Goal: Task Accomplishment & Management: Manage account settings

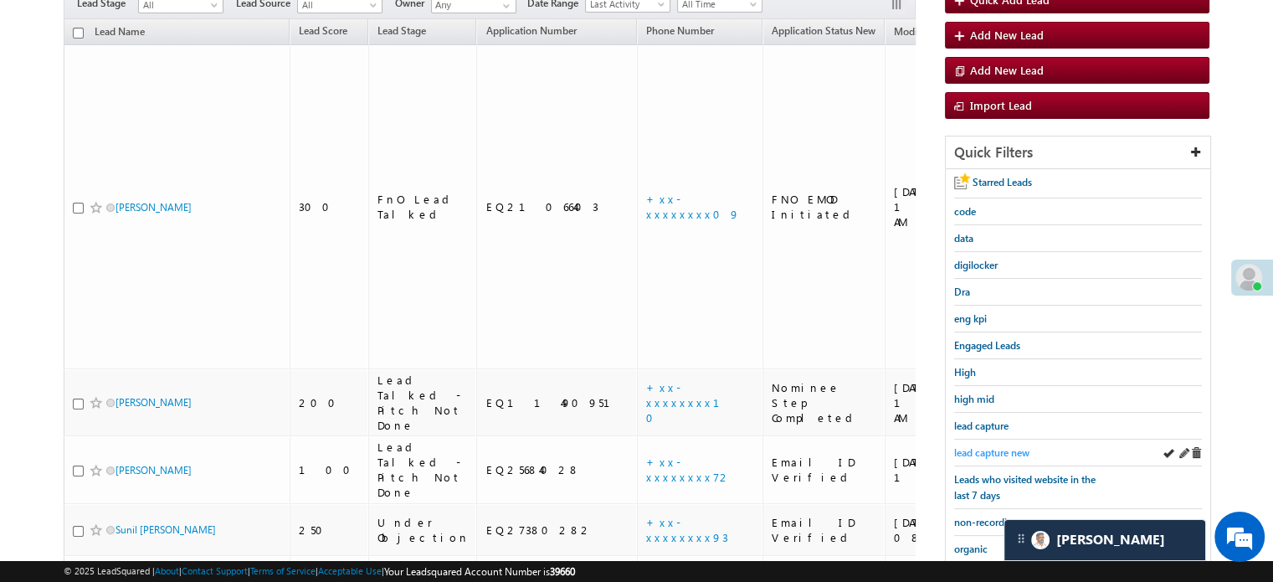
click at [982, 455] on link "lead capture new" at bounding box center [991, 453] width 75 height 16
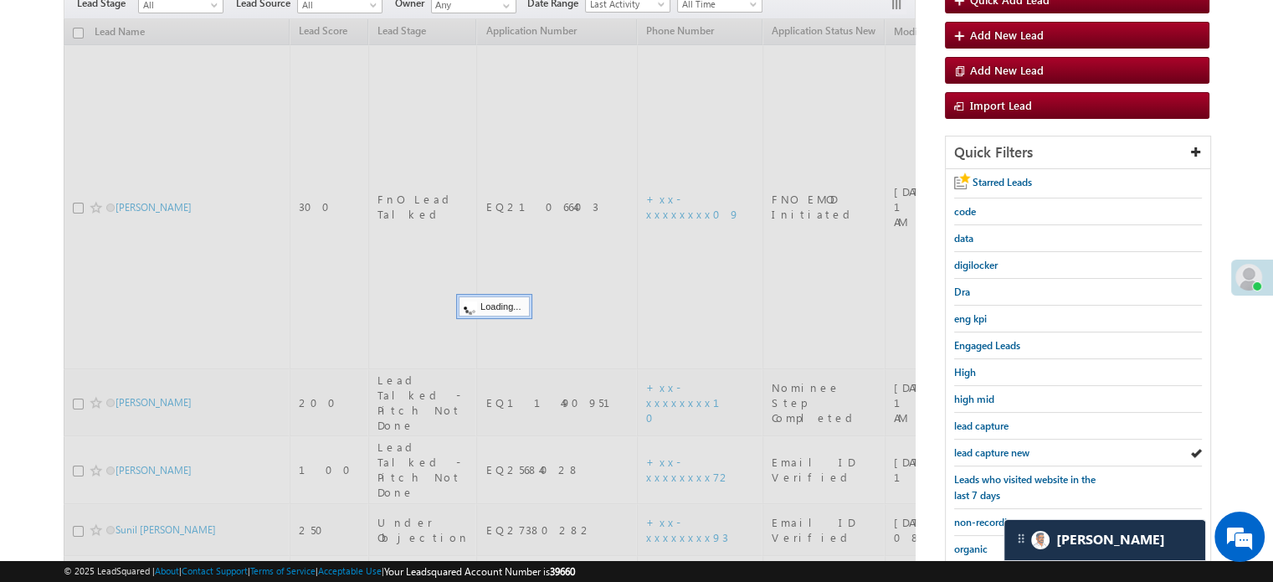
click at [994, 446] on span "lead capture new" at bounding box center [991, 452] width 75 height 13
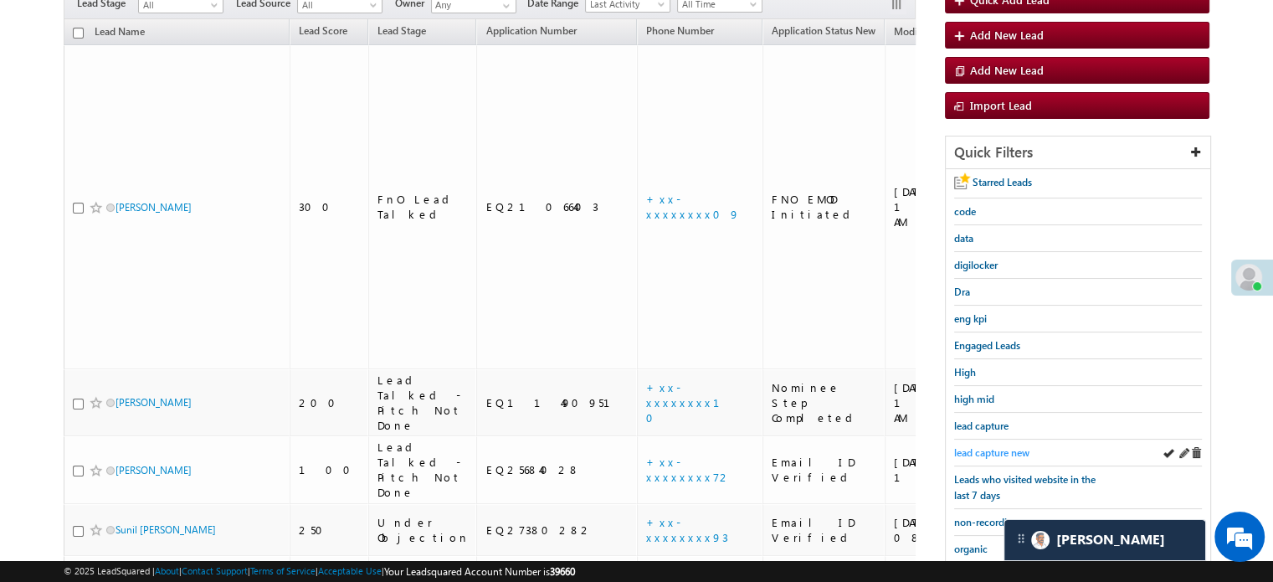
click at [997, 448] on span "lead capture new" at bounding box center [991, 452] width 75 height 13
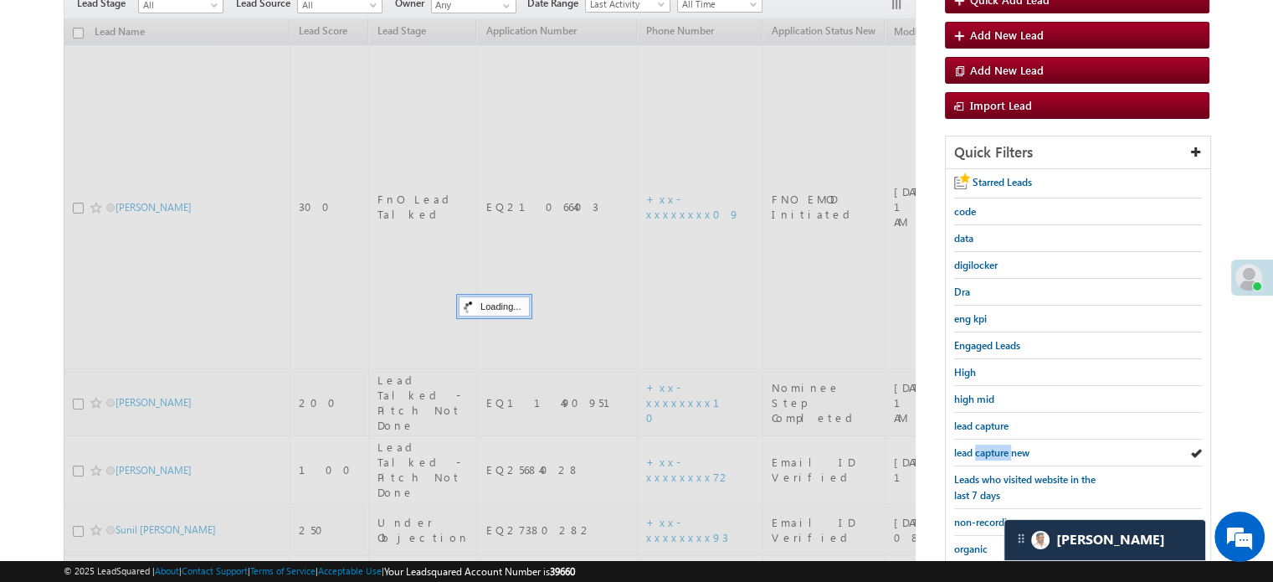
click at [997, 448] on span "lead capture new" at bounding box center [991, 452] width 75 height 13
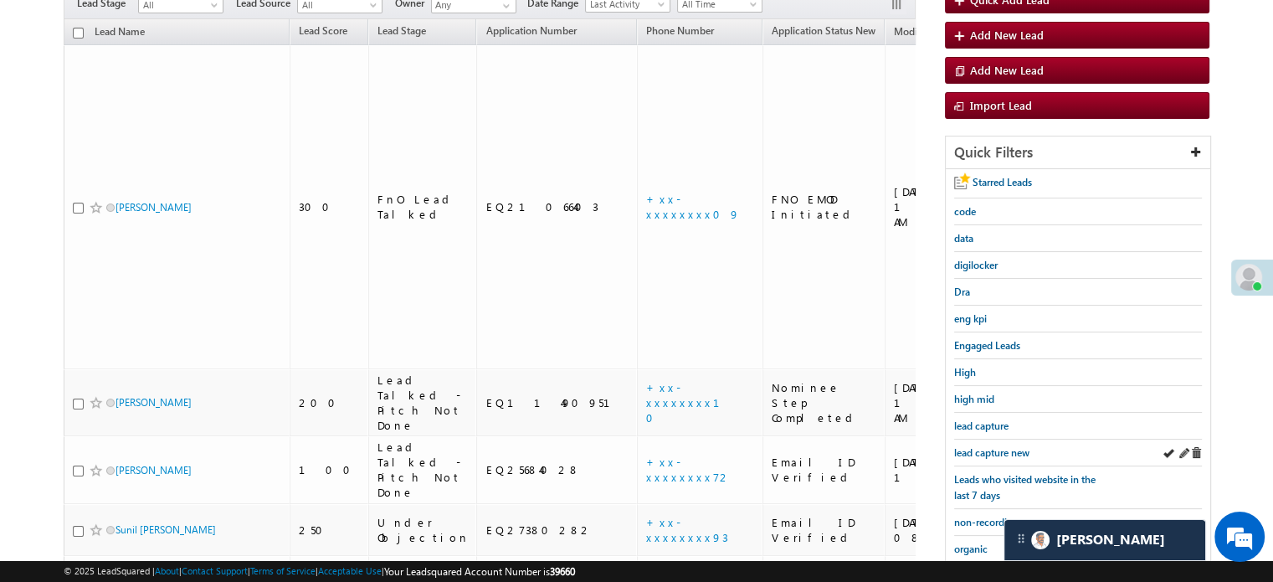
click at [979, 439] on div "lead capture new" at bounding box center [1078, 452] width 248 height 27
click at [983, 446] on span "lead capture new" at bounding box center [991, 452] width 75 height 13
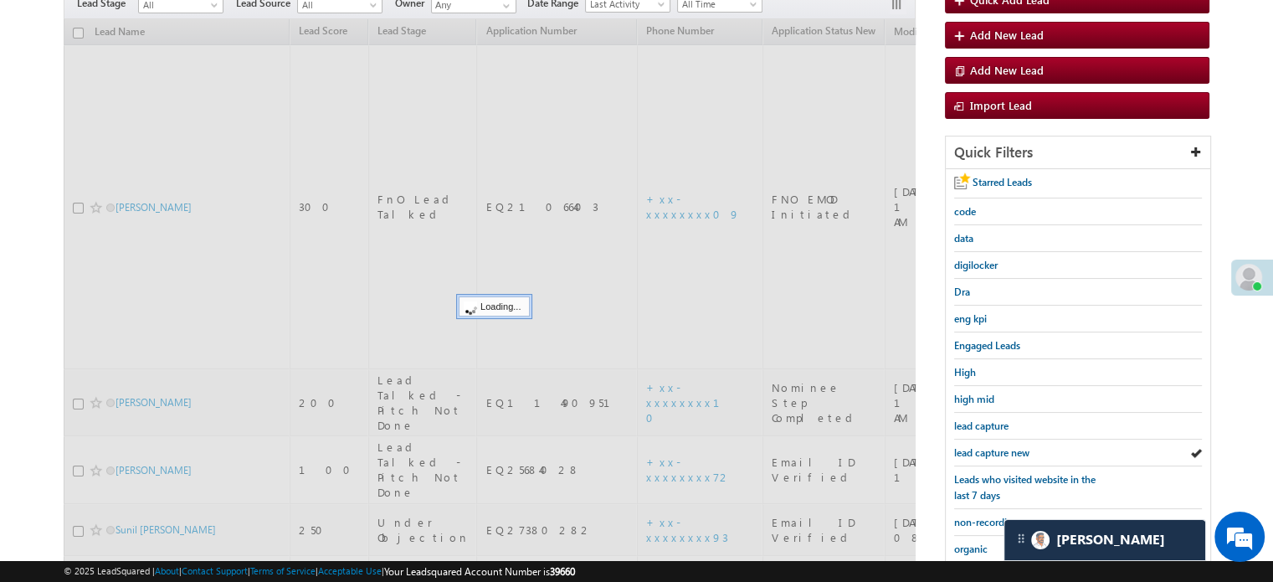
click at [983, 446] on span "lead capture new" at bounding box center [991, 452] width 75 height 13
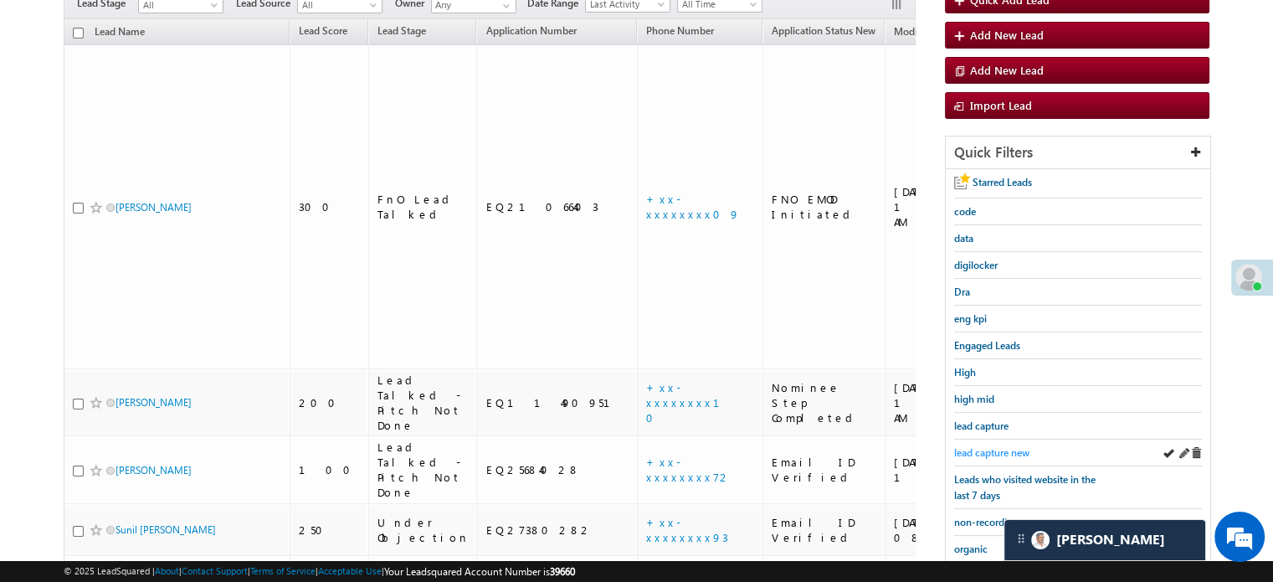
click at [1000, 446] on span "lead capture new" at bounding box center [991, 452] width 75 height 13
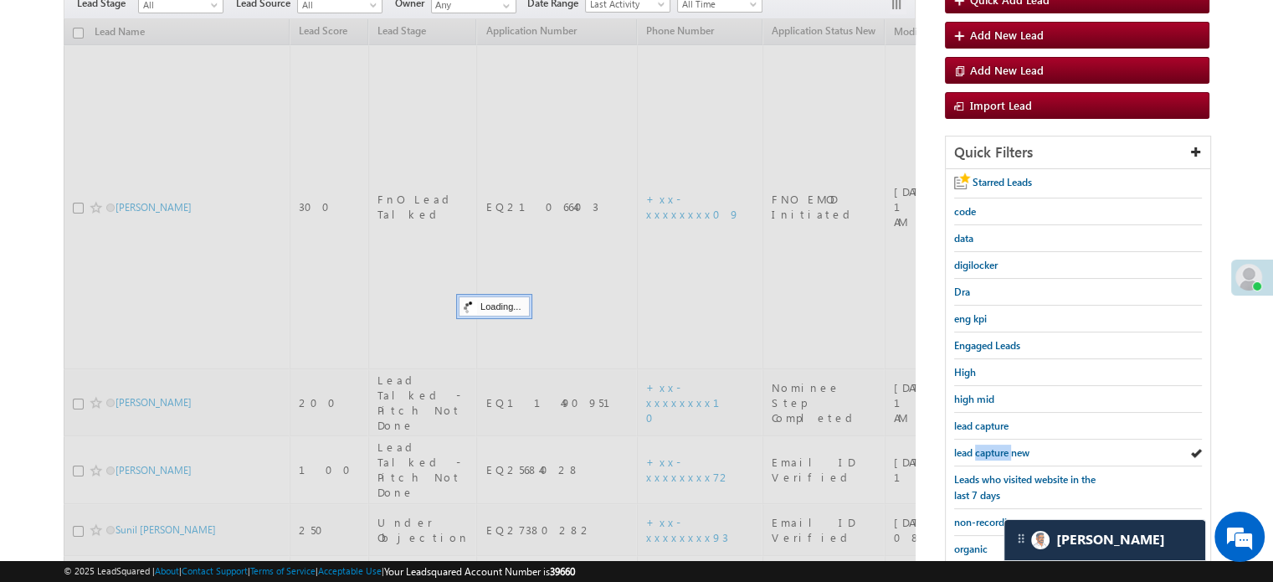
click at [1000, 446] on span "lead capture new" at bounding box center [991, 452] width 75 height 13
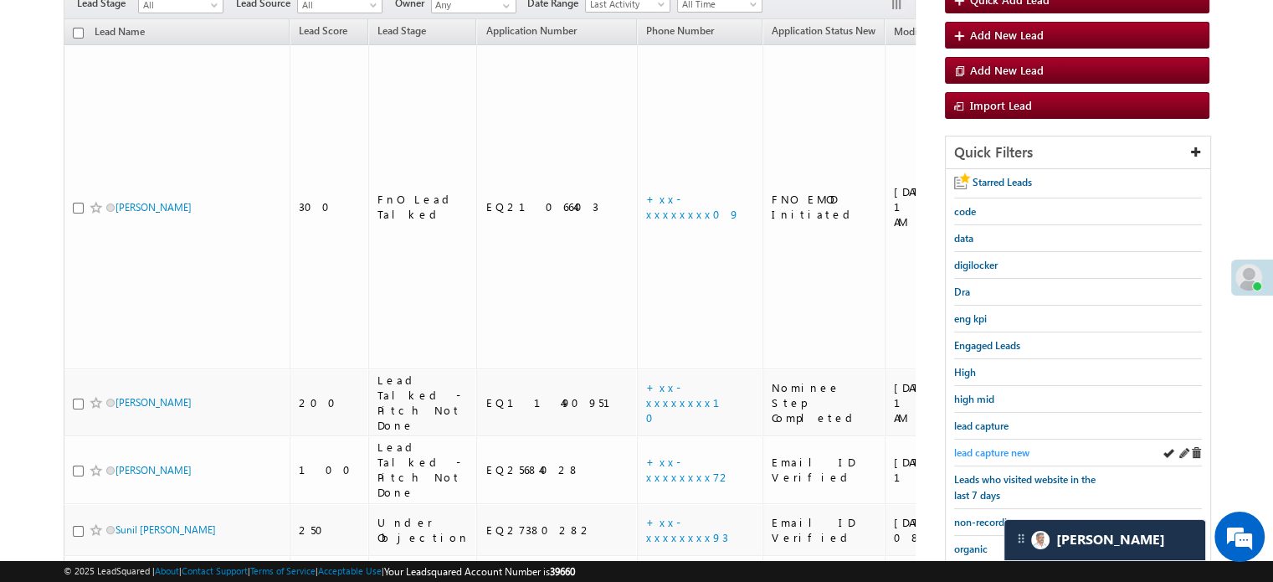
click at [1009, 452] on span "lead capture new" at bounding box center [991, 452] width 75 height 13
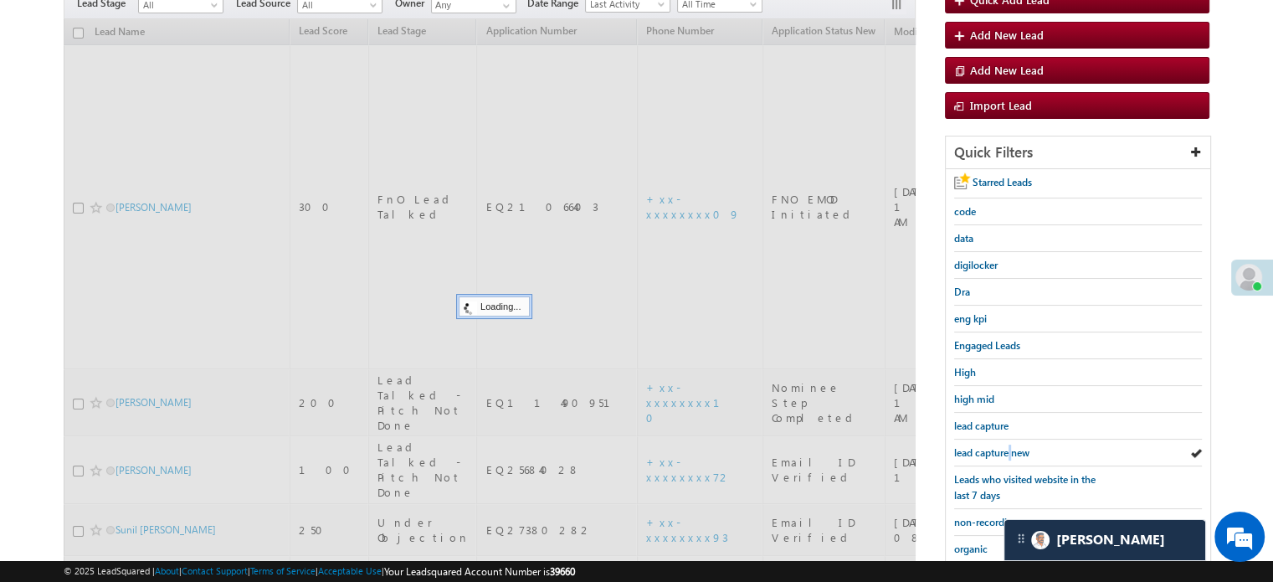
click at [1009, 452] on span "lead capture new" at bounding box center [991, 452] width 75 height 13
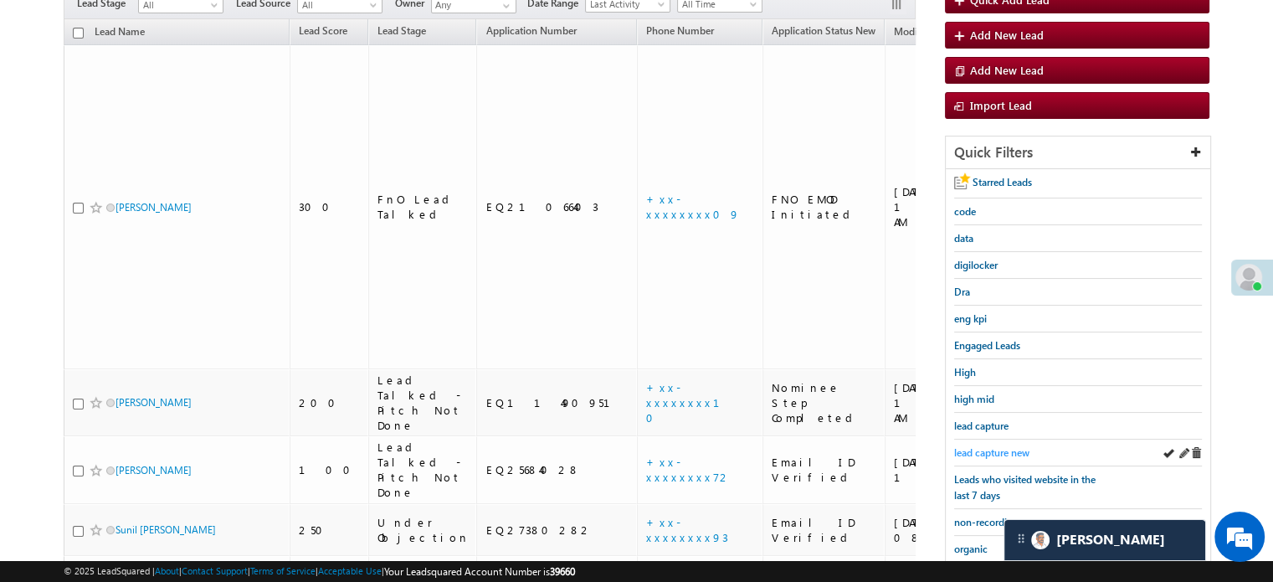
click at [980, 450] on span "lead capture new" at bounding box center [991, 452] width 75 height 13
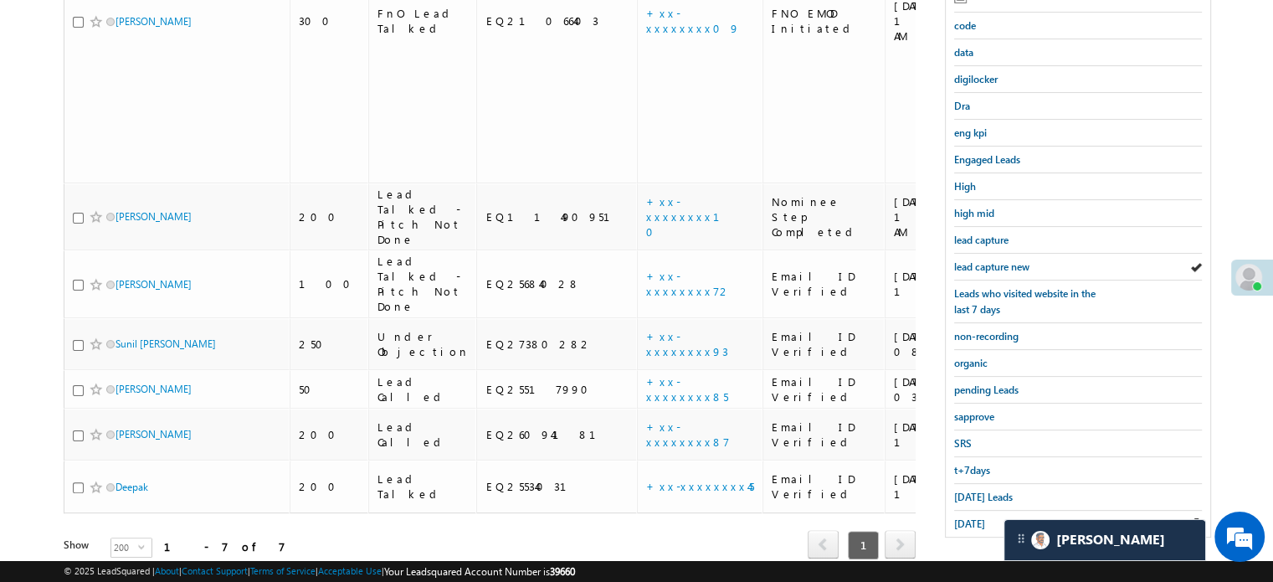
scroll to position [359, 0]
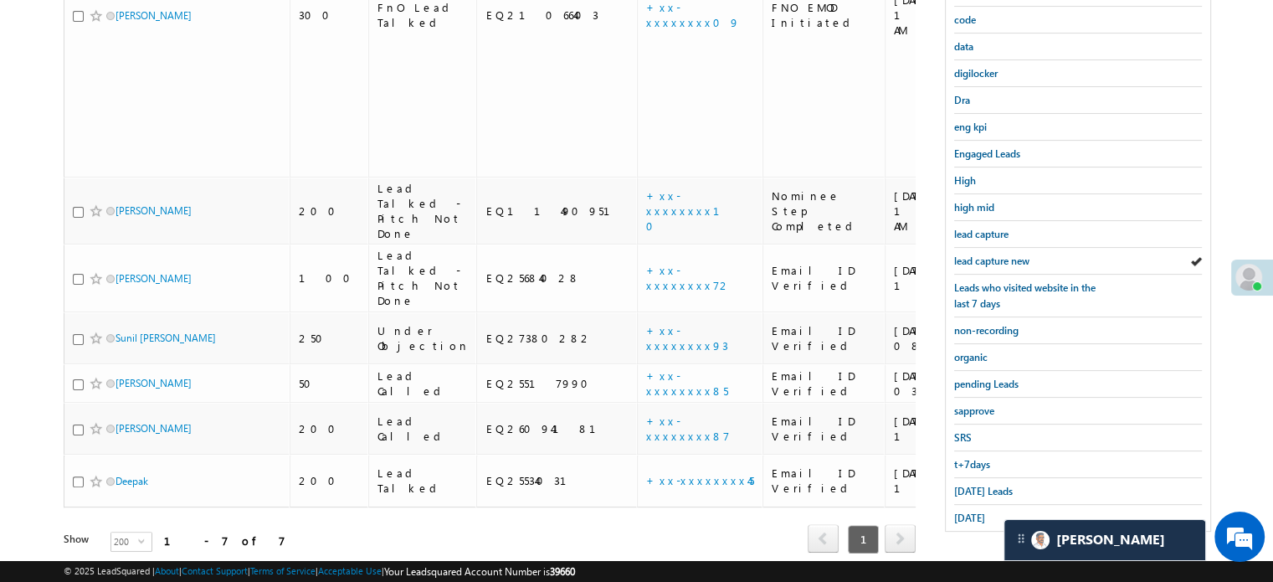
click at [964, 522] on div "Quick Filters Starred Leads code data digilocker Dra eng kpi Engaged Leads High…" at bounding box center [1078, 238] width 266 height 588
click at [966, 511] on span "[DATE]" at bounding box center [969, 517] width 31 height 13
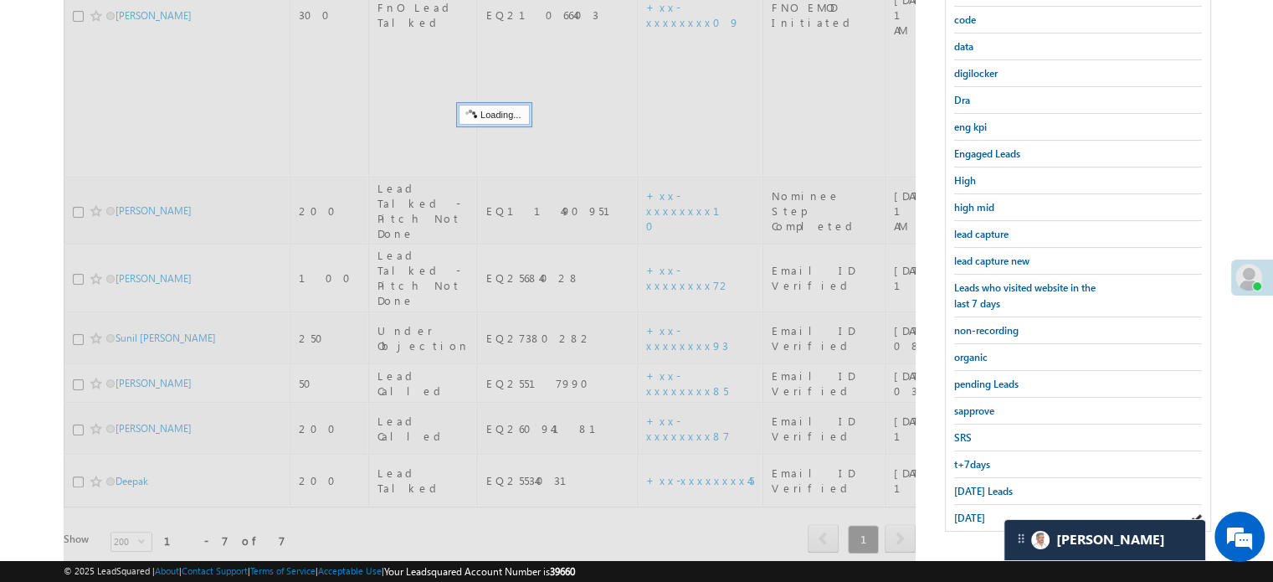
click at [966, 511] on span "[DATE]" at bounding box center [969, 517] width 31 height 13
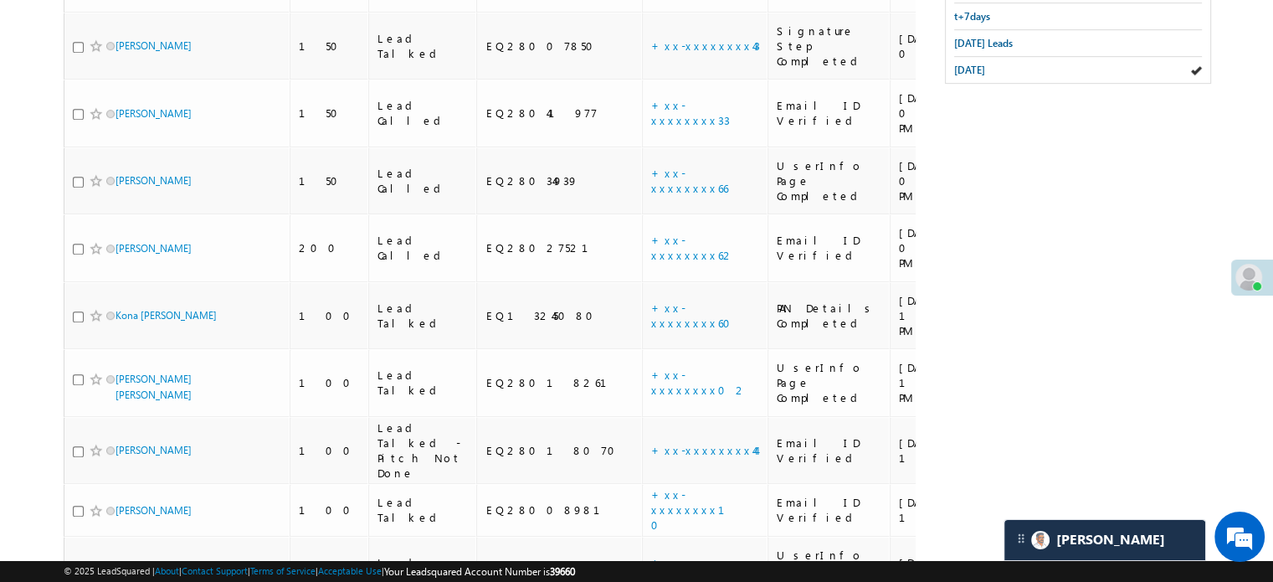
scroll to position [1053, 0]
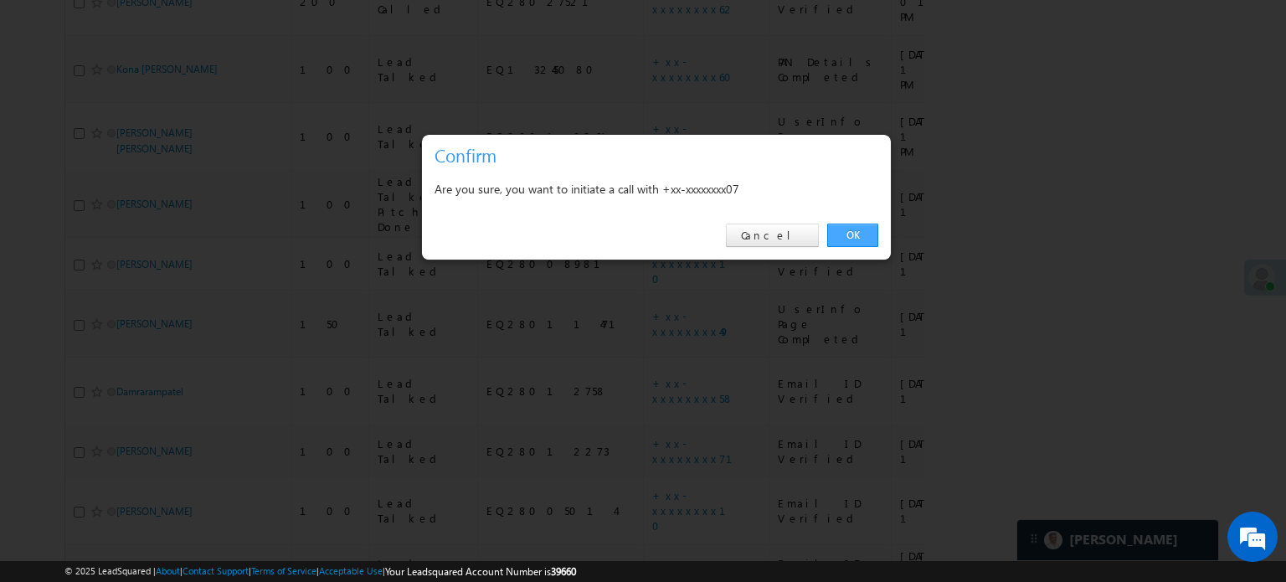
click at [851, 224] on link "OK" at bounding box center [852, 235] width 51 height 23
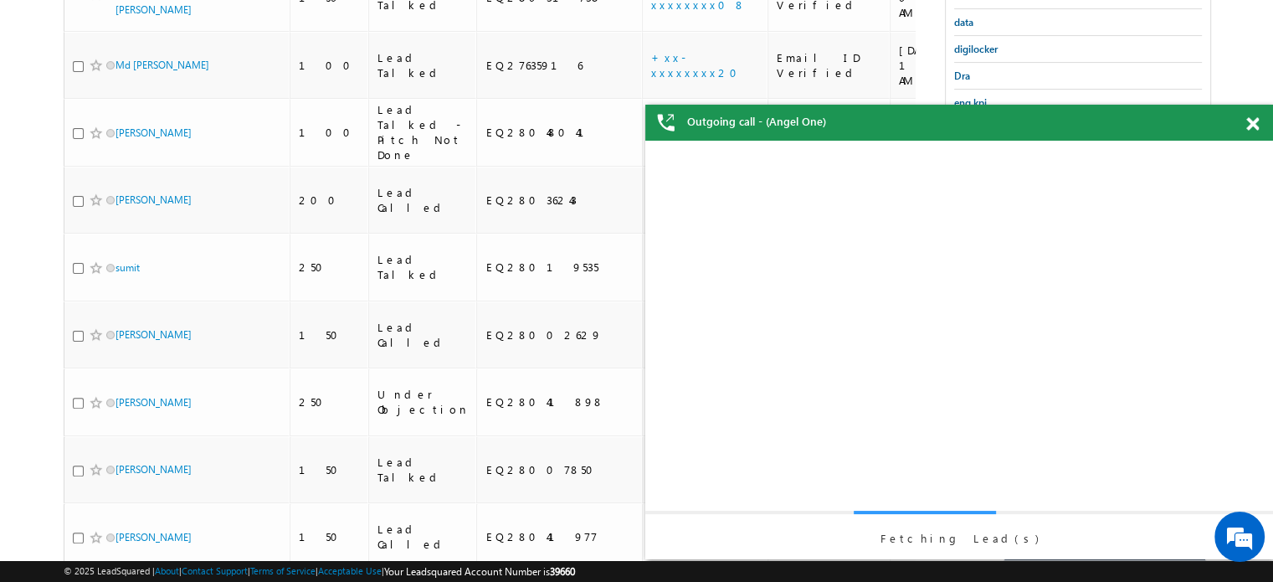
scroll to position [0, 0]
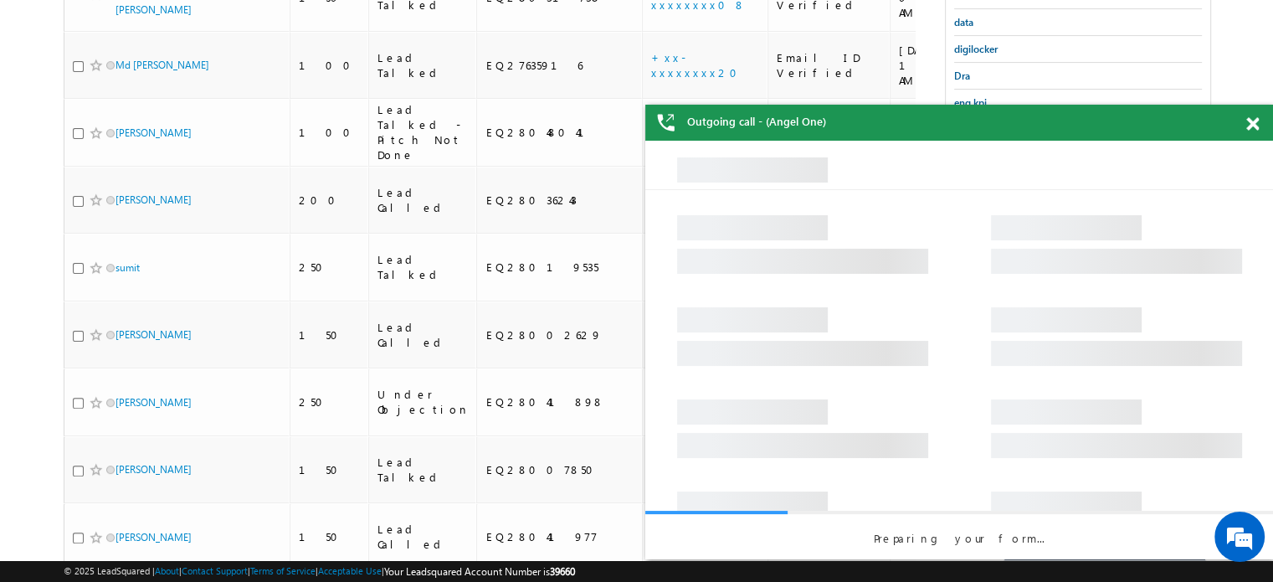
click at [1252, 126] on span at bounding box center [1252, 124] width 13 height 14
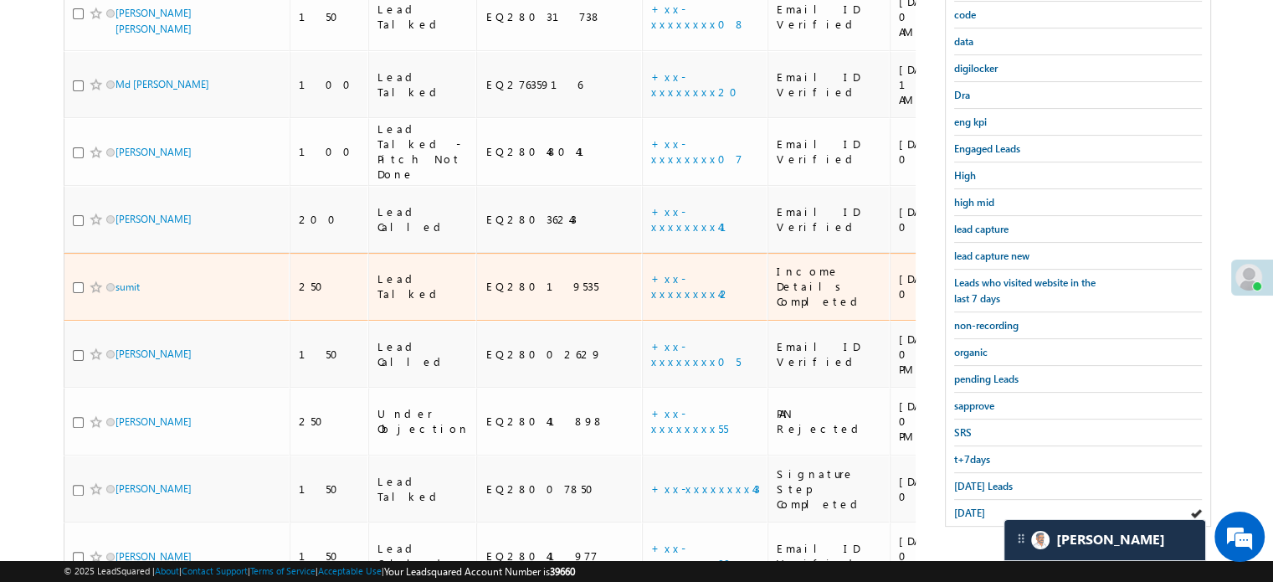
scroll to position [512, 0]
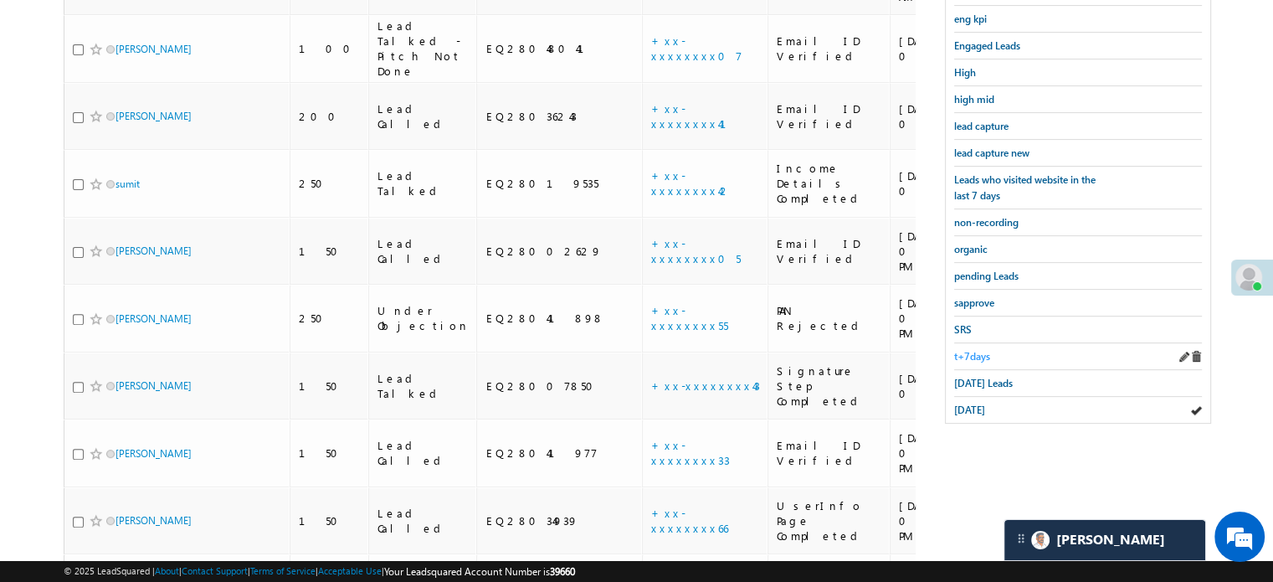
click at [968, 350] on span "t+7days" at bounding box center [972, 356] width 36 height 13
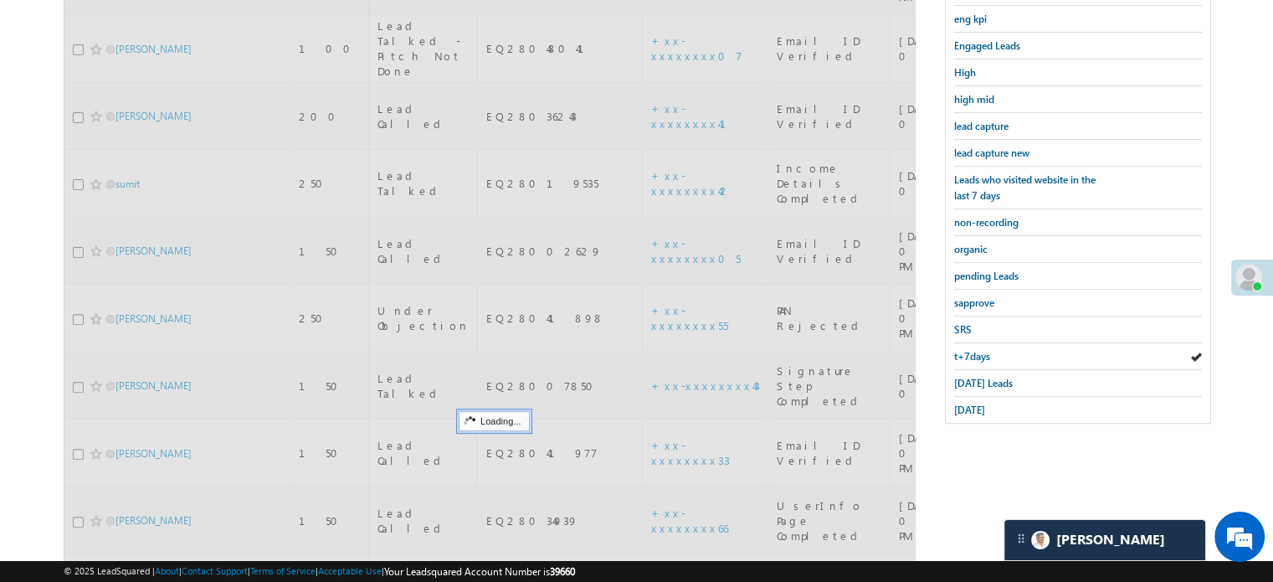
click at [968, 350] on span "t+7days" at bounding box center [972, 356] width 36 height 13
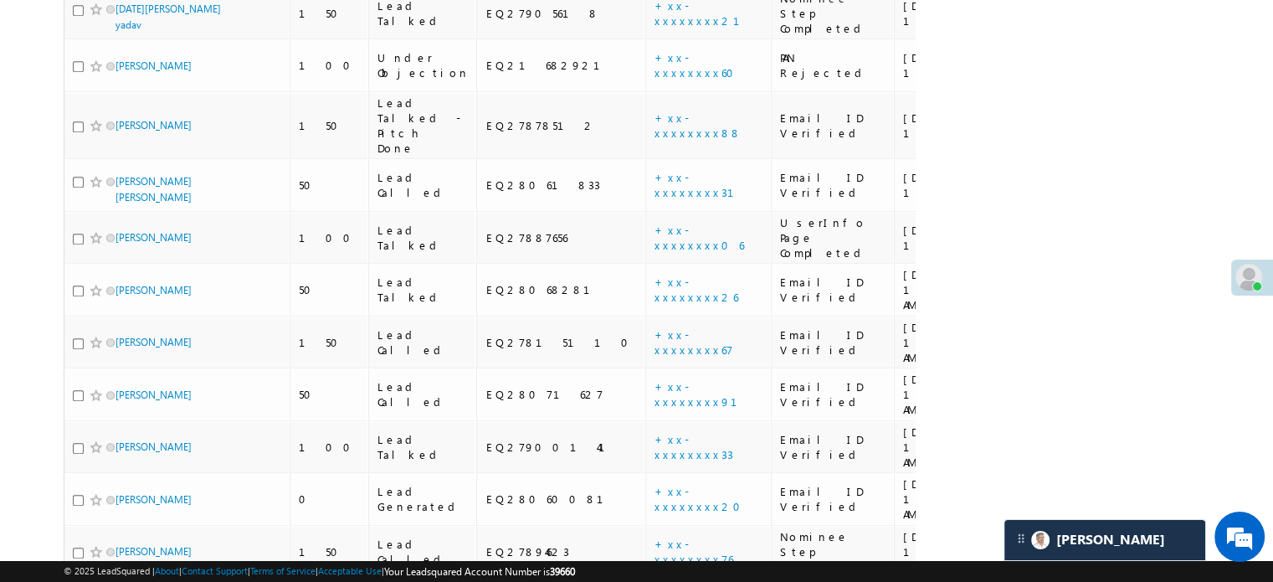
scroll to position [8191, 0]
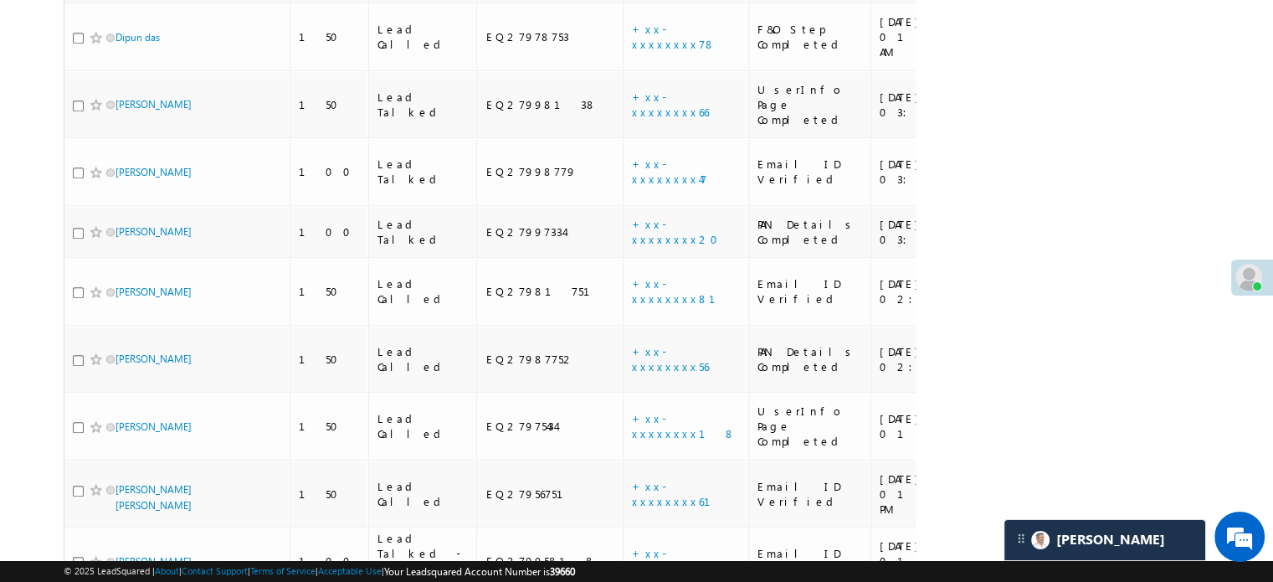
scroll to position [1800, 0]
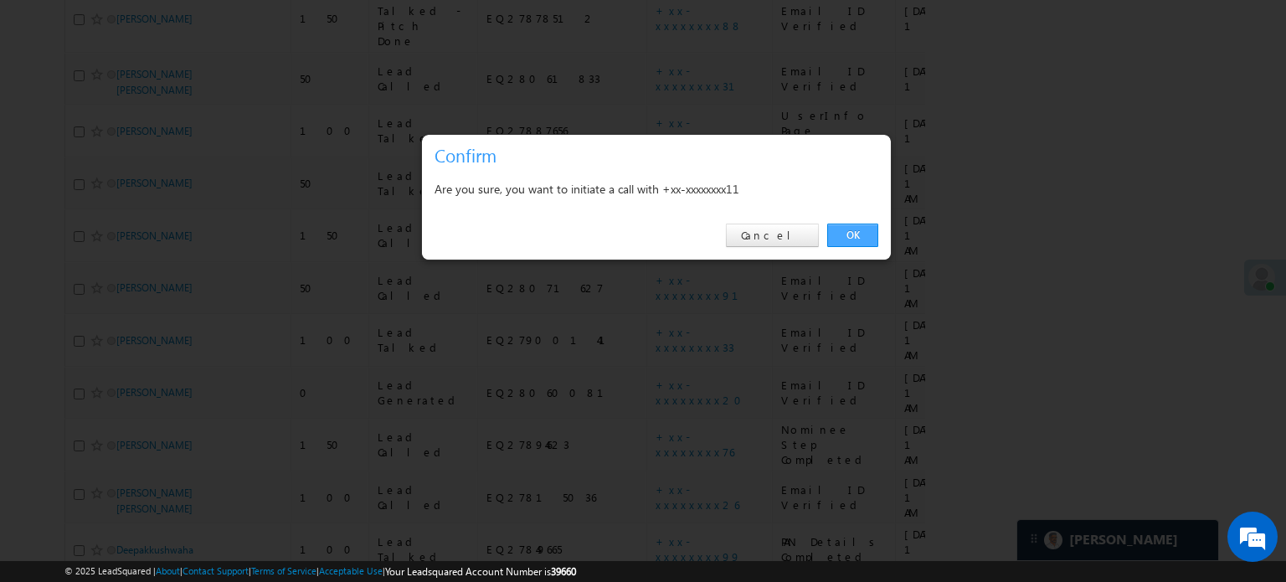
click at [840, 240] on link "OK" at bounding box center [852, 235] width 51 height 23
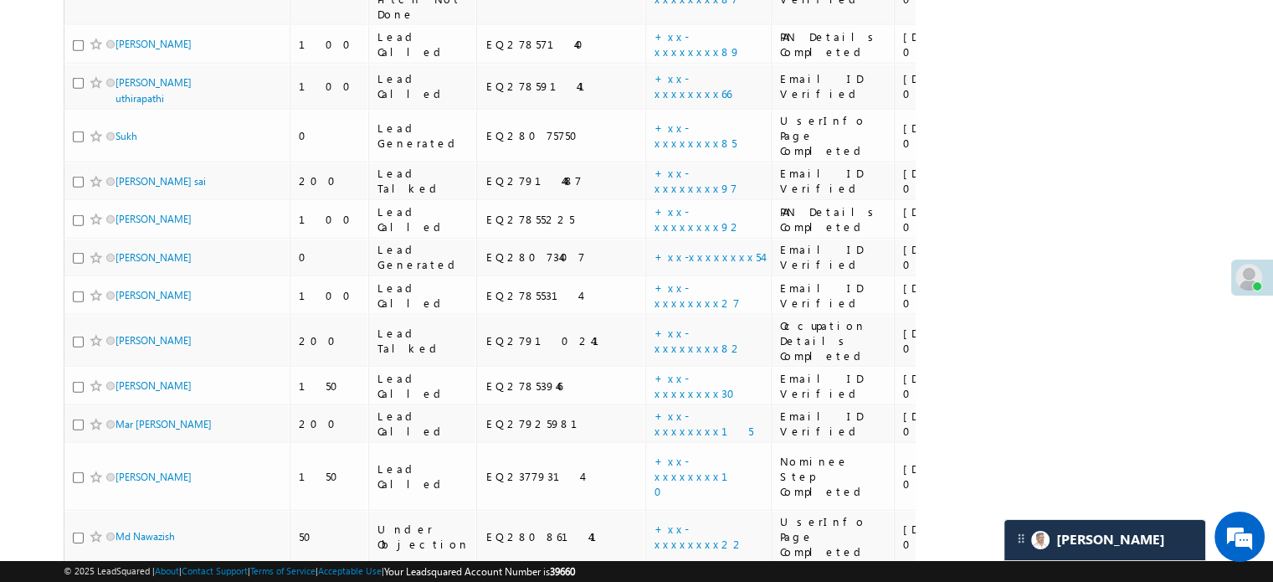
scroll to position [5277, 0]
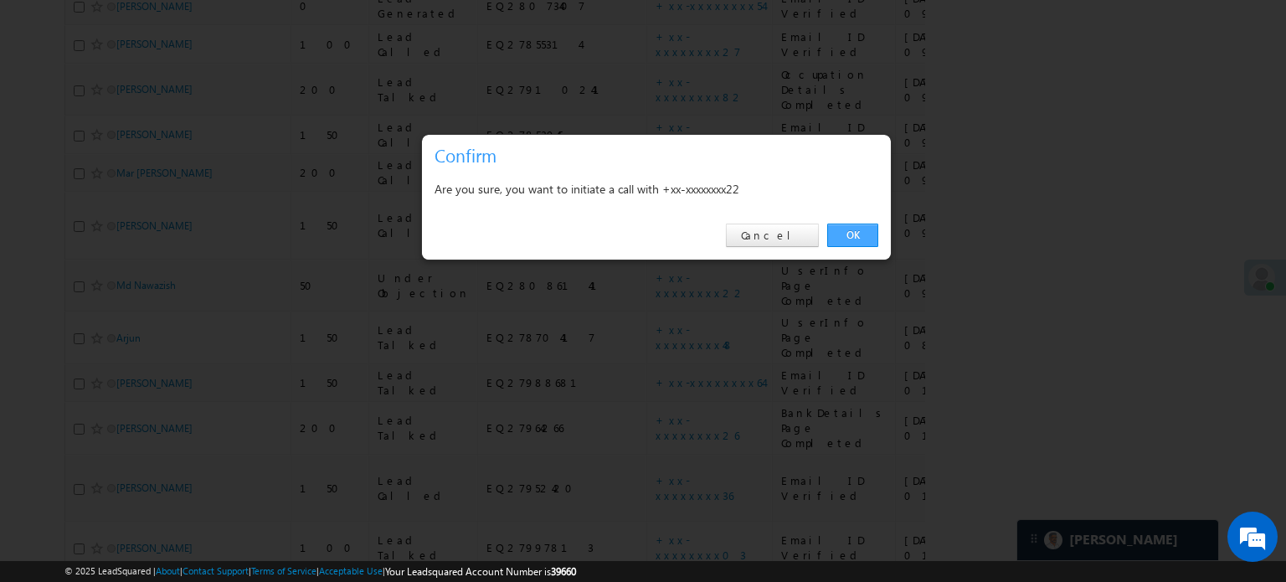
click at [860, 234] on link "OK" at bounding box center [852, 235] width 51 height 23
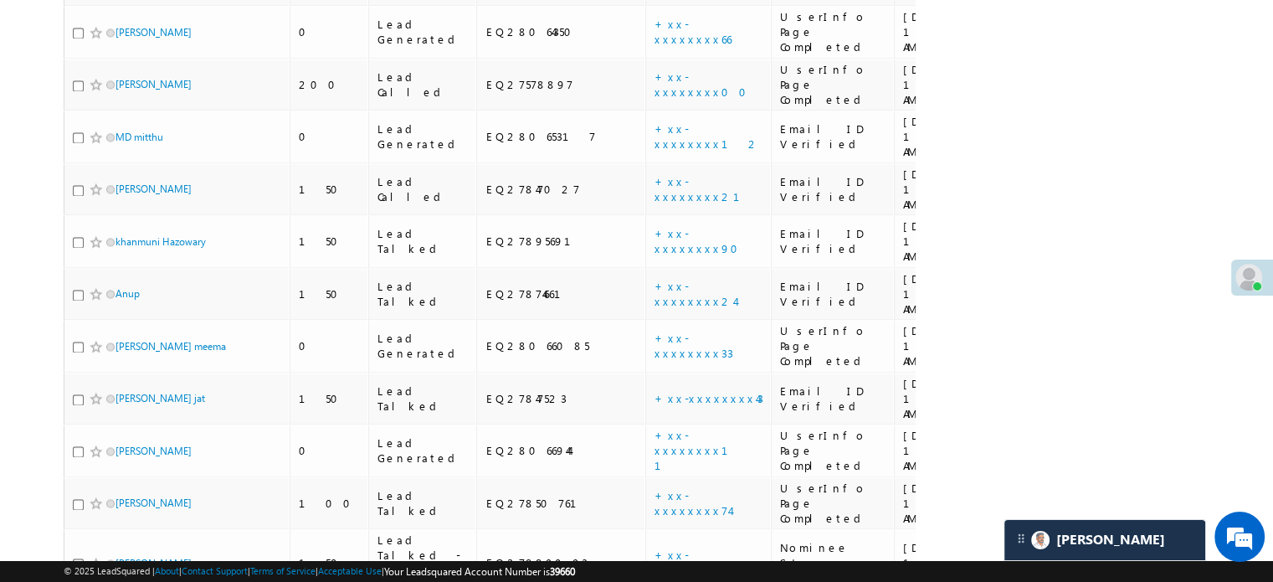
scroll to position [2460, 0]
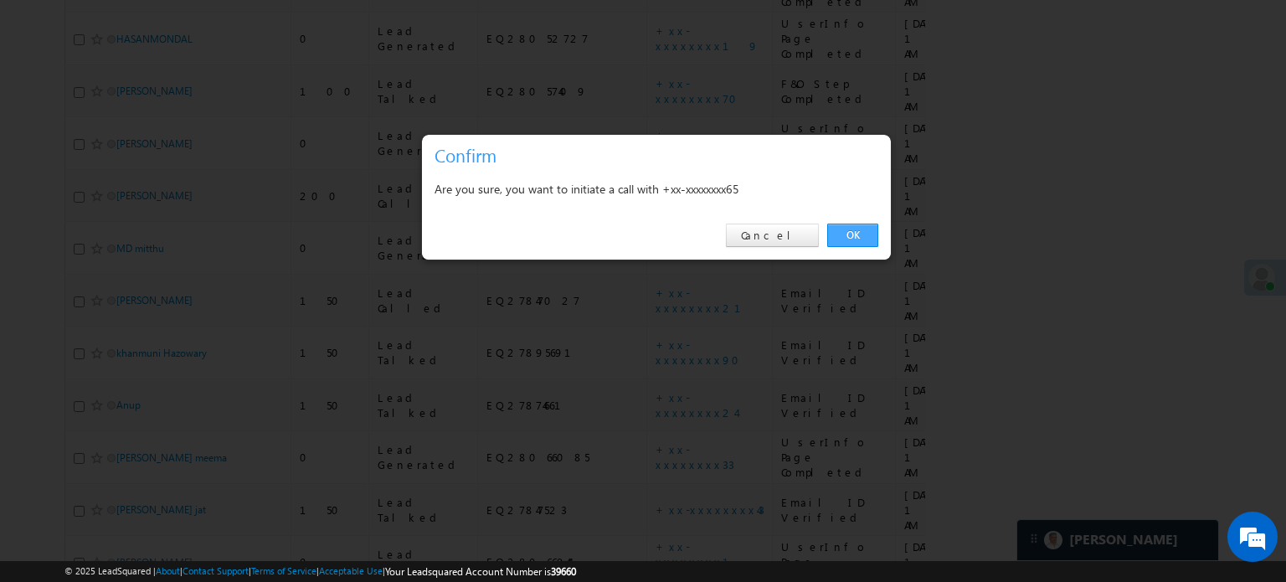
click at [851, 231] on link "OK" at bounding box center [852, 235] width 51 height 23
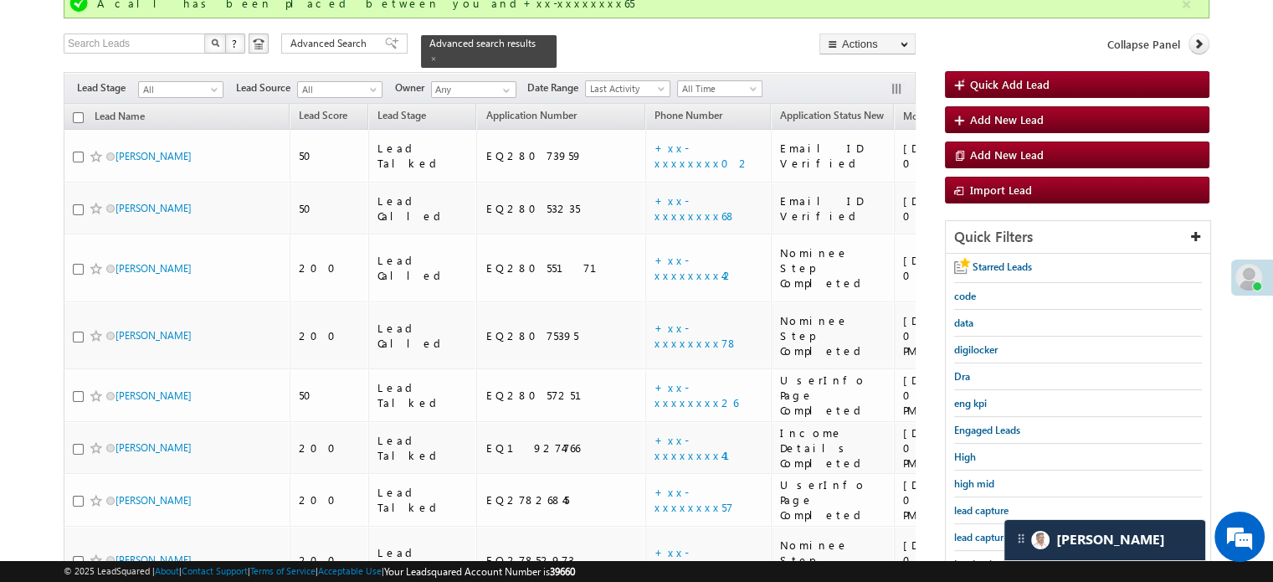
scroll to position [116, 0]
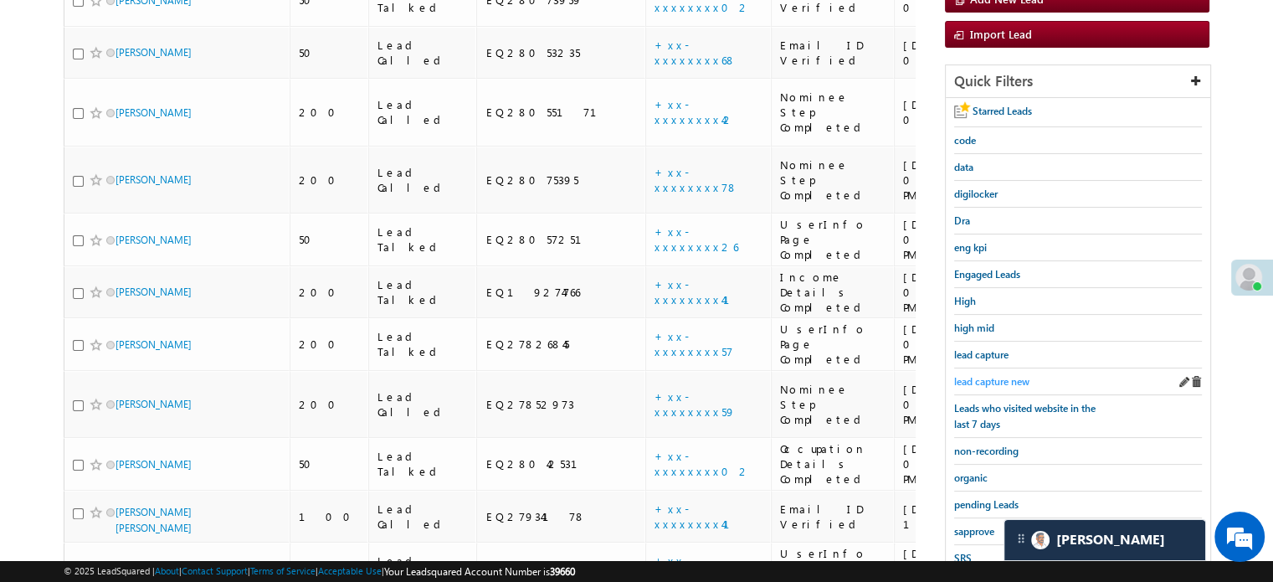
click at [976, 375] on span "lead capture new" at bounding box center [991, 381] width 75 height 13
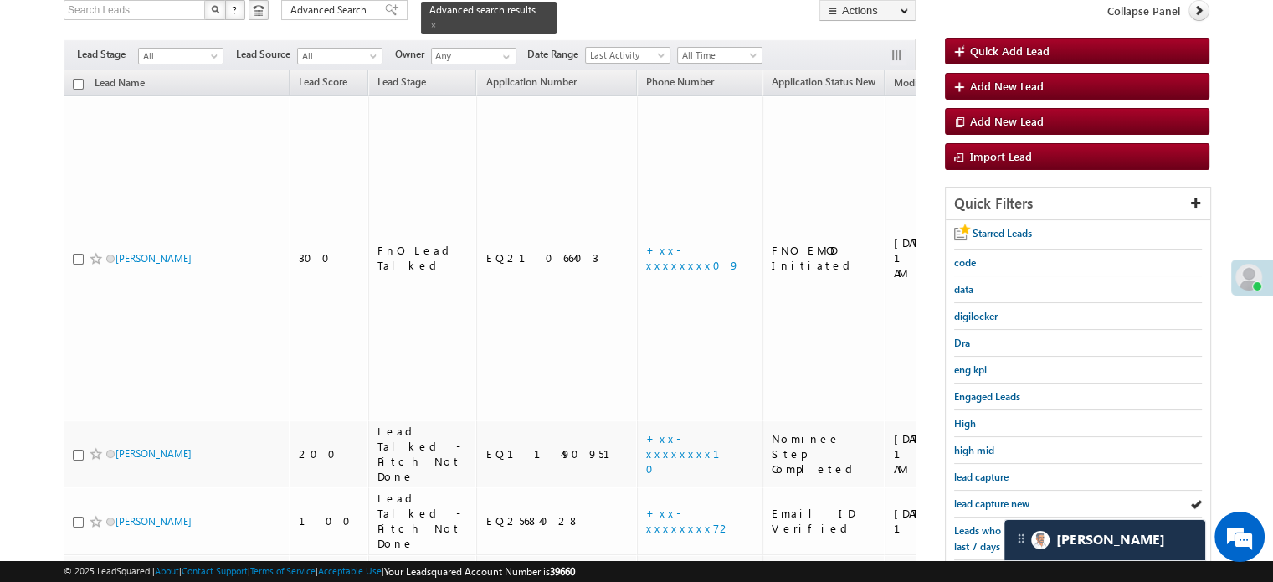
scroll to position [200, 0]
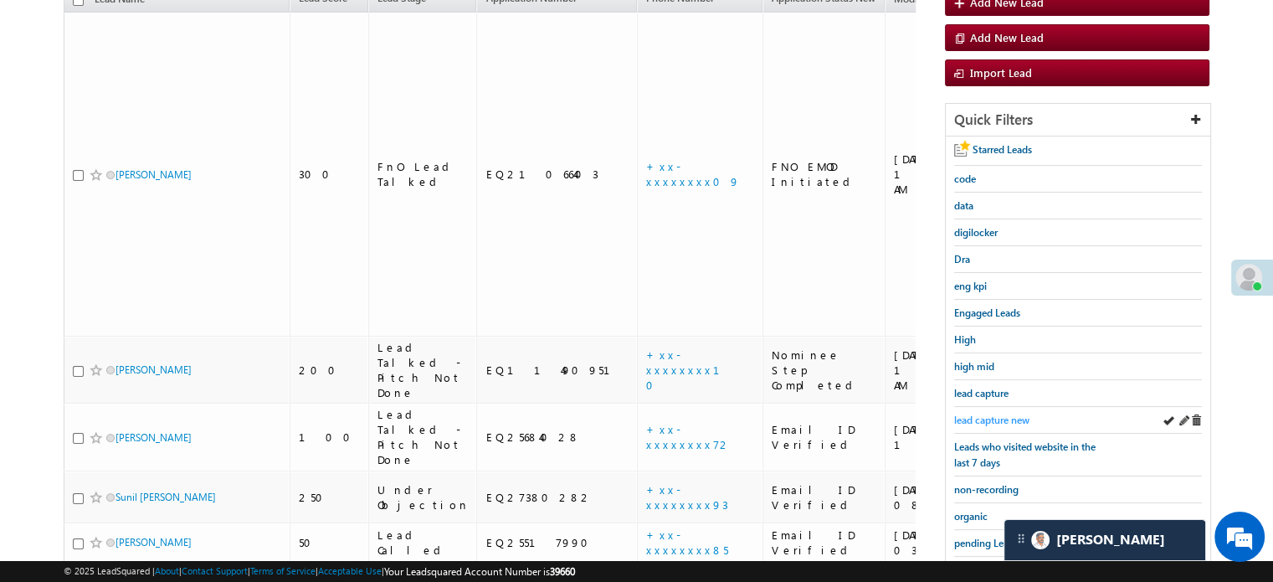
click at [994, 418] on span "lead capture new" at bounding box center [991, 420] width 75 height 13
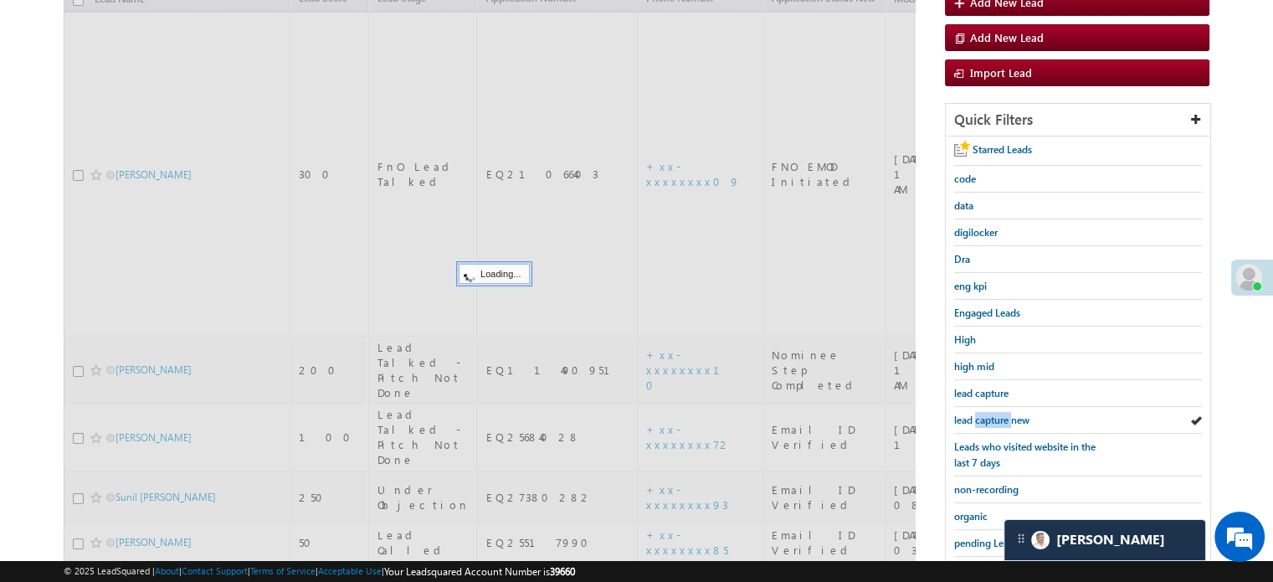
click at [994, 418] on span "lead capture new" at bounding box center [991, 420] width 75 height 13
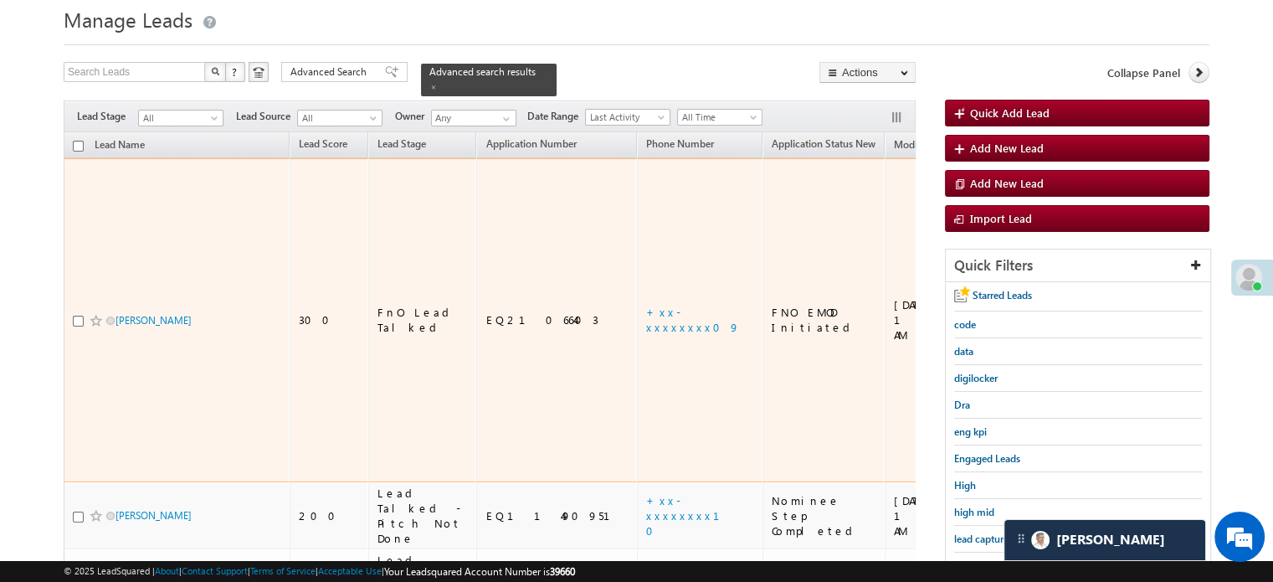
scroll to position [167, 0]
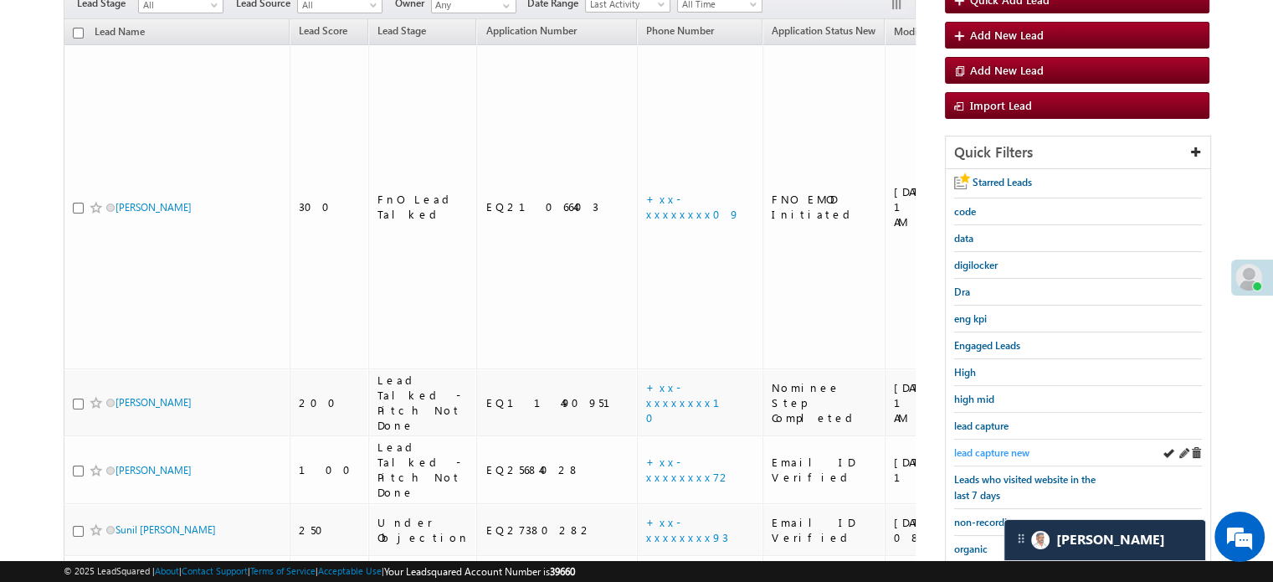
click at [1005, 450] on span "lead capture new" at bounding box center [991, 452] width 75 height 13
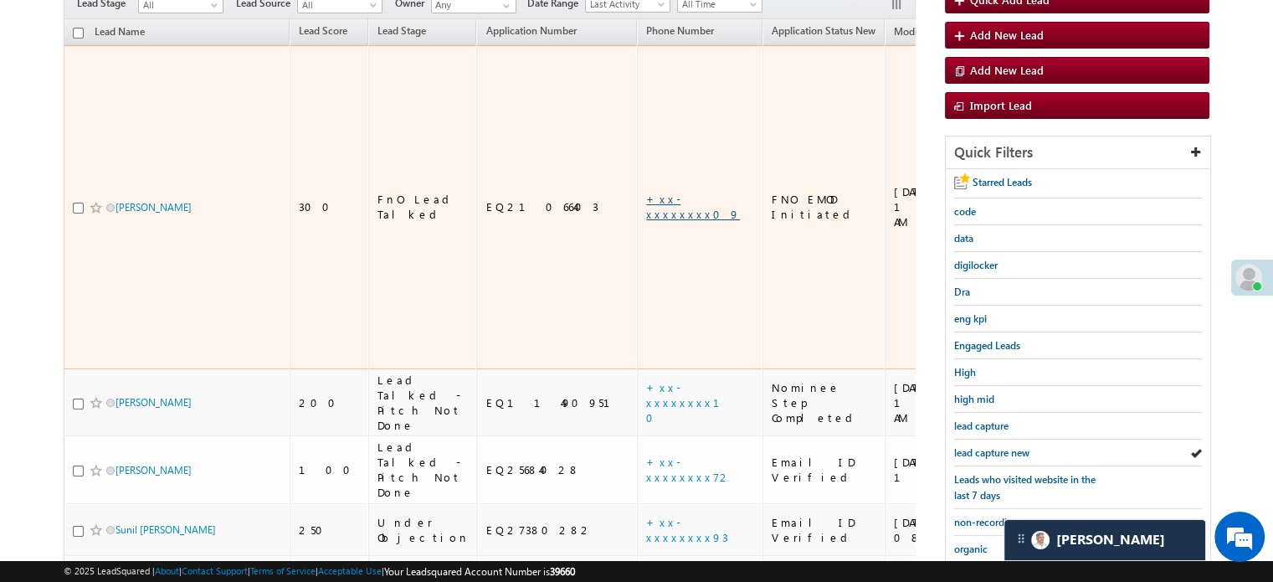
click at [646, 192] on link "+xx-xxxxxxxx09" at bounding box center [693, 206] width 94 height 29
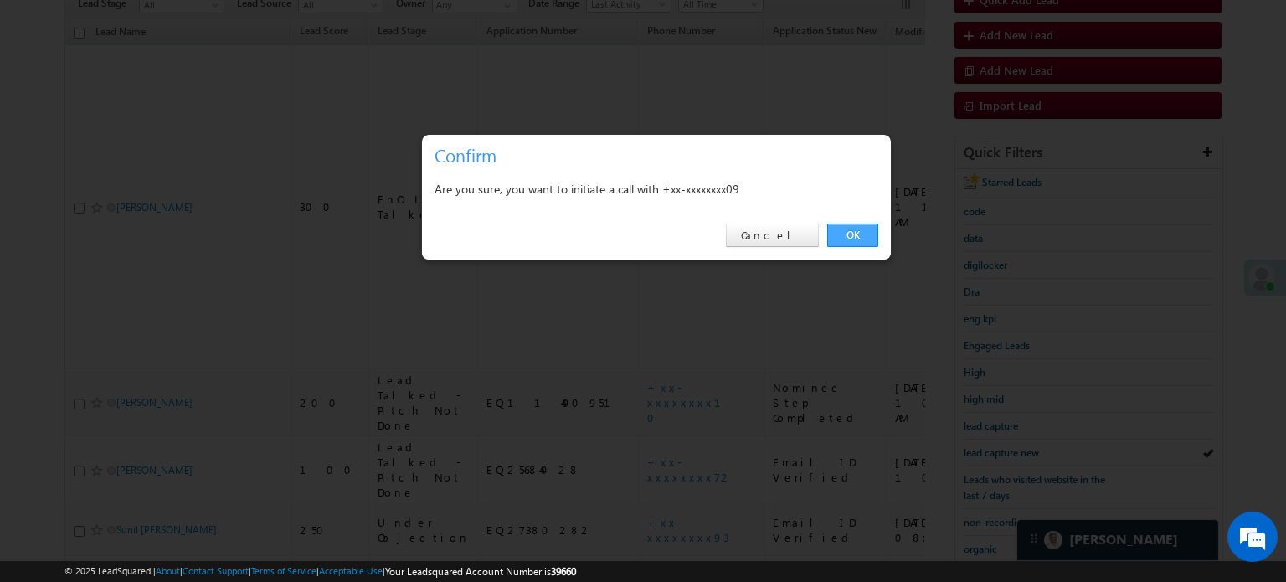
click at [852, 244] on link "OK" at bounding box center [852, 235] width 51 height 23
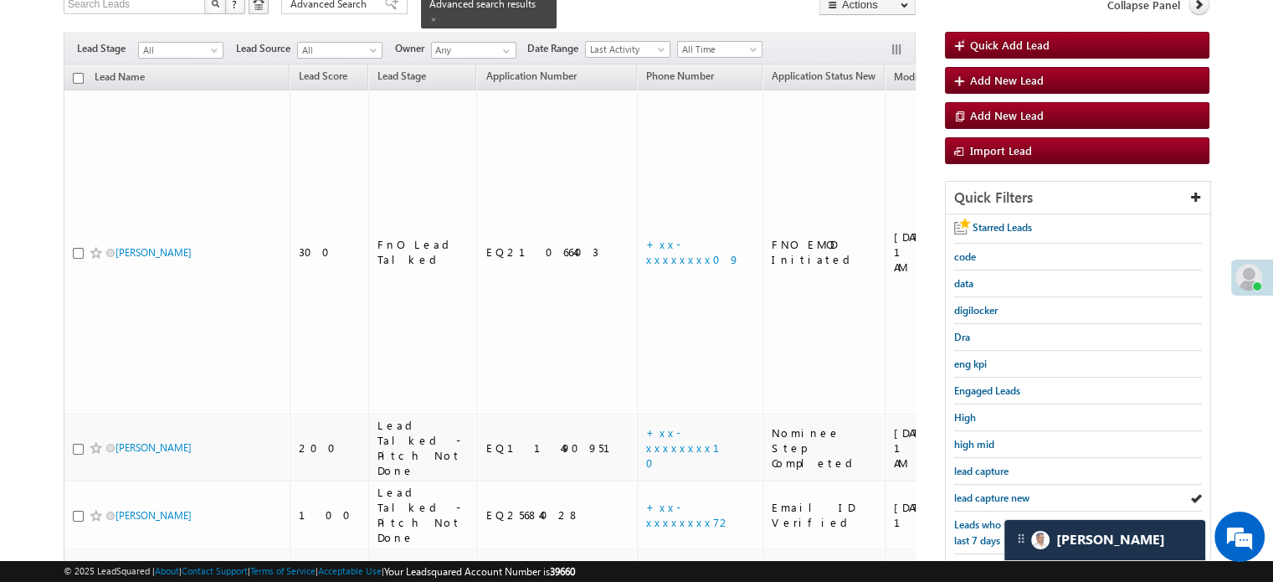
scroll to position [212, 0]
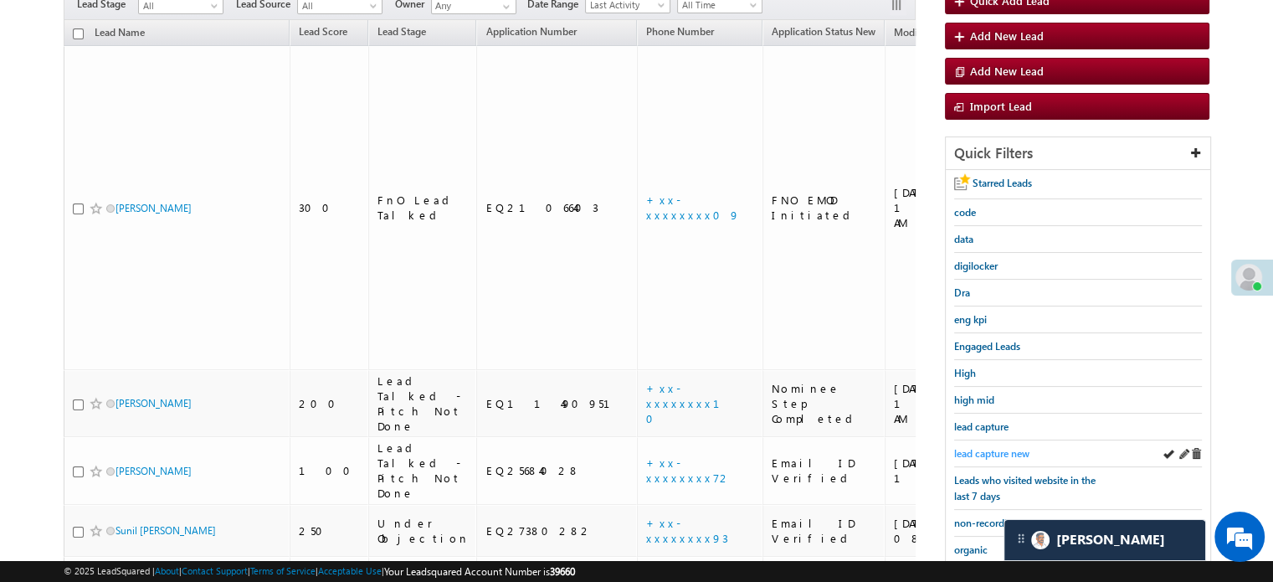
click at [1005, 448] on span "lead capture new" at bounding box center [991, 453] width 75 height 13
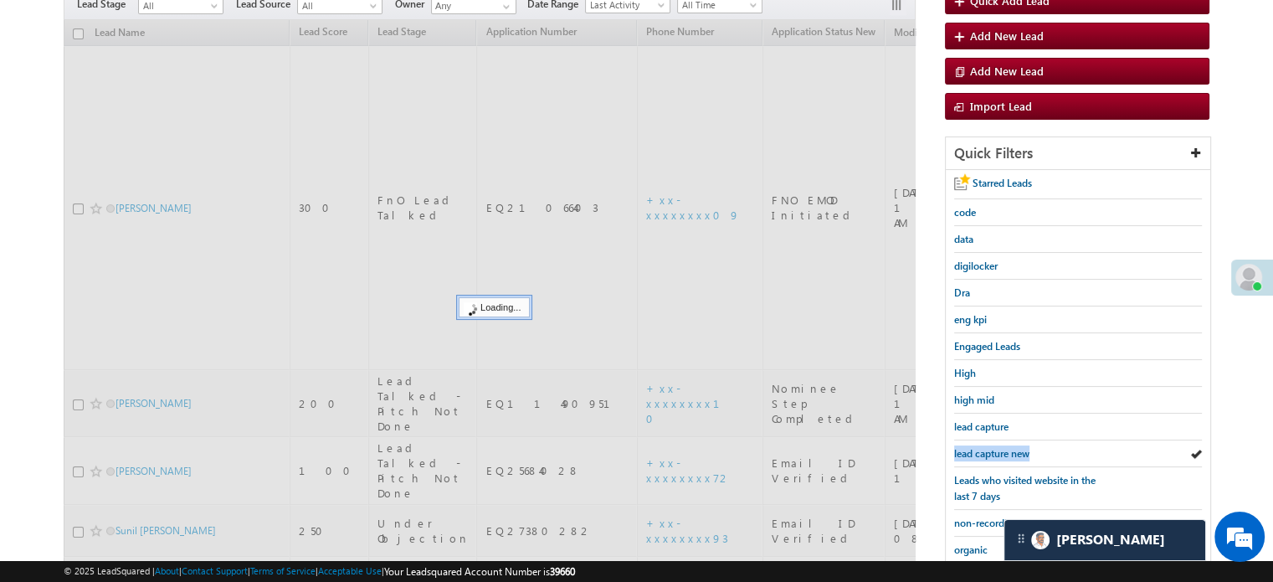
click at [1005, 448] on span "lead capture new" at bounding box center [991, 453] width 75 height 13
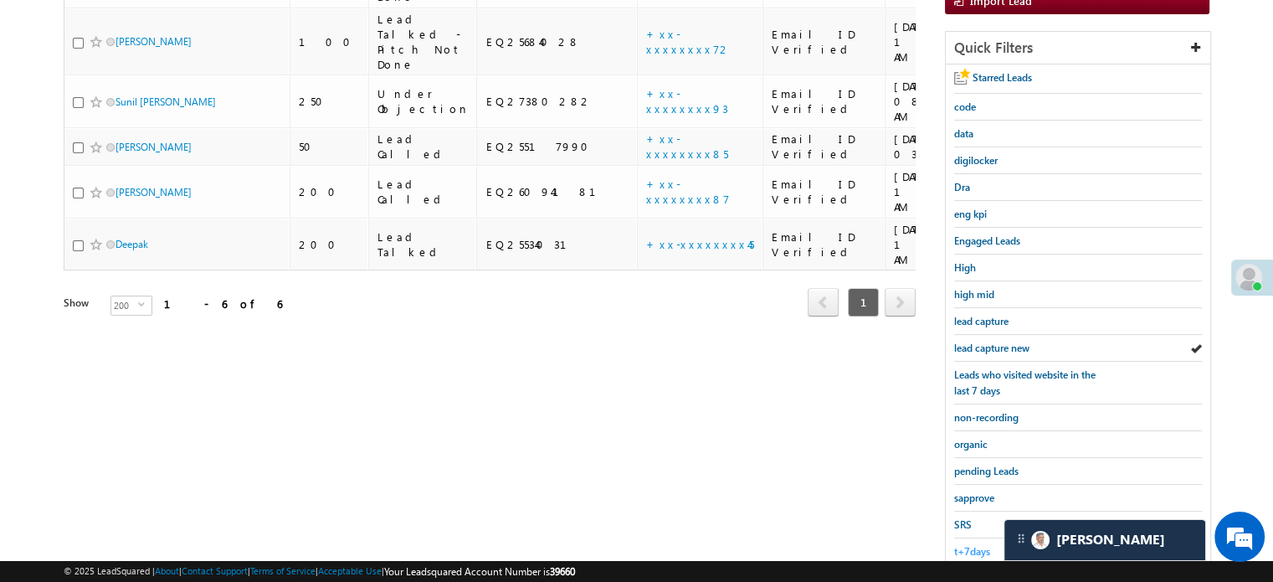
scroll to position [359, 0]
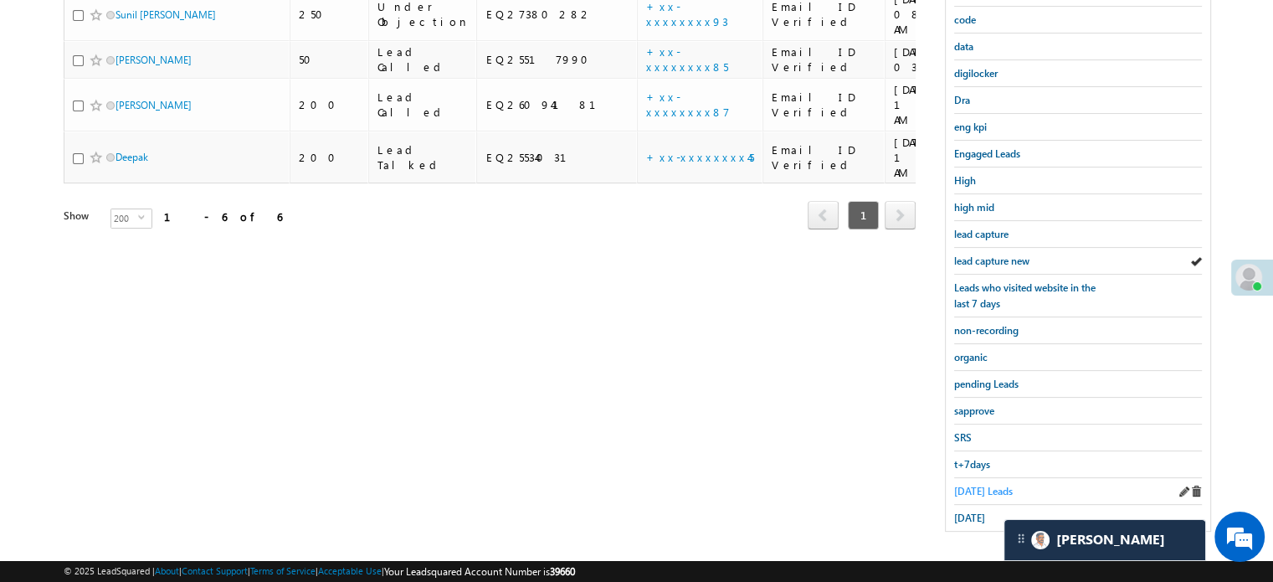
click at [984, 485] on span "Today's Leads" at bounding box center [983, 491] width 59 height 13
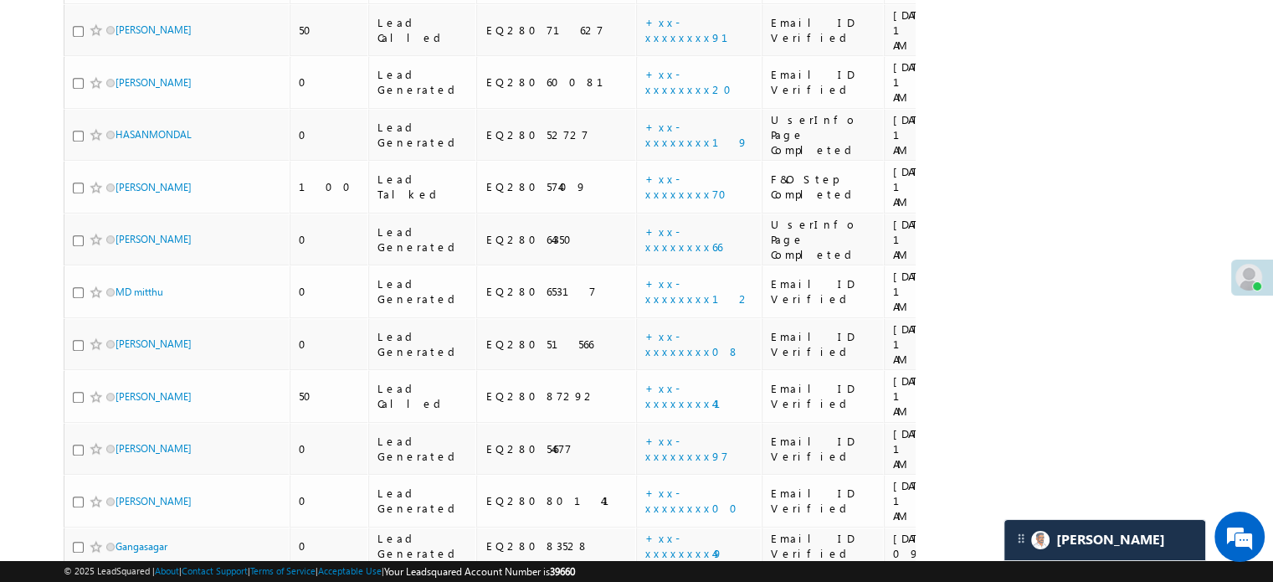
scroll to position [1130, 0]
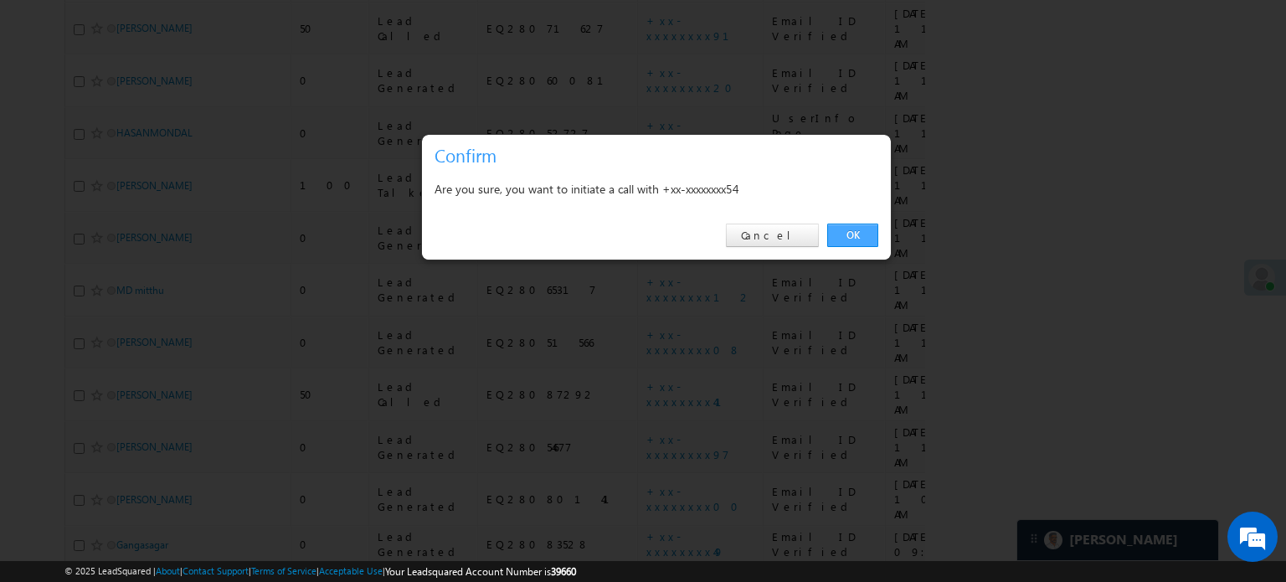
click at [842, 234] on link "OK" at bounding box center [852, 235] width 51 height 23
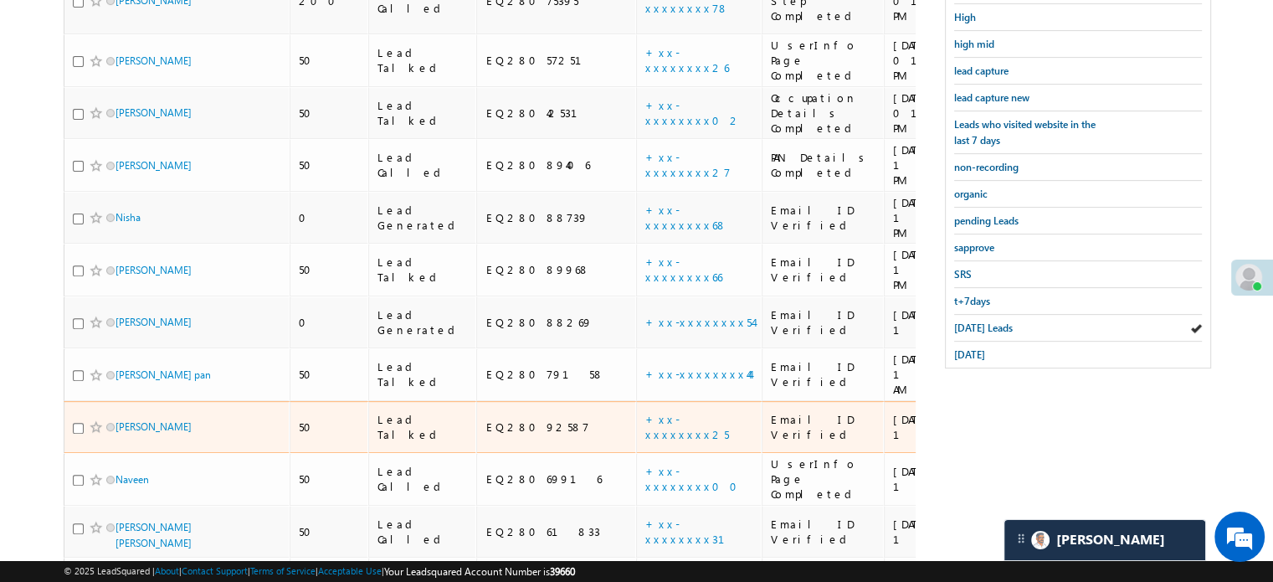
scroll to position [338, 0]
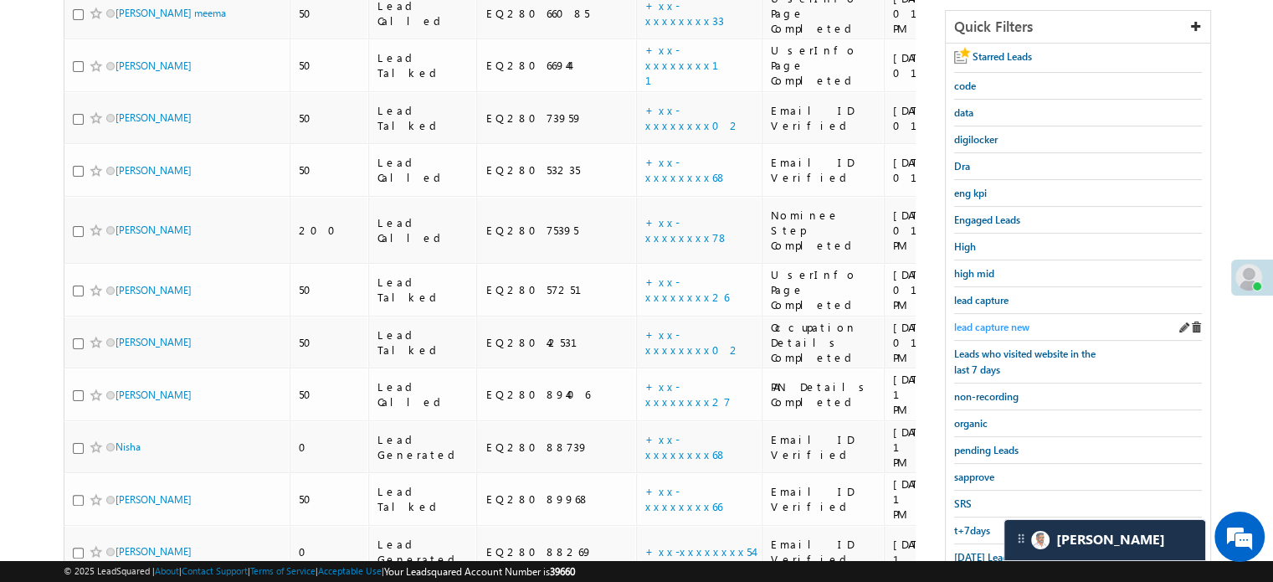
click at [1015, 323] on span "lead capture new" at bounding box center [991, 327] width 75 height 13
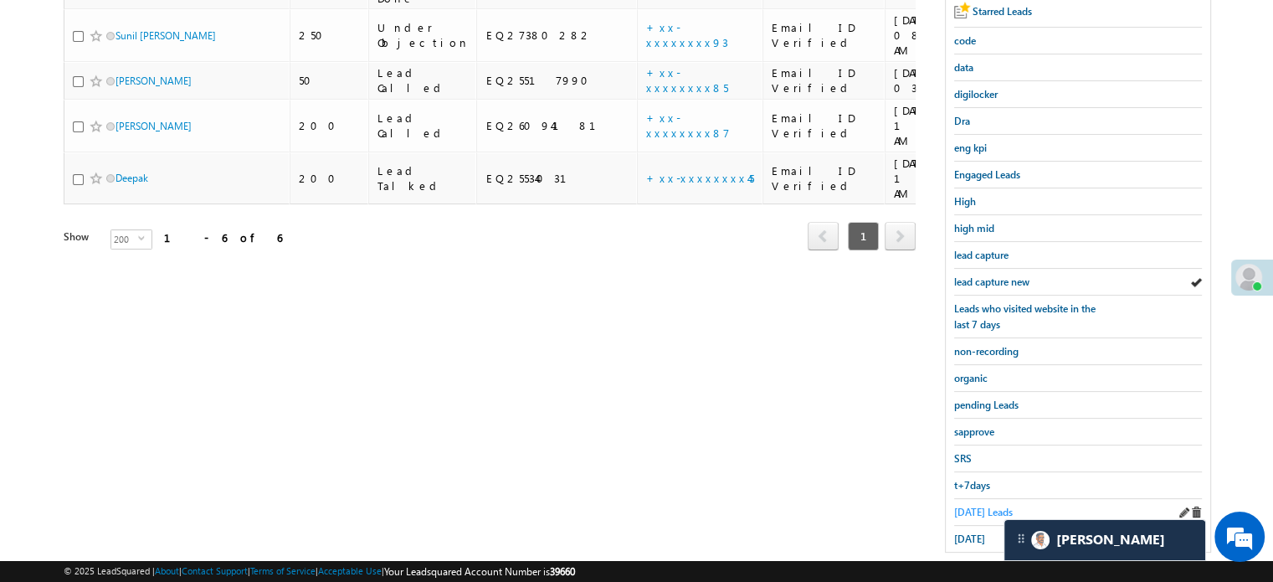
click at [988, 506] on span "Today's Leads" at bounding box center [983, 512] width 59 height 13
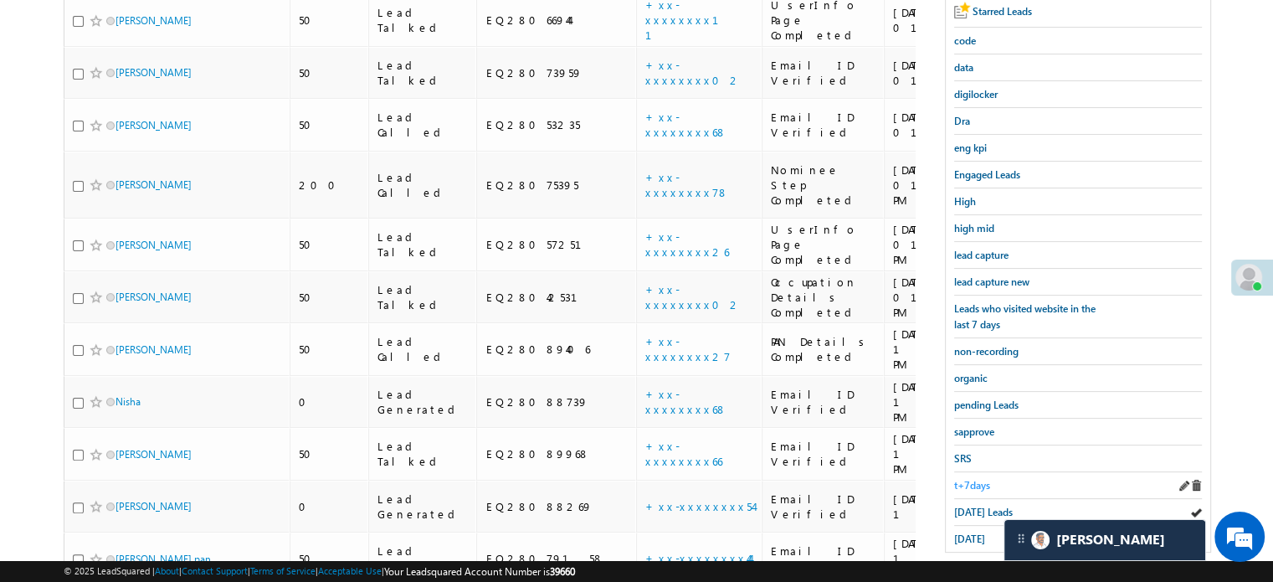
click at [966, 477] on link "t+7days" at bounding box center [972, 485] width 36 height 16
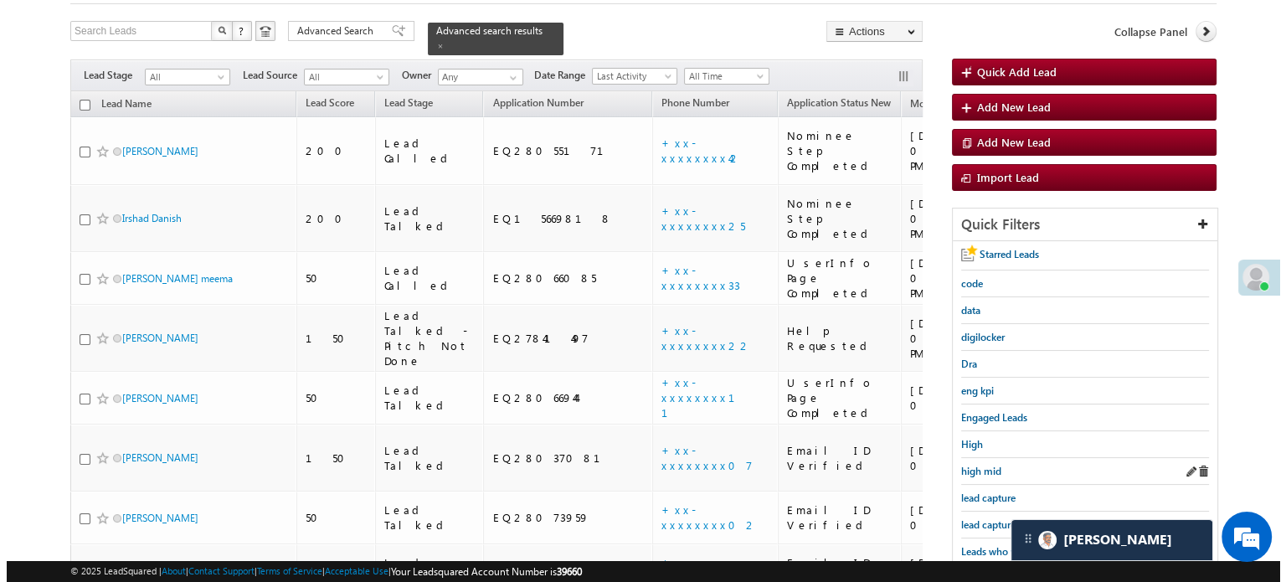
scroll to position [87, 0]
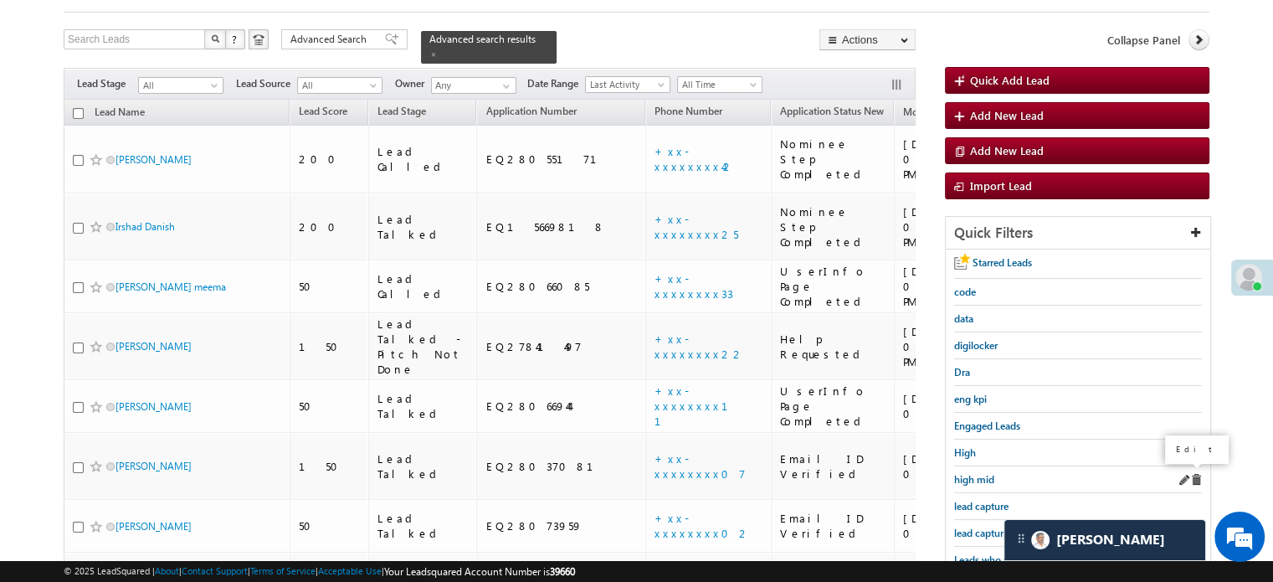
click at [1178, 474] on span at bounding box center [1184, 480] width 12 height 12
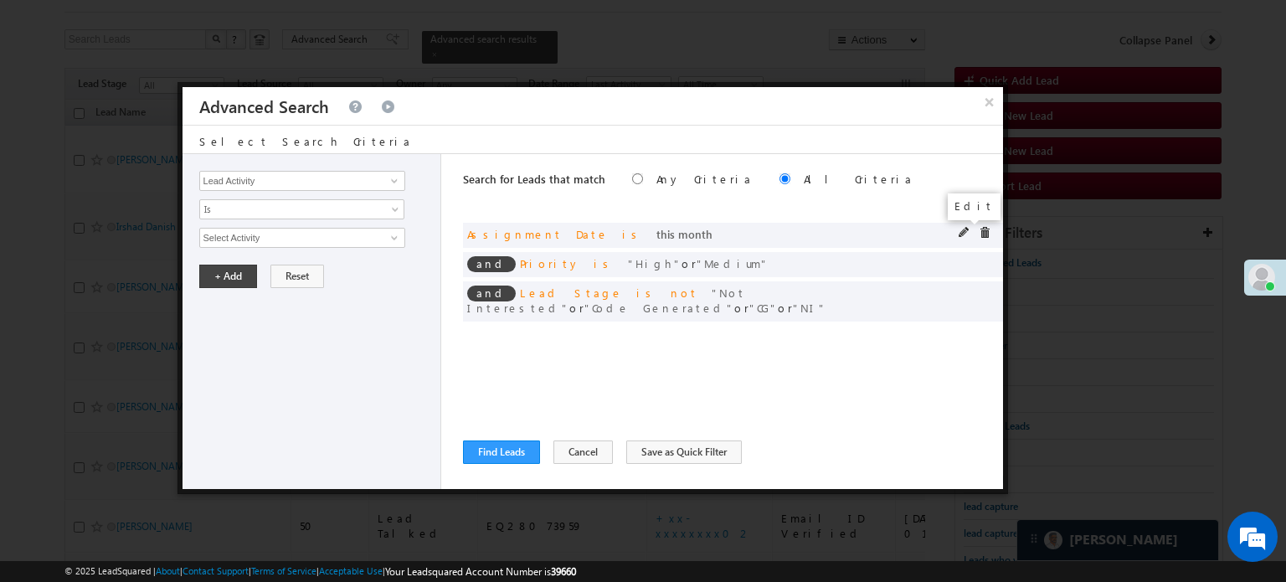
click at [966, 230] on span at bounding box center [964, 233] width 12 height 12
drag, startPoint x: 966, startPoint y: 230, endPoint x: 381, endPoint y: 230, distance: 585.1
click at [381, 230] on link "This Month" at bounding box center [301, 238] width 205 height 20
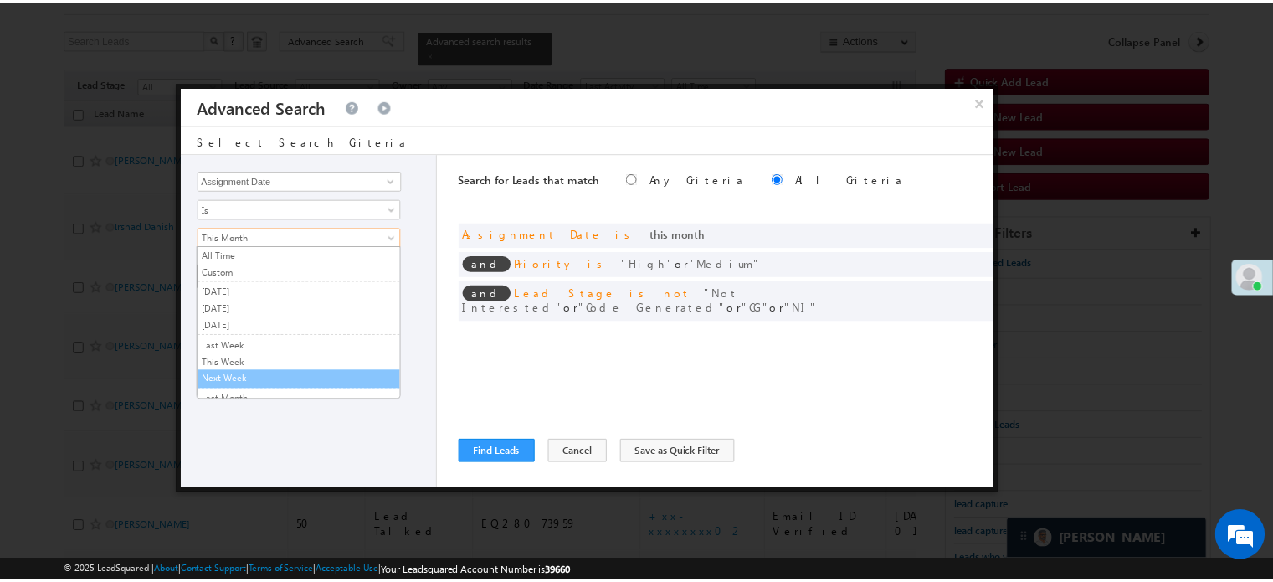
scroll to position [90, 0]
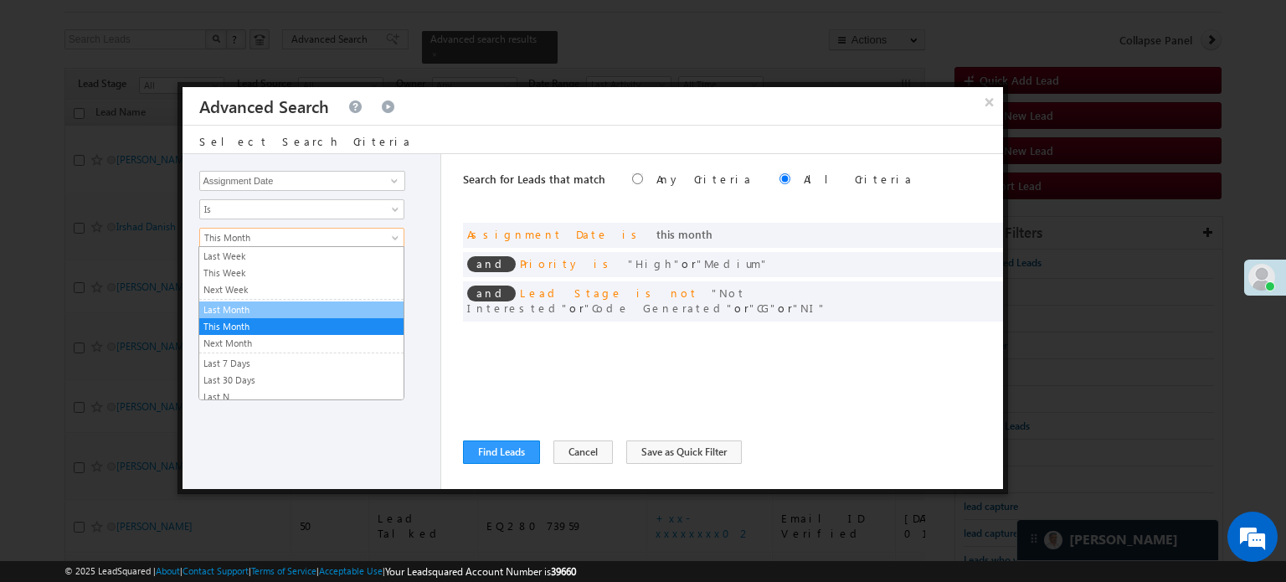
click at [308, 313] on link "Last Month" at bounding box center [301, 309] width 204 height 15
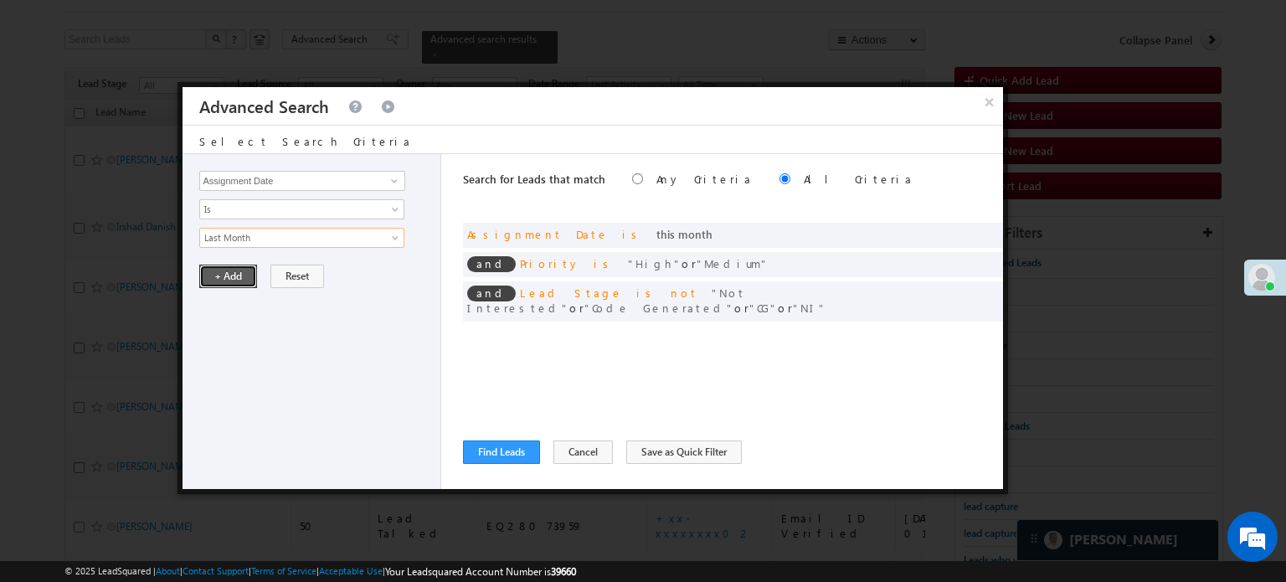
click at [208, 275] on button "+ Add" at bounding box center [228, 276] width 58 height 23
click at [687, 438] on div "Search for Leads that match Any Criteria All Criteria Note that the current tri…" at bounding box center [733, 321] width 540 height 335
click at [676, 461] on button "Save as Quick Filter" at bounding box center [684, 451] width 116 height 23
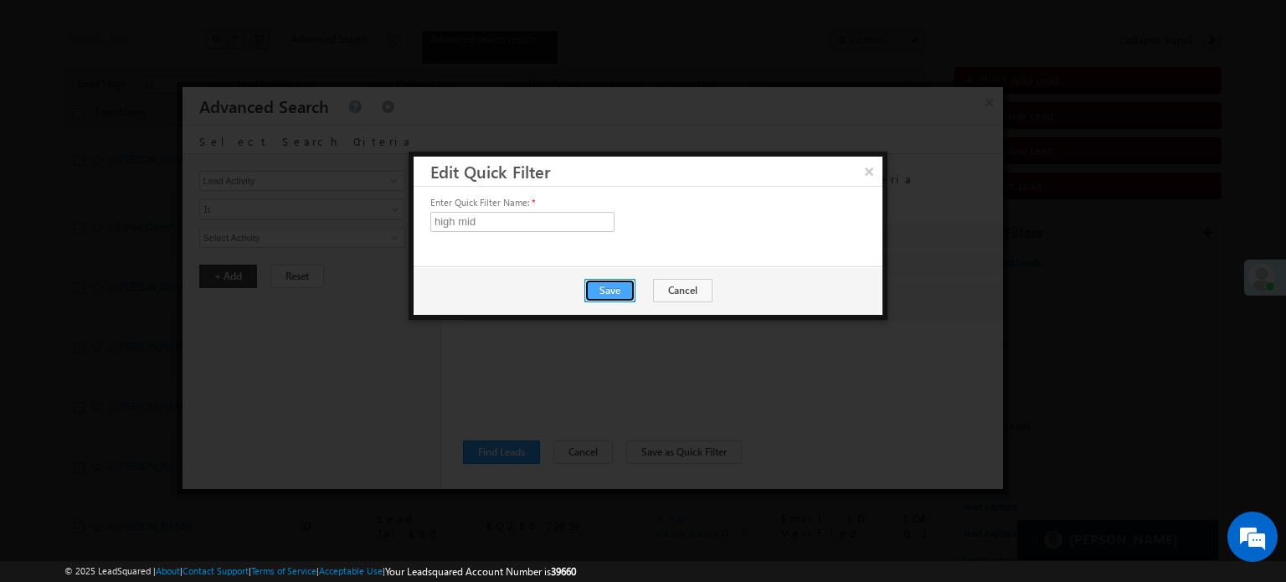
click at [623, 288] on button "Save" at bounding box center [609, 290] width 51 height 23
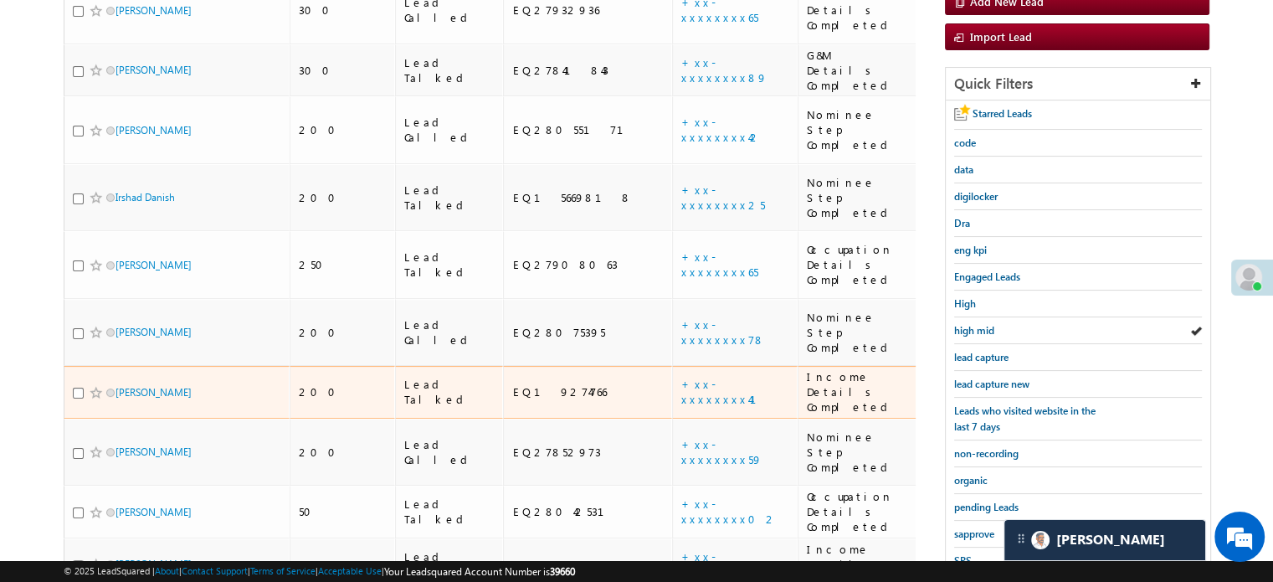
scroll to position [254, 0]
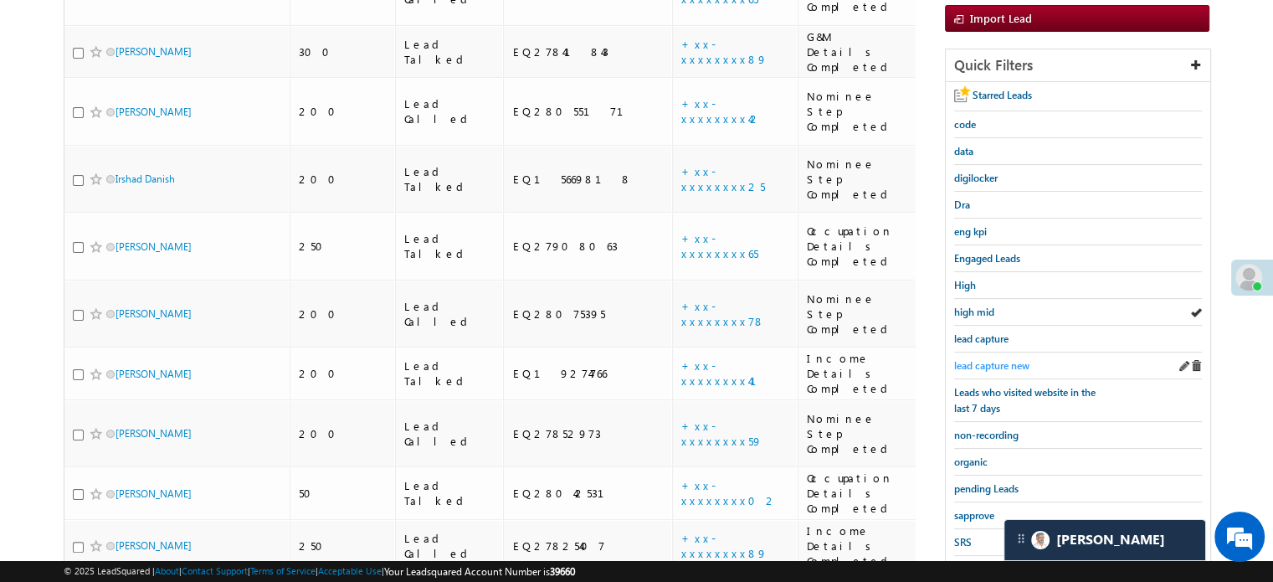
click at [1006, 365] on span "lead capture new" at bounding box center [991, 365] width 75 height 13
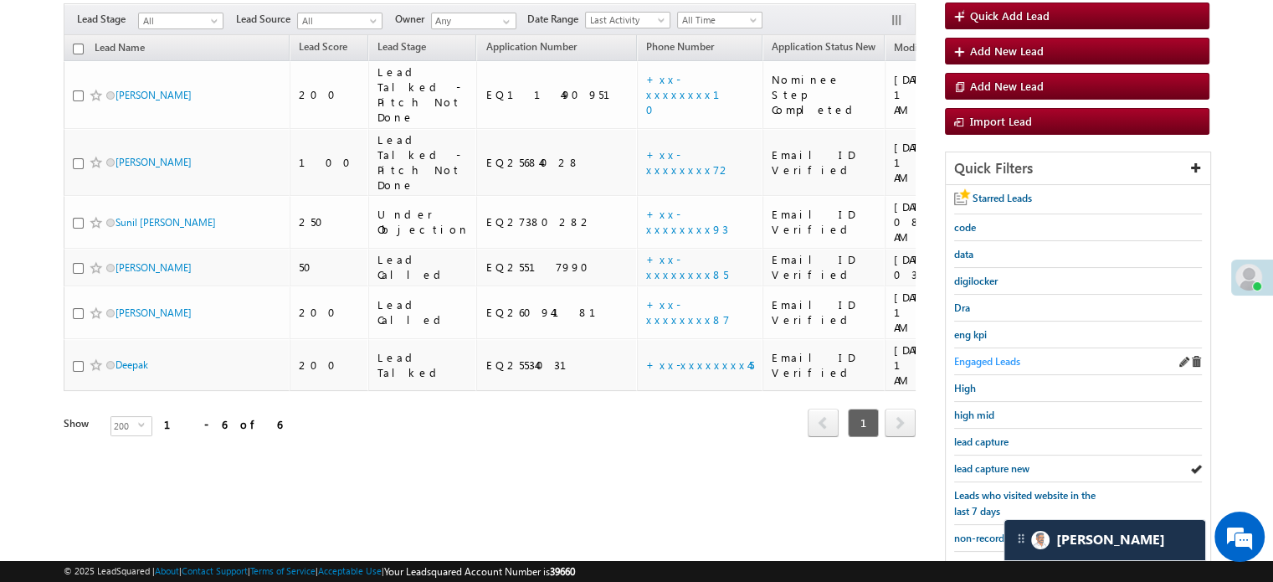
scroll to position [171, 0]
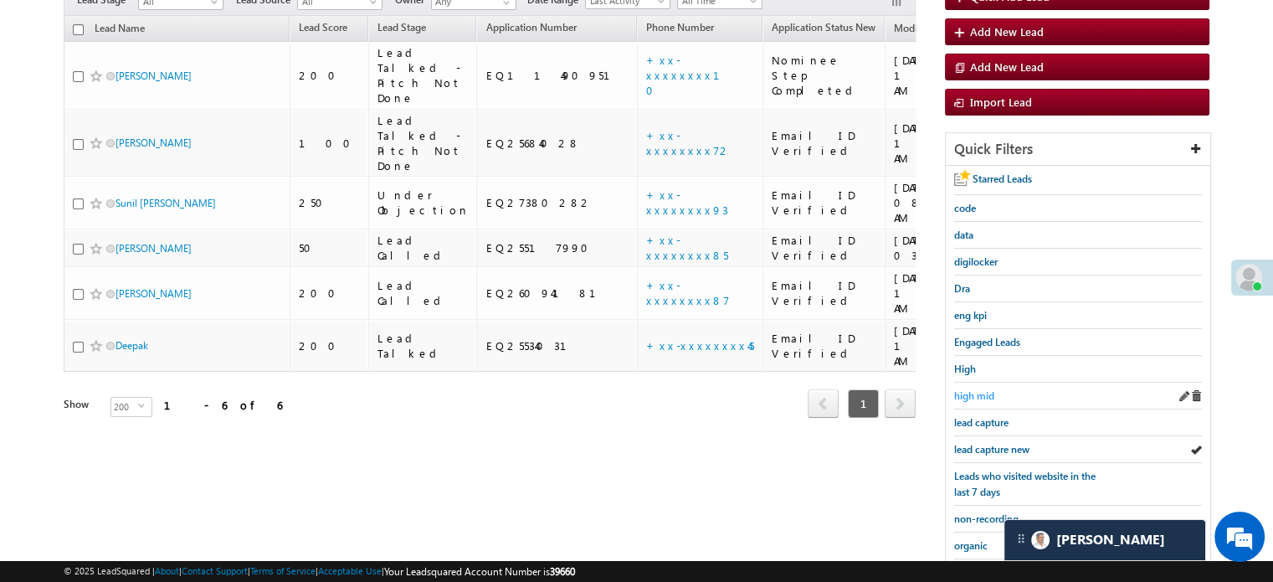
click at [984, 392] on span "high mid" at bounding box center [974, 395] width 40 height 13
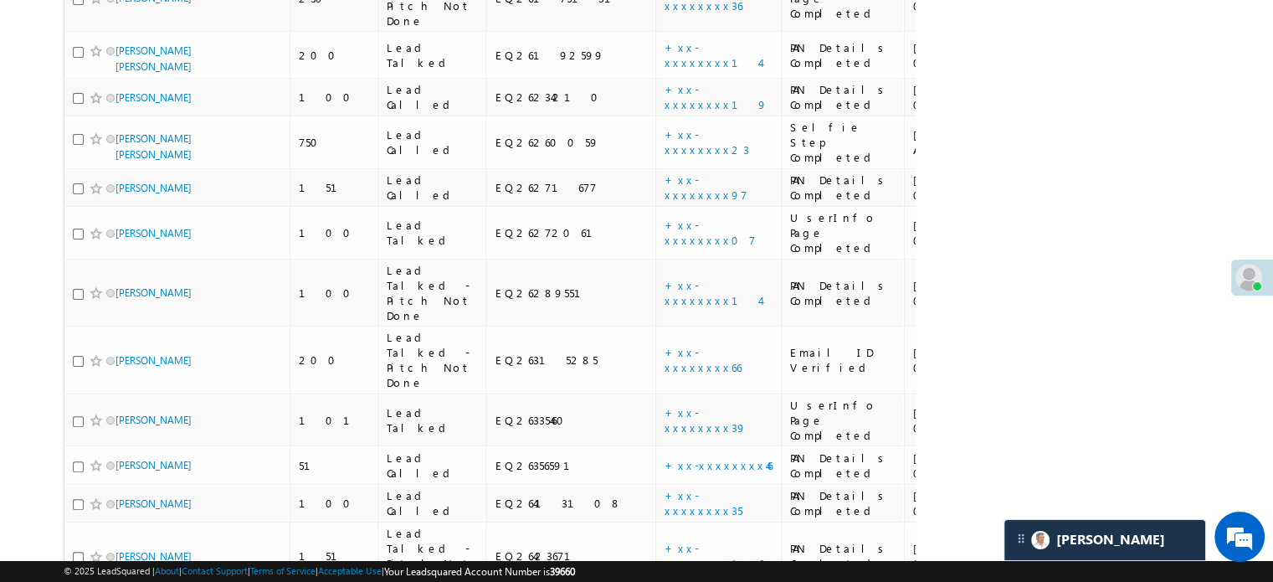
scroll to position [6597, 0]
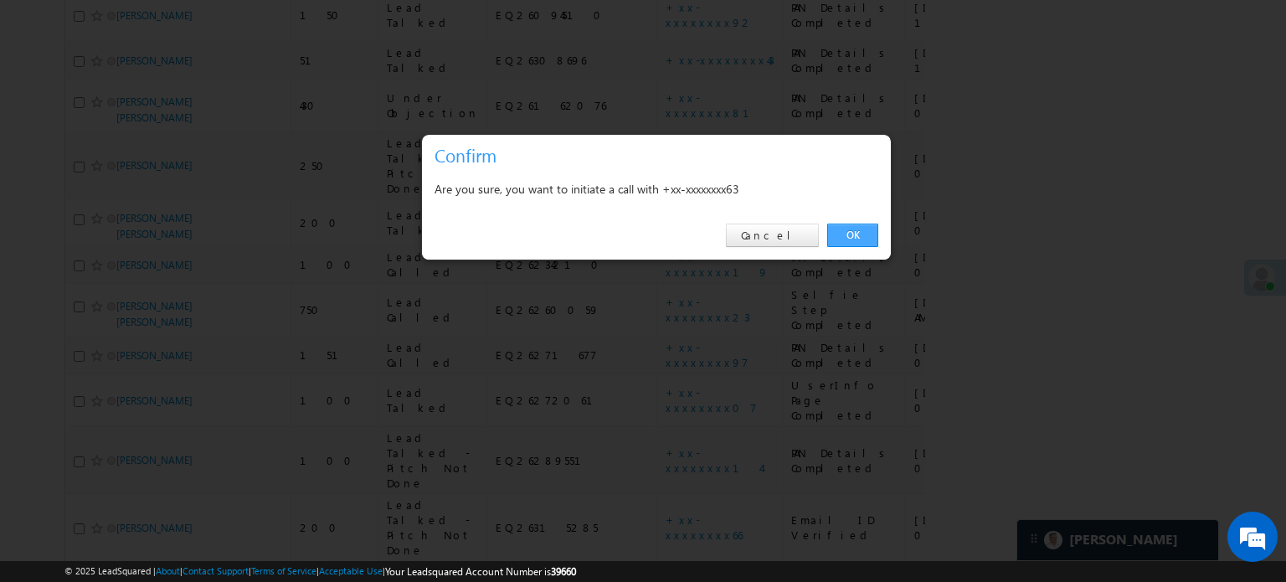
click at [862, 240] on link "OK" at bounding box center [852, 235] width 51 height 23
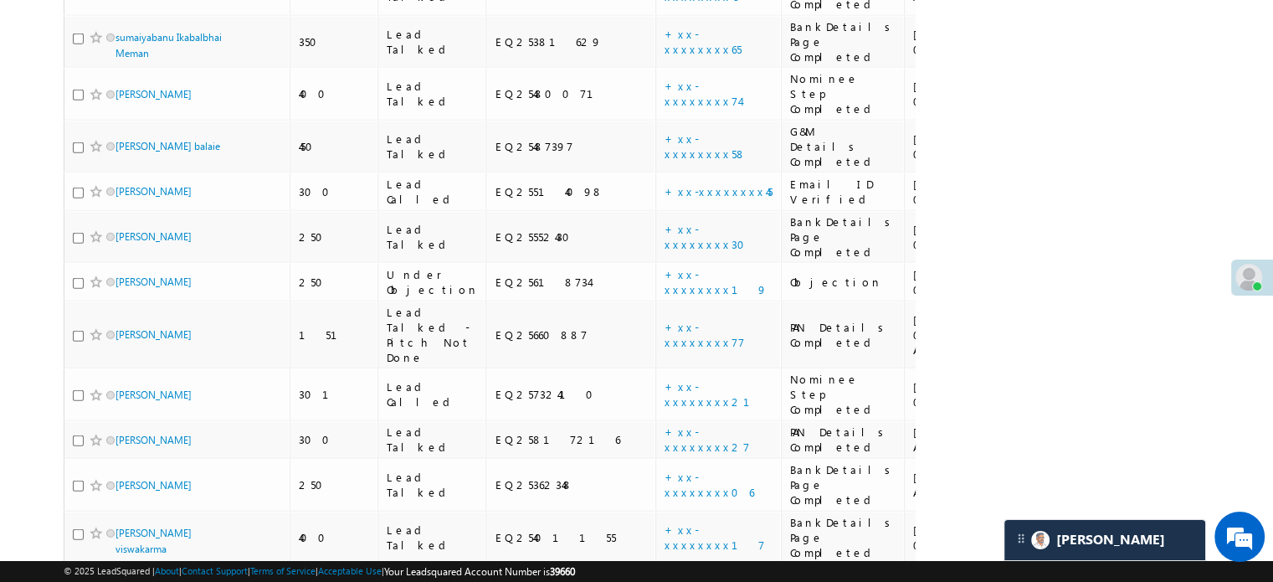
scroll to position [4885, 0]
drag, startPoint x: 137, startPoint y: 203, endPoint x: 123, endPoint y: 297, distance: 94.8
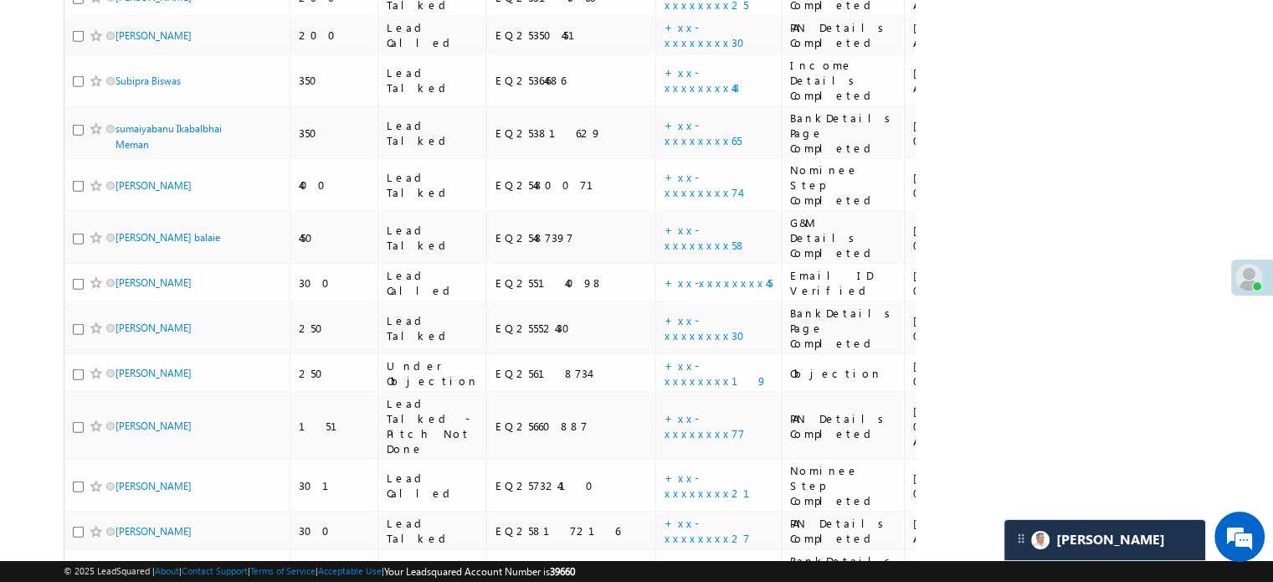
scroll to position [4717, 0]
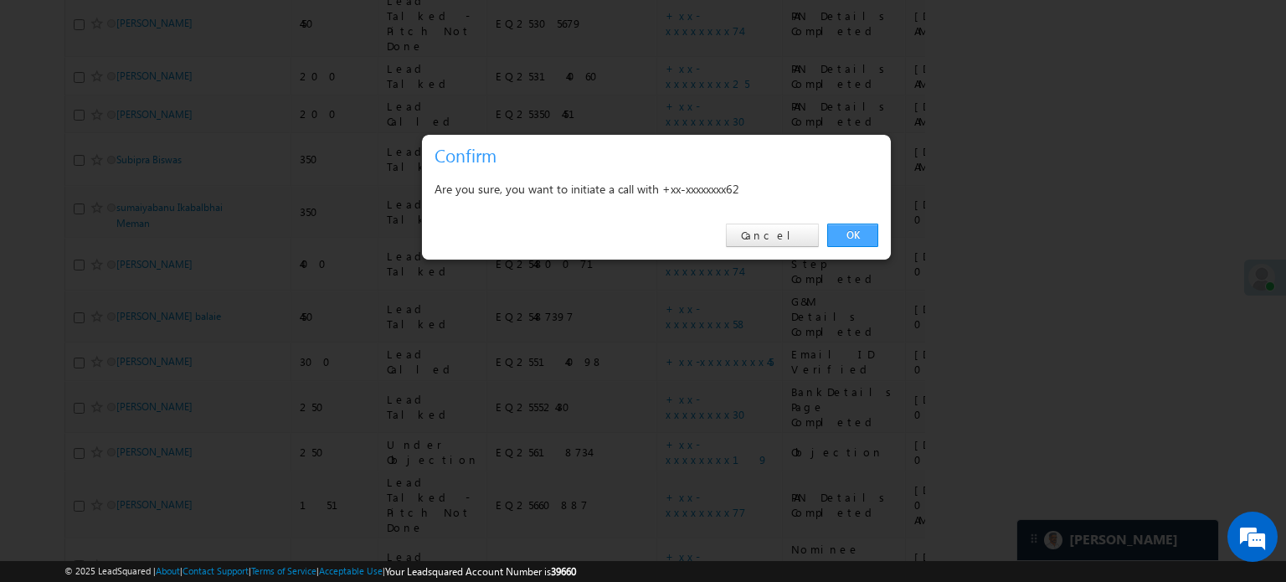
click at [854, 234] on link "OK" at bounding box center [852, 235] width 51 height 23
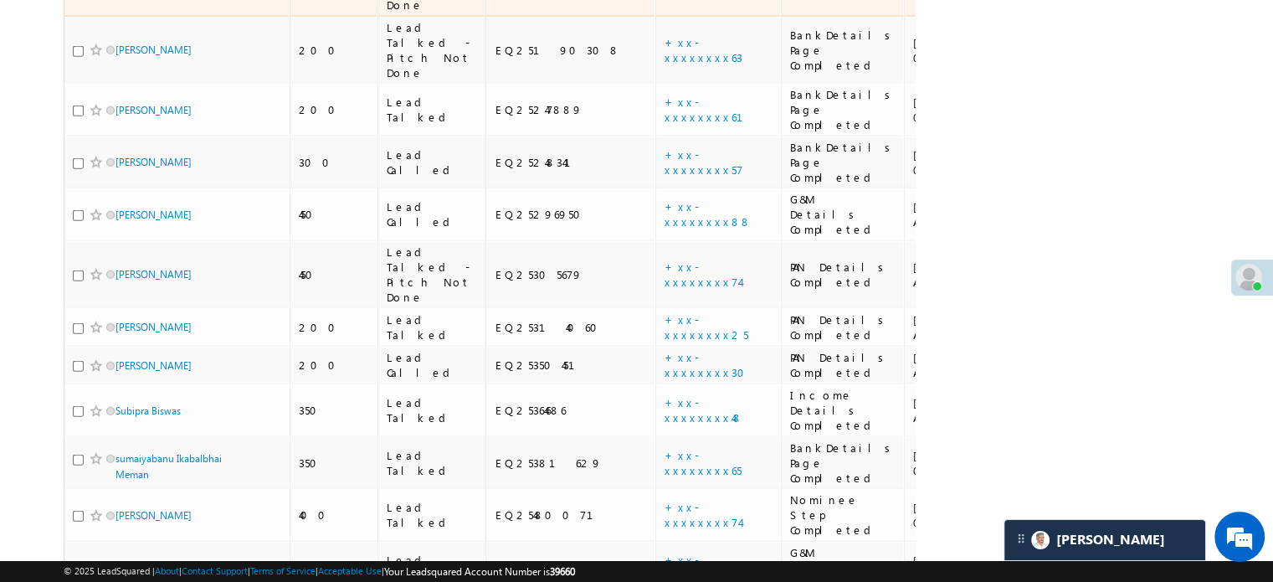
scroll to position [3796, 0]
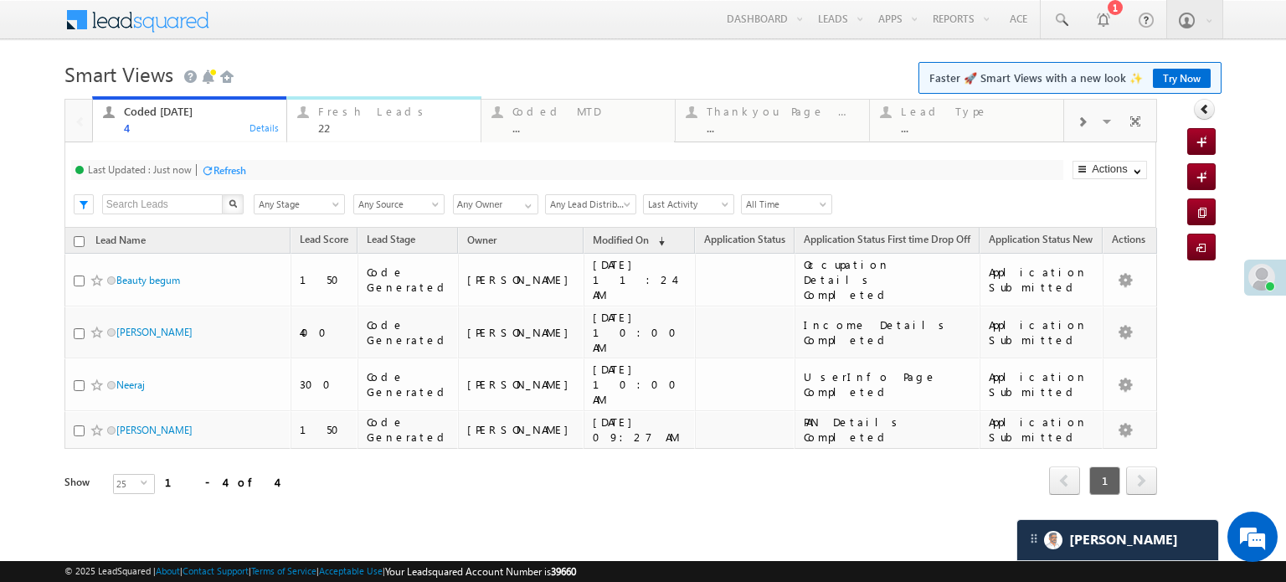
click at [352, 117] on div "Fresh Leads" at bounding box center [394, 111] width 152 height 13
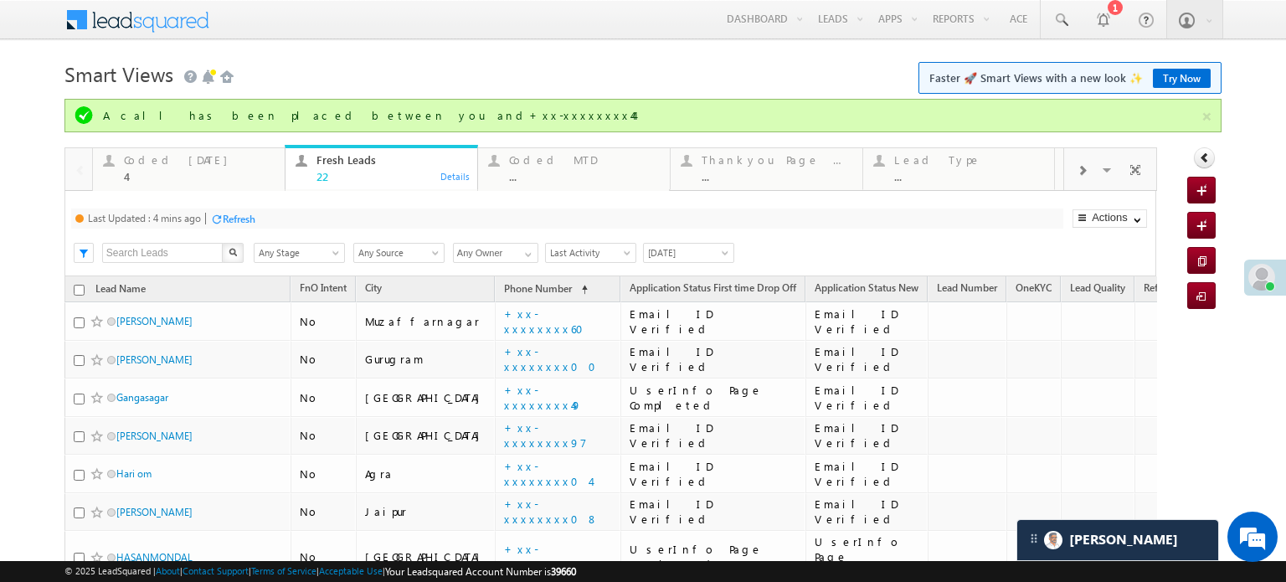
click at [234, 215] on div "Refresh" at bounding box center [239, 219] width 33 height 13
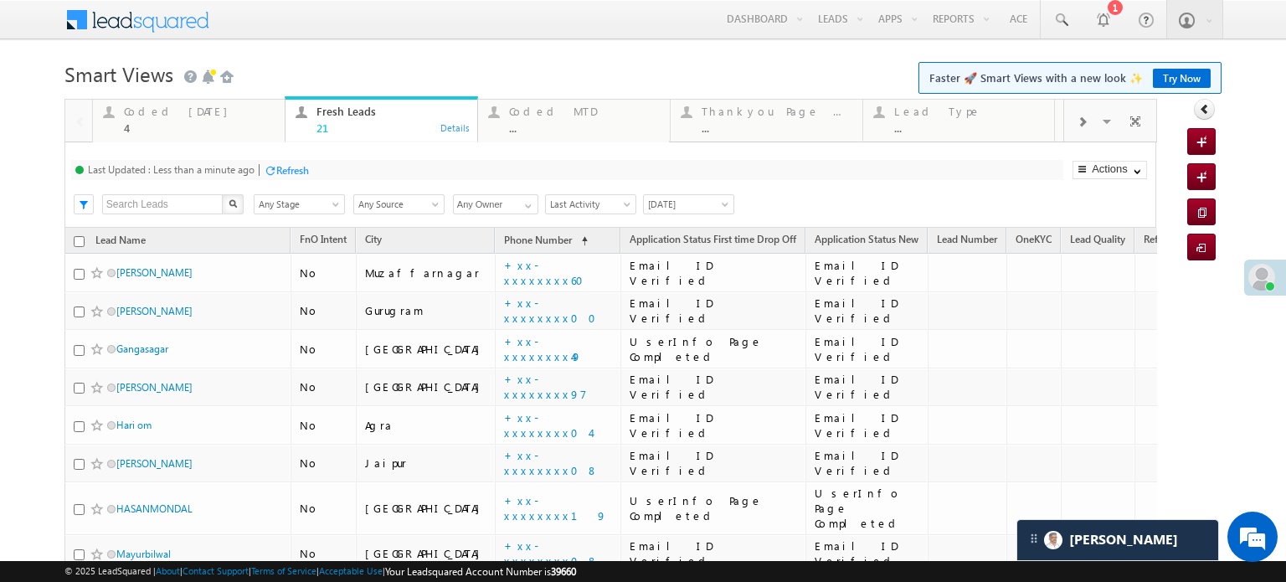
drag, startPoint x: 283, startPoint y: 157, endPoint x: 291, endPoint y: 168, distance: 14.4
click at [283, 157] on div "Last Updated : Less than a minute ago Refresh Refreshing... Search X Lead Stage…" at bounding box center [610, 184] width 1092 height 85
click at [293, 172] on div "Refresh" at bounding box center [292, 170] width 33 height 13
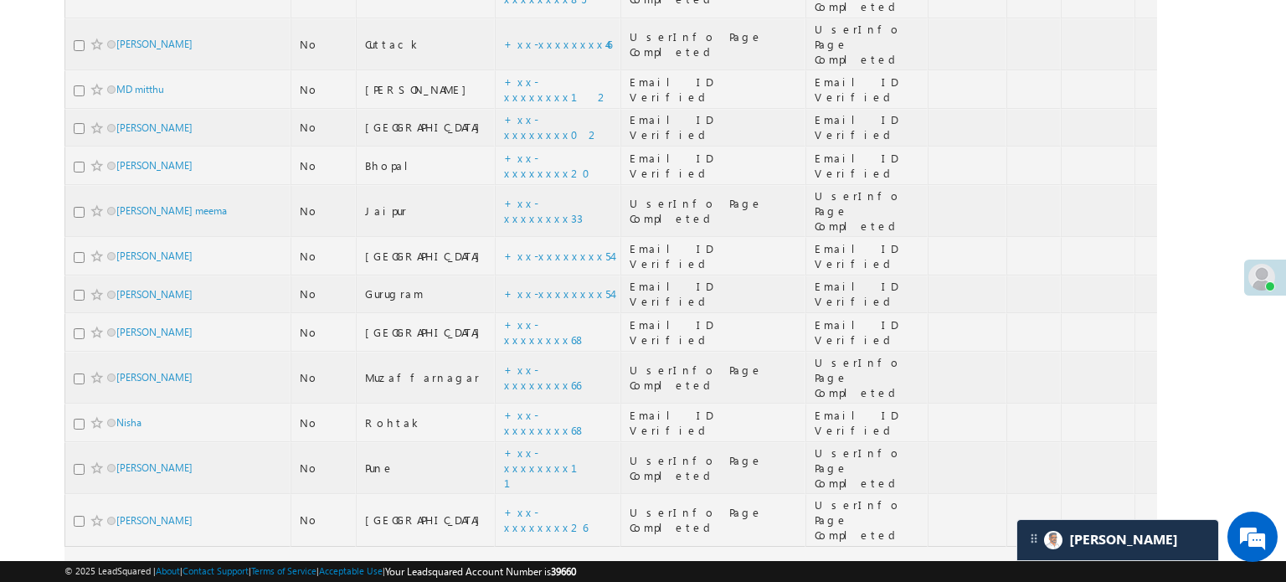
scroll to position [610, 0]
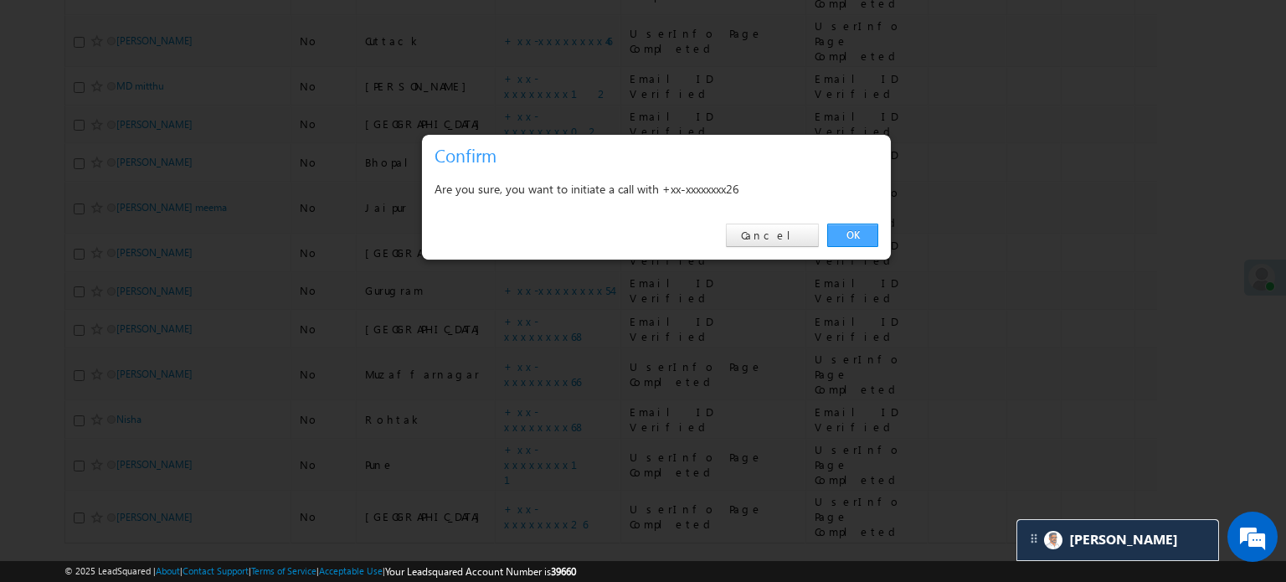
click at [847, 238] on link "OK" at bounding box center [852, 235] width 51 height 23
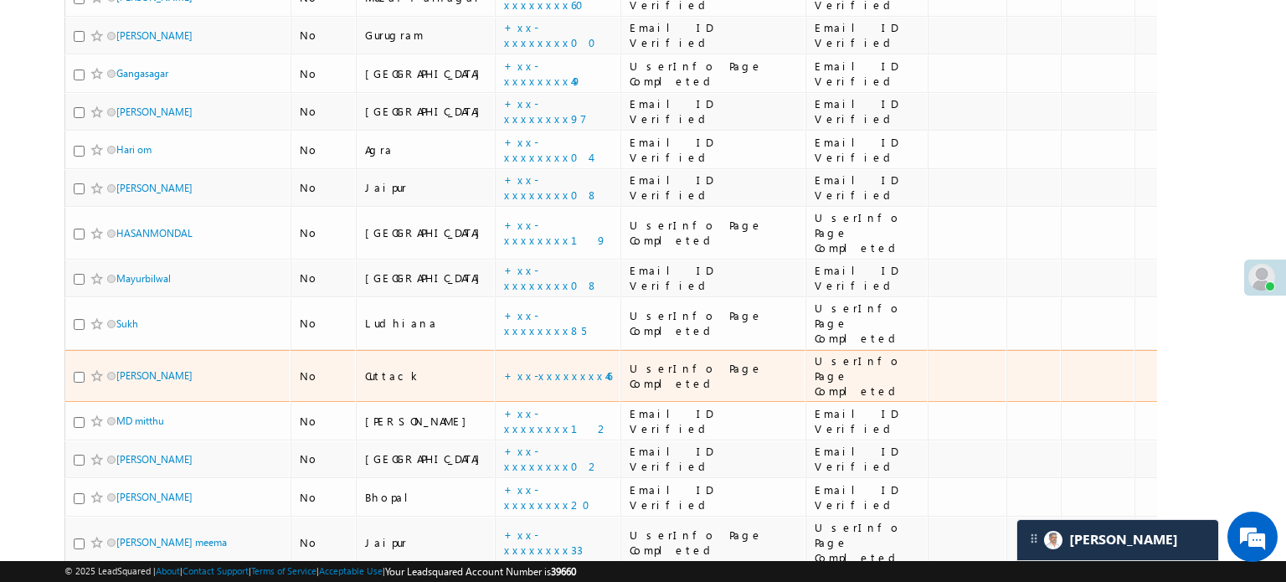
scroll to position [0, 0]
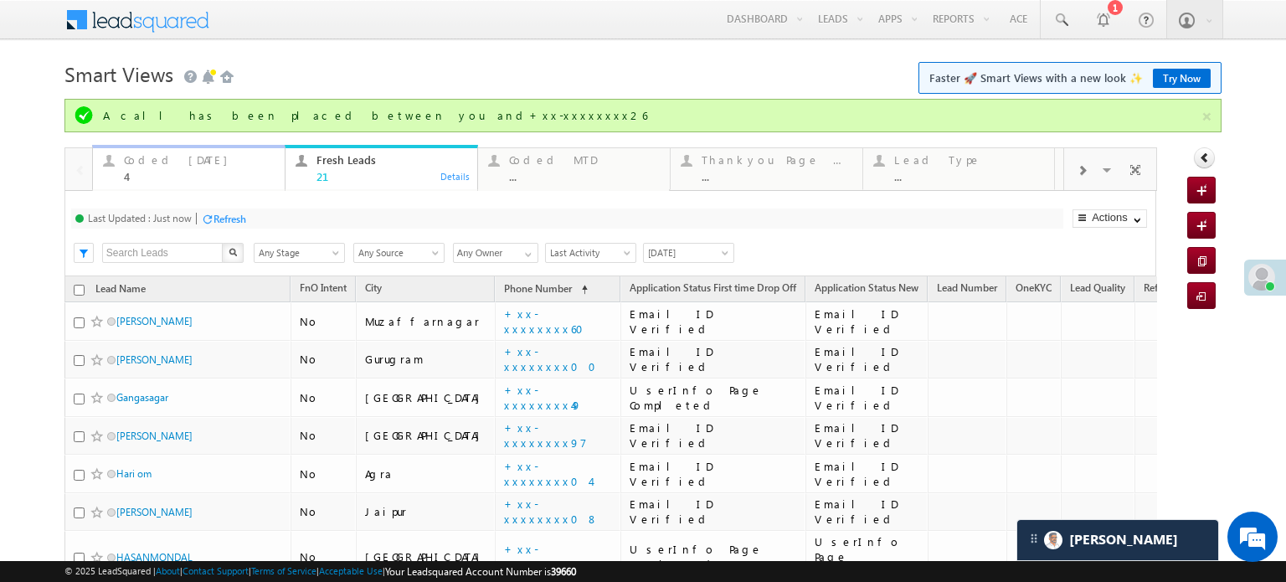
click at [157, 114] on div "A call has been placed between you and+xx-xxxxxxxx26" at bounding box center [651, 115] width 1097 height 15
click at [155, 160] on div "Coded Today" at bounding box center [199, 159] width 151 height 13
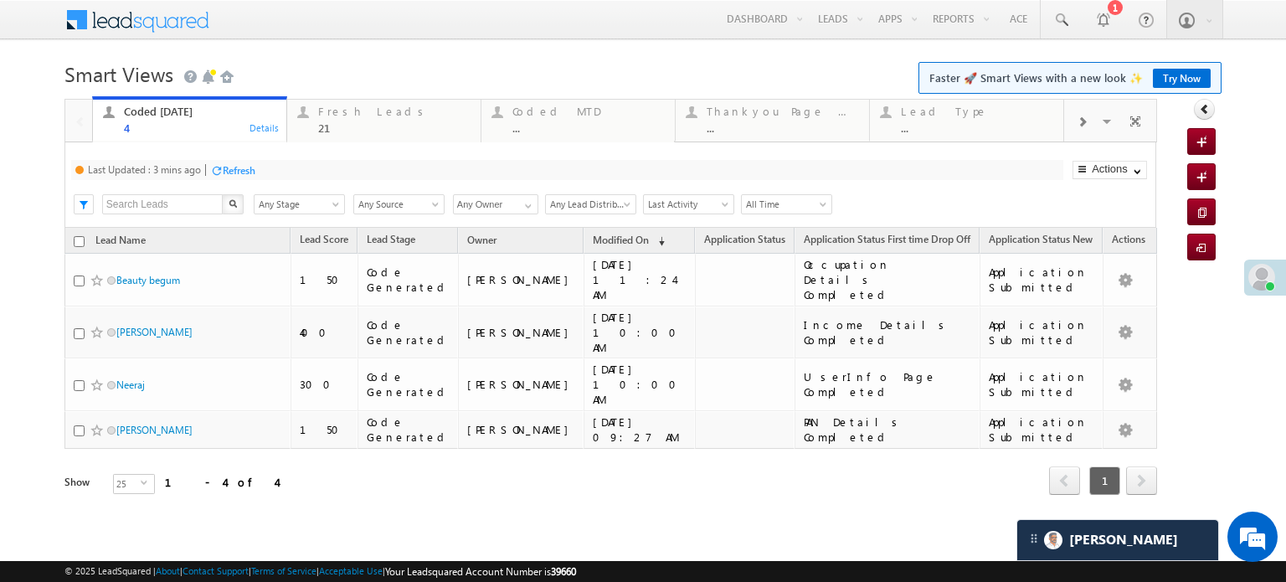
click at [232, 180] on div "Last Updated : 3 mins ago Refresh Refreshing... Search X Lead Stage Any Stage A…" at bounding box center [610, 184] width 1092 height 85
click at [242, 167] on div "Refresh" at bounding box center [239, 170] width 33 height 13
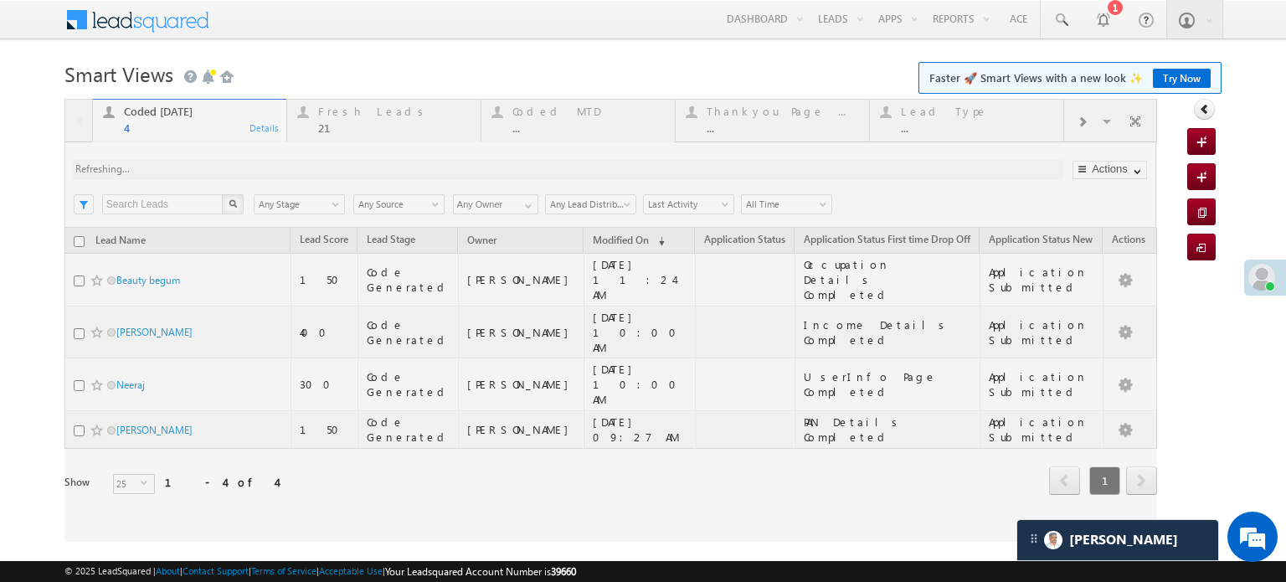
click at [242, 167] on div at bounding box center [610, 320] width 1092 height 443
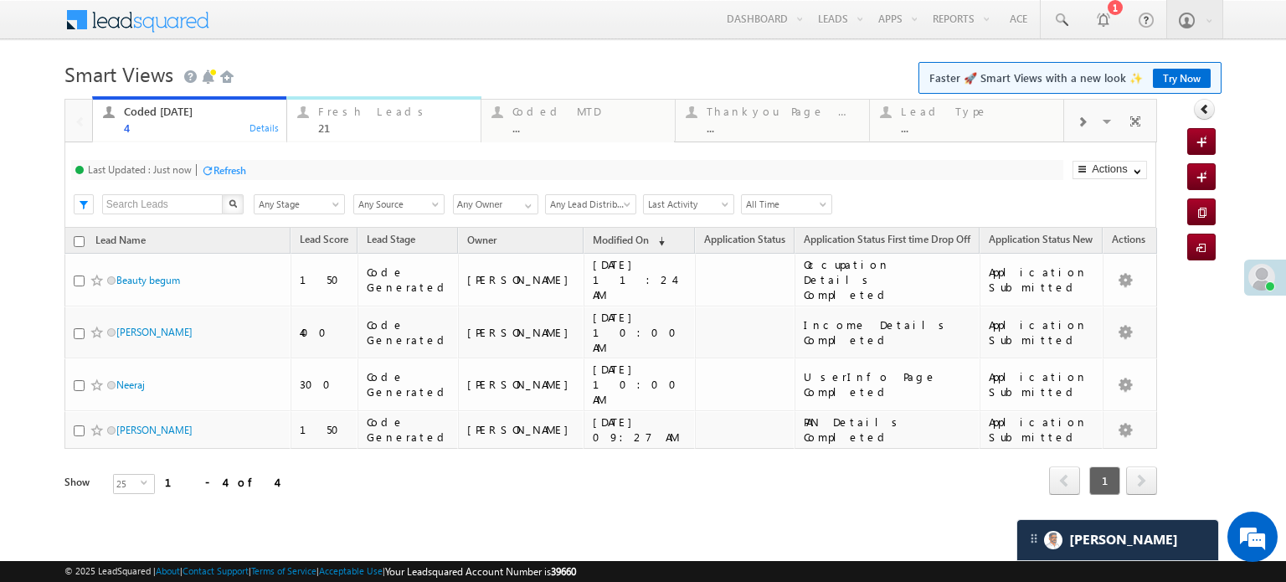
click at [333, 127] on div "21" at bounding box center [394, 127] width 152 height 13
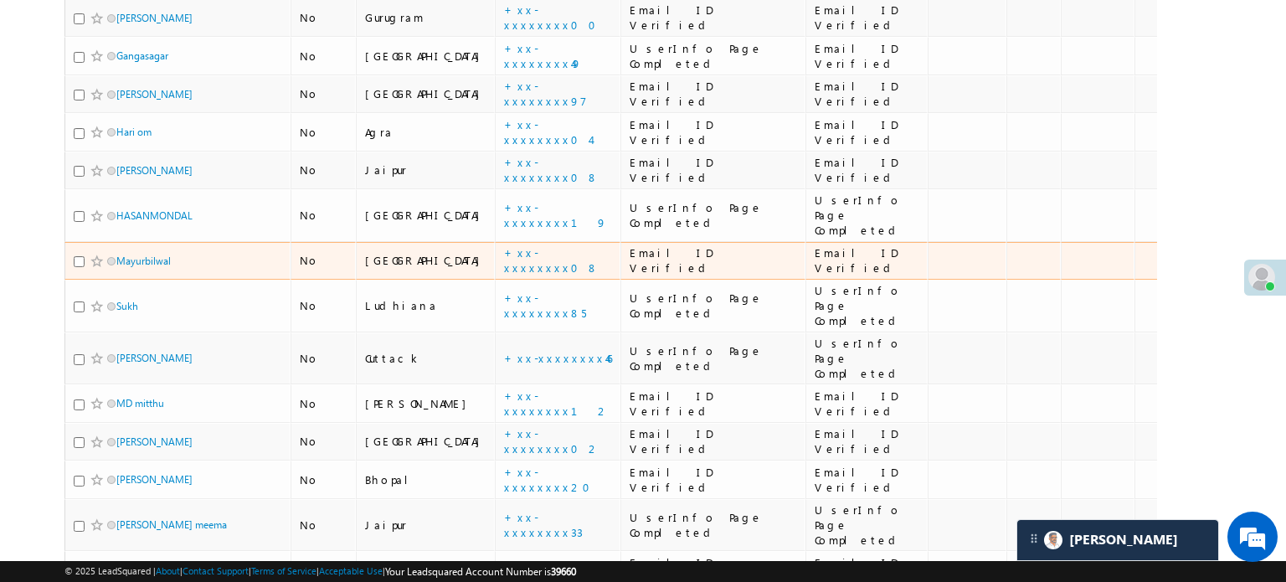
scroll to position [502, 0]
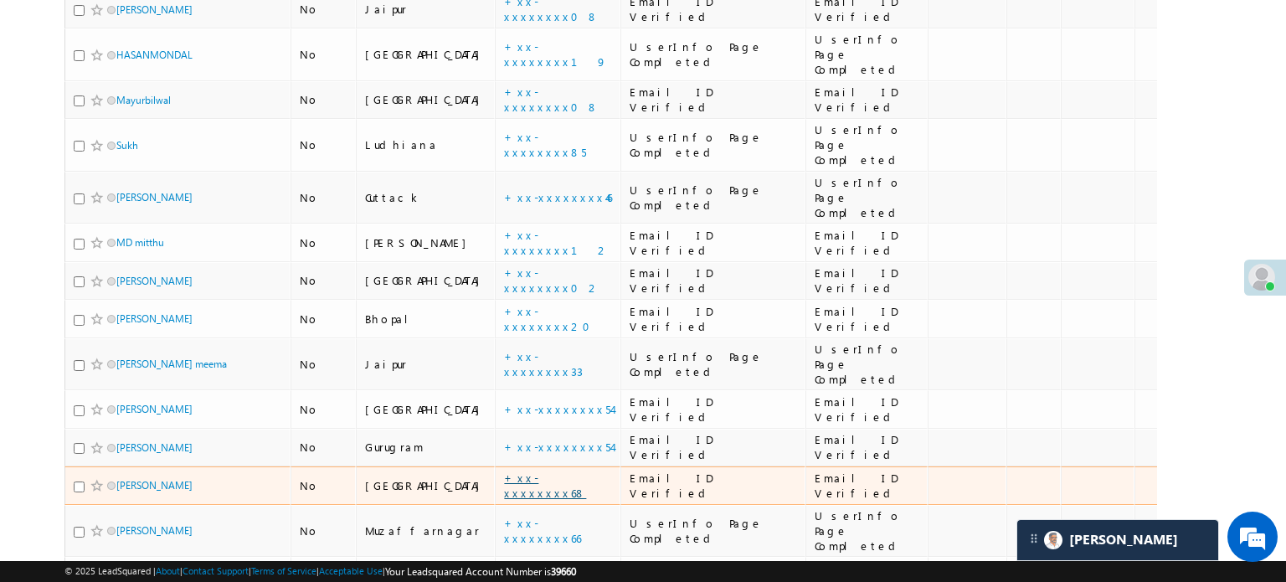
click at [504, 470] on link "+xx-xxxxxxxx68" at bounding box center [545, 484] width 82 height 29
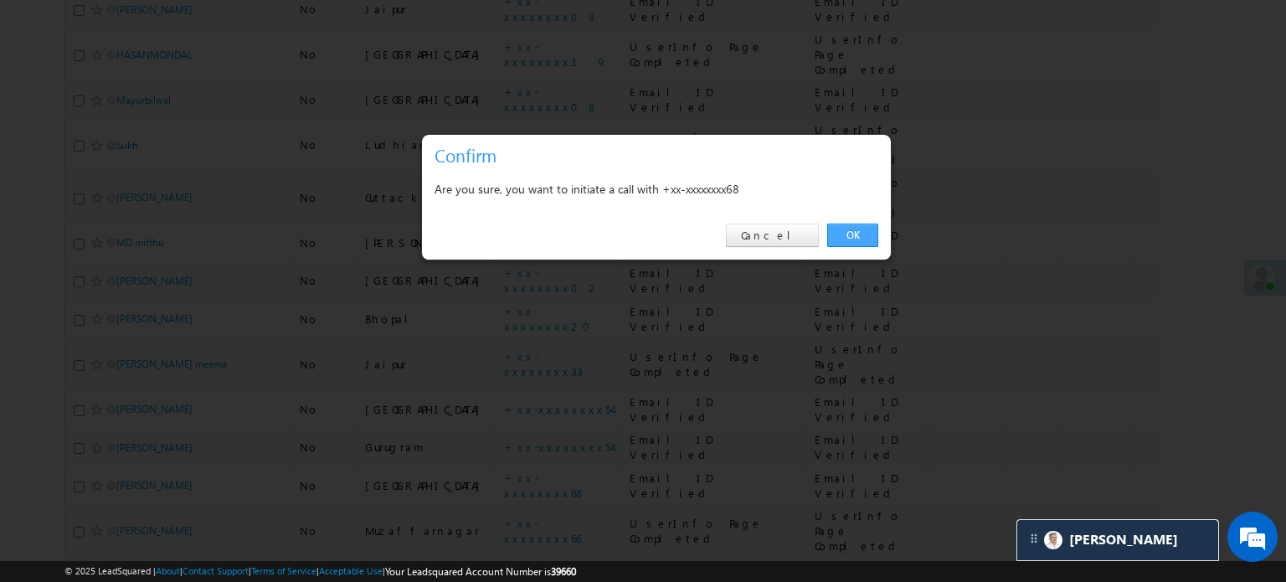
click at [877, 232] on link "OK" at bounding box center [852, 235] width 51 height 23
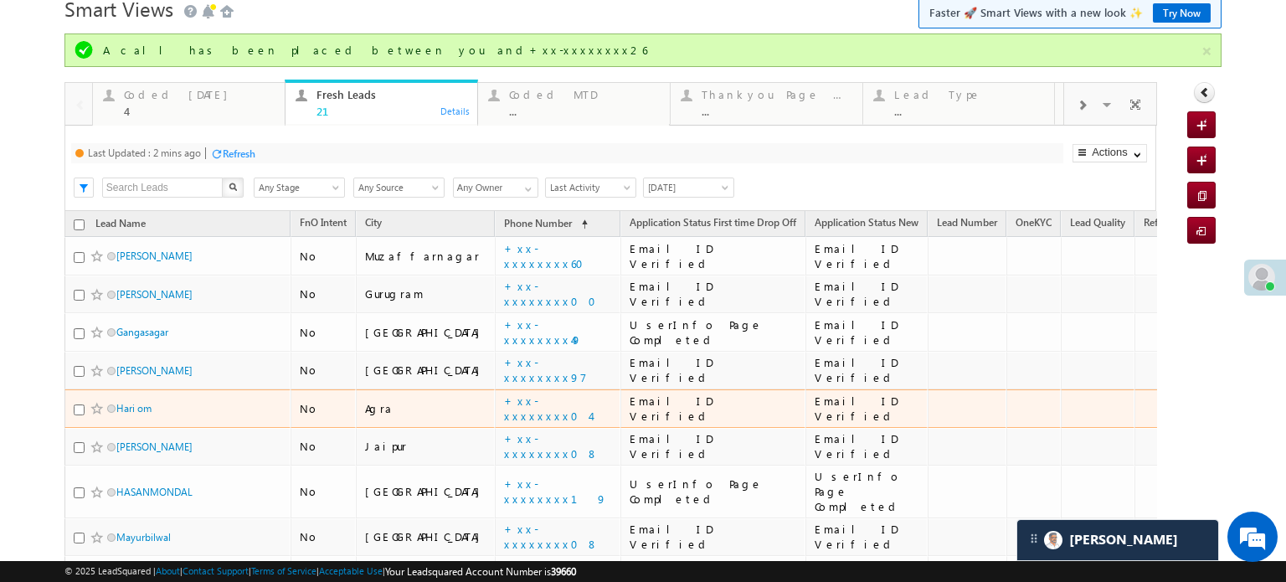
scroll to position [0, 0]
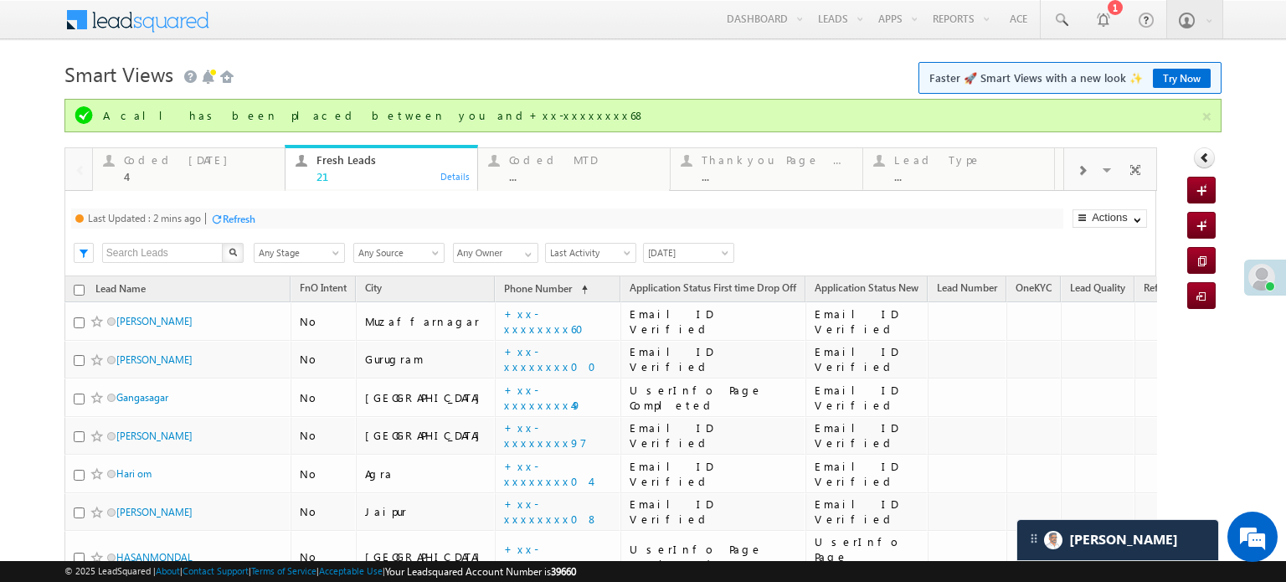
click at [226, 217] on div "Refresh" at bounding box center [239, 219] width 33 height 13
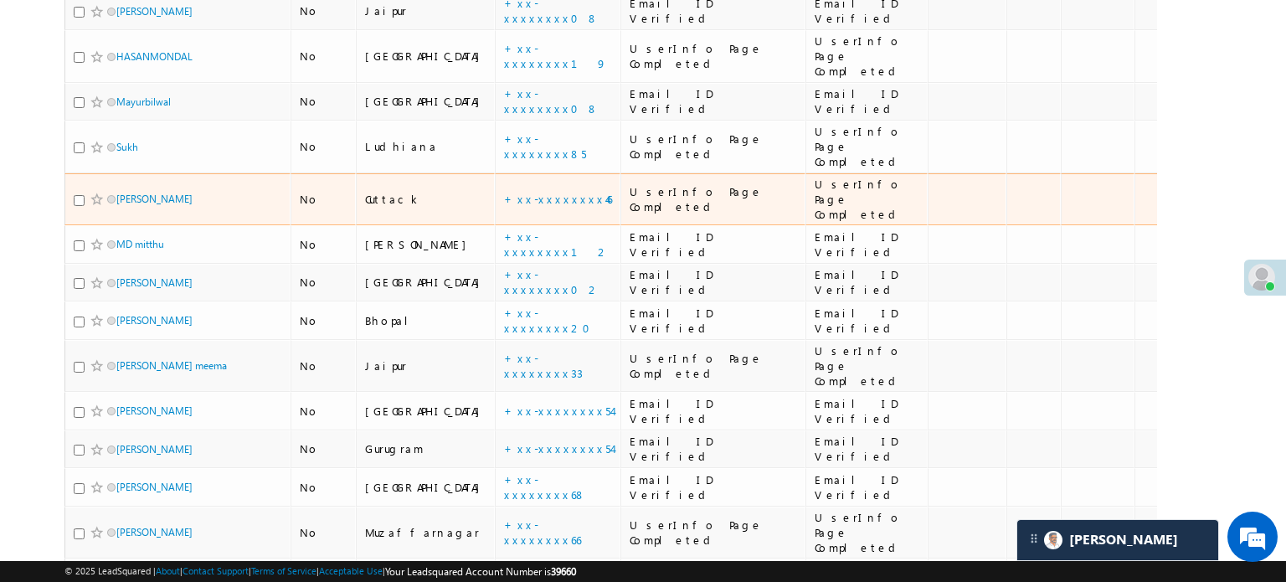
scroll to position [573, 0]
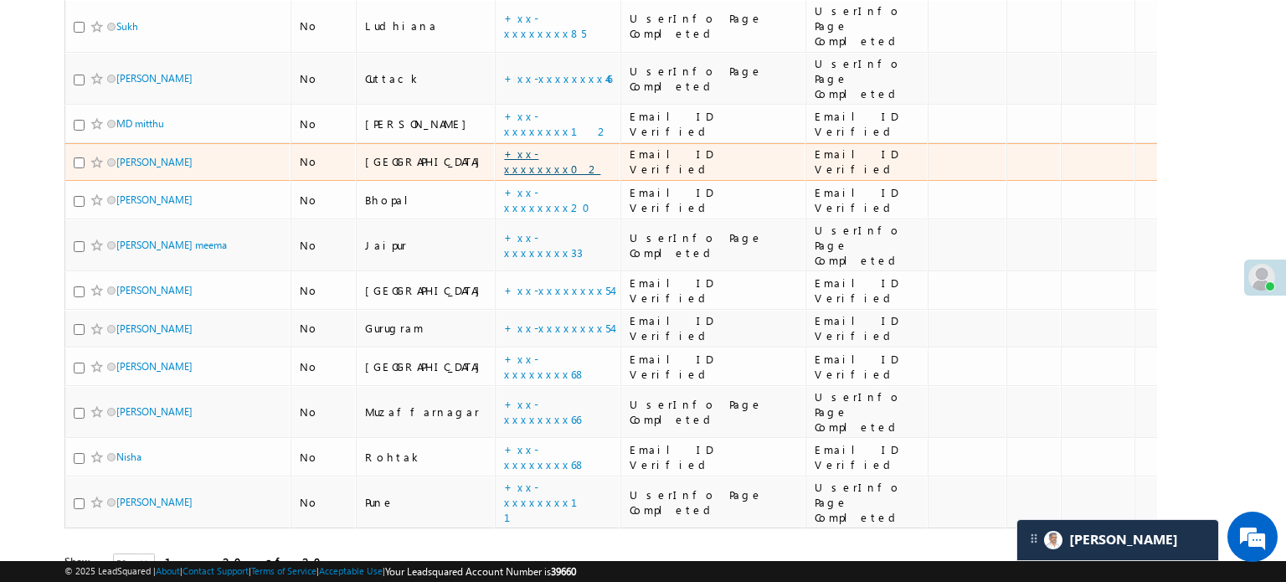
click at [504, 146] on link "+xx-xxxxxxxx02" at bounding box center [552, 160] width 96 height 29
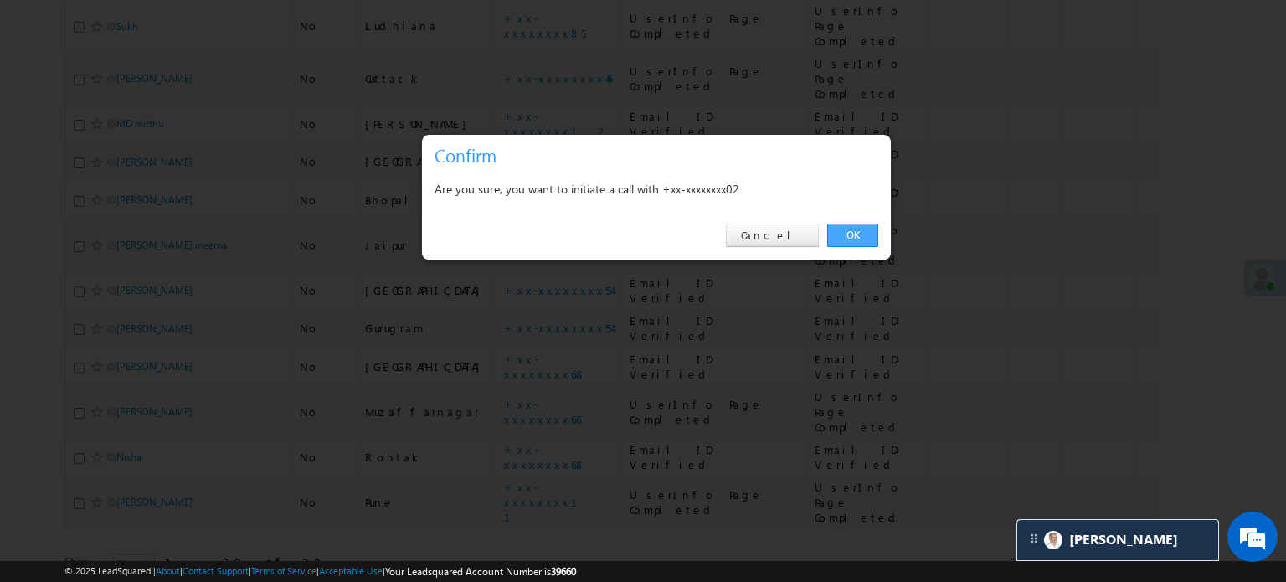
click at [854, 239] on link "OK" at bounding box center [852, 235] width 51 height 23
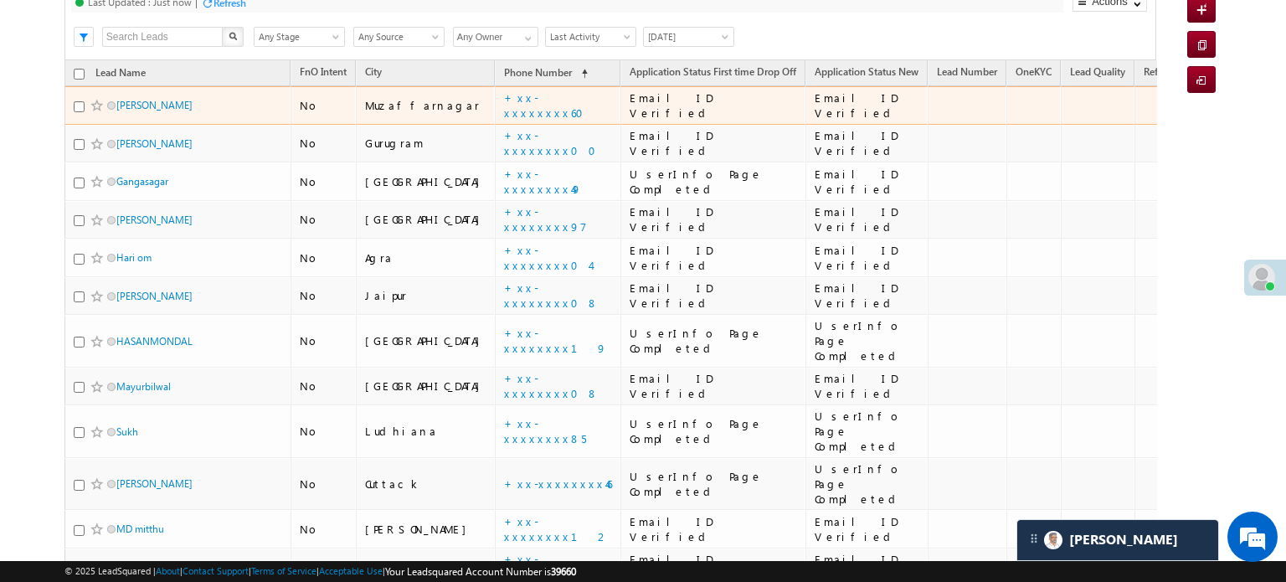
scroll to position [0, 0]
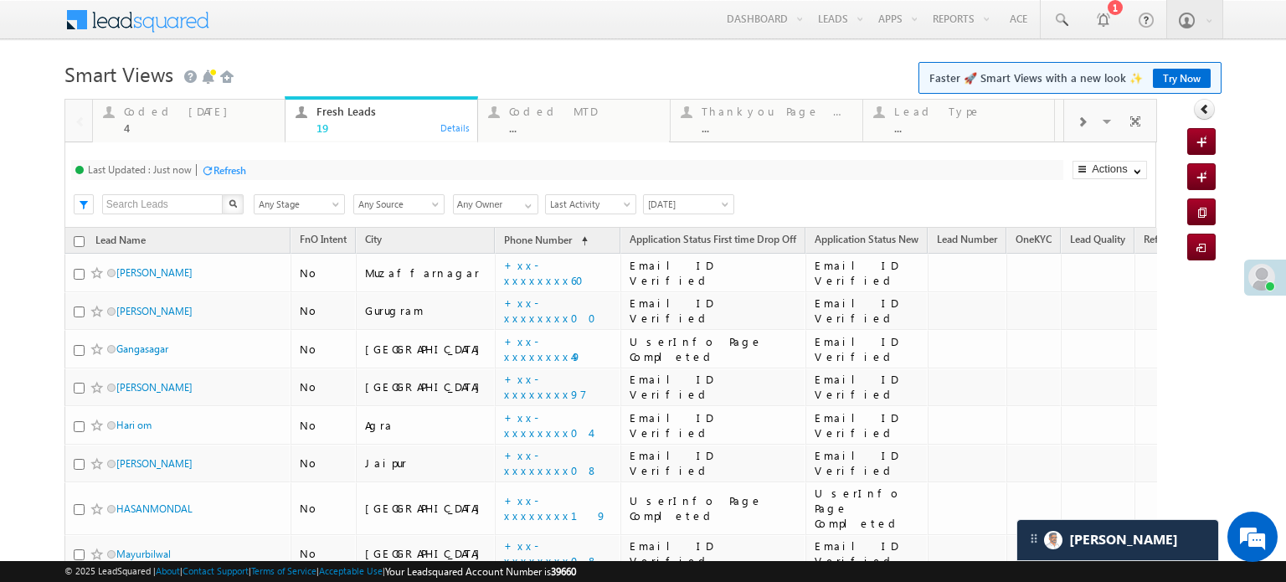
click at [229, 167] on div "Refresh" at bounding box center [229, 170] width 33 height 13
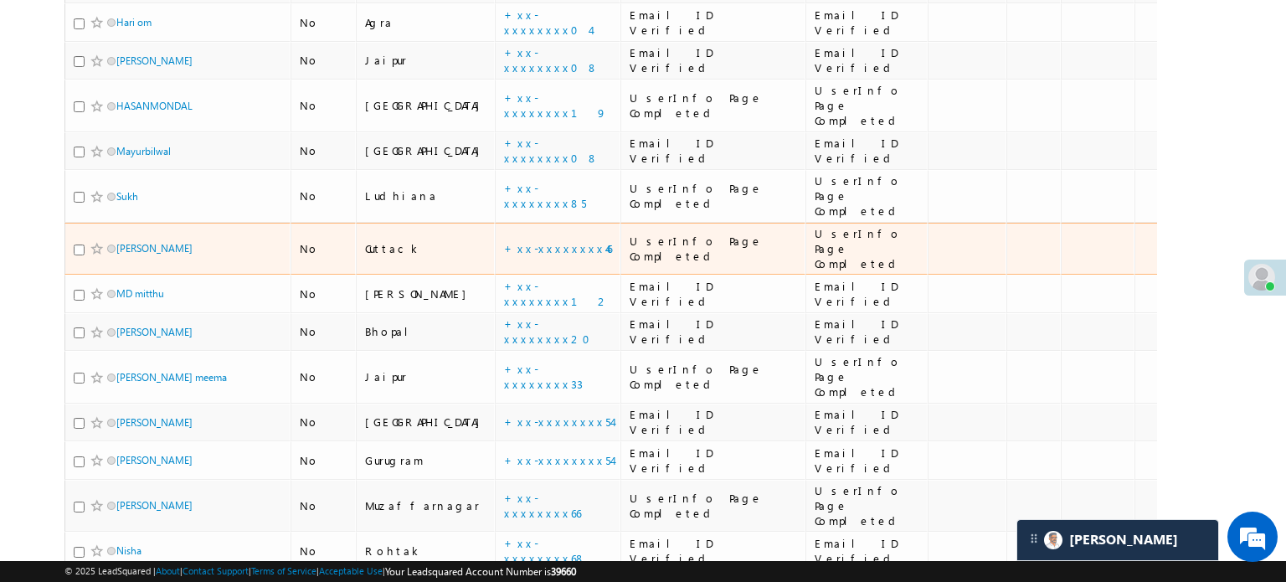
scroll to position [460, 0]
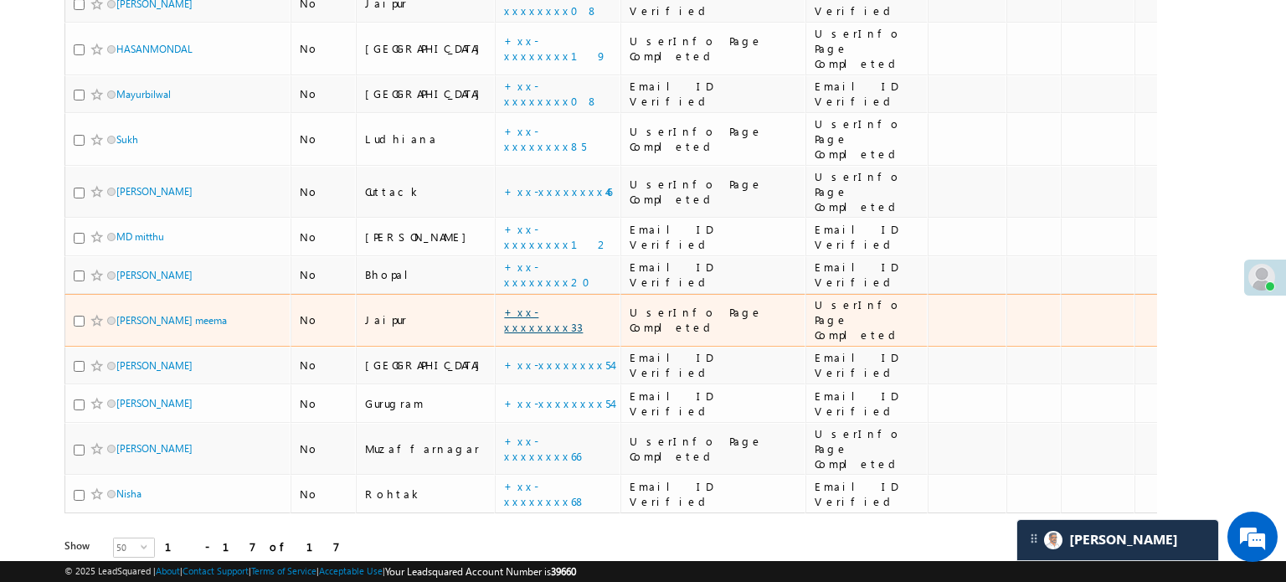
click at [504, 305] on link "+xx-xxxxxxxx33" at bounding box center [543, 319] width 79 height 29
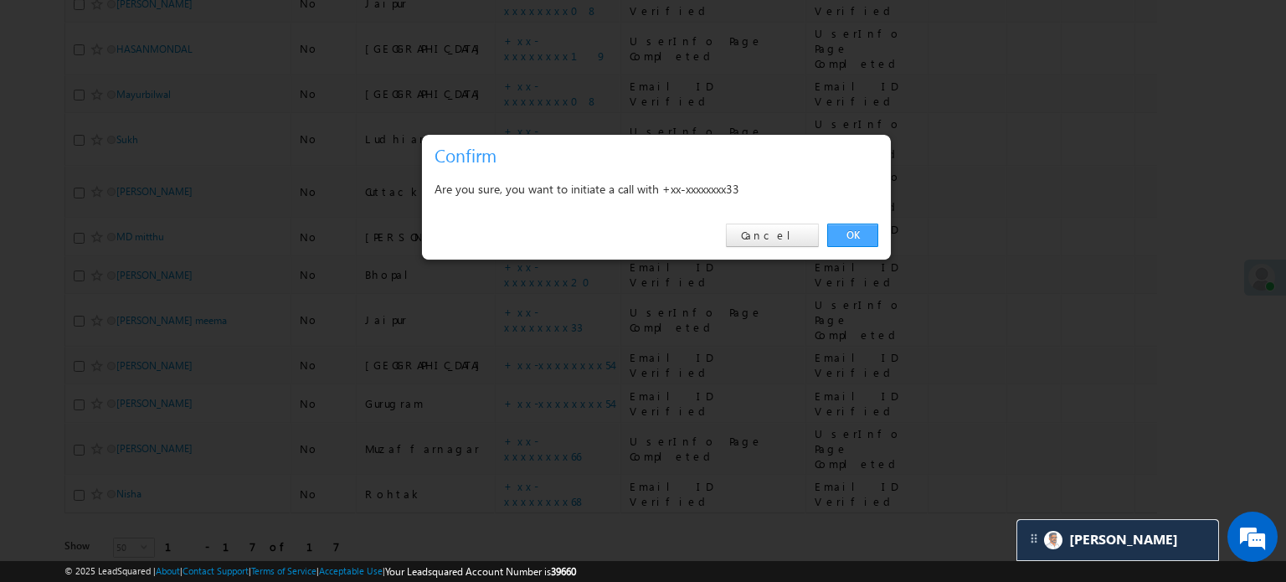
click at [844, 230] on link "OK" at bounding box center [852, 235] width 51 height 23
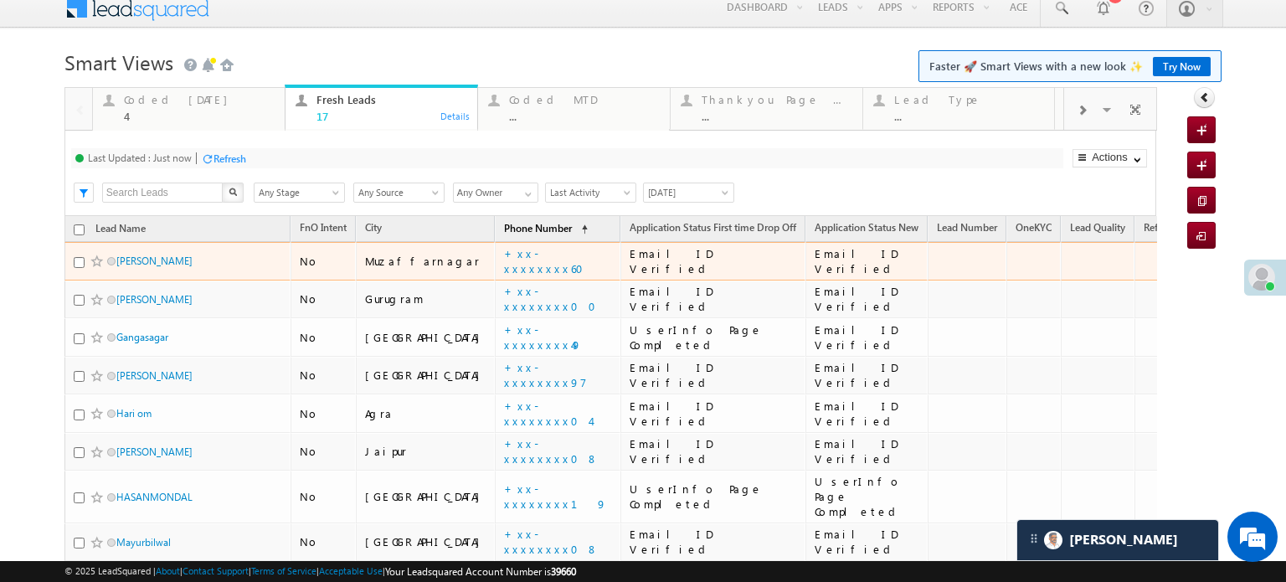
scroll to position [0, 0]
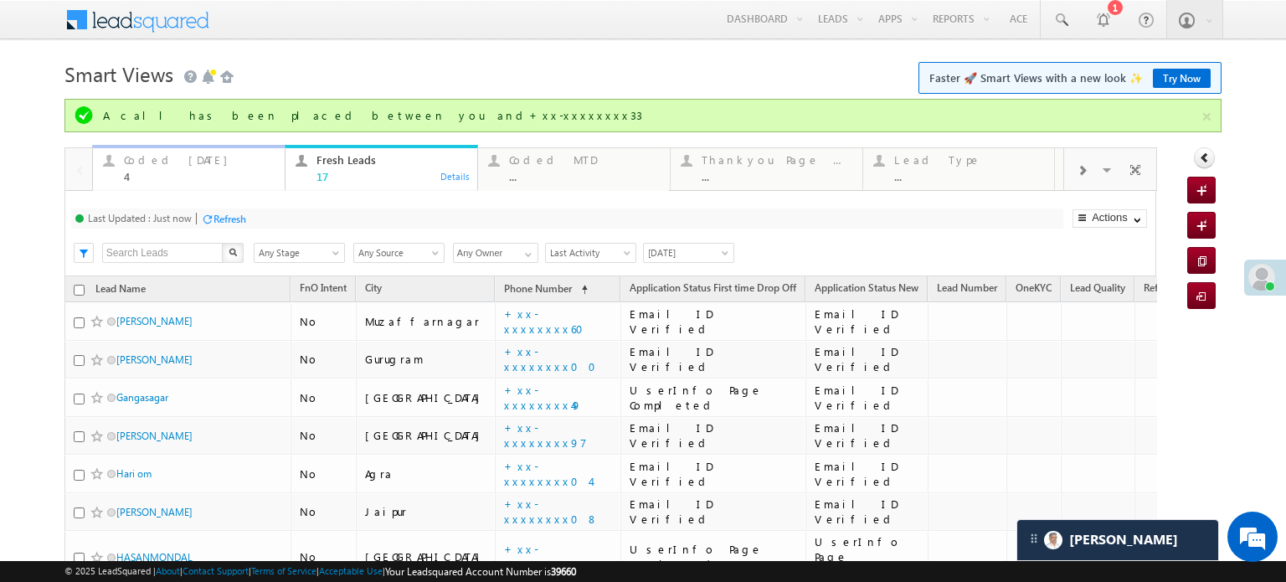
click at [163, 157] on div "Coded Today" at bounding box center [199, 159] width 151 height 13
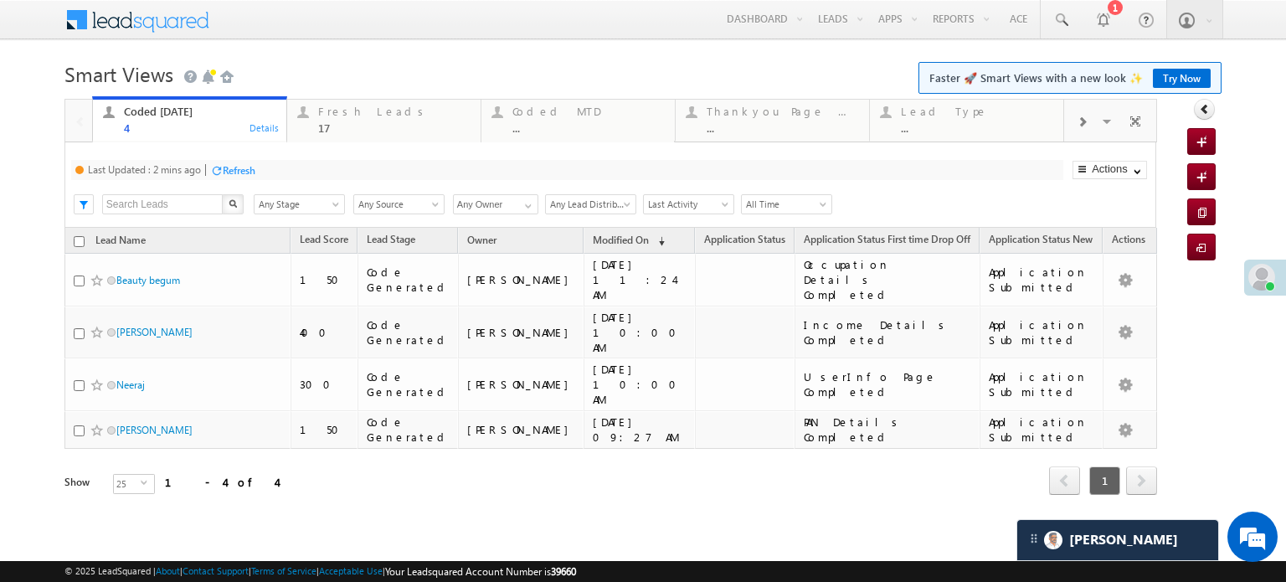
click at [213, 167] on div at bounding box center [216, 170] width 13 height 13
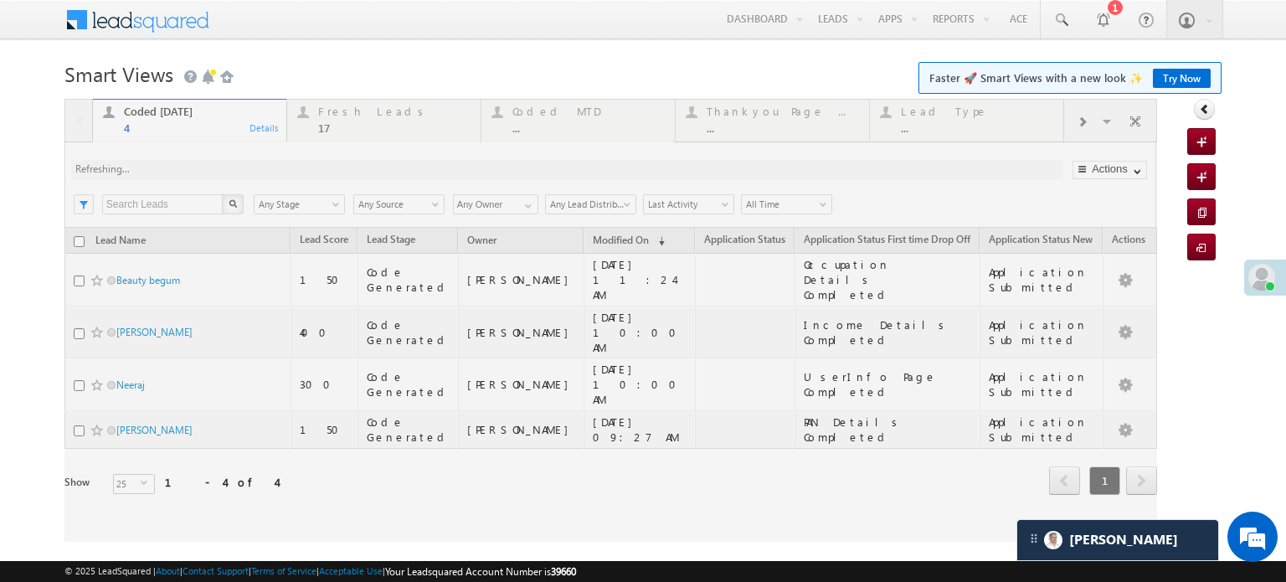
click at [212, 167] on div at bounding box center [610, 320] width 1092 height 443
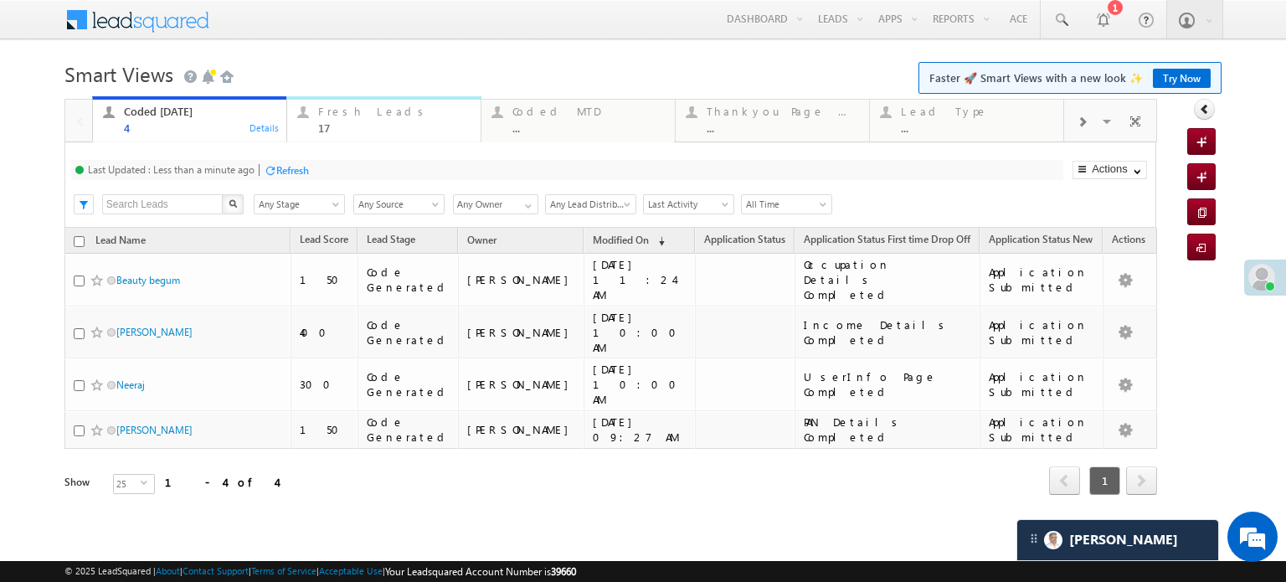
click at [348, 126] on div "17" at bounding box center [394, 127] width 152 height 13
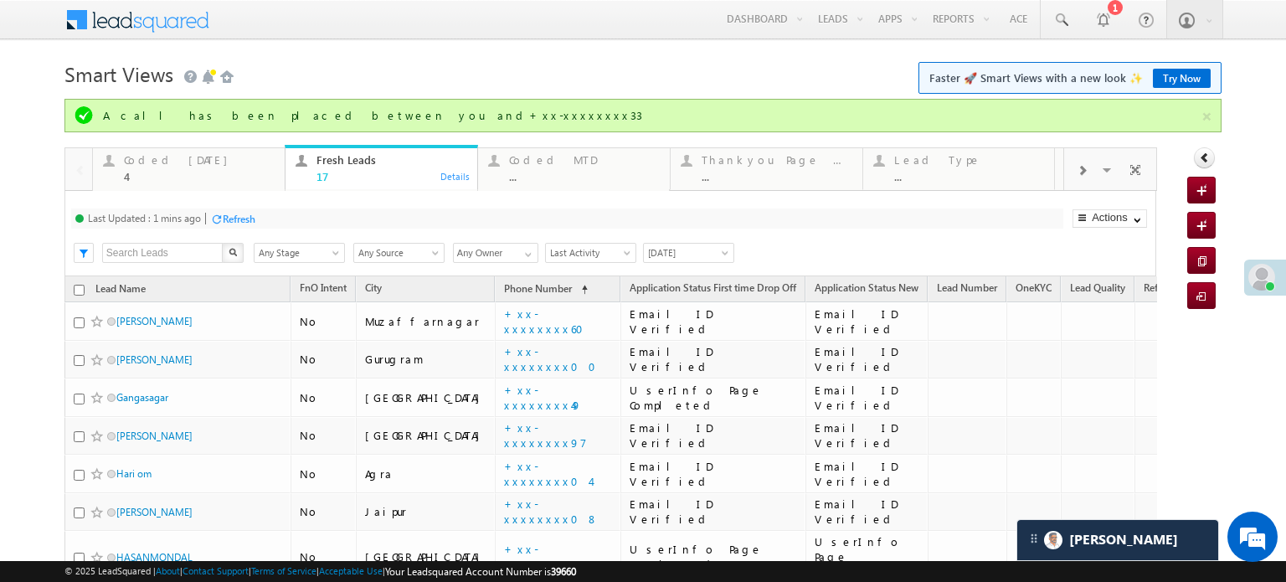
click at [244, 217] on div "Refresh" at bounding box center [239, 219] width 33 height 13
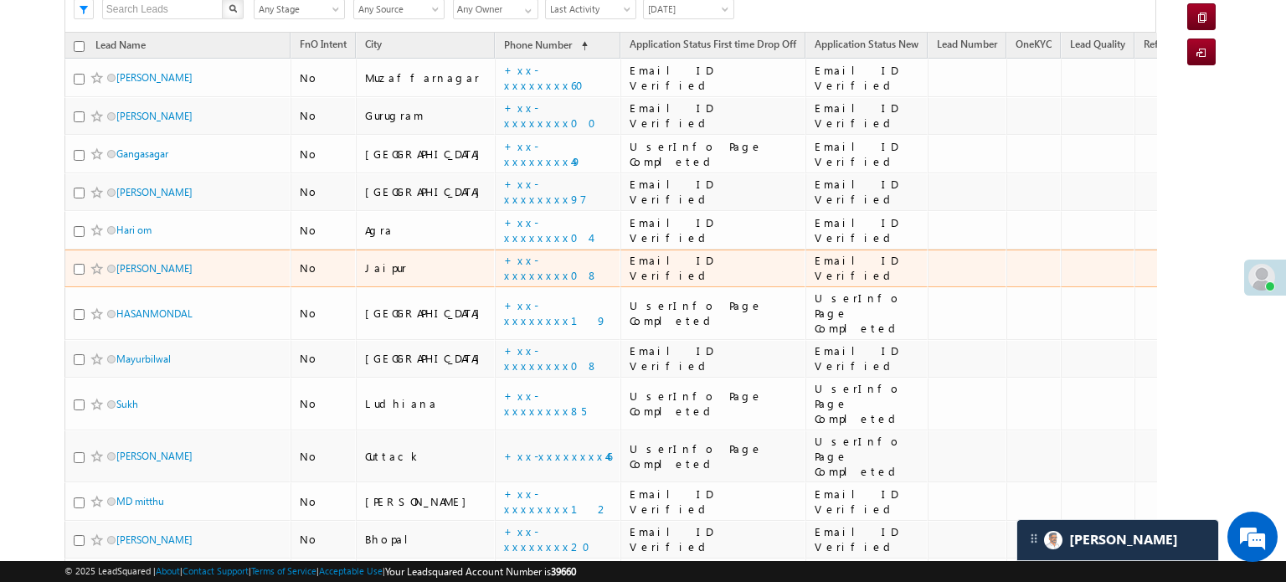
scroll to position [84, 0]
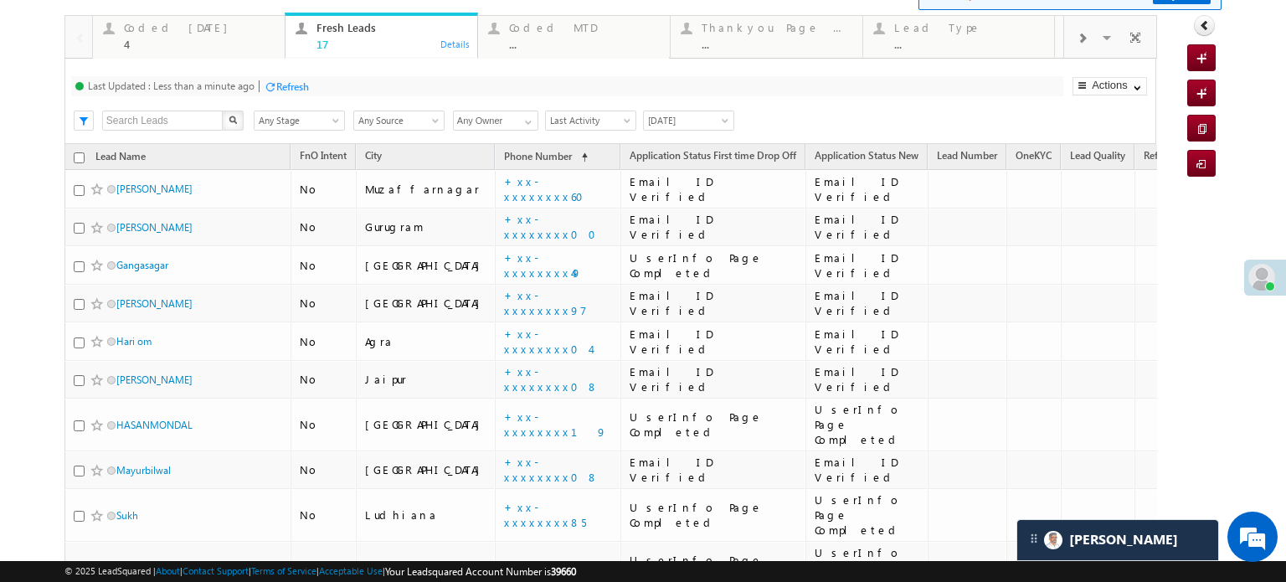
click at [291, 90] on div "Refresh" at bounding box center [292, 86] width 33 height 13
click at [197, 24] on div "Coded Today" at bounding box center [199, 27] width 151 height 13
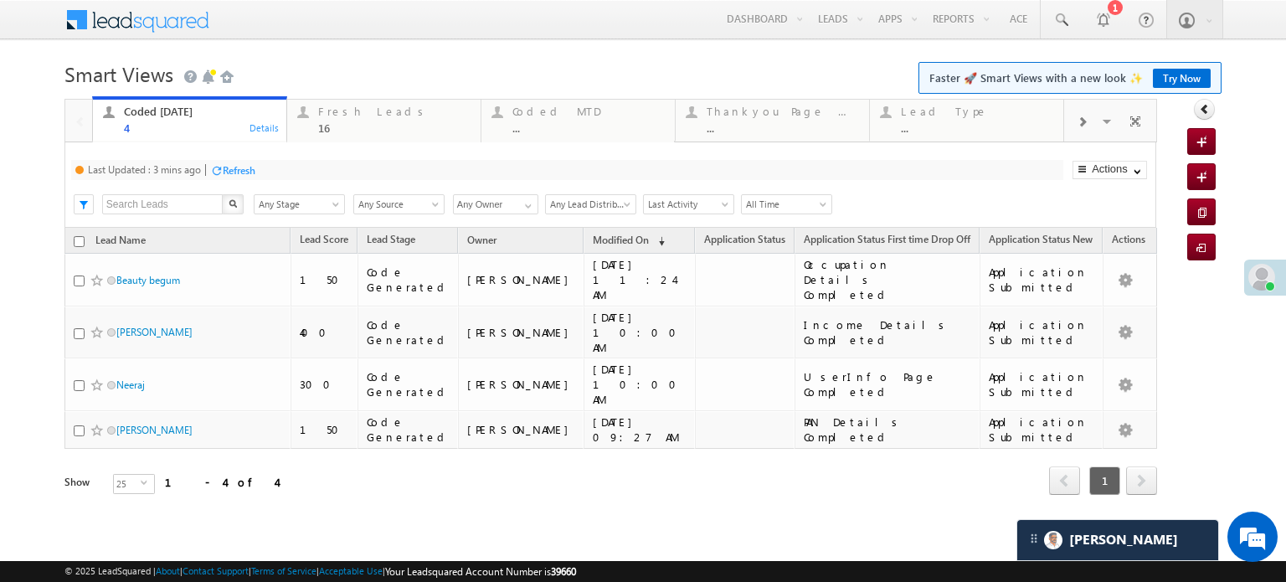
click at [263, 152] on div "Last Updated : 3 mins ago Refresh Refreshing... Search X Lead Stage Any Stage A…" at bounding box center [610, 184] width 1092 height 85
click at [244, 165] on div "Refresh" at bounding box center [239, 170] width 33 height 13
click at [239, 177] on div "Refresh" at bounding box center [223, 170] width 45 height 16
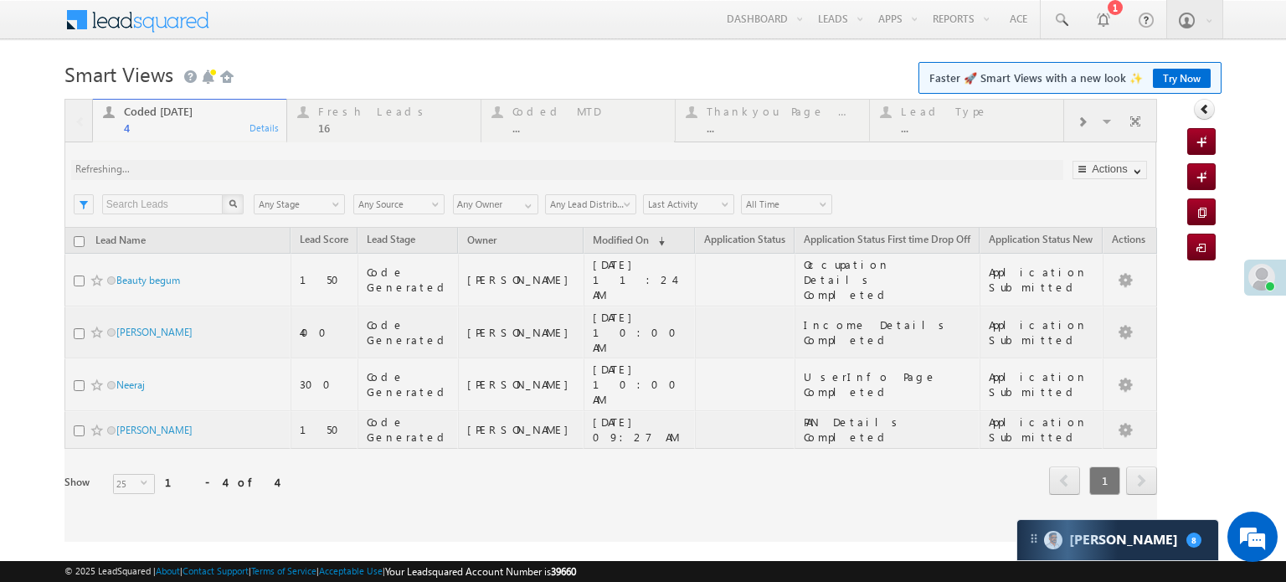
click at [275, 177] on div at bounding box center [610, 320] width 1092 height 443
drag, startPoint x: 1071, startPoint y: 534, endPoint x: 1099, endPoint y: 381, distance: 155.8
click at [1071, 534] on span "[PERSON_NAME]" at bounding box center [1123, 540] width 109 height 16
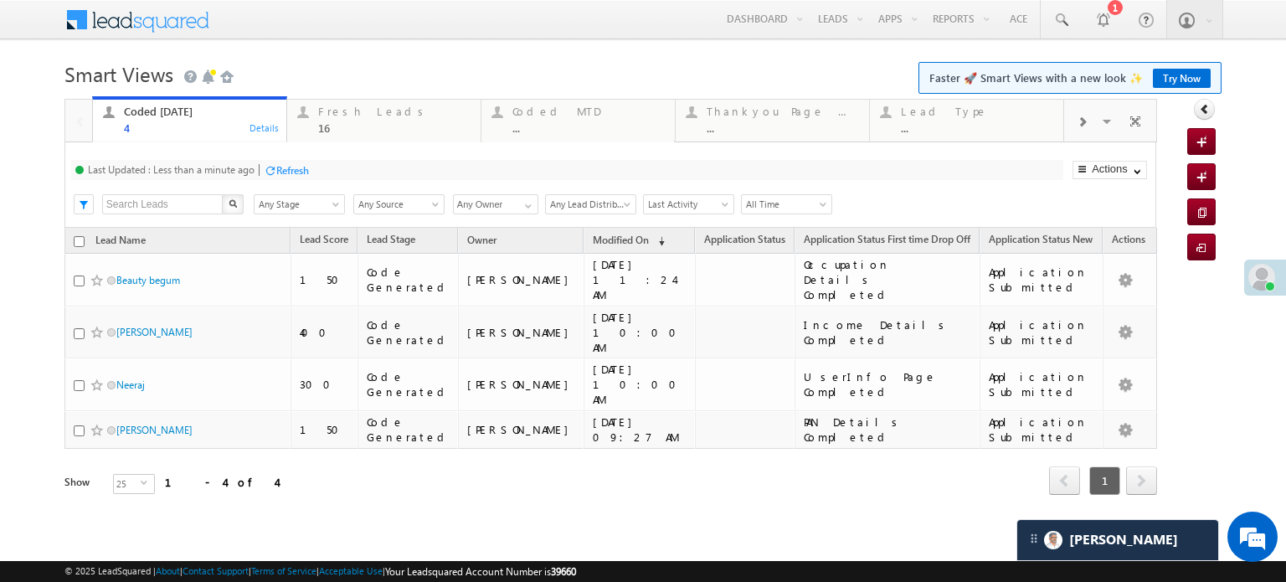
click at [288, 171] on div "Refresh" at bounding box center [292, 170] width 33 height 13
click at [288, 171] on div "Coded Today 4 Details Fresh Leads 16 Details Coded MTD ... Details Thankyou Pag…" at bounding box center [610, 320] width 1092 height 443
click at [475, 59] on h1 "Smart Views Getting Started Faster 🚀 Smart Views with a new look ✨ Try Now" at bounding box center [642, 72] width 1157 height 33
click at [335, 123] on div "16" at bounding box center [394, 127] width 152 height 13
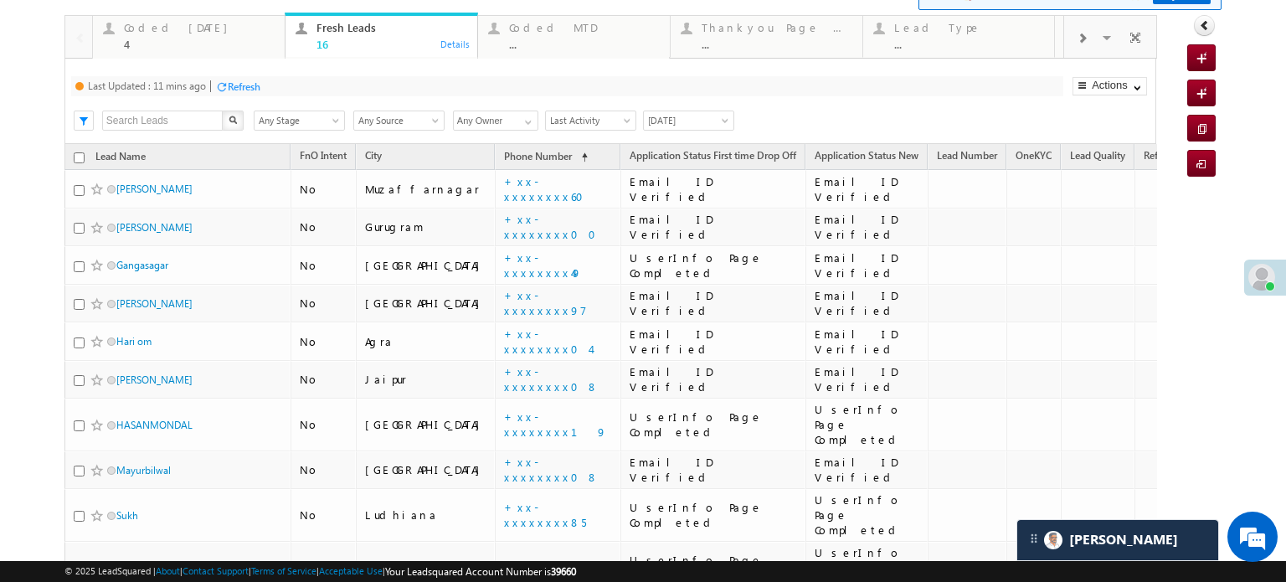
click at [244, 80] on div "Refresh" at bounding box center [244, 86] width 33 height 13
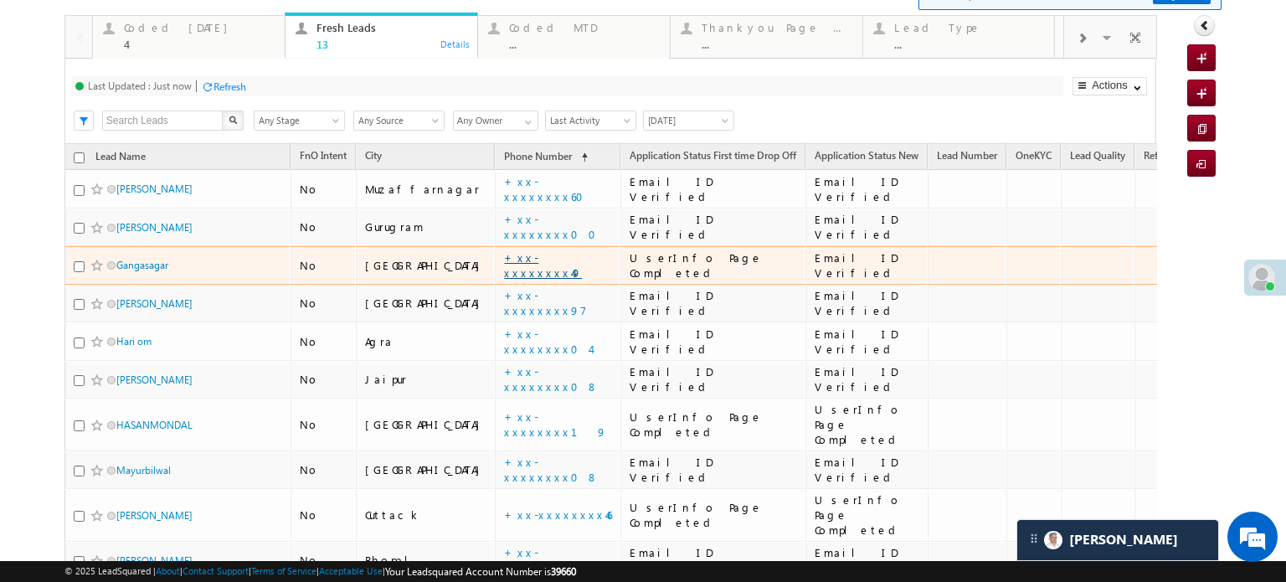
click at [504, 259] on link "+xx-xxxxxxxx49" at bounding box center [543, 264] width 78 height 29
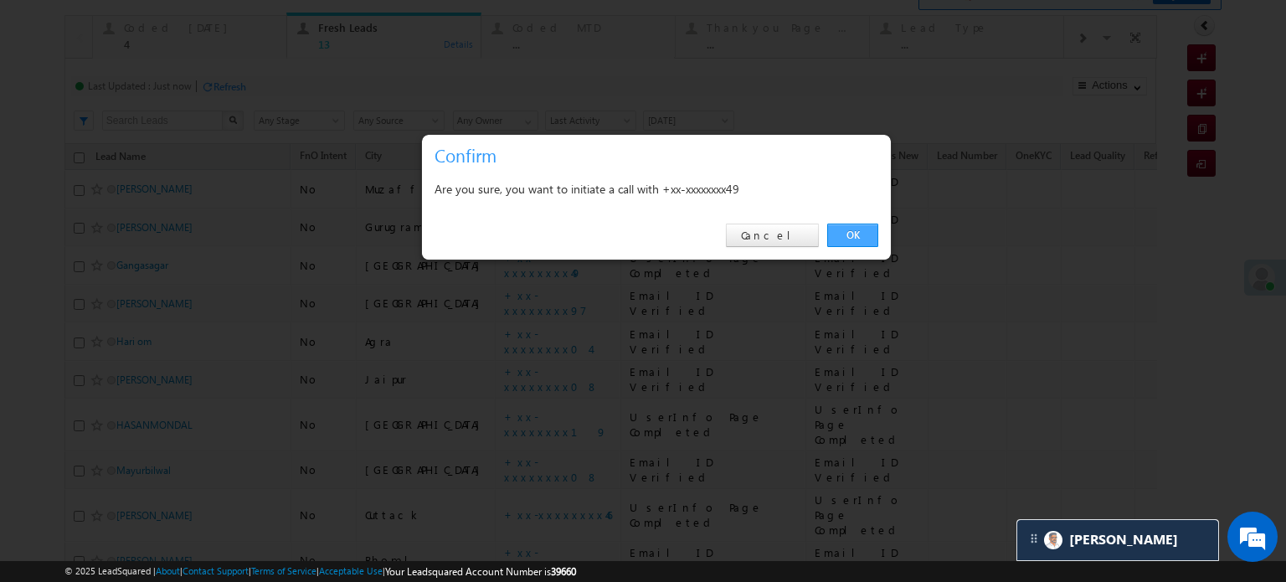
click at [869, 240] on link "OK" at bounding box center [852, 235] width 51 height 23
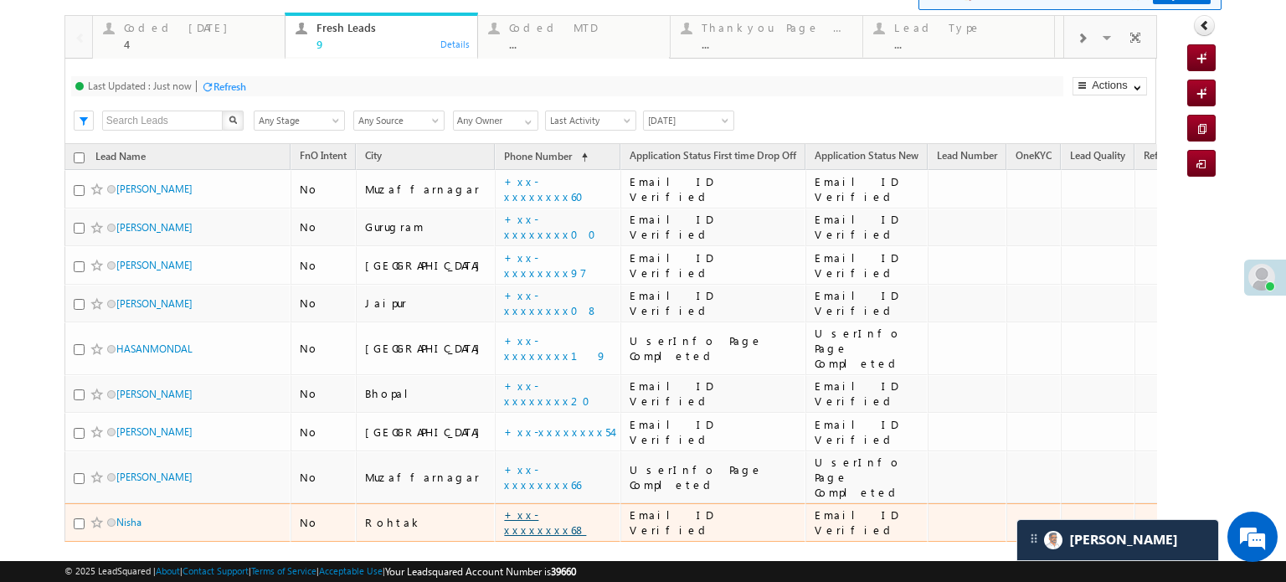
click at [504, 507] on link "+xx-xxxxxxxx68" at bounding box center [545, 521] width 82 height 29
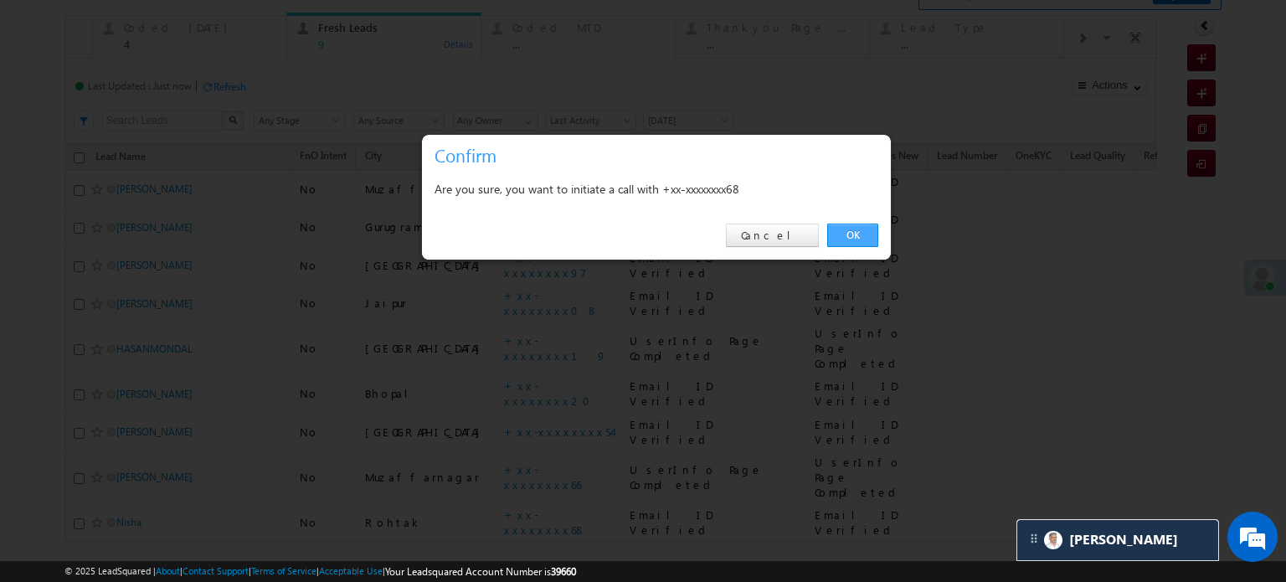
click at [840, 225] on link "OK" at bounding box center [852, 235] width 51 height 23
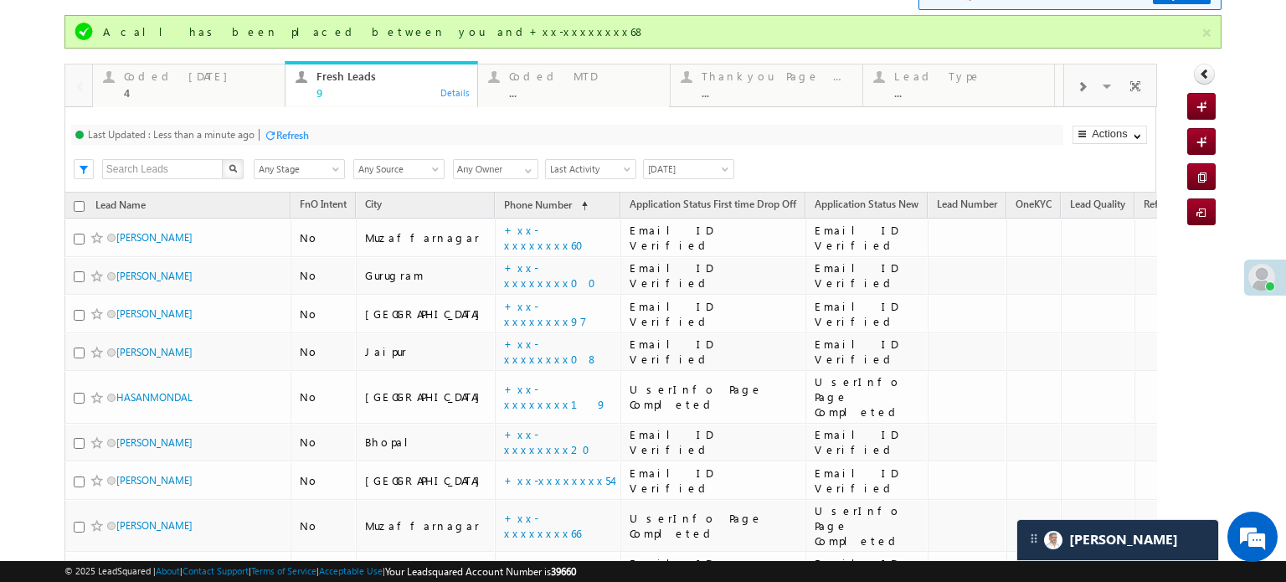
click at [288, 137] on div "Refresh" at bounding box center [292, 135] width 33 height 13
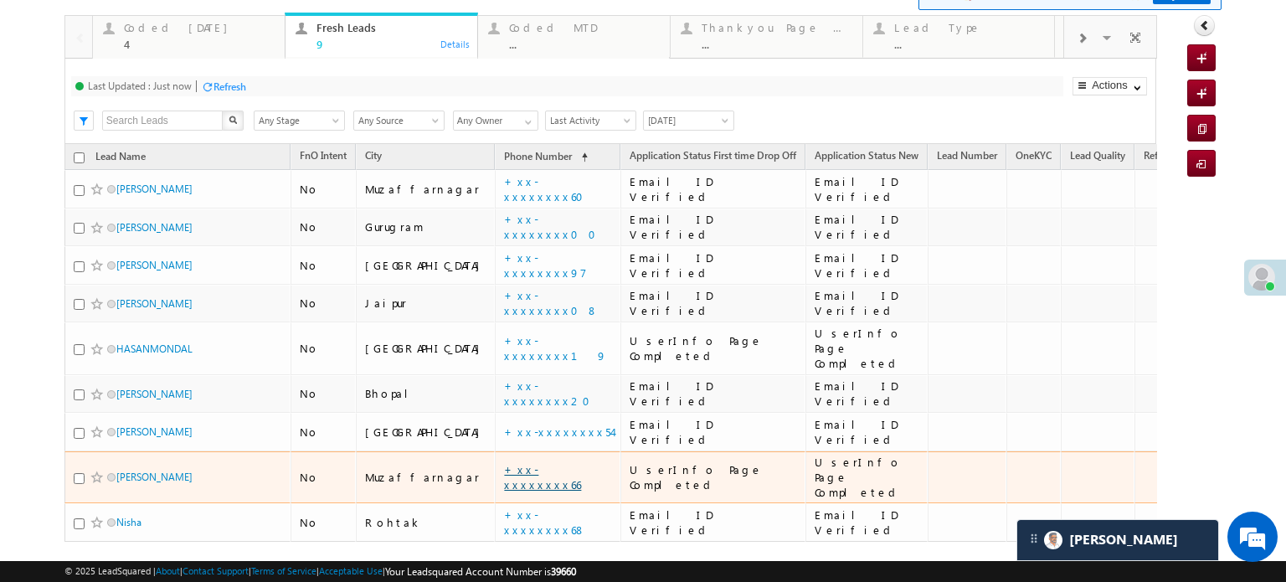
click at [504, 462] on link "+xx-xxxxxxxx66" at bounding box center [542, 476] width 77 height 29
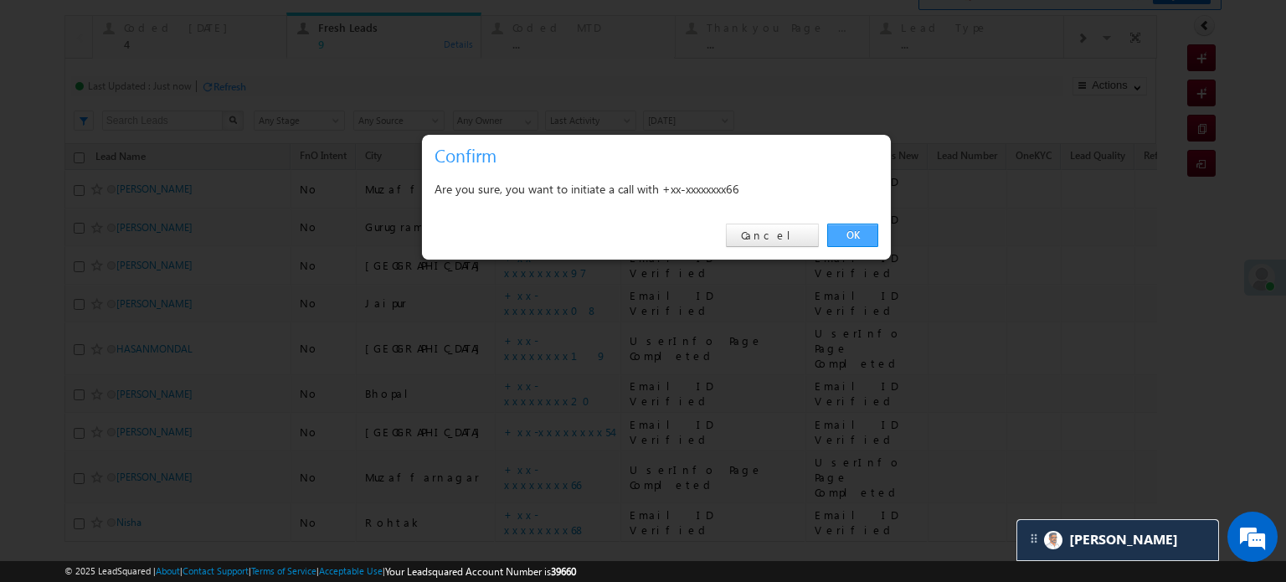
click at [857, 230] on link "OK" at bounding box center [852, 235] width 51 height 23
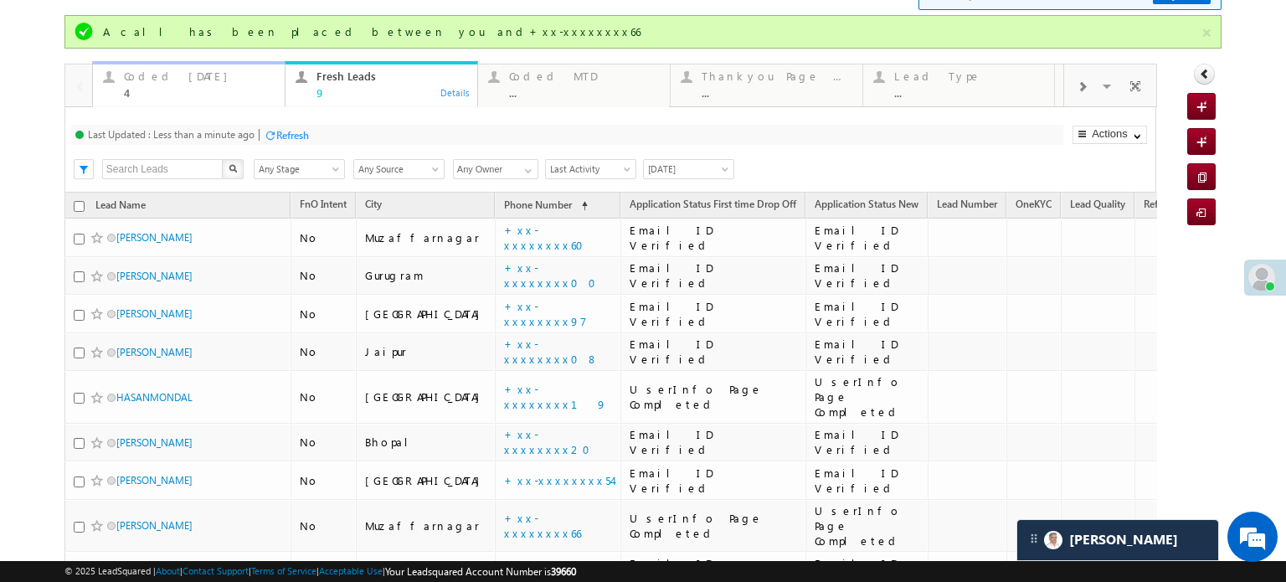
click at [147, 78] on div "Coded Today" at bounding box center [199, 75] width 151 height 13
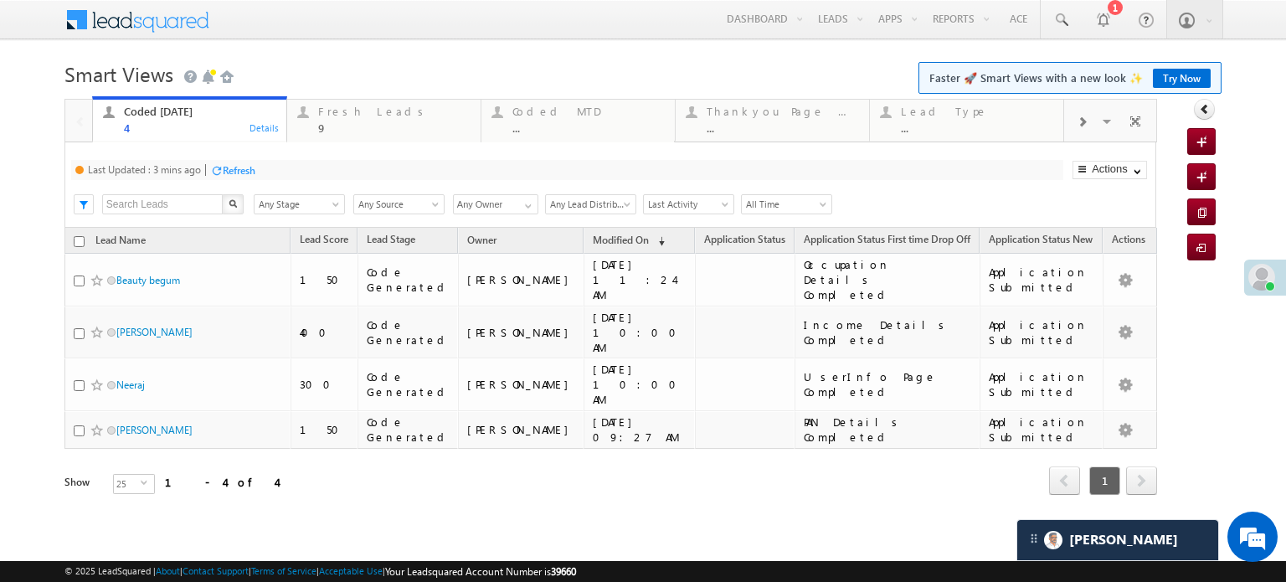
click at [227, 174] on div "Refresh" at bounding box center [239, 170] width 33 height 13
click at [1081, 117] on span at bounding box center [1082, 122] width 10 height 13
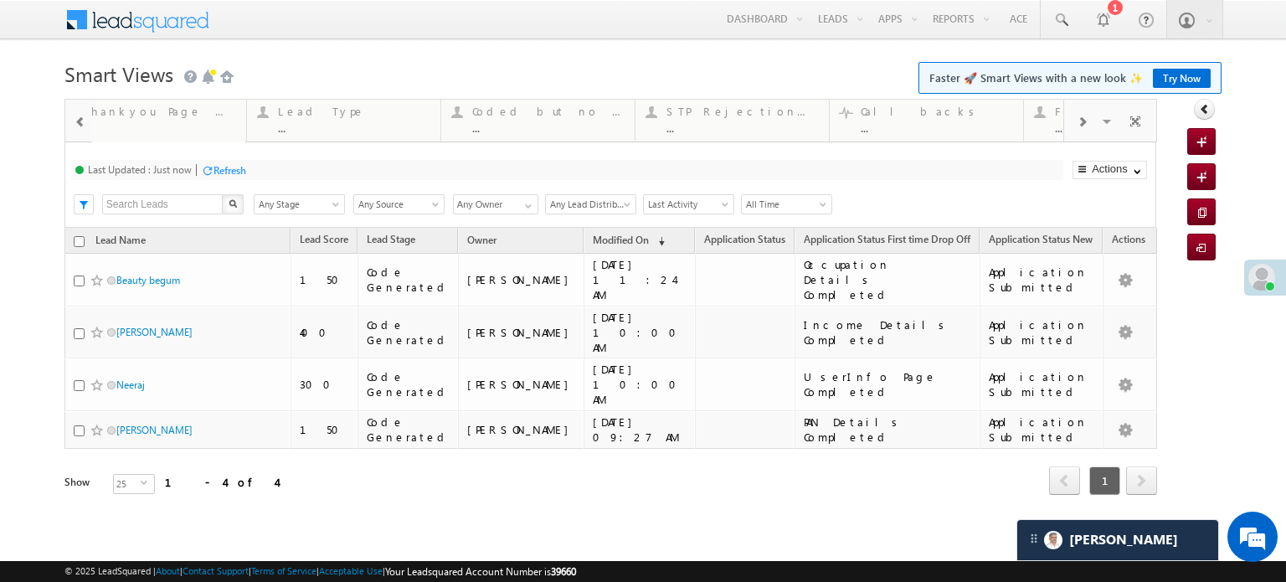
click at [1081, 117] on span at bounding box center [1082, 122] width 10 height 13
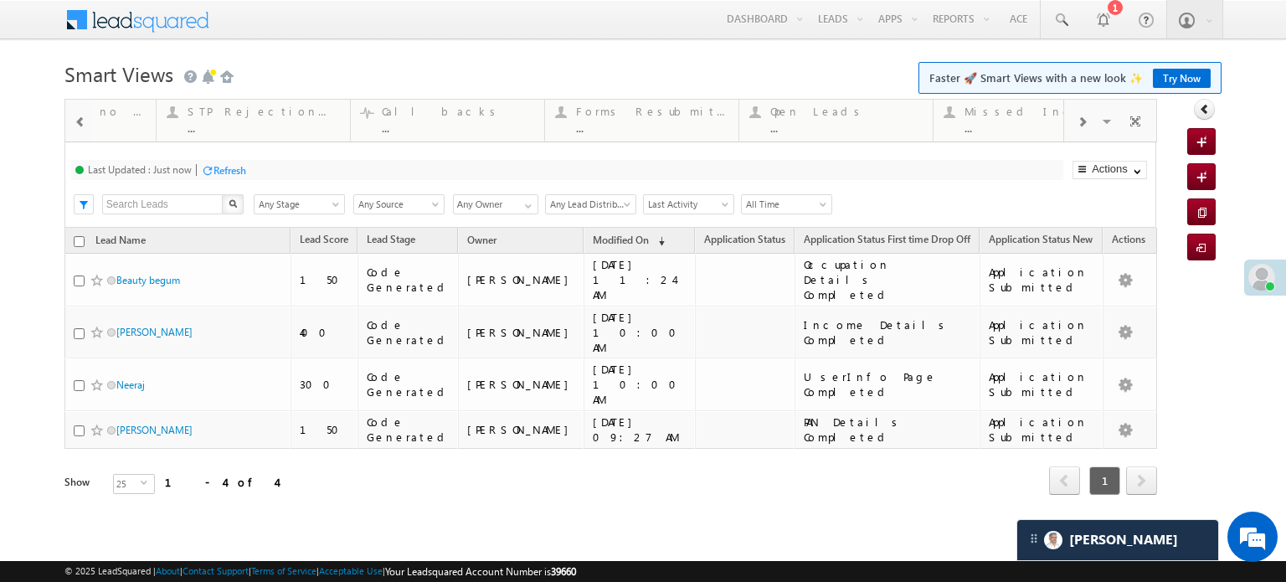
click at [1081, 117] on span at bounding box center [1082, 122] width 10 height 13
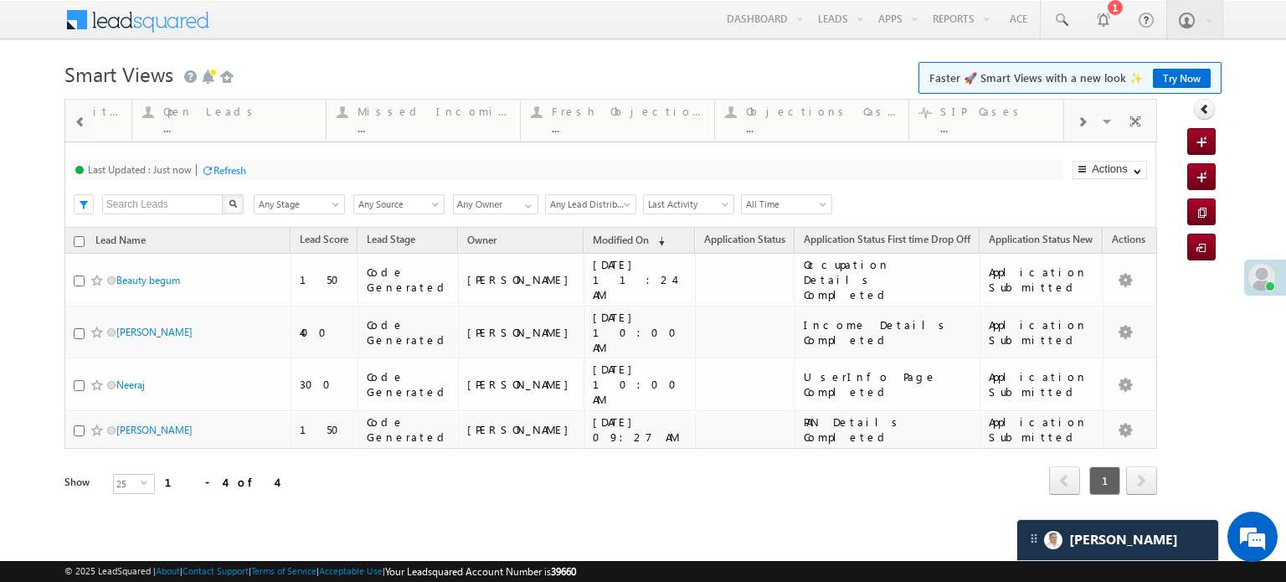
click at [1081, 117] on span at bounding box center [1082, 122] width 10 height 13
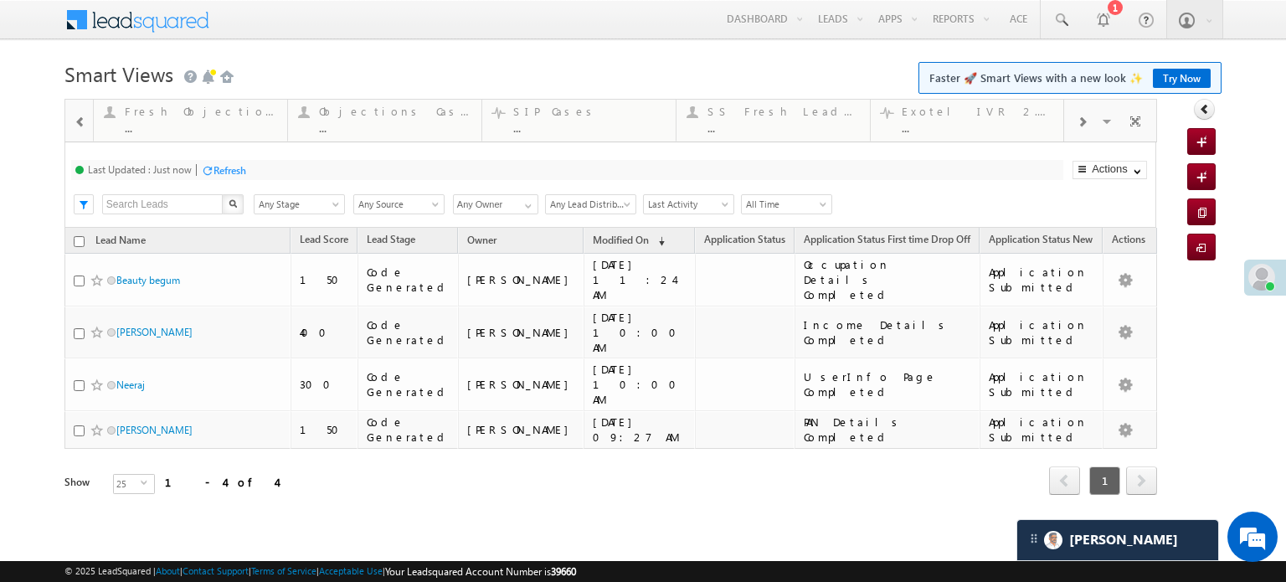
click at [1081, 117] on span at bounding box center [1082, 122] width 10 height 13
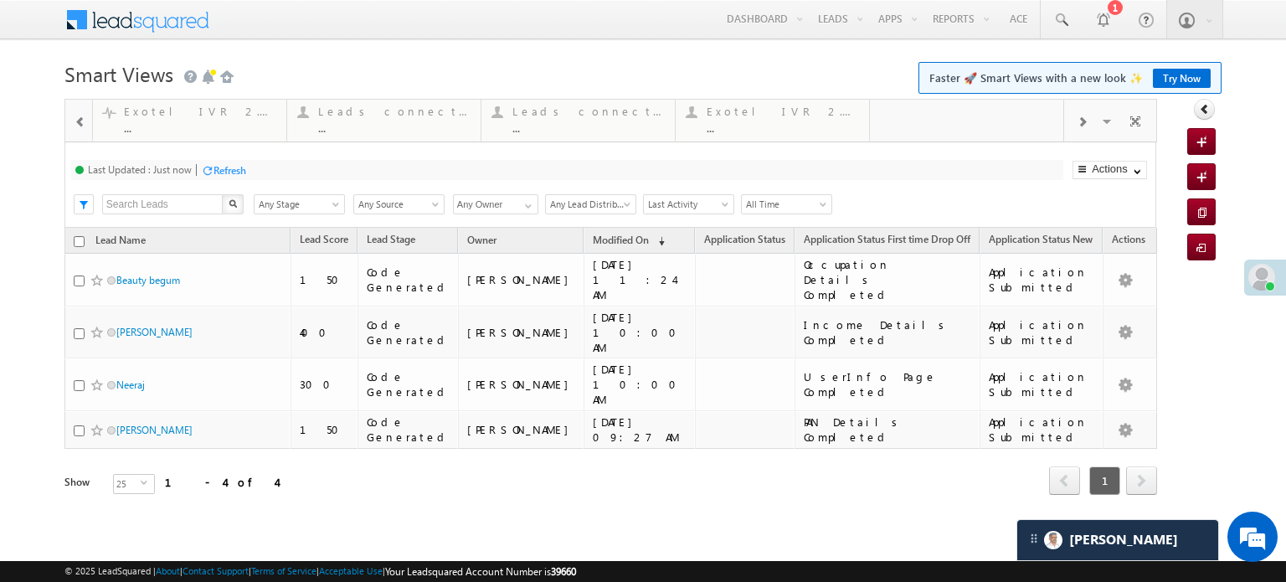
click at [1081, 117] on span at bounding box center [1082, 122] width 10 height 13
drag, startPoint x: 816, startPoint y: 119, endPoint x: 0, endPoint y: 110, distance: 816.2
click at [84, 126] on span at bounding box center [81, 122] width 12 height 13
click at [81, 126] on span at bounding box center [81, 122] width 12 height 13
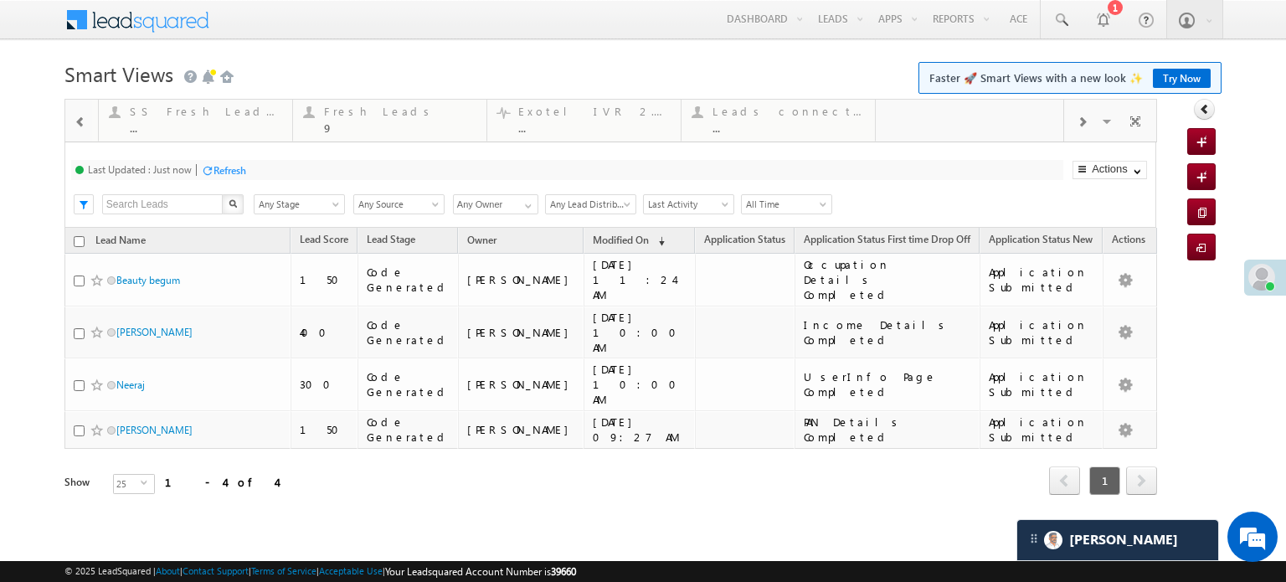
click at [81, 126] on span at bounding box center [81, 122] width 12 height 13
drag, startPoint x: 918, startPoint y: 126, endPoint x: 0, endPoint y: 56, distance: 921.0
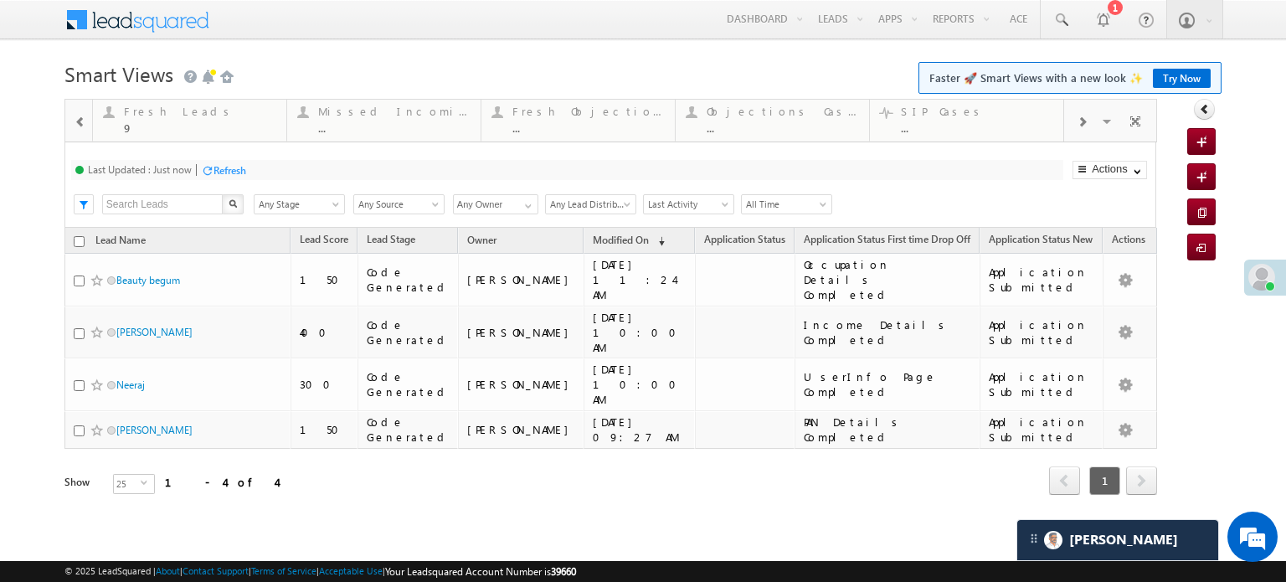
click at [73, 126] on div at bounding box center [80, 121] width 24 height 38
click at [75, 126] on span at bounding box center [81, 122] width 12 height 13
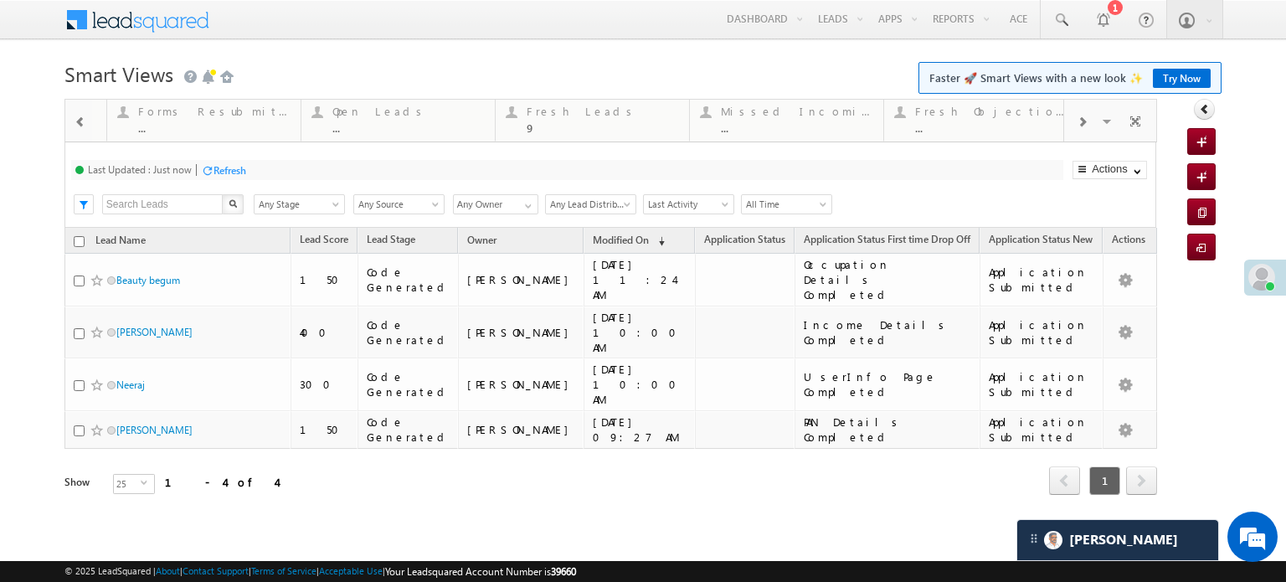
click at [75, 126] on span at bounding box center [81, 122] width 12 height 13
drag, startPoint x: 788, startPoint y: 134, endPoint x: 6, endPoint y: 104, distance: 782.4
click at [84, 122] on span at bounding box center [81, 122] width 12 height 13
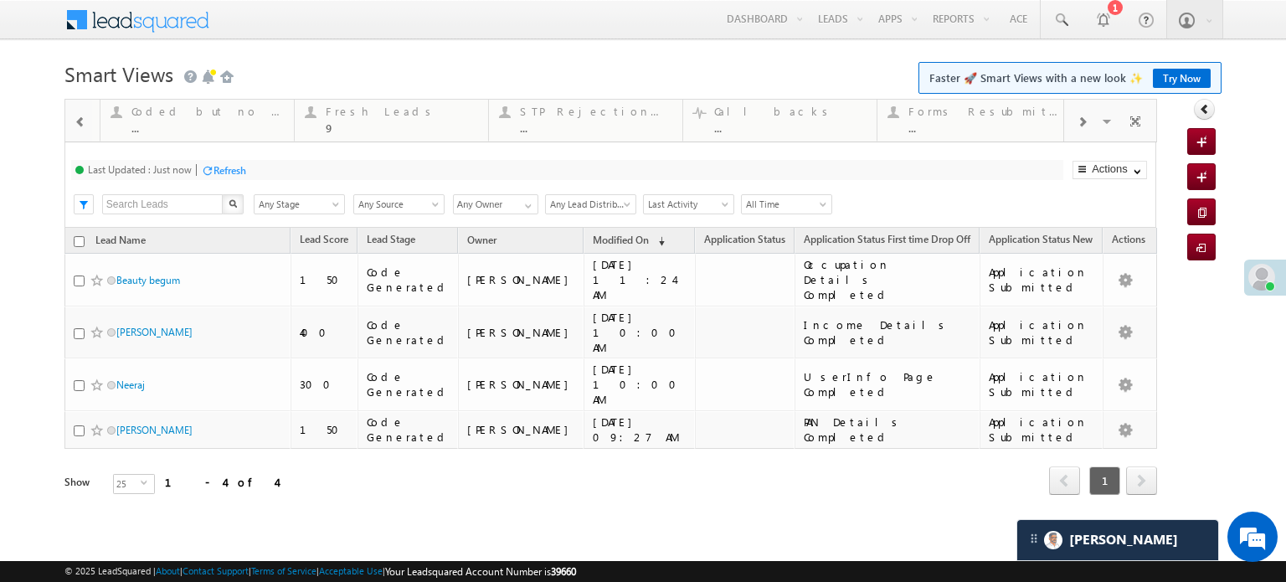
click at [84, 122] on span at bounding box center [81, 122] width 12 height 13
drag, startPoint x: 957, startPoint y: 134, endPoint x: 0, endPoint y: 129, distance: 956.8
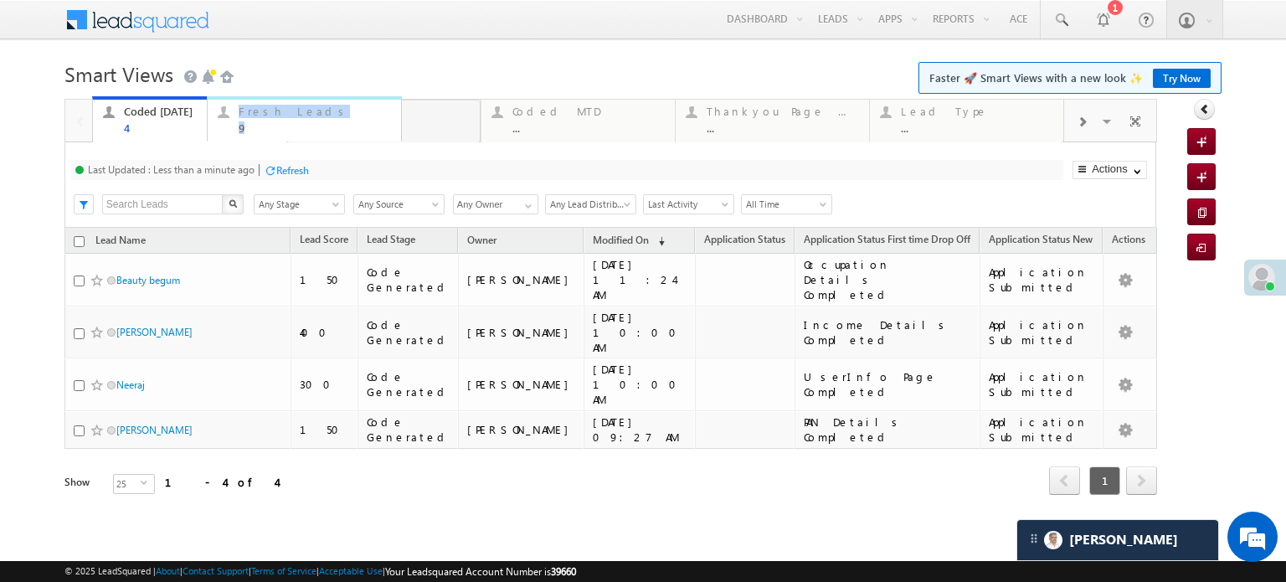
drag, startPoint x: 187, startPoint y: 126, endPoint x: 301, endPoint y: 138, distance: 115.3
click at [292, 174] on div "Refresh" at bounding box center [292, 170] width 33 height 13
click at [327, 113] on div "Fresh Leads" at bounding box center [394, 111] width 152 height 13
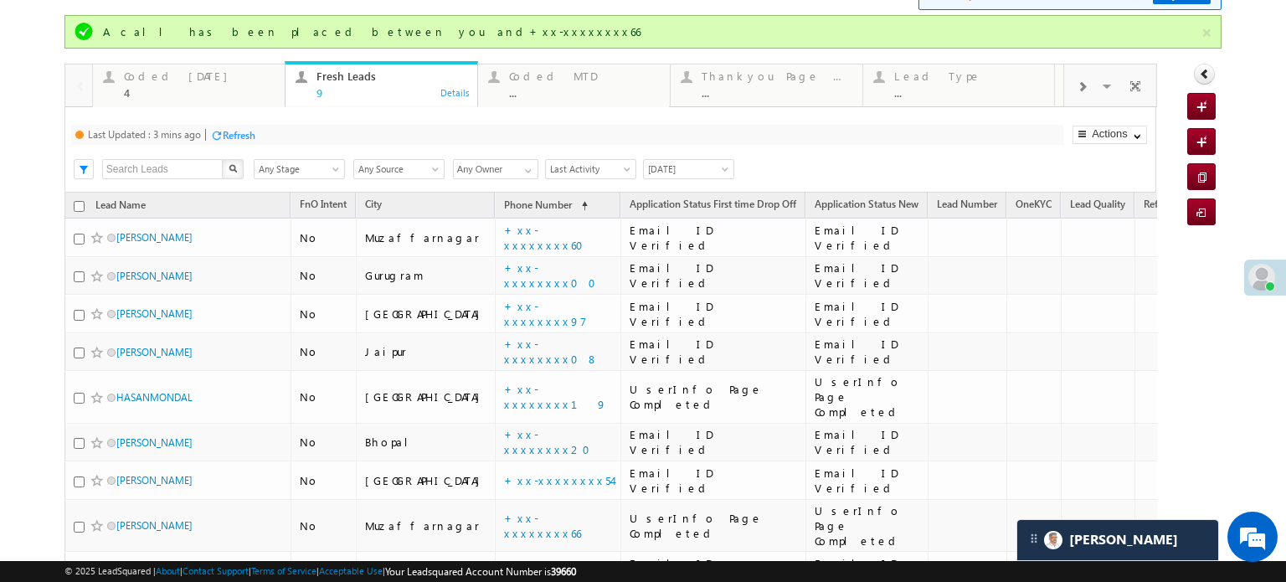
click at [238, 137] on div "Refresh" at bounding box center [239, 135] width 33 height 13
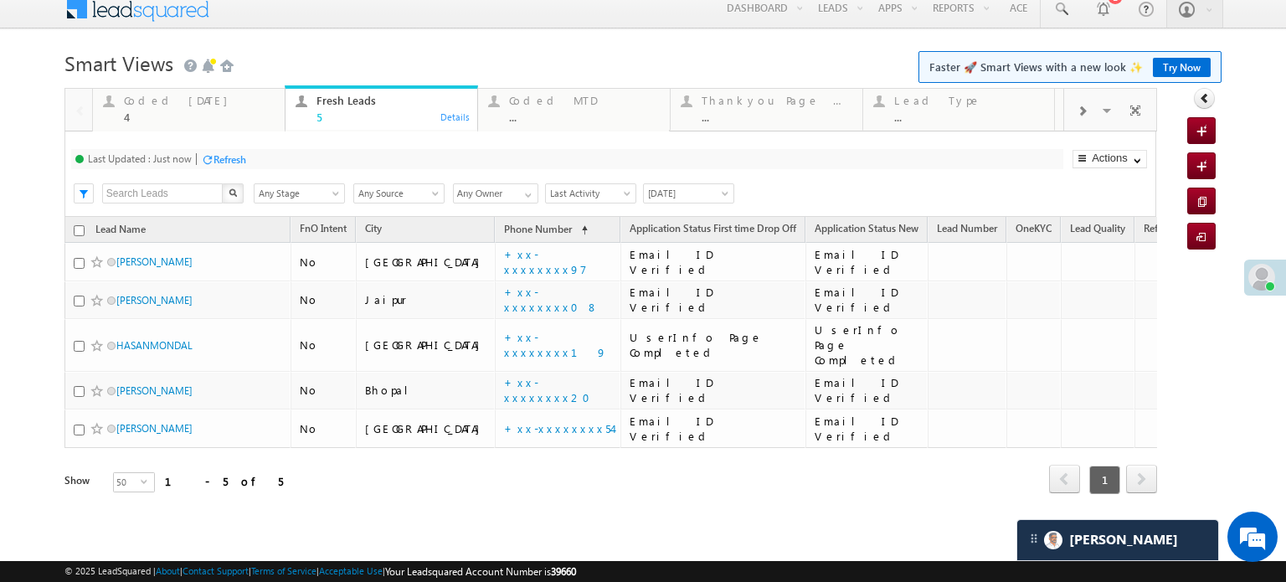
scroll to position [7, 0]
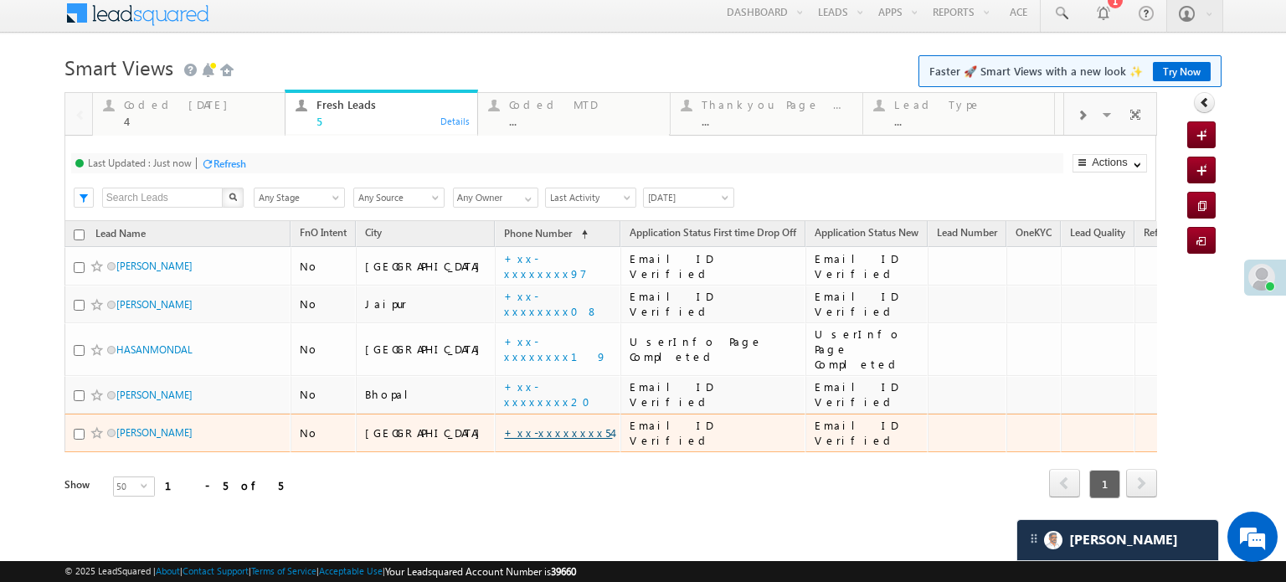
click at [504, 425] on link "+xx-xxxxxxxx54" at bounding box center [558, 432] width 108 height 14
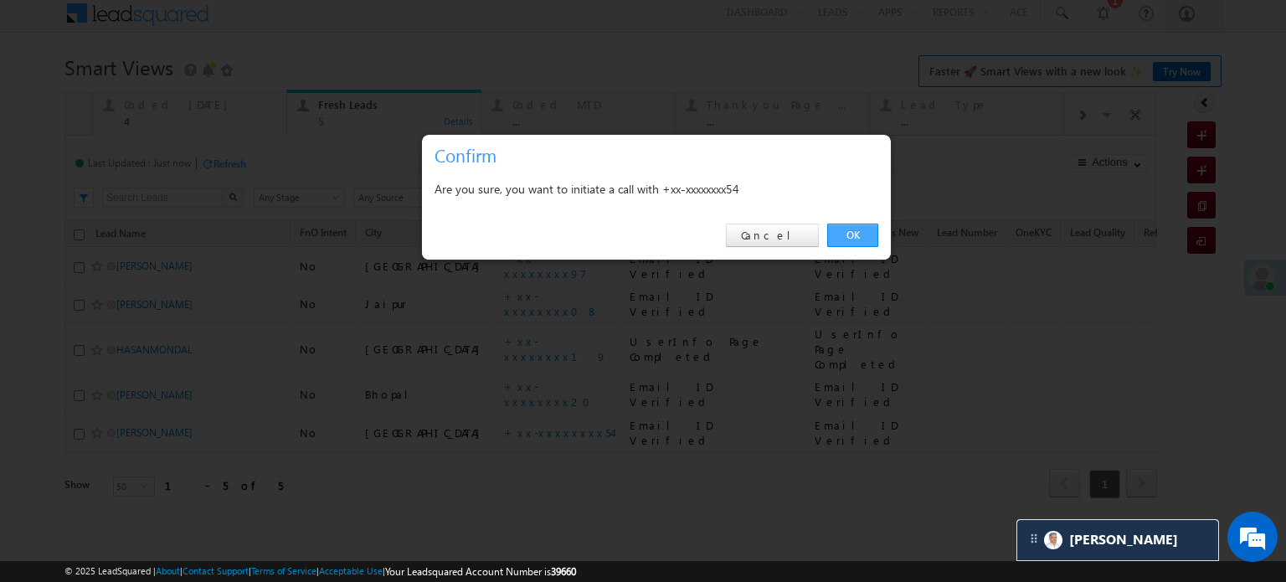
click at [856, 233] on link "OK" at bounding box center [852, 235] width 51 height 23
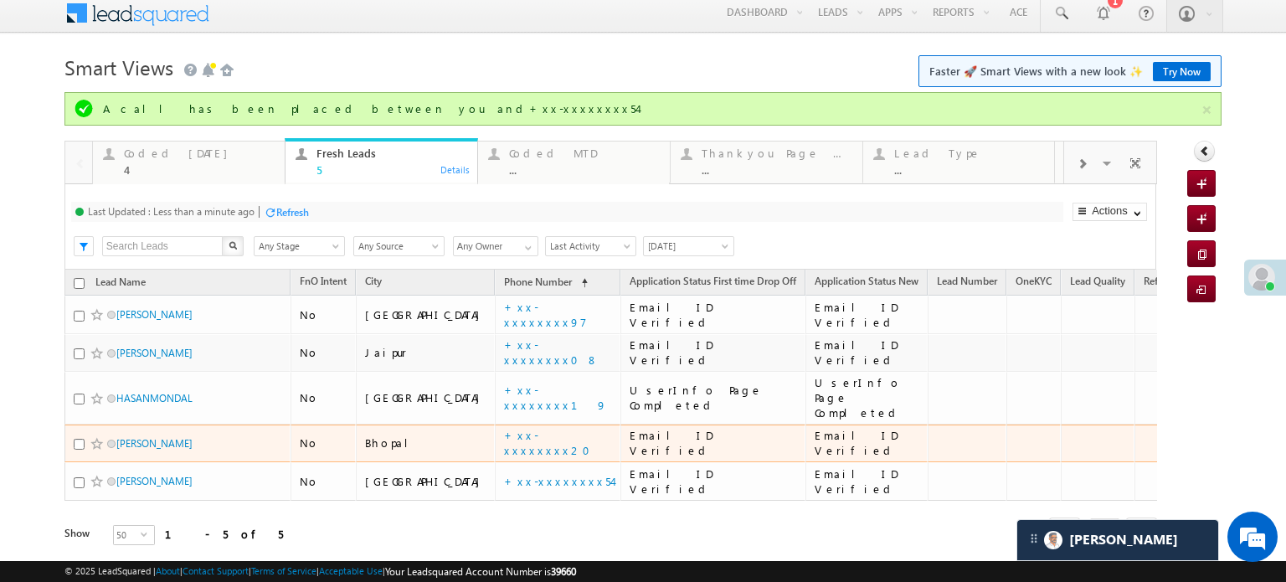
click at [495, 436] on td "+xx-xxxxxxxx20" at bounding box center [558, 443] width 126 height 39
click at [504, 433] on link "+xx-xxxxxxxx20" at bounding box center [552, 442] width 96 height 29
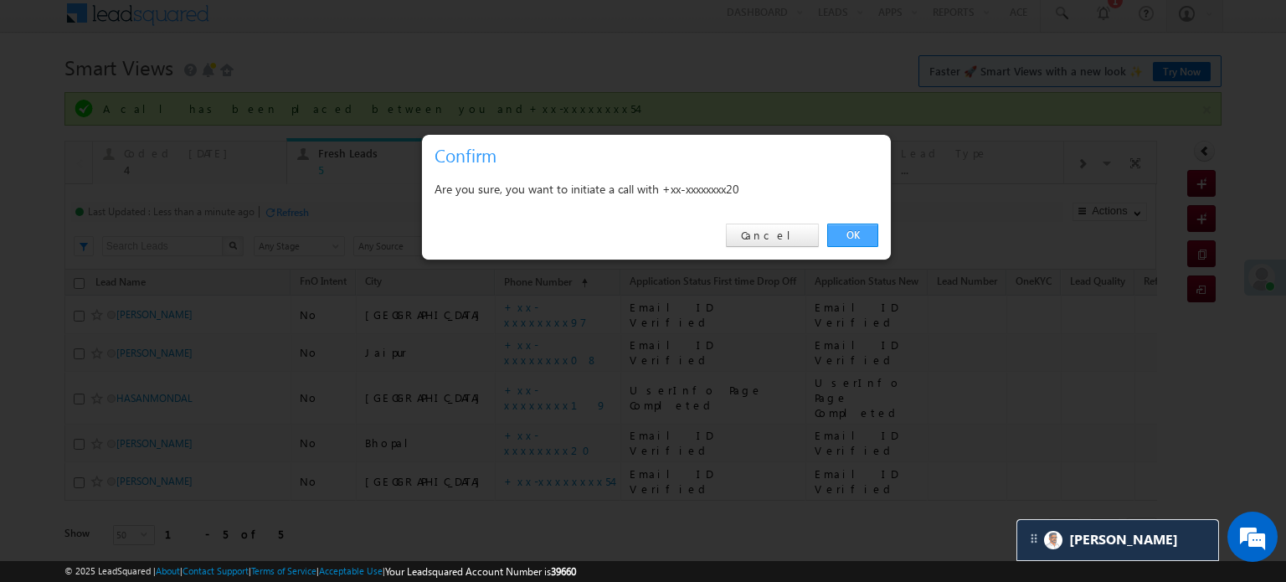
click at [845, 240] on link "OK" at bounding box center [852, 235] width 51 height 23
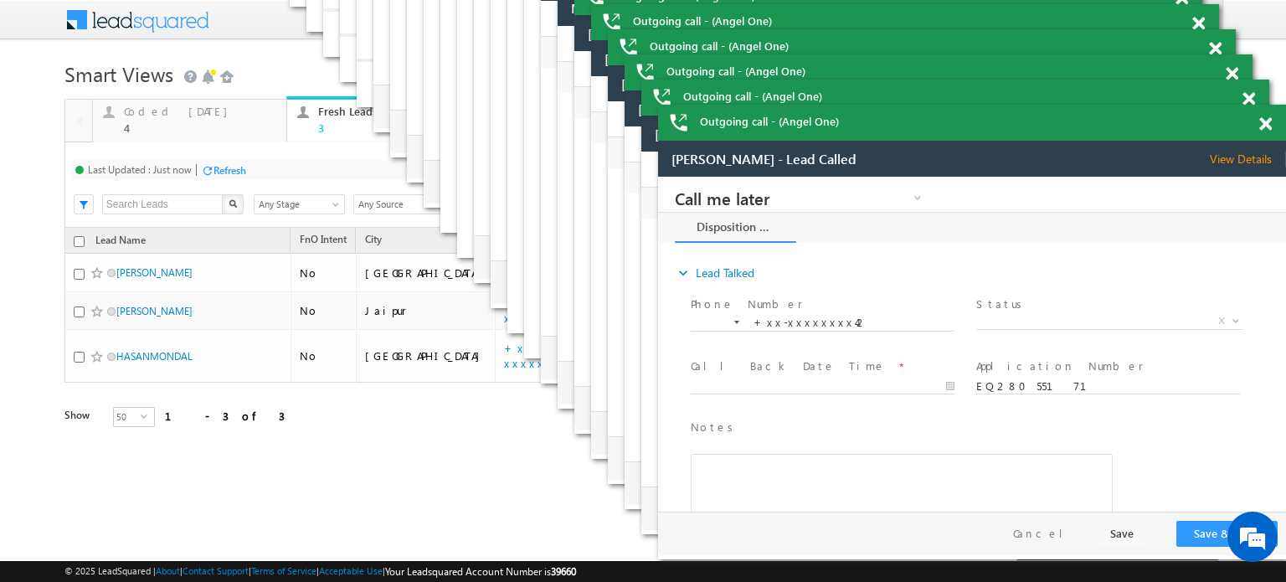
scroll to position [0, 0]
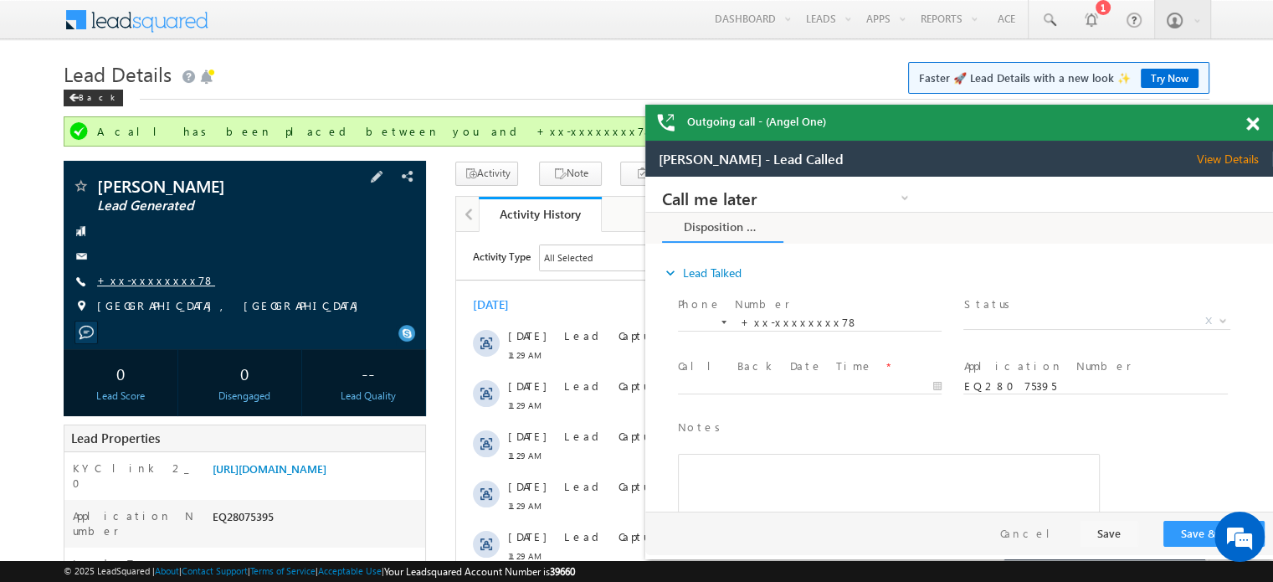
click at [139, 282] on link "+xx-xxxxxxxx78" at bounding box center [156, 280] width 118 height 14
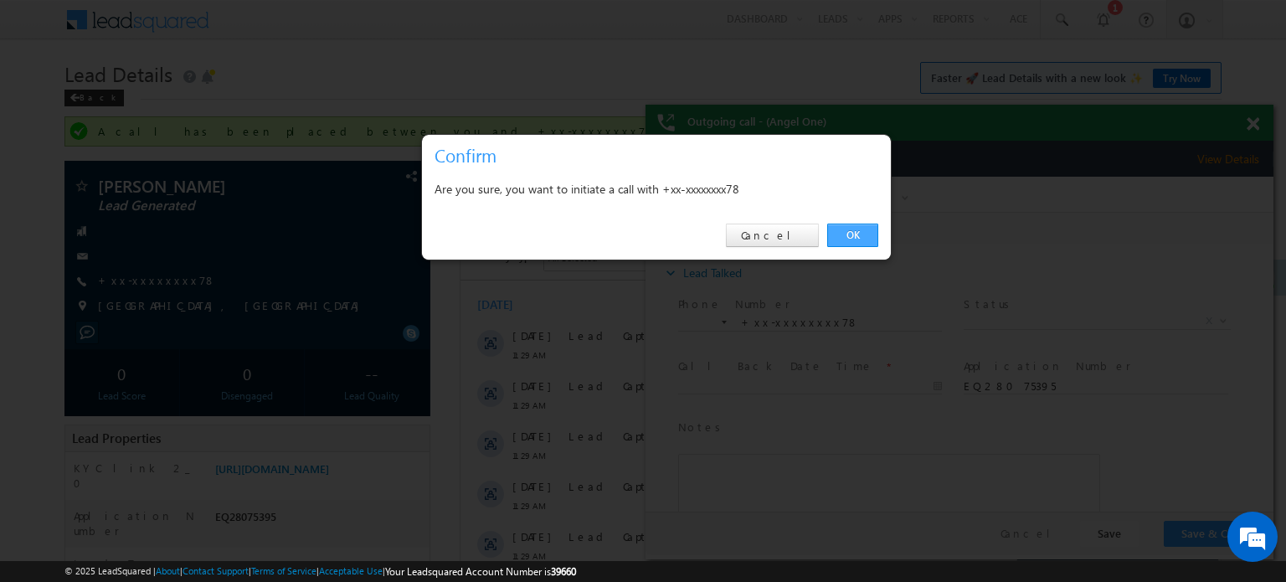
click at [853, 229] on link "OK" at bounding box center [852, 235] width 51 height 23
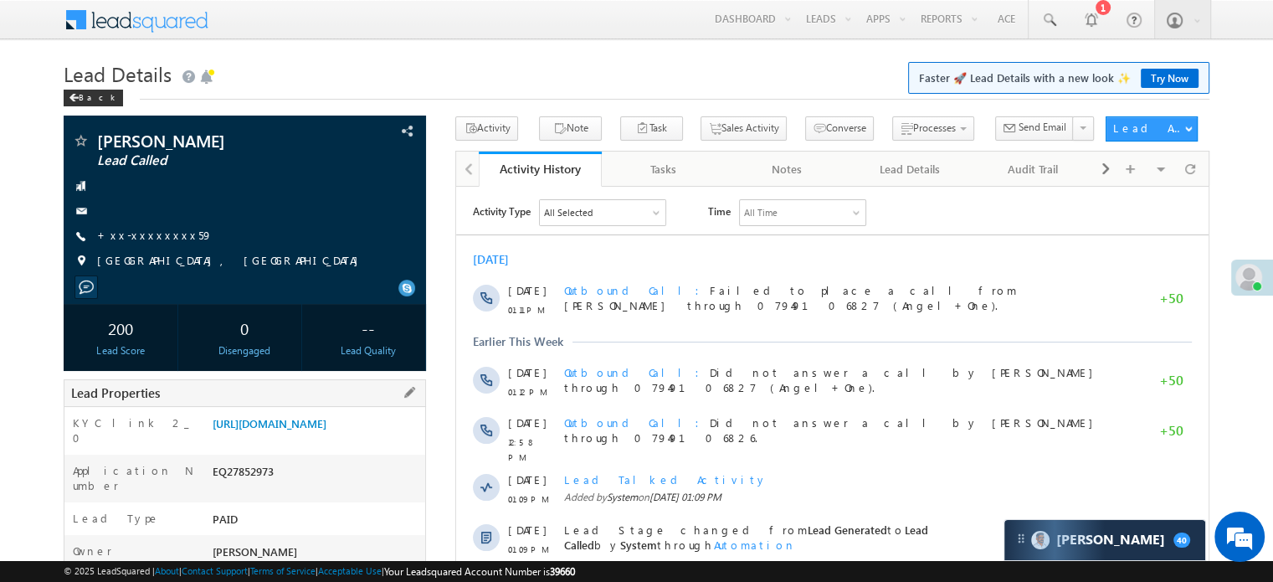
drag, startPoint x: 208, startPoint y: 424, endPoint x: 391, endPoint y: 462, distance: 187.3
click at [391, 439] on div "[URL][DOMAIN_NAME]" at bounding box center [316, 426] width 217 height 23
copy link "[URL][DOMAIN_NAME]"
click at [412, 75] on h1 "Lead Details Faster 🚀 Lead Details with a new look ✨ Try Now" at bounding box center [637, 72] width 1146 height 33
click at [273, 430] on link "https://angelbroking1-pk3em7sa.customui-test.leadsquared.com?leadId=71f158d5-77…" at bounding box center [270, 423] width 114 height 14
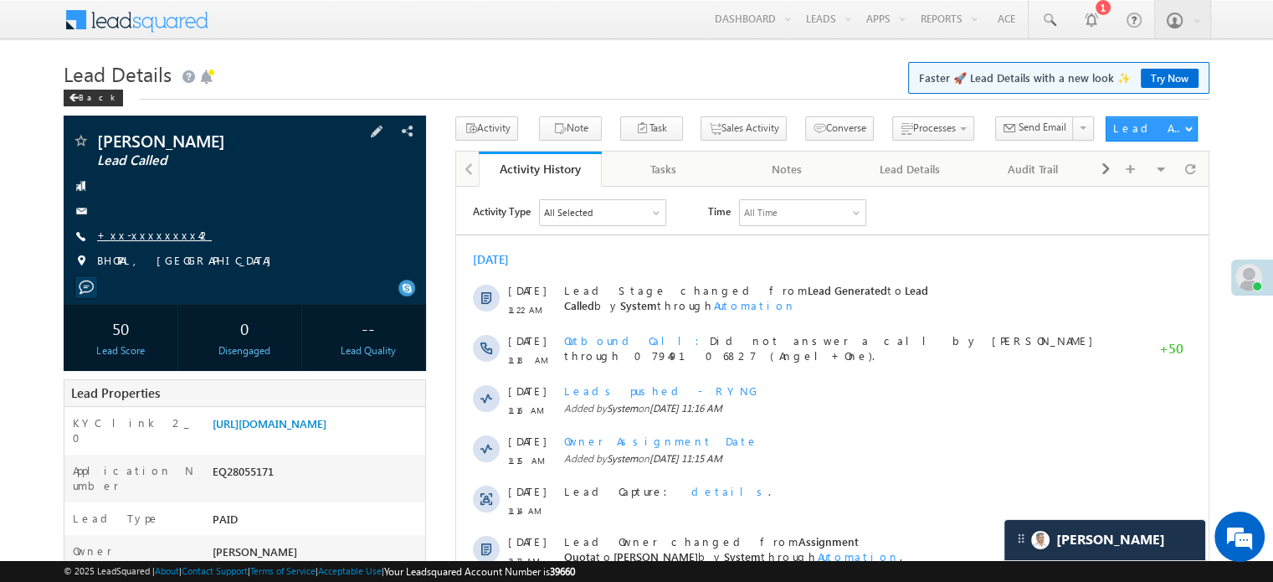
click at [144, 239] on link "+xx-xxxxxxxx42" at bounding box center [154, 235] width 115 height 14
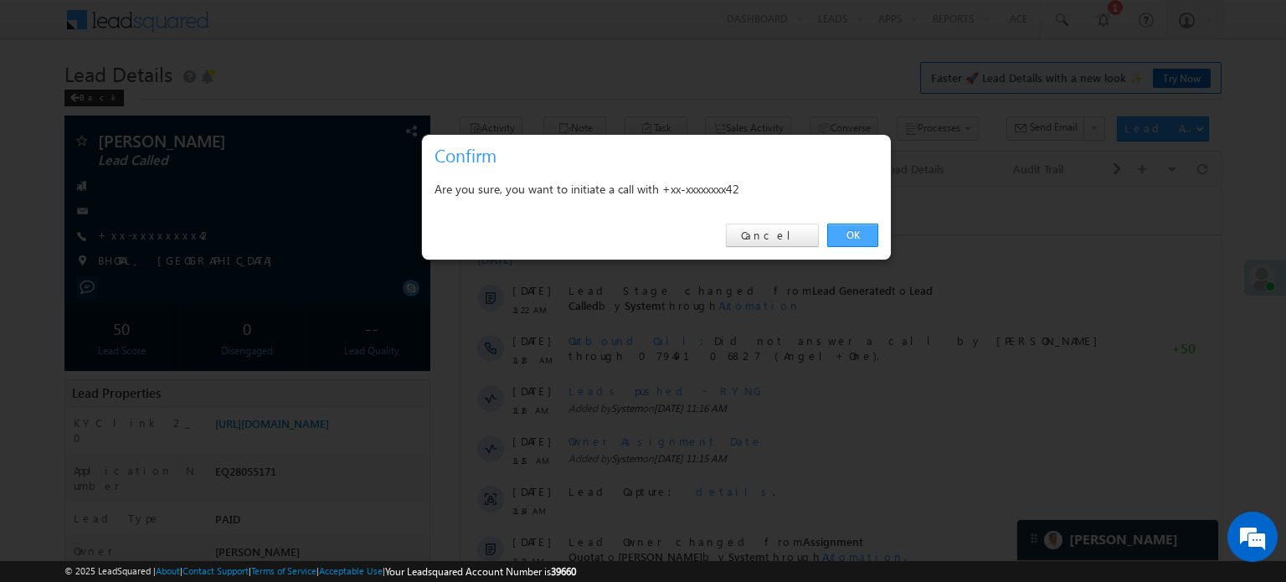
click at [864, 229] on link "OK" at bounding box center [852, 235] width 51 height 23
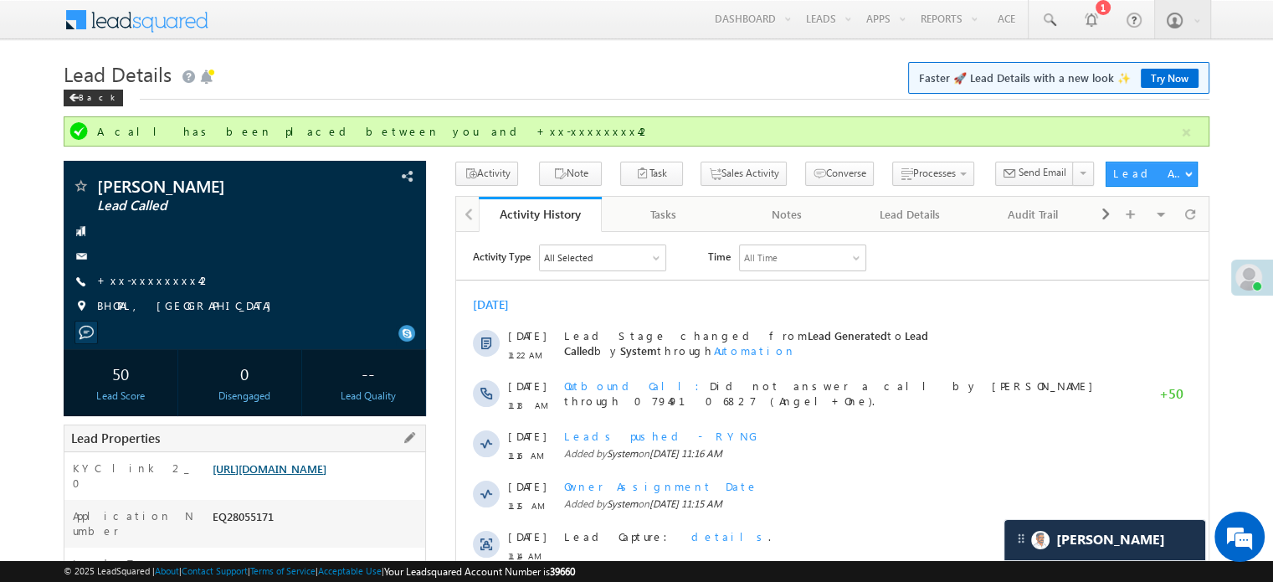
click at [301, 465] on link "https://angelbroking1-pk3em7sa.customui-test.leadsquared.com?leadId=348af09f-82…" at bounding box center [270, 468] width 114 height 14
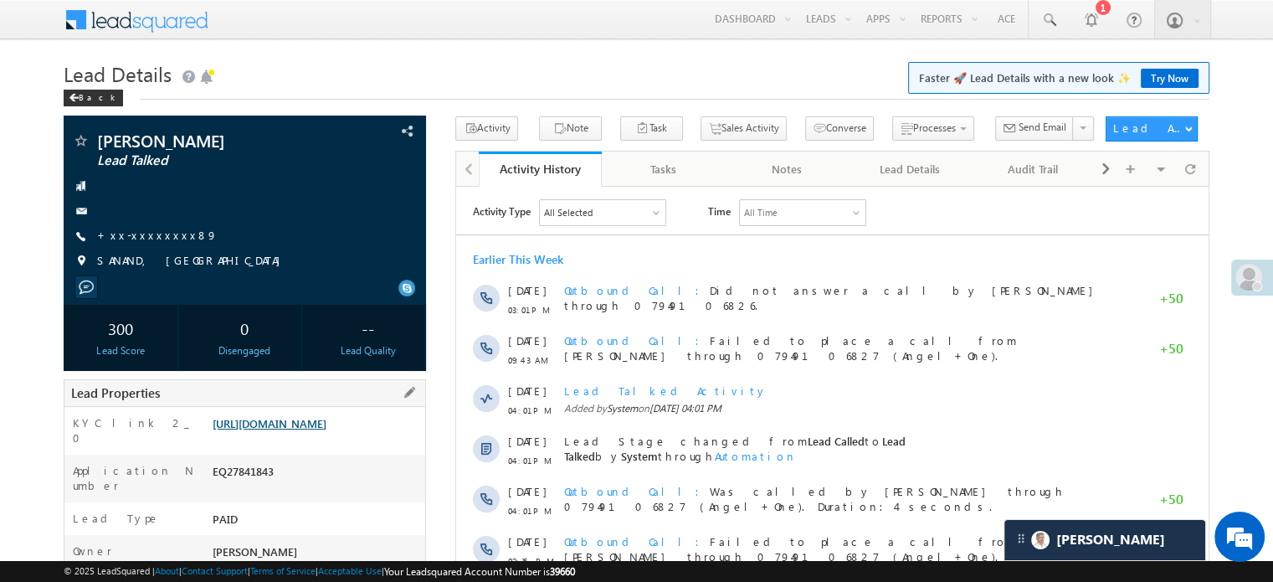
click at [326, 423] on link "[URL][DOMAIN_NAME]" at bounding box center [270, 423] width 114 height 14
click at [292, 430] on link "https://angelbroking1-pk3em7sa.customui-test.leadsquared.com?leadId=b01b1b71-69…" at bounding box center [270, 423] width 114 height 14
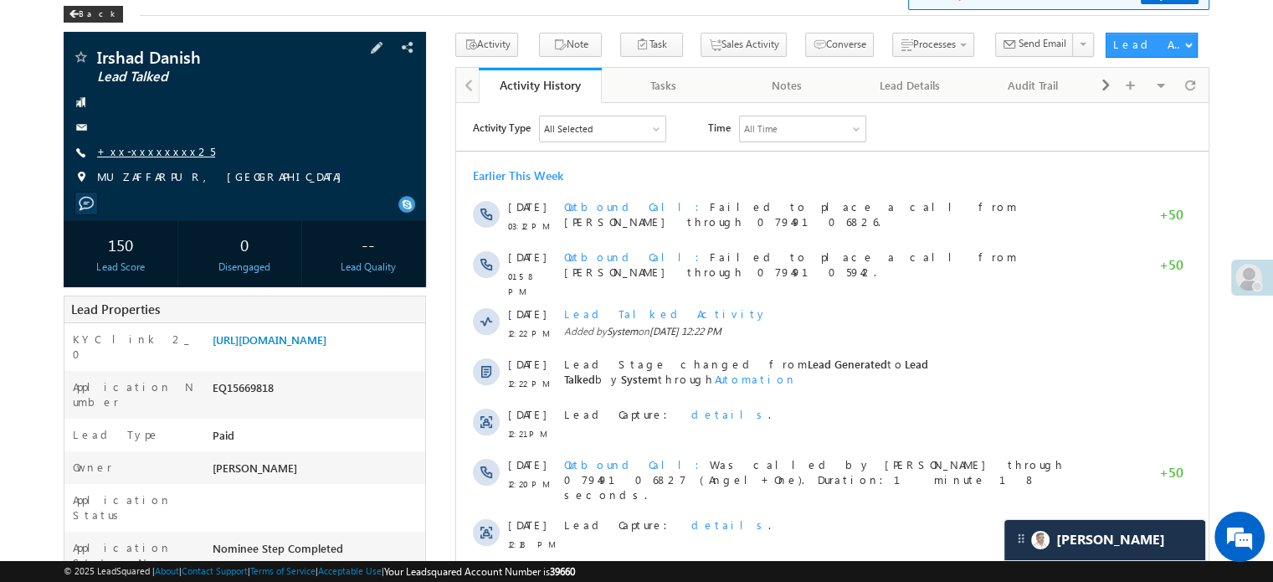
click at [164, 157] on link "+xx-xxxxxxxx25" at bounding box center [156, 151] width 118 height 14
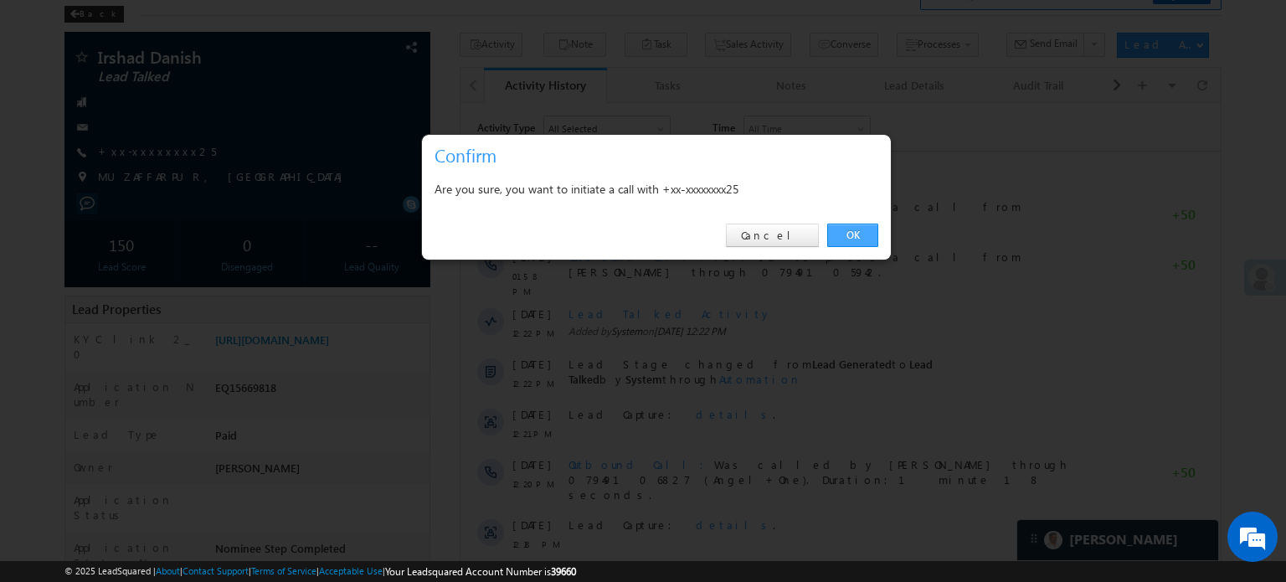
click at [859, 231] on link "OK" at bounding box center [852, 235] width 51 height 23
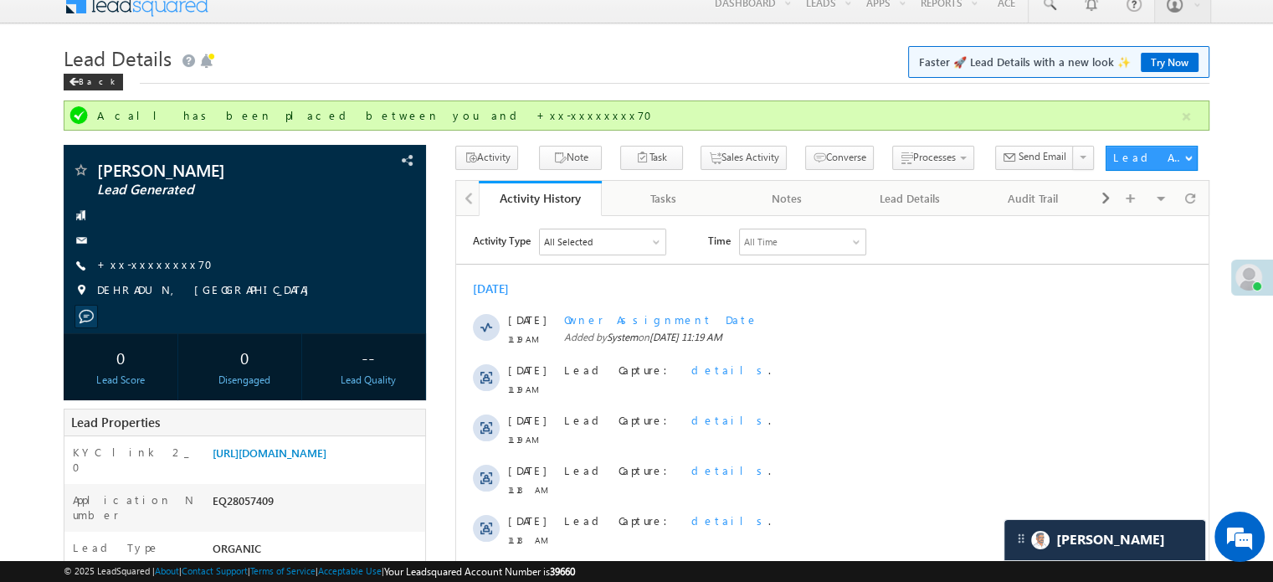
scroll to position [13, 0]
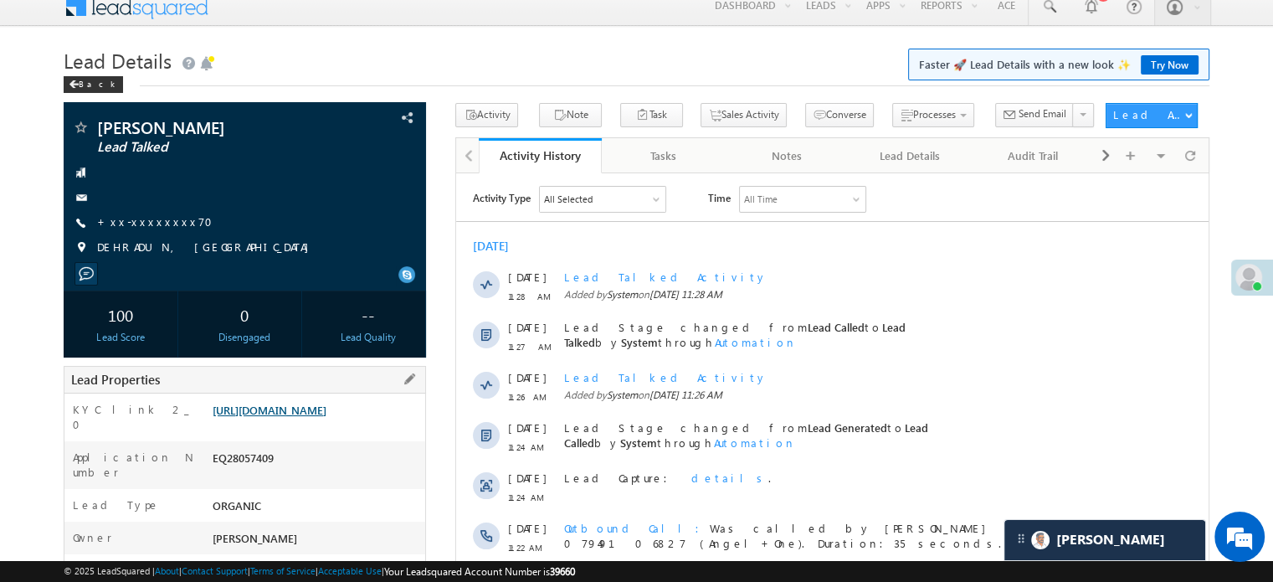
click at [325, 417] on link "[URL][DOMAIN_NAME]" at bounding box center [270, 410] width 114 height 14
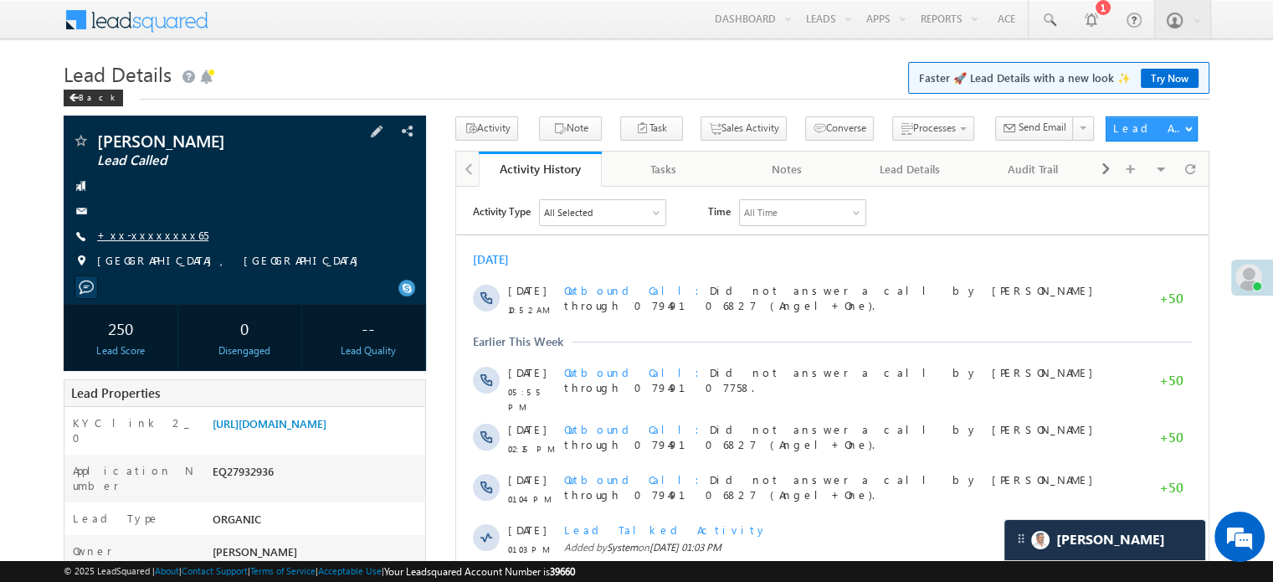
click at [150, 230] on link "+xx-xxxxxxxx65" at bounding box center [152, 235] width 111 height 14
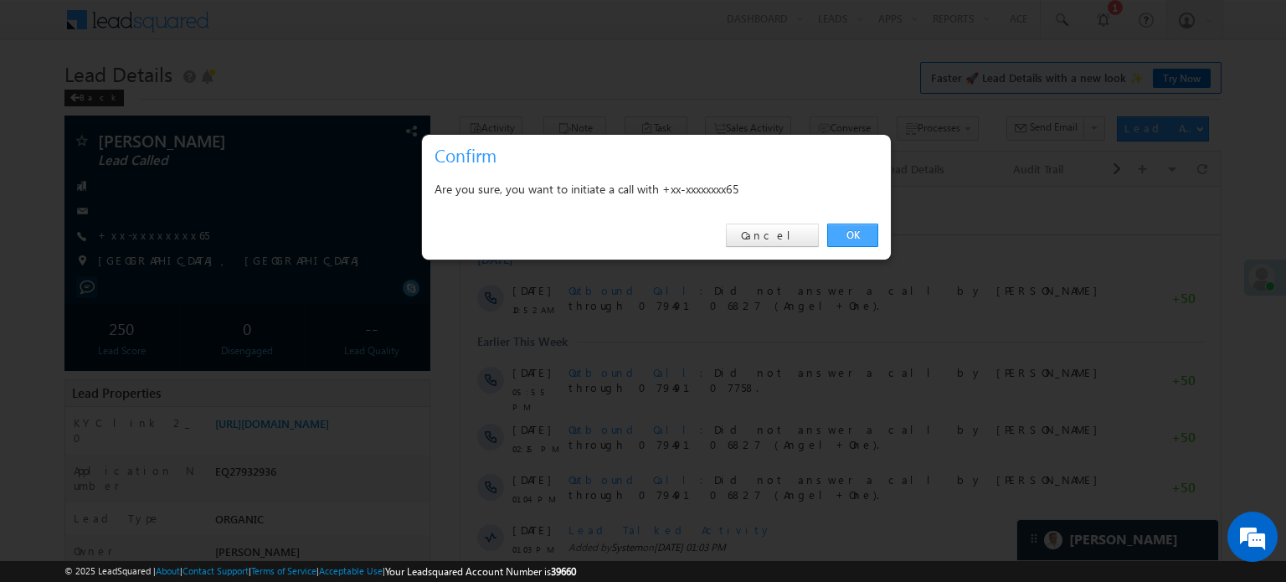
click at [847, 234] on link "OK" at bounding box center [852, 235] width 51 height 23
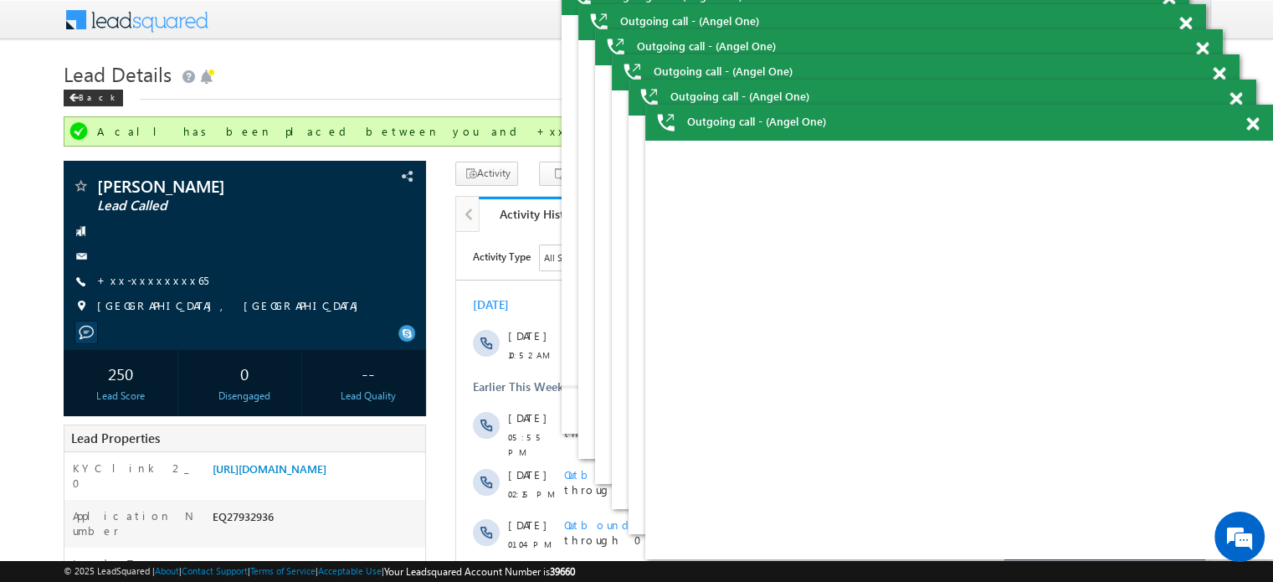
click at [1254, 123] on span at bounding box center [1252, 124] width 13 height 14
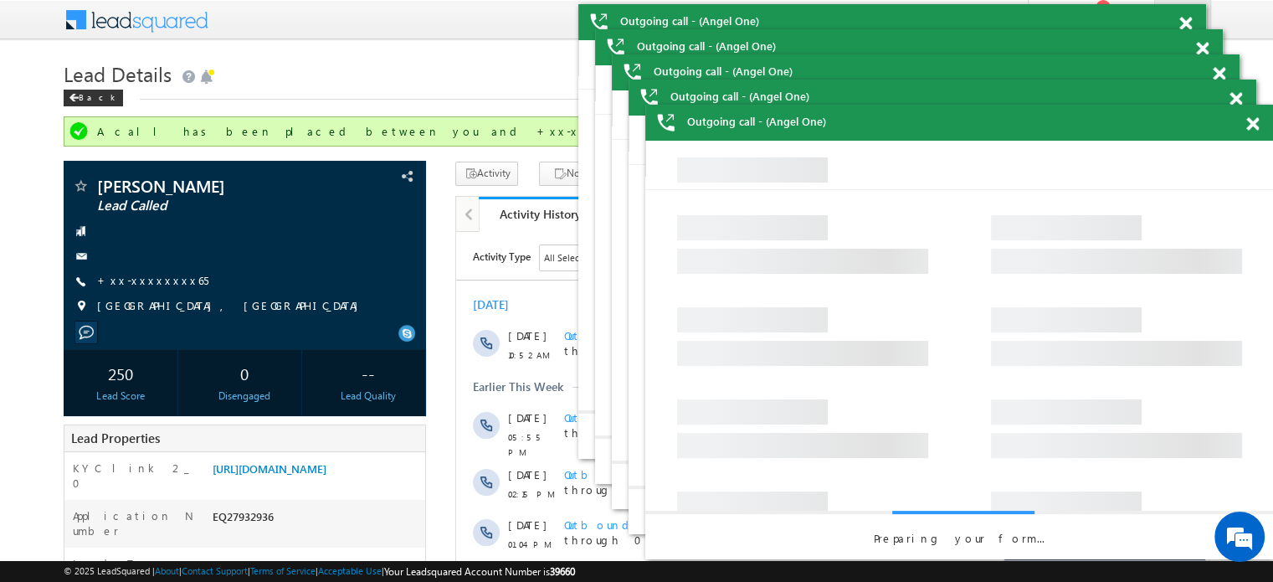
click at [1254, 123] on span at bounding box center [1252, 124] width 13 height 14
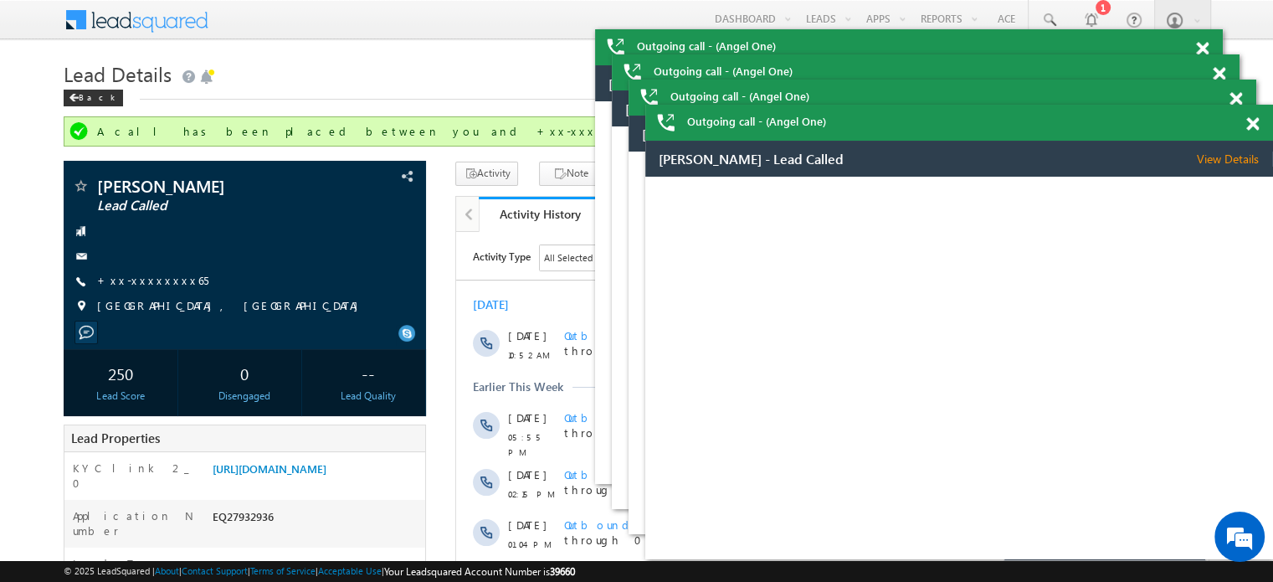
click at [1254, 123] on span at bounding box center [1252, 124] width 13 height 14
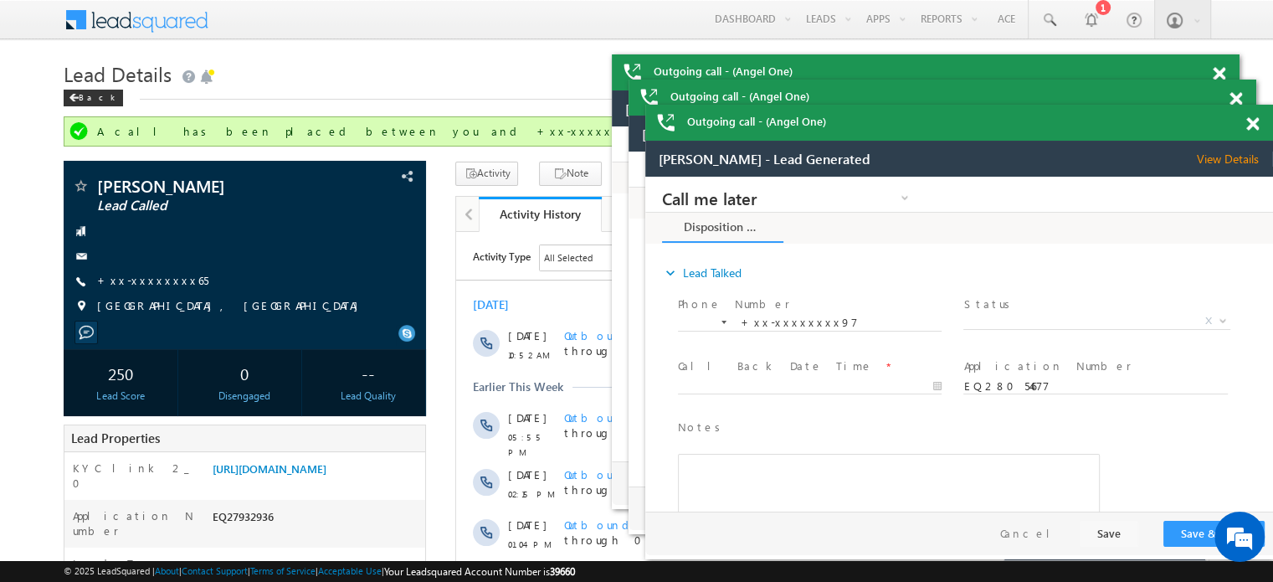
click at [1254, 123] on span at bounding box center [1252, 124] width 13 height 14
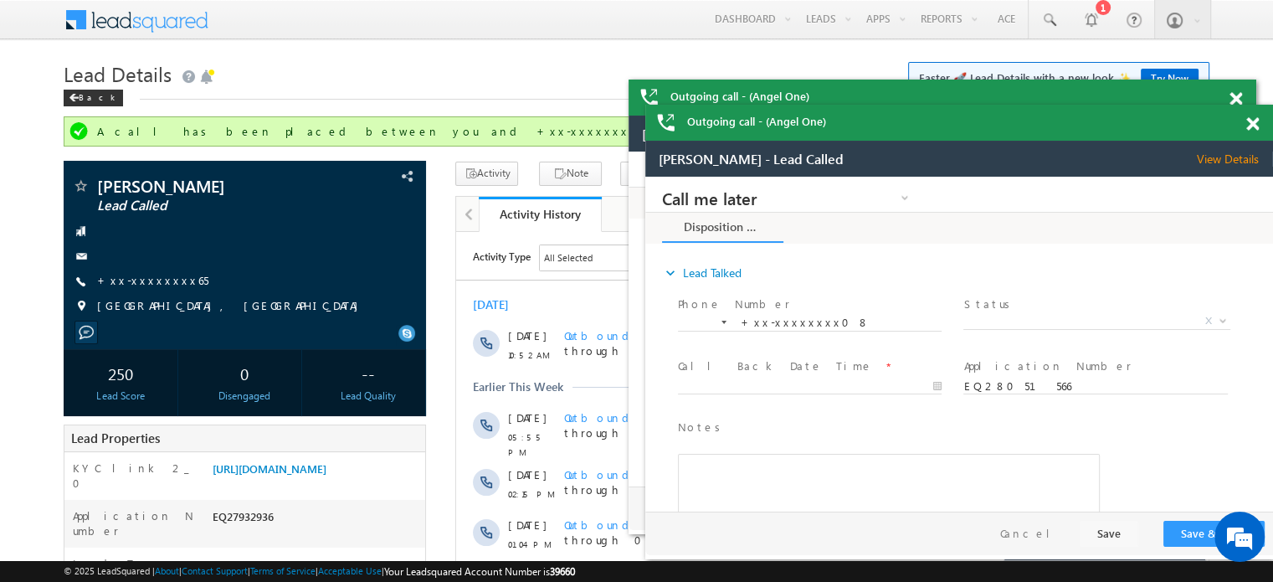
click at [1254, 123] on span at bounding box center [1252, 124] width 13 height 14
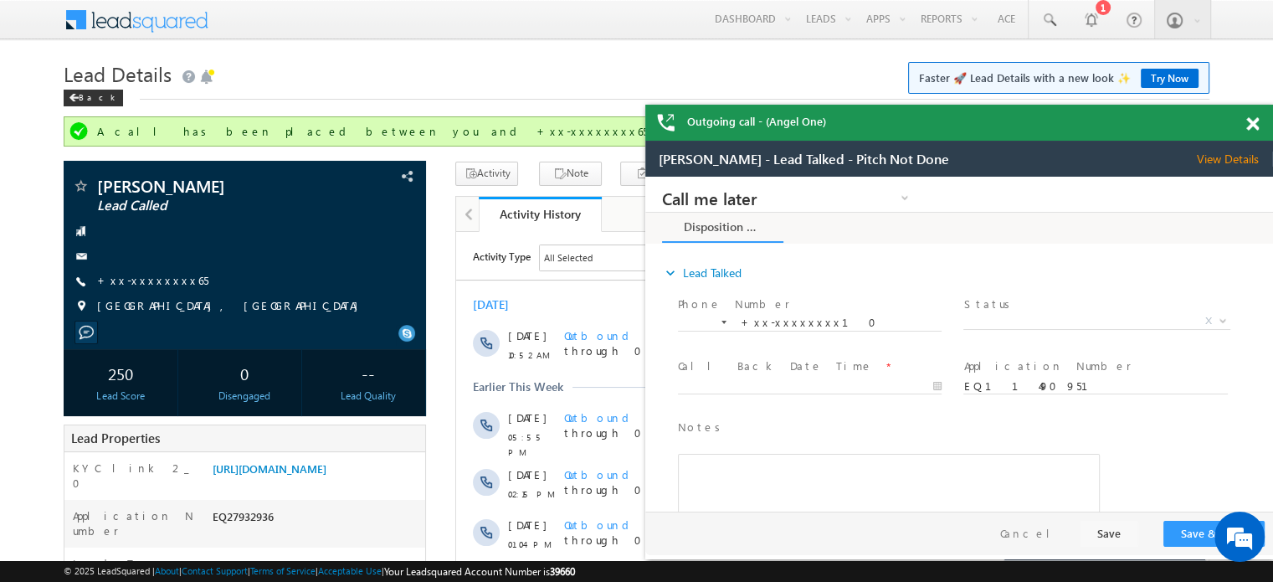
click at [1254, 123] on span at bounding box center [1252, 124] width 13 height 14
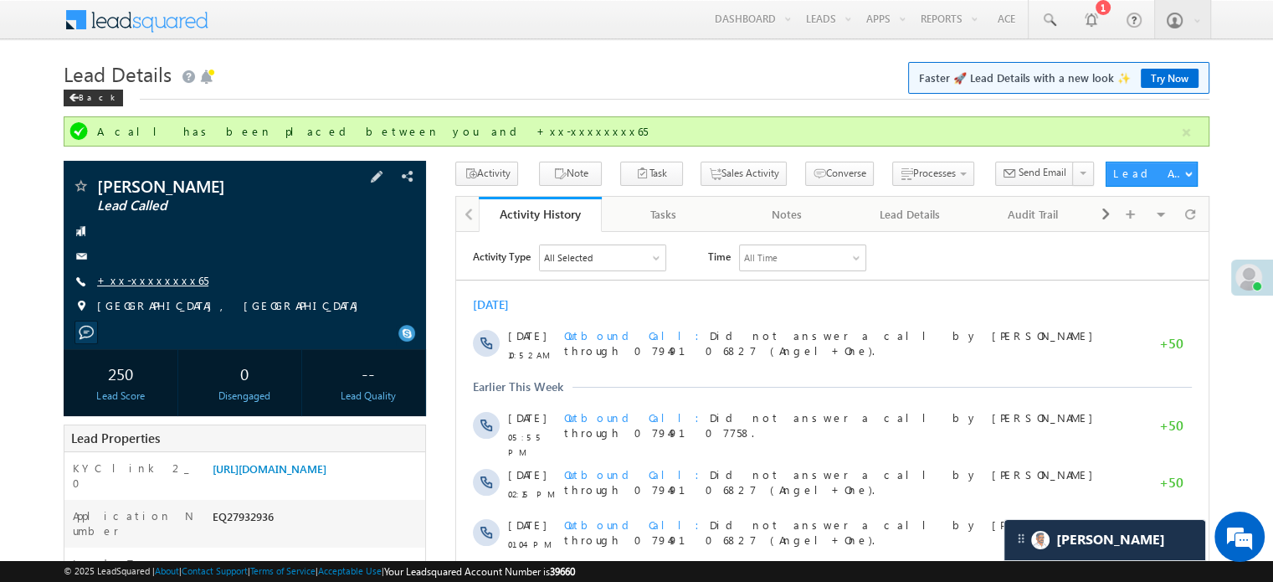
click at [141, 275] on link "+xx-xxxxxxxx65" at bounding box center [152, 280] width 111 height 14
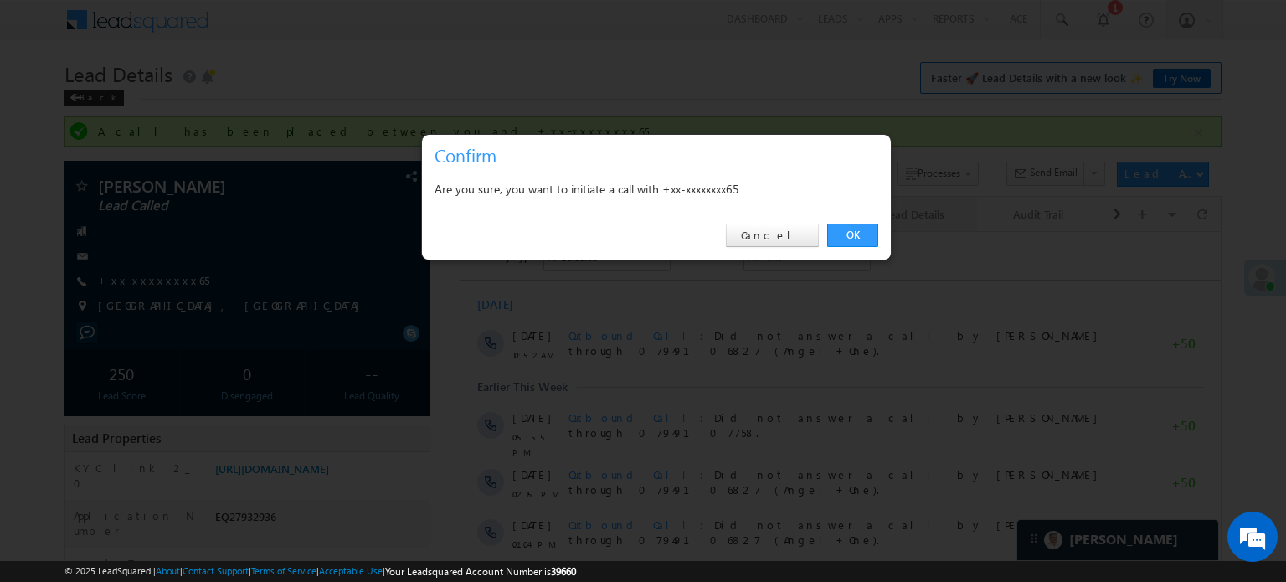
click at [848, 224] on link "OK" at bounding box center [852, 235] width 51 height 23
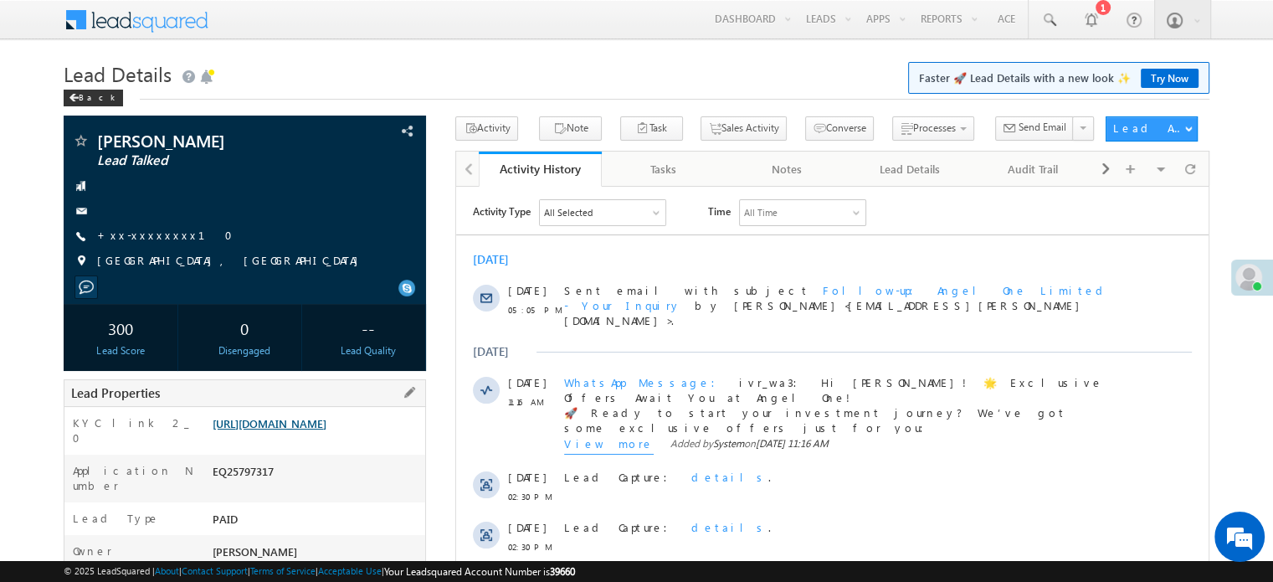
click at [309, 430] on link "[URL][DOMAIN_NAME]" at bounding box center [270, 423] width 114 height 14
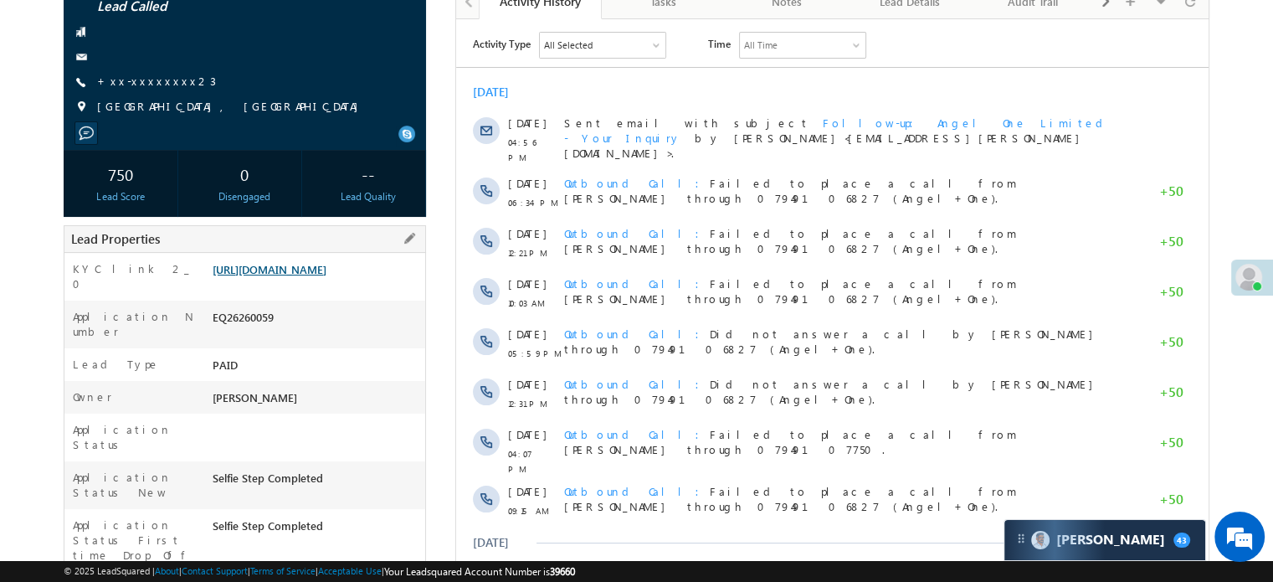
scroll to position [84, 0]
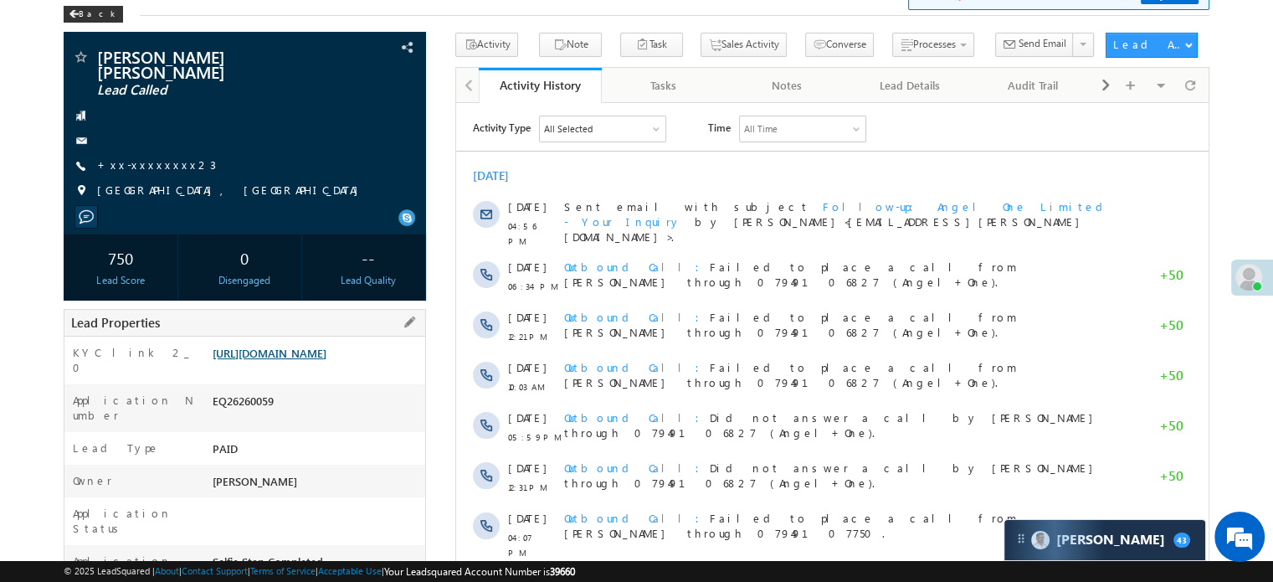
click at [326, 349] on link "[URL][DOMAIN_NAME]" at bounding box center [270, 353] width 114 height 14
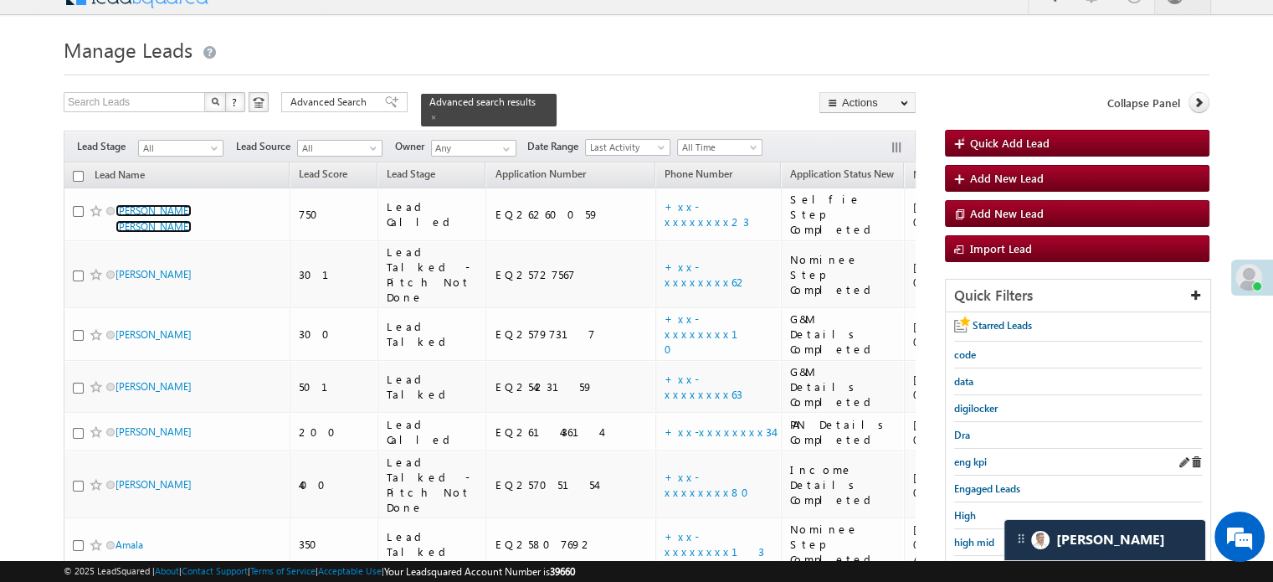
scroll to position [275, 0]
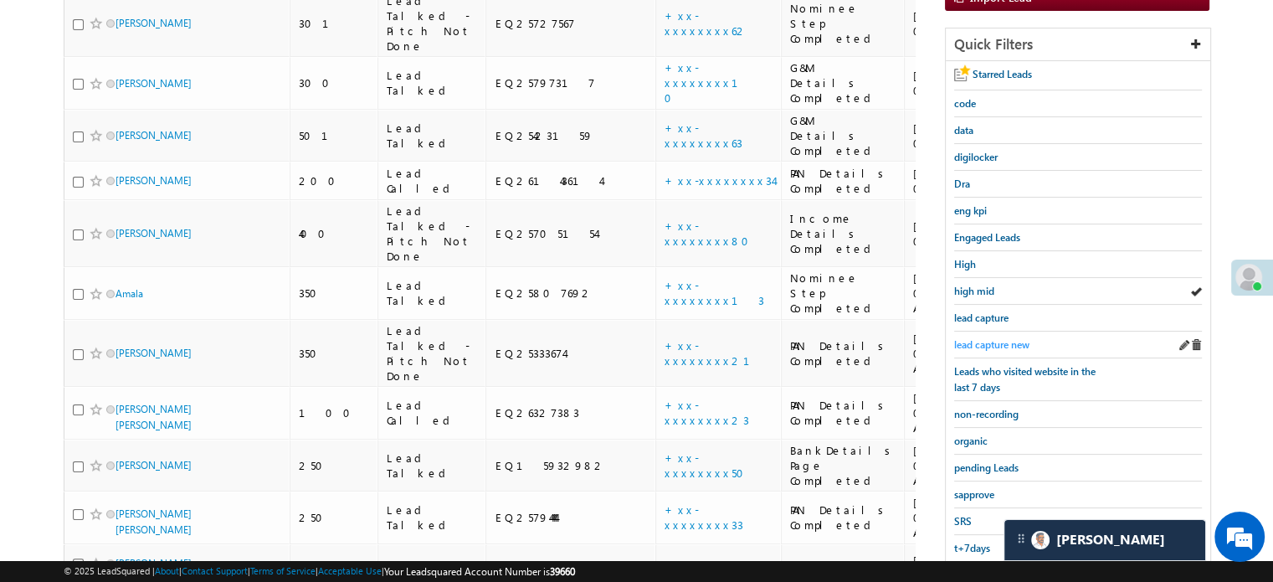
click at [1019, 341] on span "lead capture new" at bounding box center [991, 344] width 75 height 13
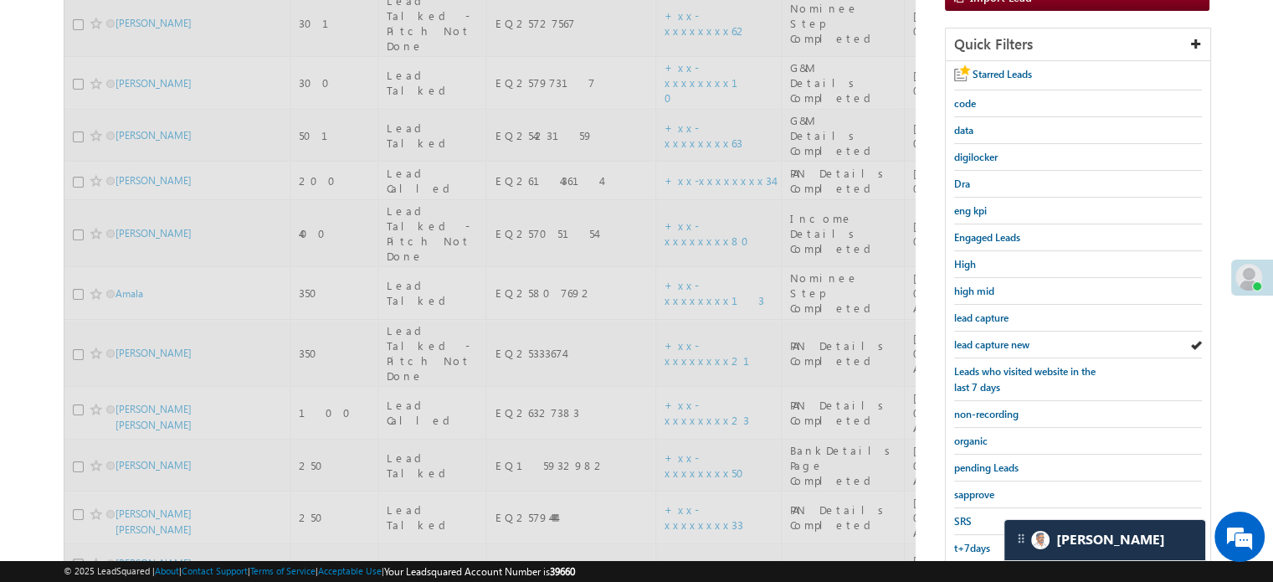
scroll to position [108, 0]
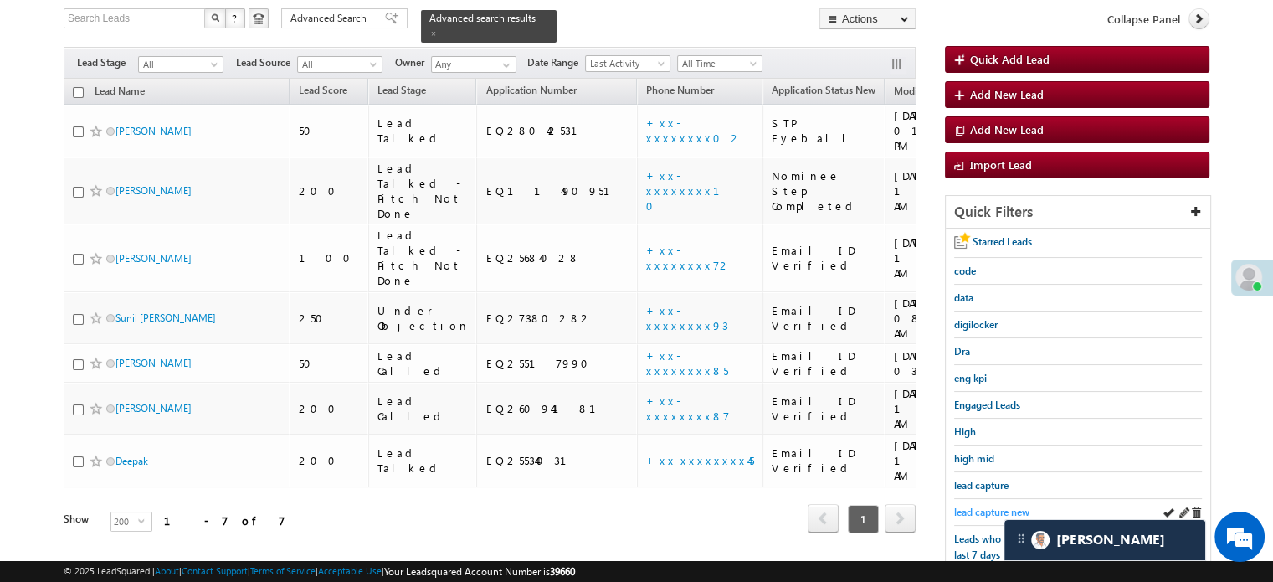
click at [971, 506] on span "lead capture new" at bounding box center [991, 512] width 75 height 13
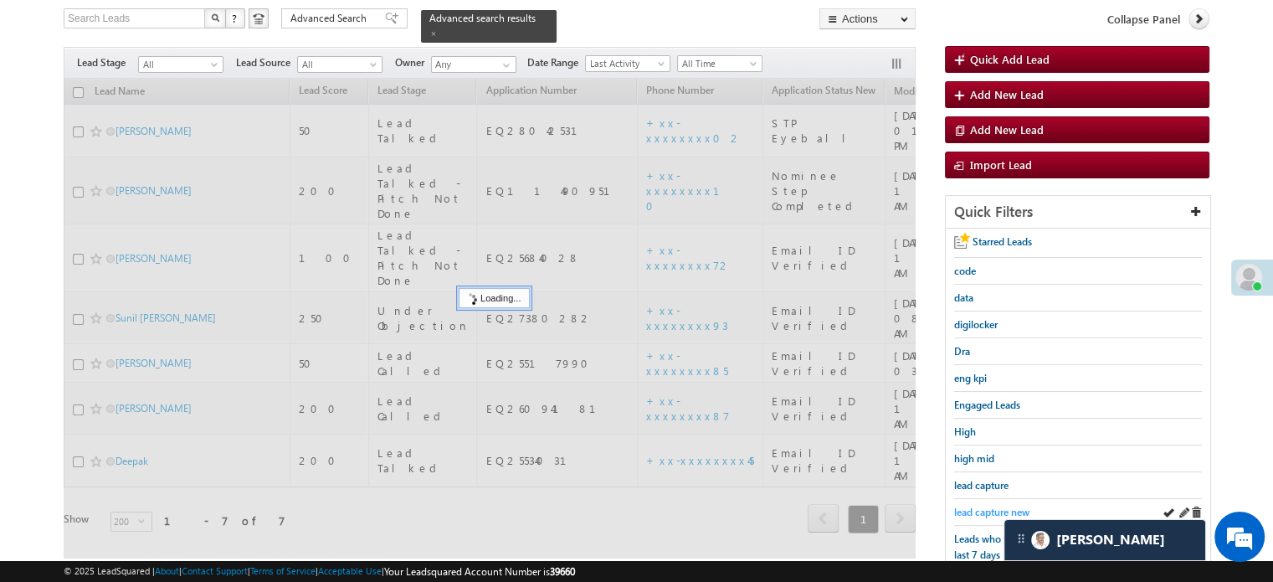
click at [970, 506] on span "lead capture new" at bounding box center [991, 512] width 75 height 13
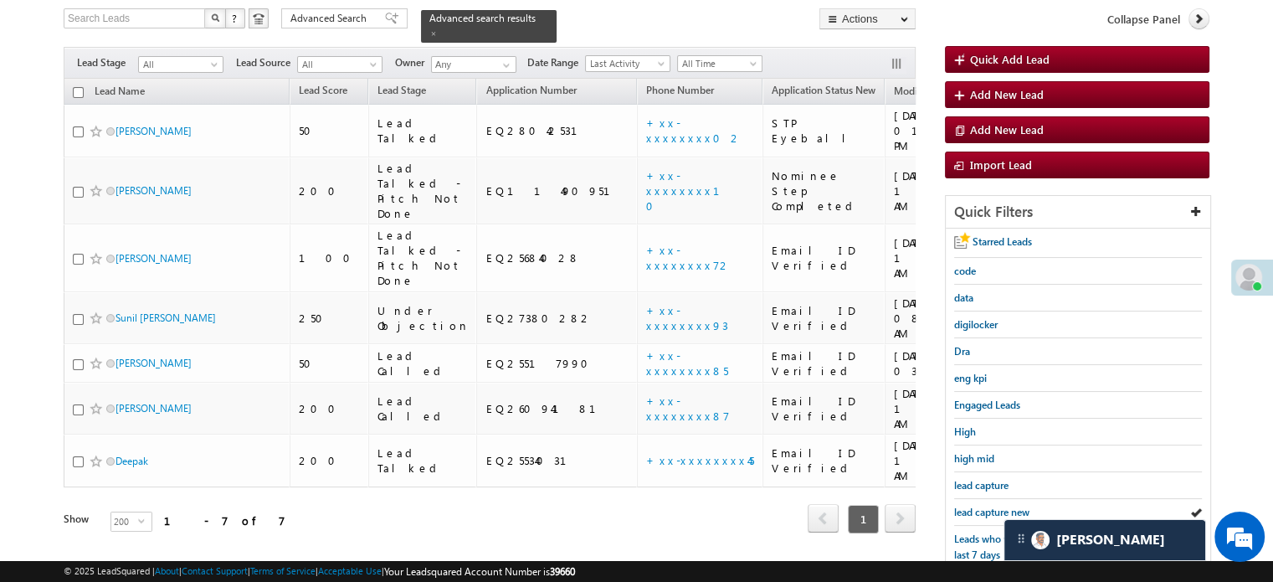
click at [969, 506] on span "lead capture new" at bounding box center [991, 512] width 75 height 13
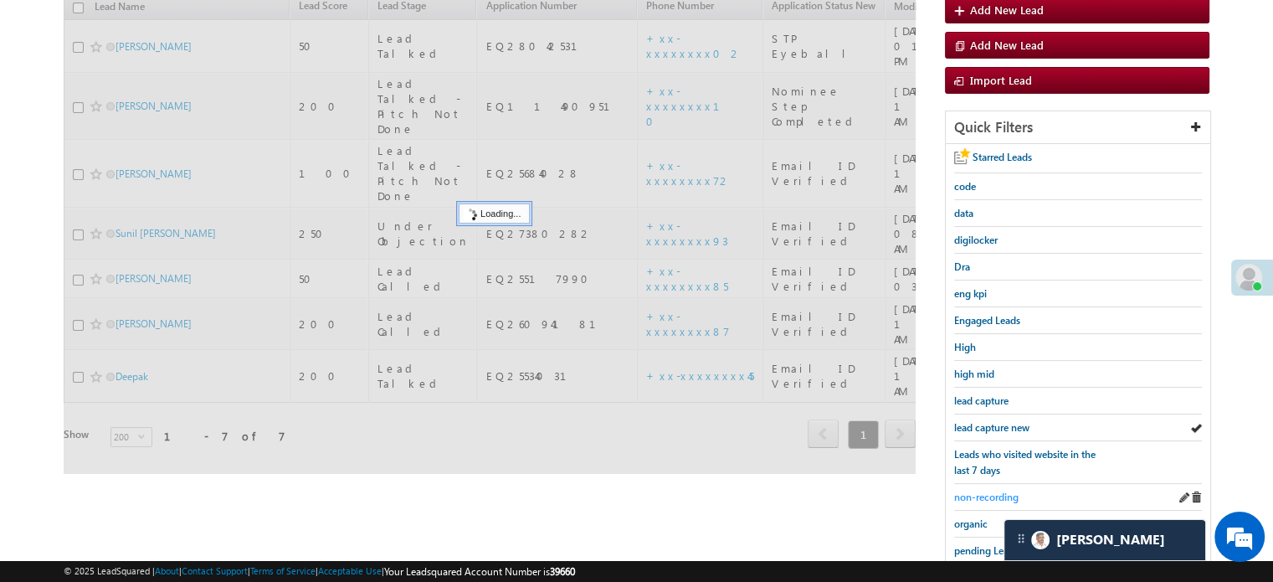
scroll to position [359, 0]
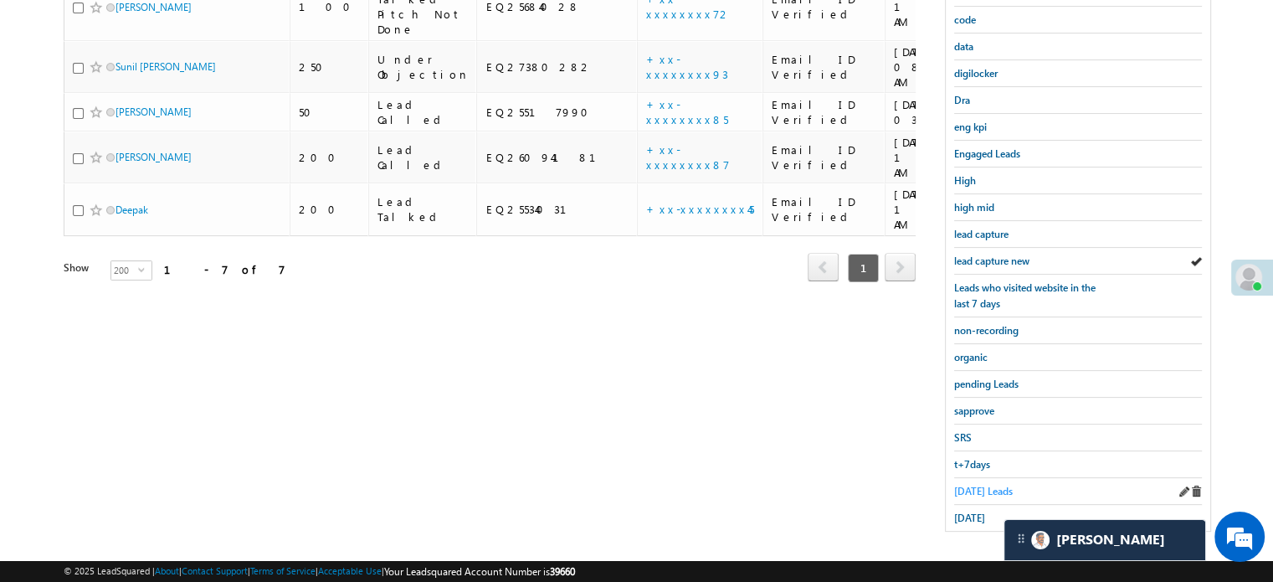
click at [971, 485] on span "Today's Leads" at bounding box center [983, 491] width 59 height 13
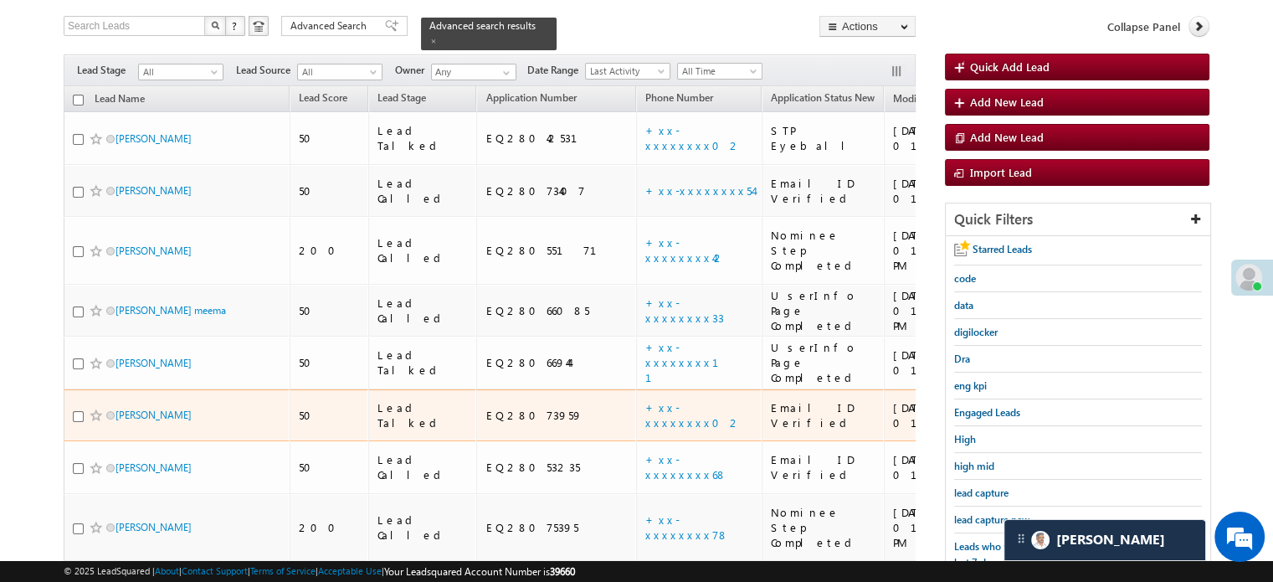
scroll to position [126, 0]
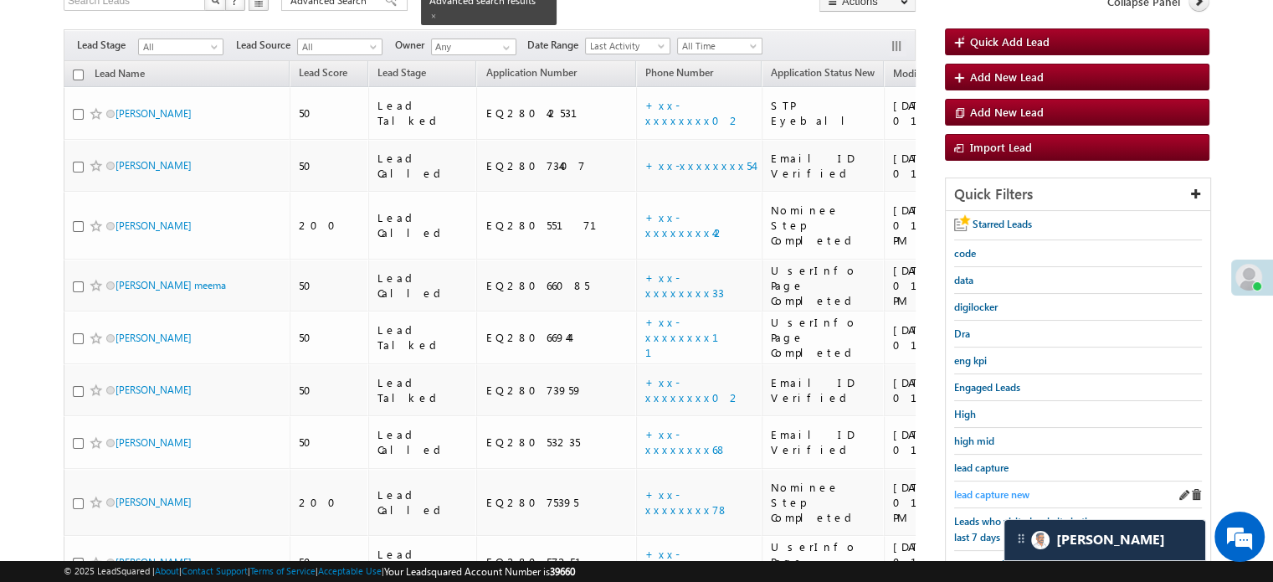
click at [979, 490] on span "lead capture new" at bounding box center [991, 494] width 75 height 13
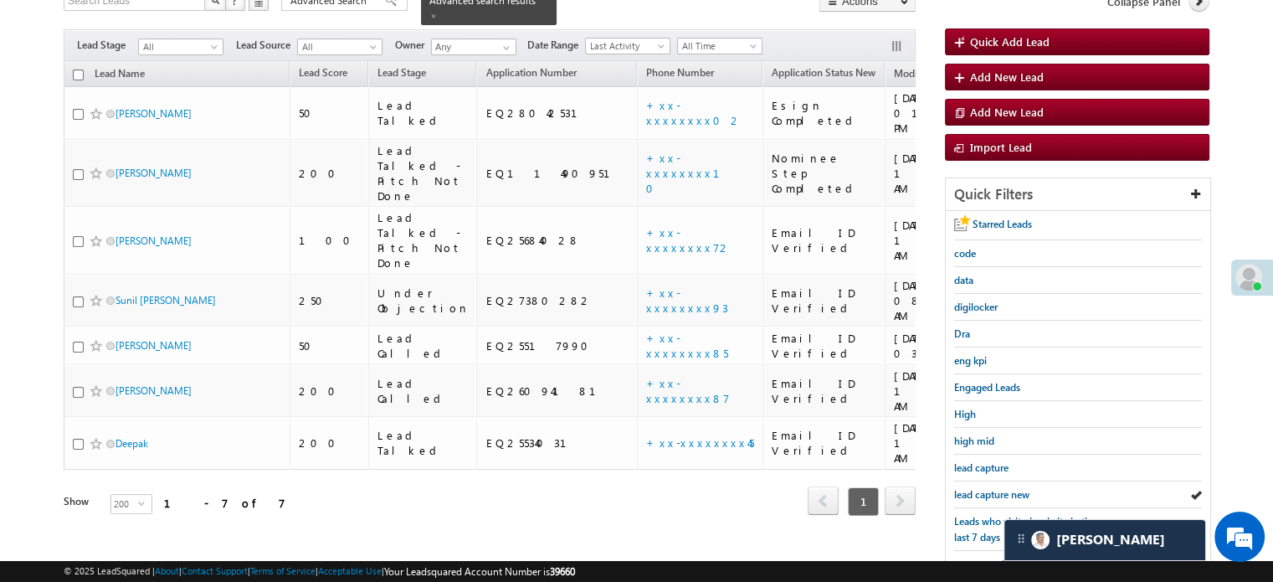
click at [979, 490] on span "lead capture new" at bounding box center [991, 494] width 75 height 13
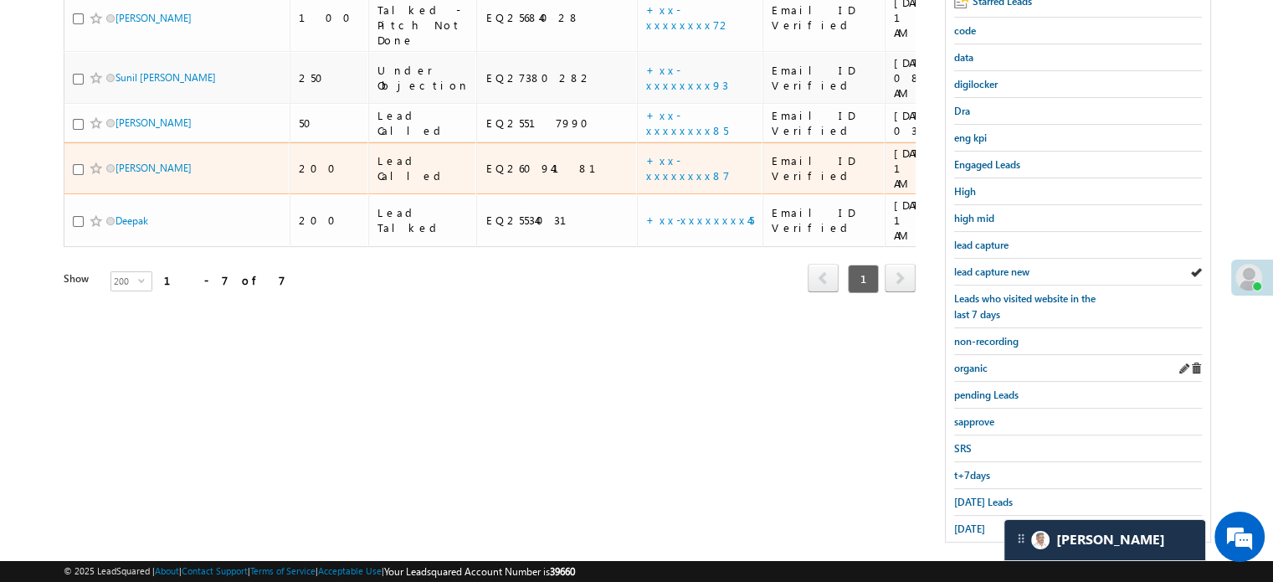
scroll to position [359, 0]
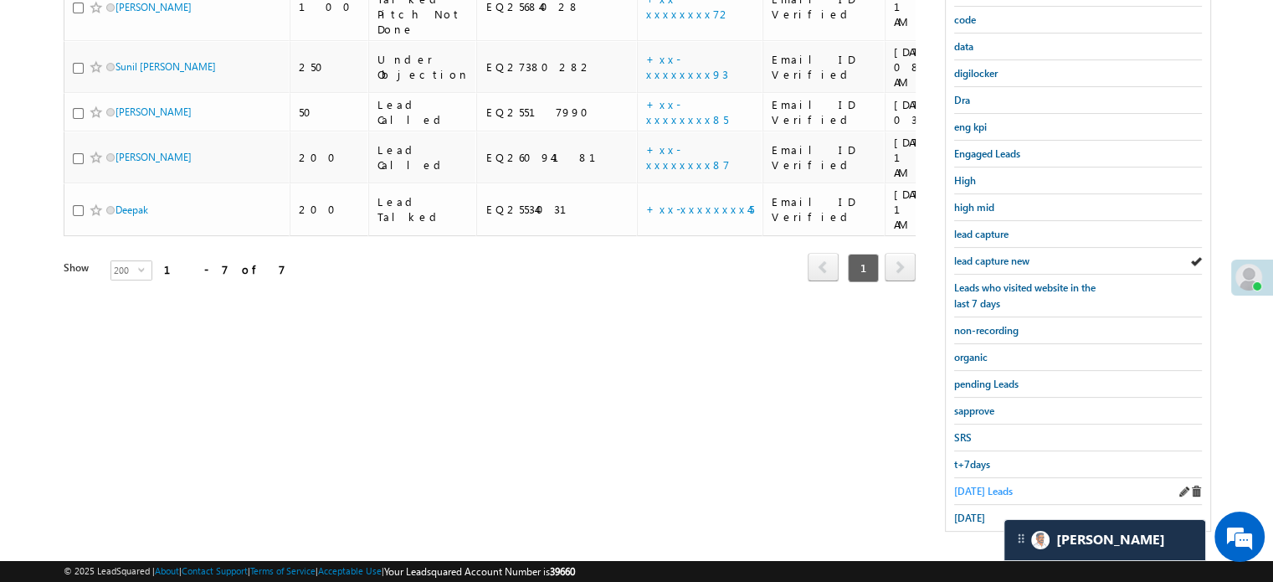
click at [958, 485] on span "Today's Leads" at bounding box center [983, 491] width 59 height 13
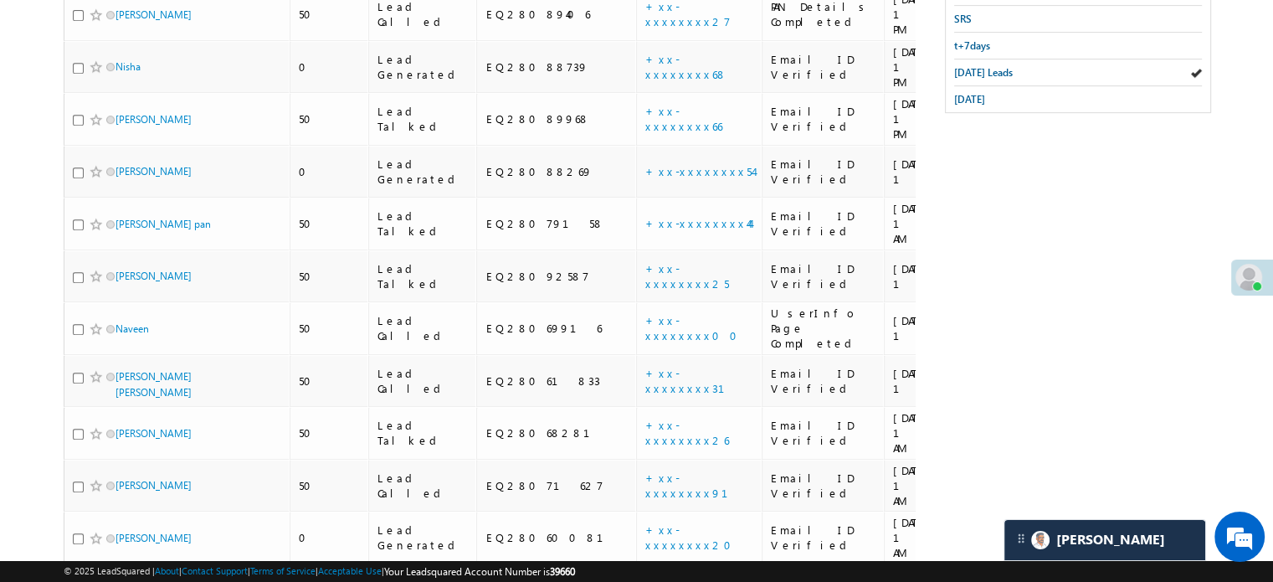
scroll to position [1130, 0]
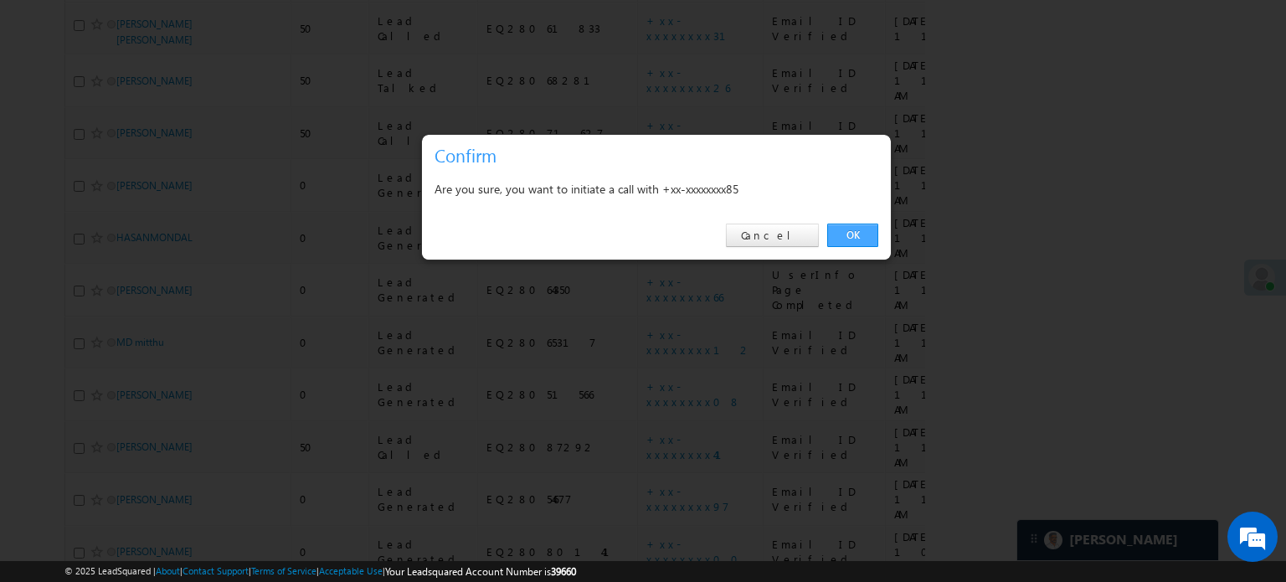
click at [847, 226] on link "OK" at bounding box center [852, 235] width 51 height 23
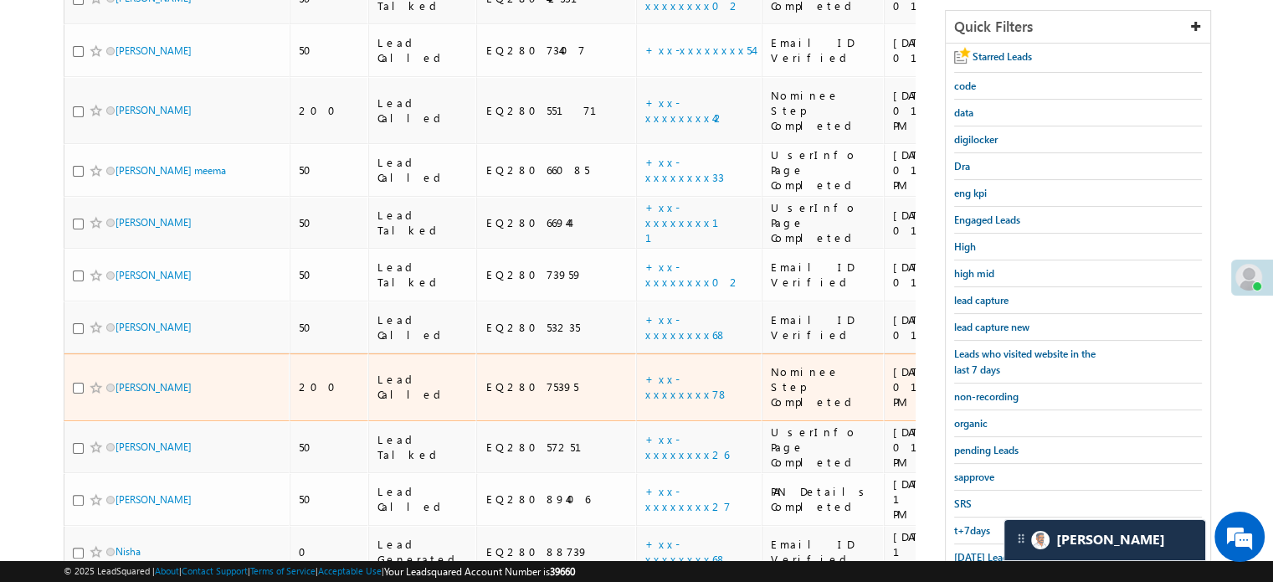
scroll to position [254, 0]
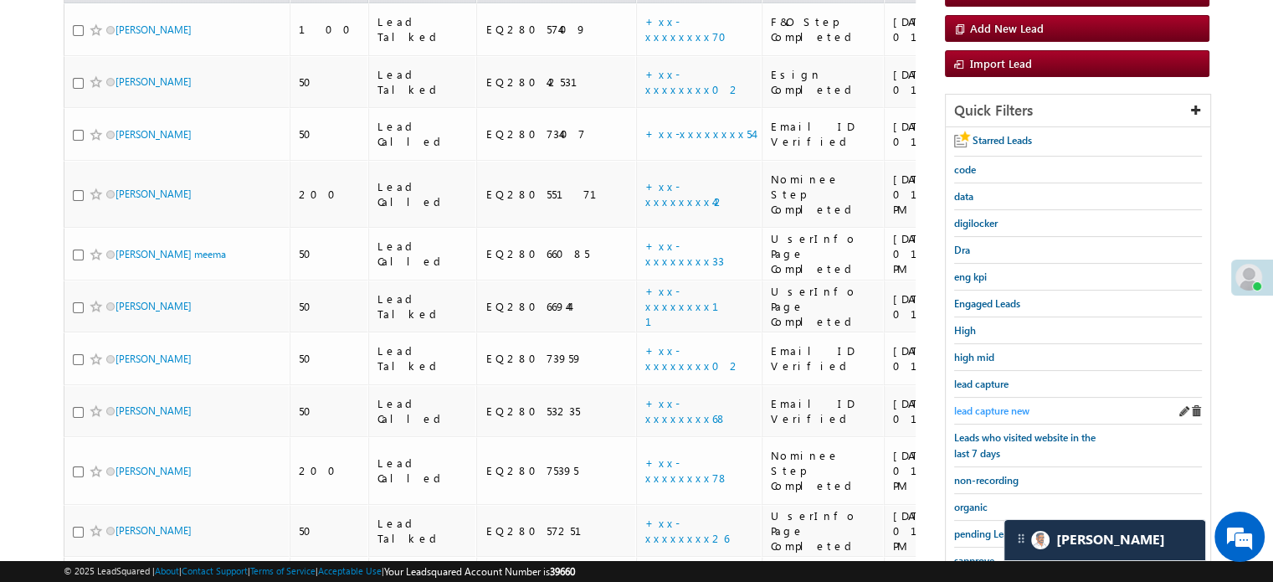
click at [1011, 404] on span "lead capture new" at bounding box center [991, 410] width 75 height 13
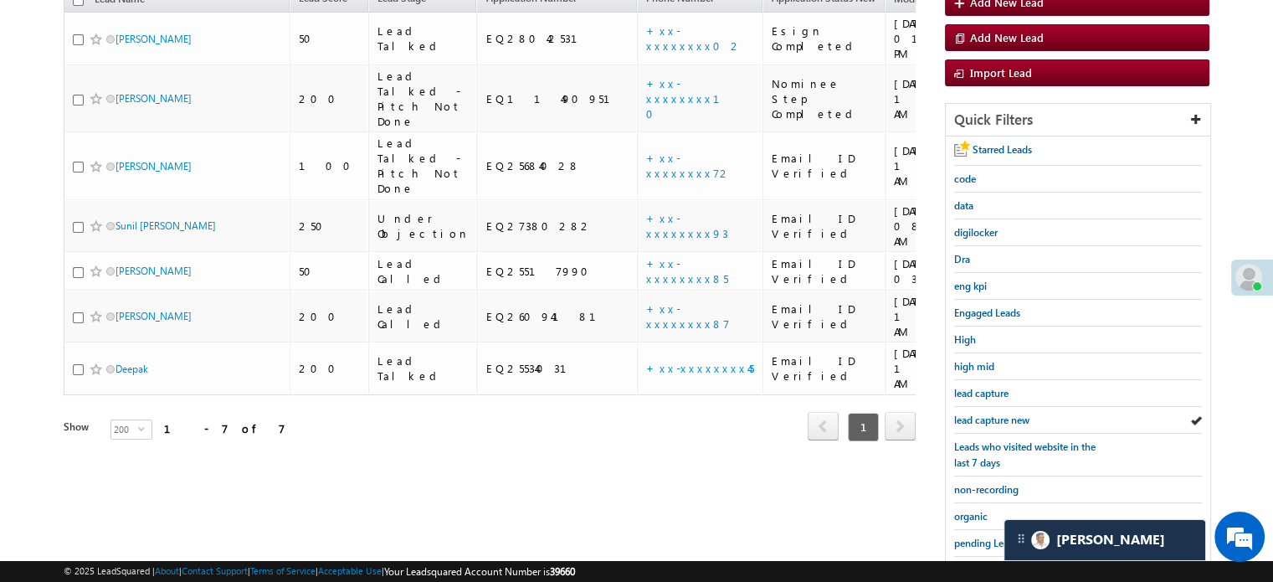
scroll to position [171, 0]
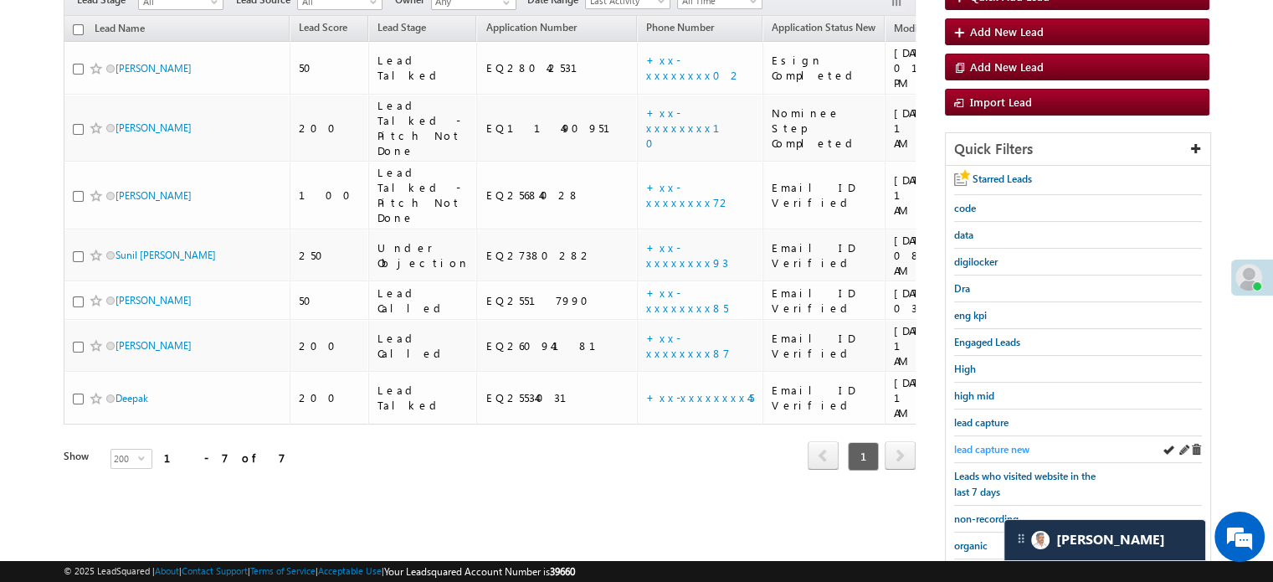
click at [1000, 446] on span "lead capture new" at bounding box center [991, 449] width 75 height 13
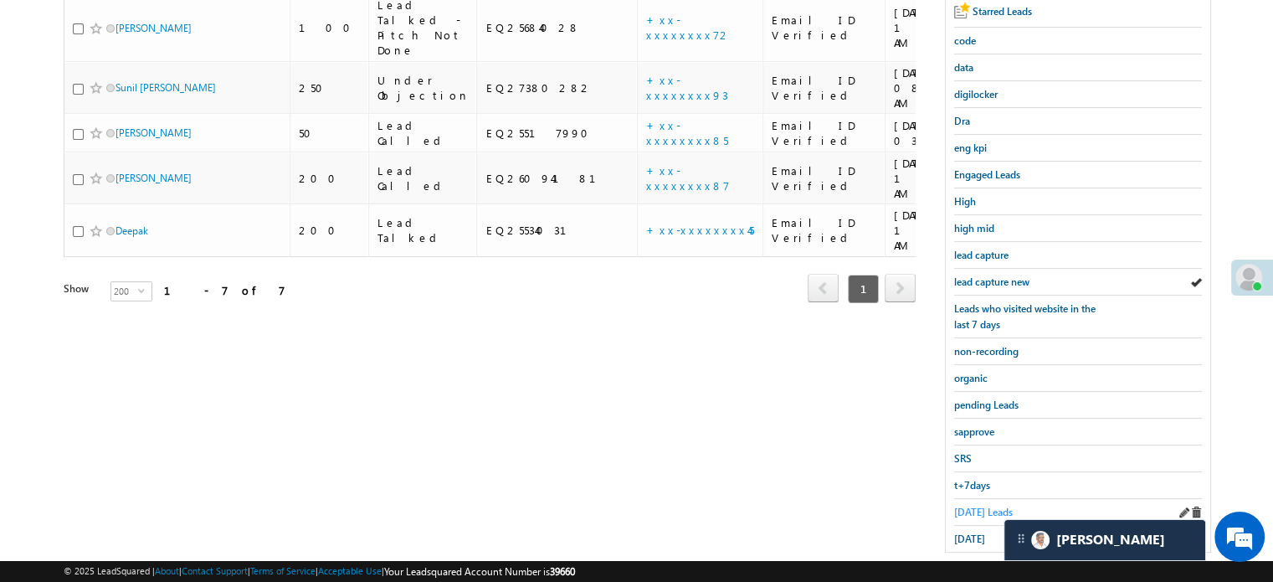
click at [990, 506] on span "Today's Leads" at bounding box center [983, 512] width 59 height 13
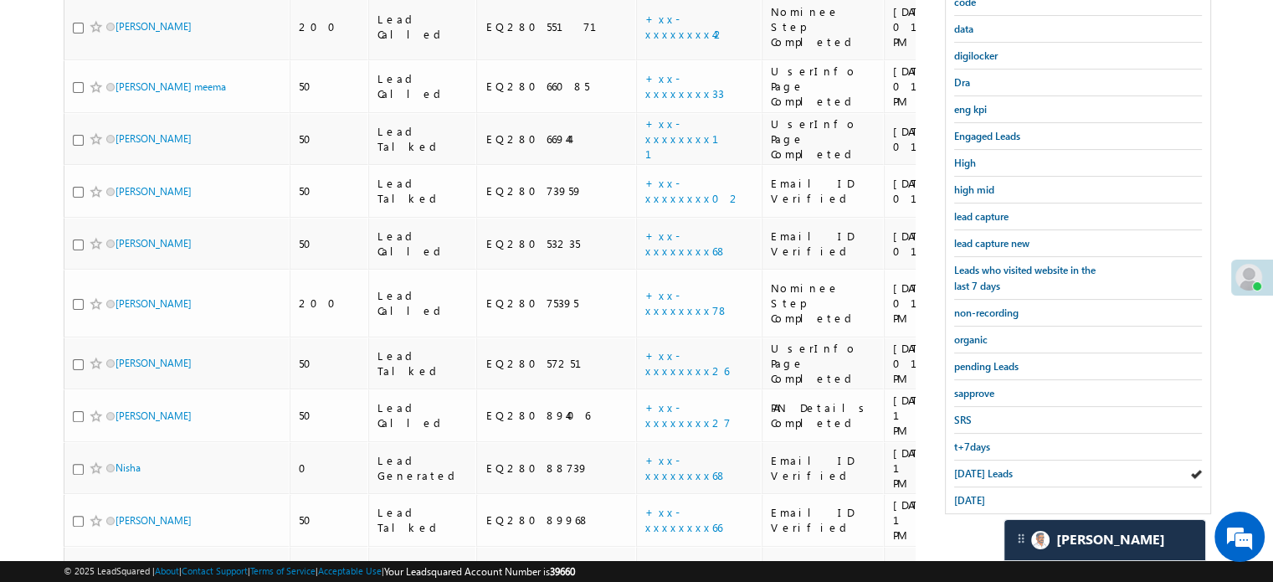
scroll to position [460, 0]
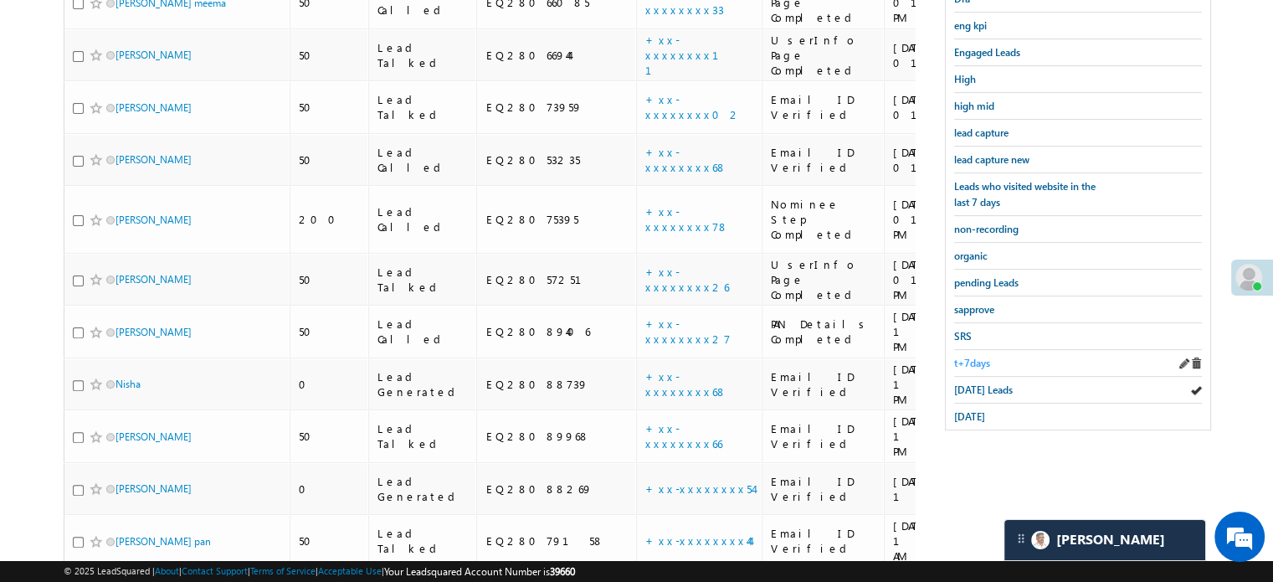
click at [971, 357] on span "t+7days" at bounding box center [972, 363] width 36 height 13
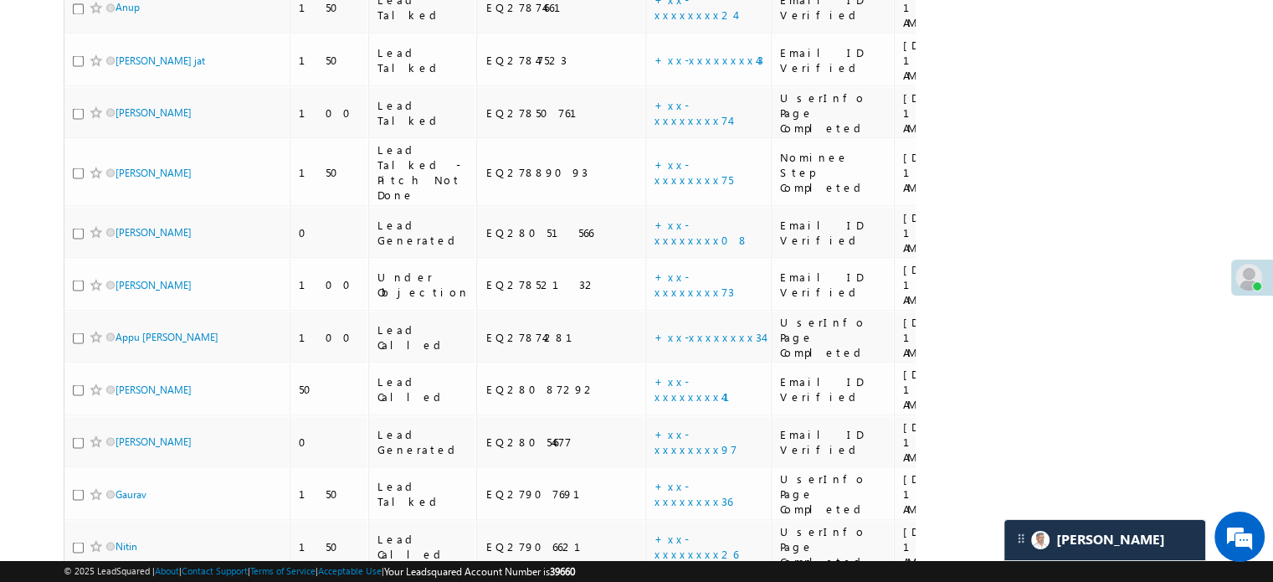
scroll to position [3139, 0]
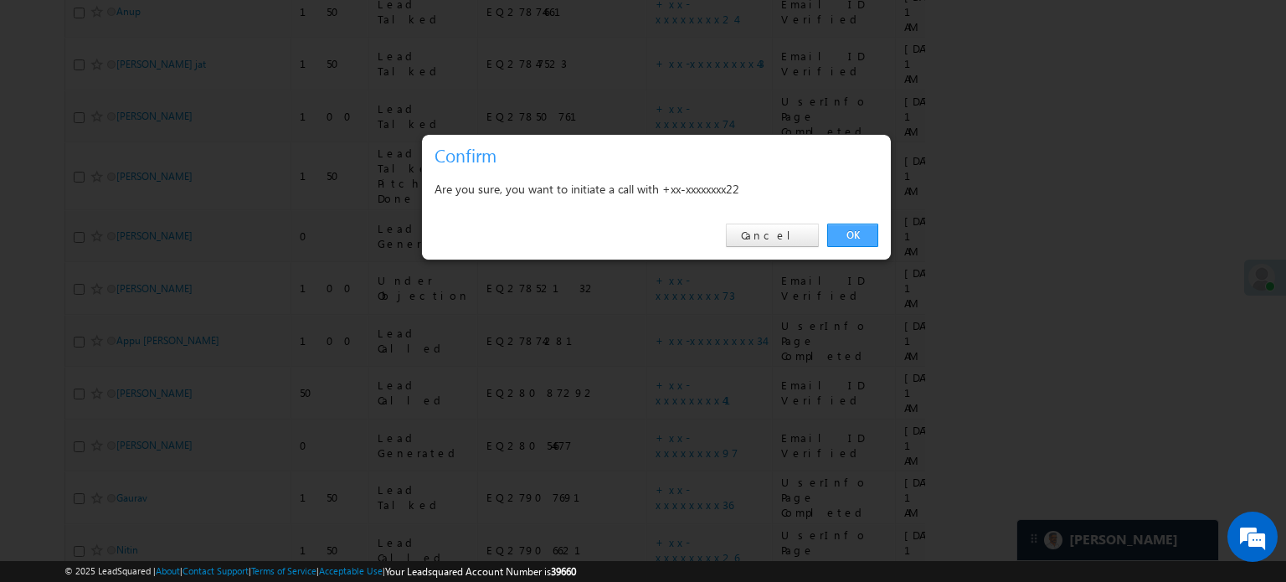
click at [838, 232] on link "OK" at bounding box center [852, 235] width 51 height 23
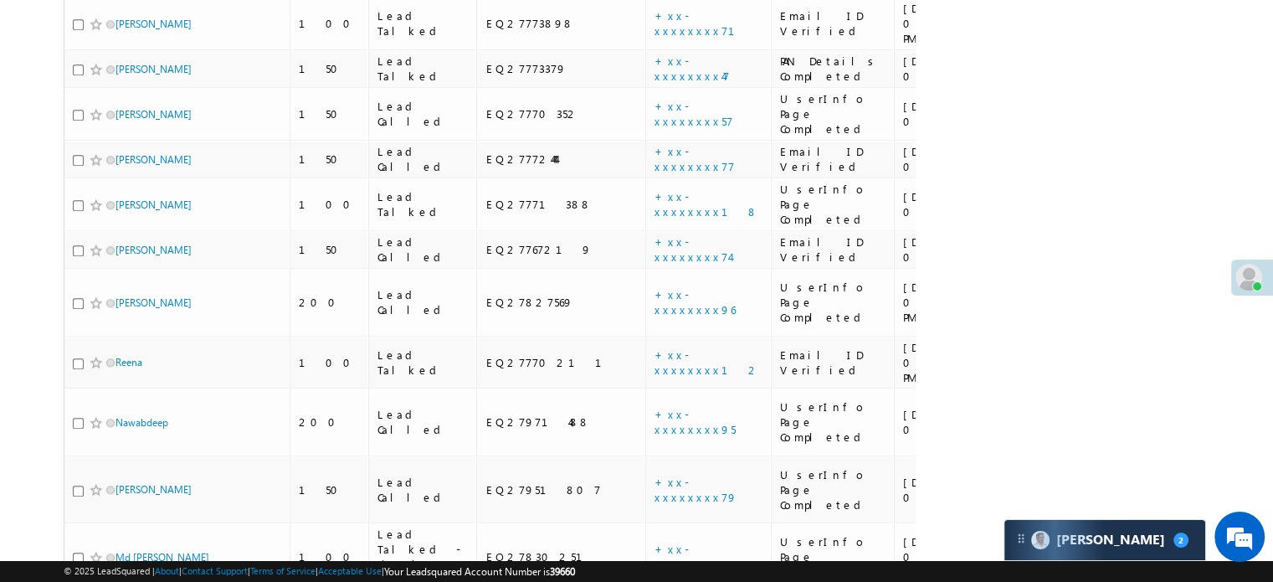
scroll to position [8207, 0]
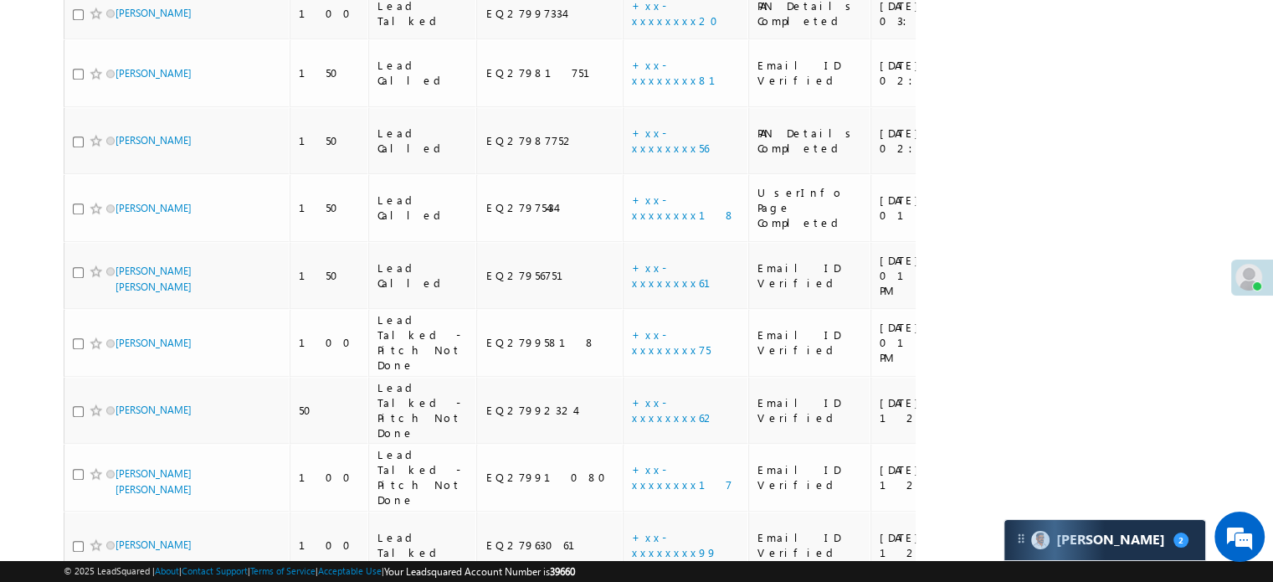
scroll to position [1748, 0]
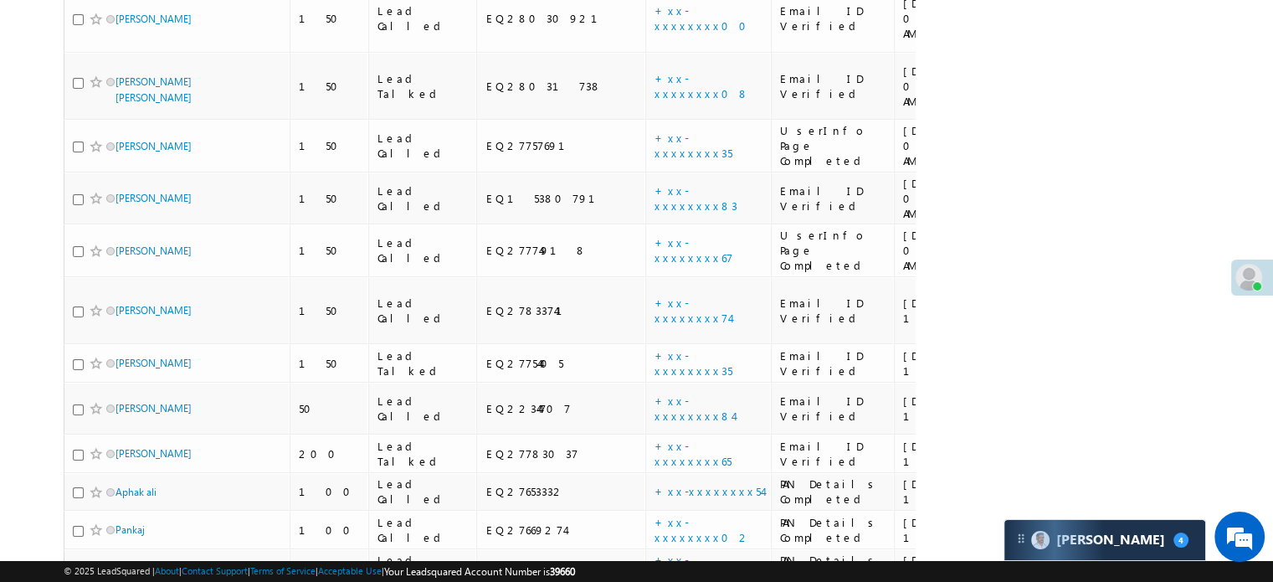
scroll to position [6030, 0]
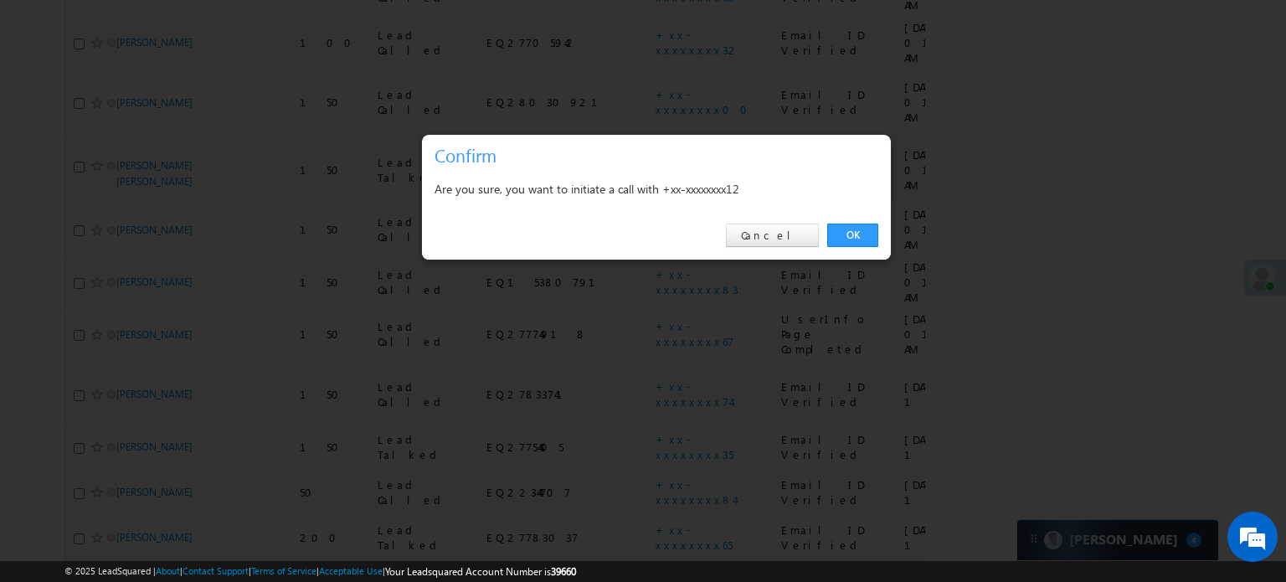
click at [854, 237] on link "OK" at bounding box center [852, 235] width 51 height 23
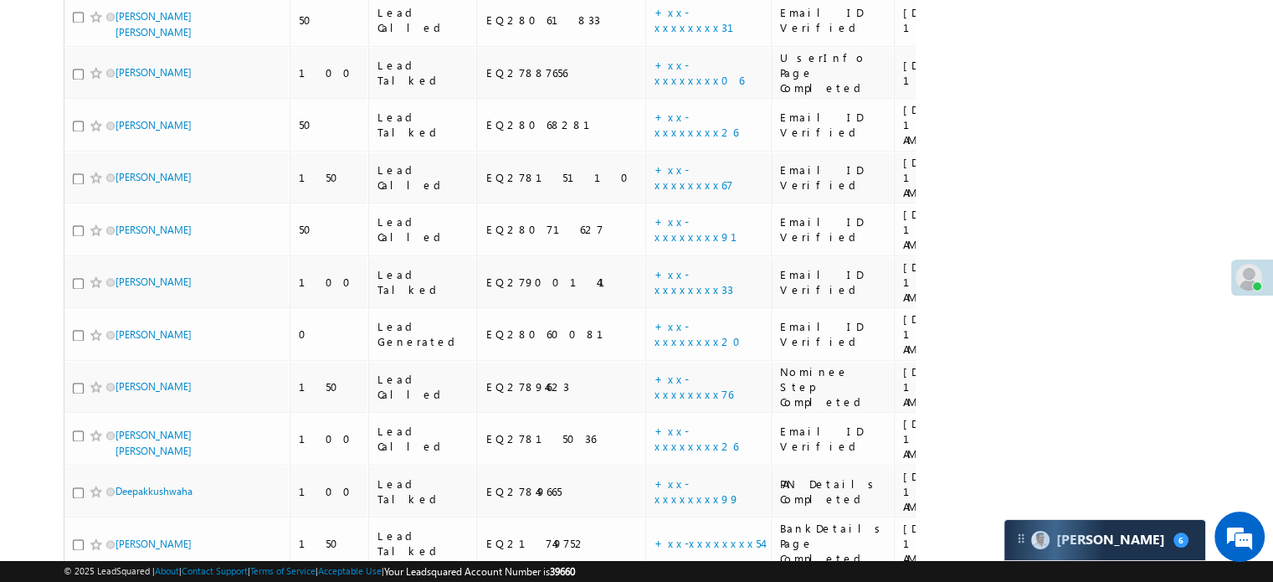
scroll to position [2140, 0]
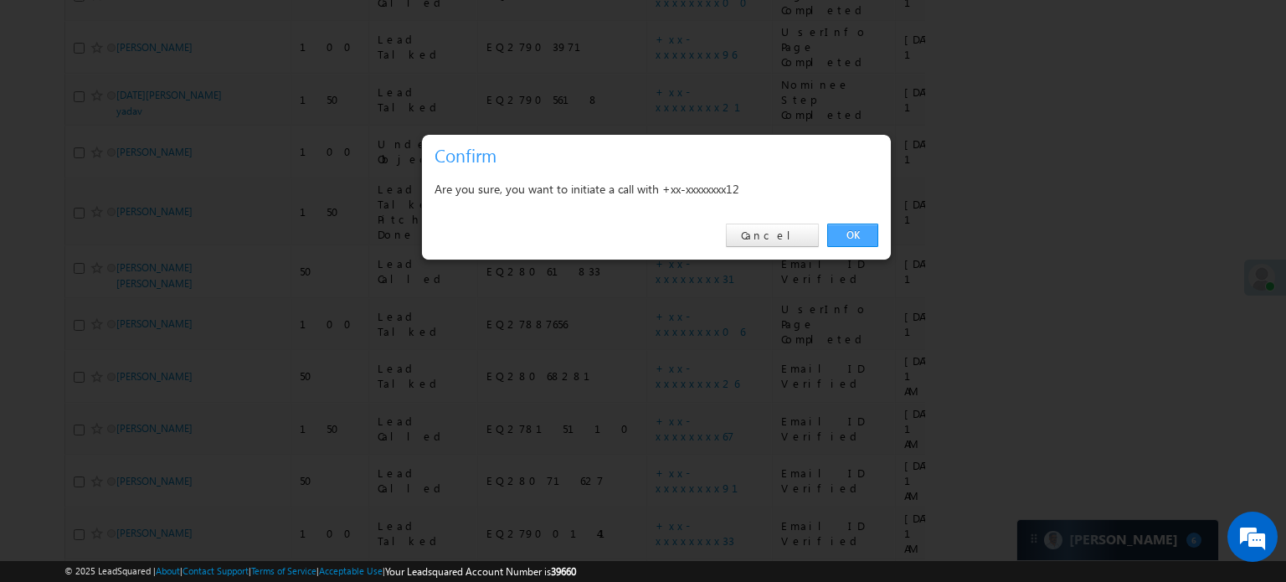
click at [856, 231] on link "OK" at bounding box center [852, 235] width 51 height 23
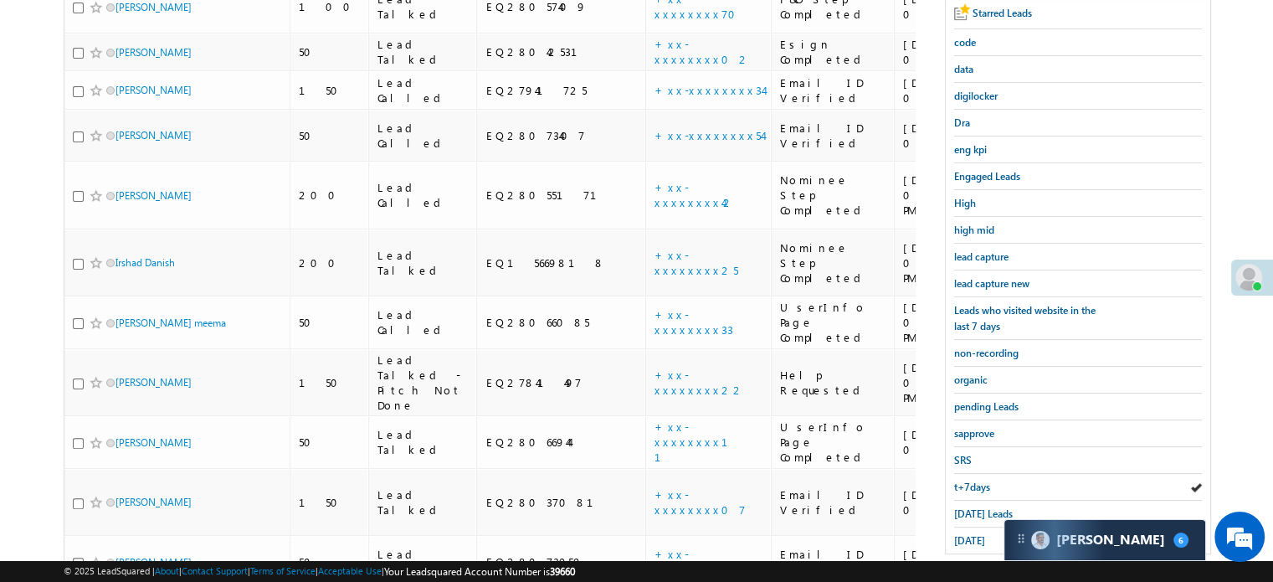
scroll to position [8251, 0]
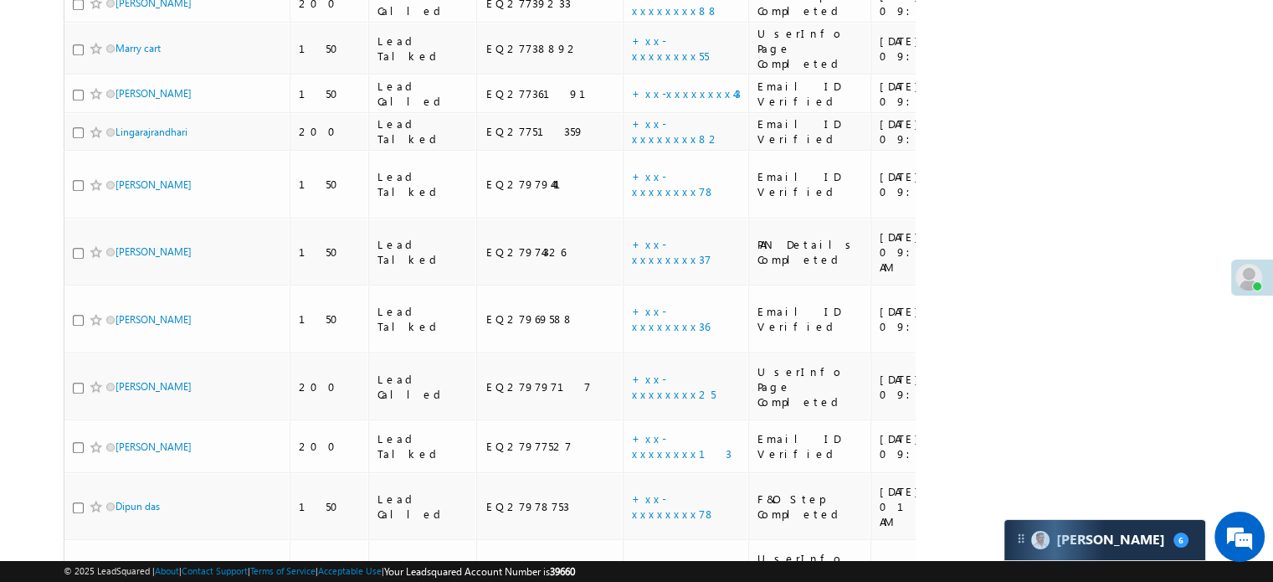
scroll to position [1702, 0]
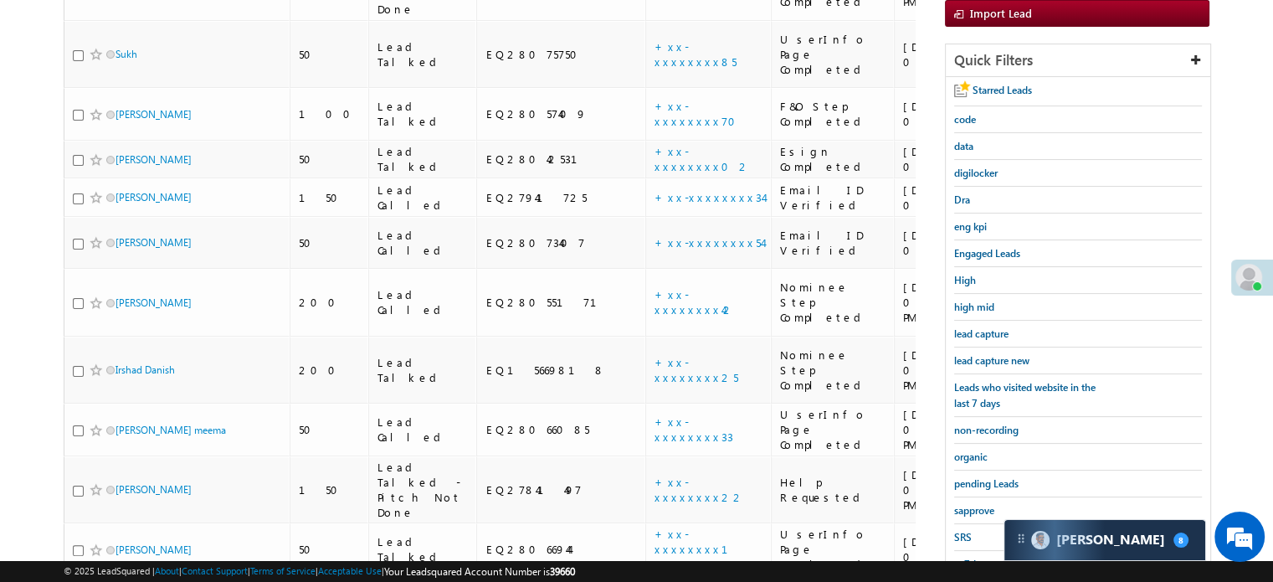
scroll to position [0, 0]
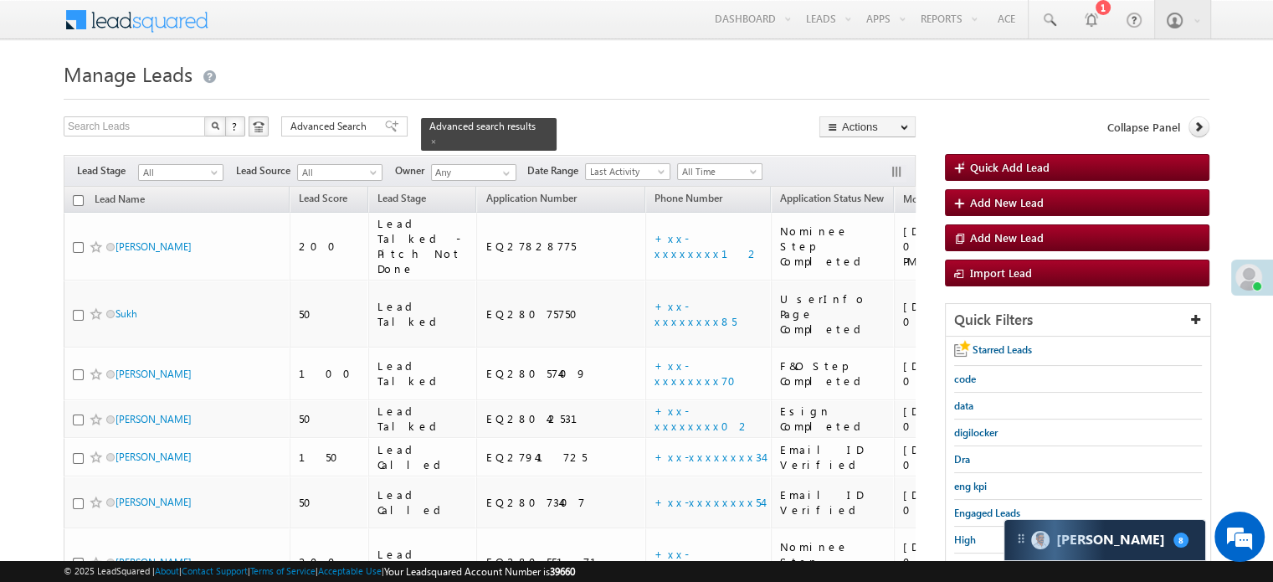
click at [438, 137] on span at bounding box center [433, 141] width 8 height 8
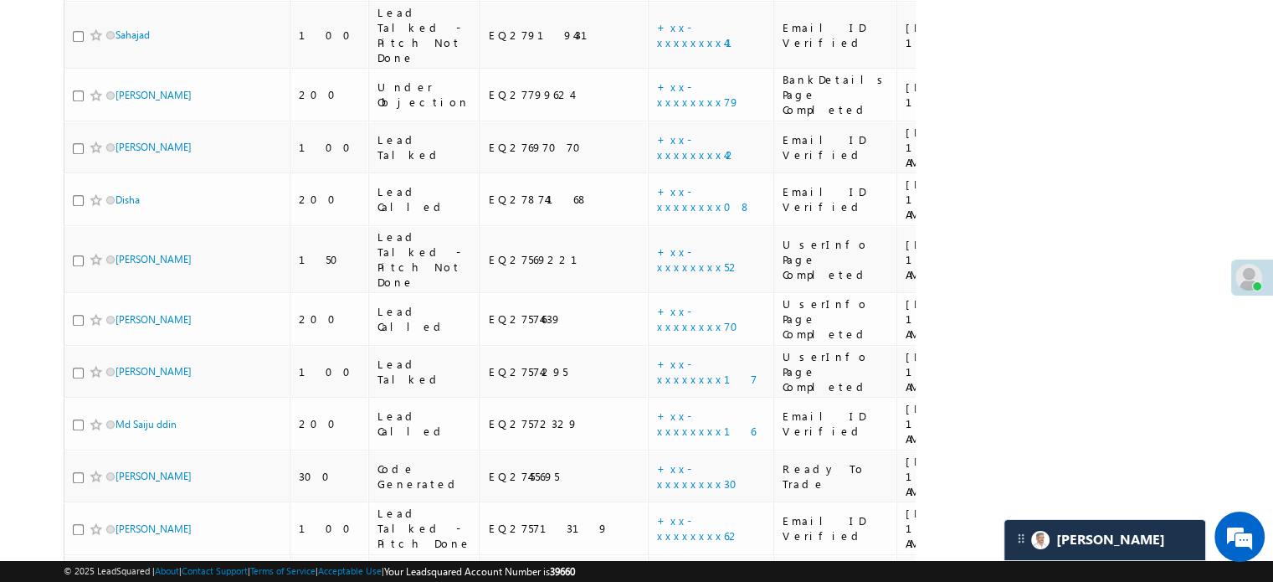
scroll to position [8258, 0]
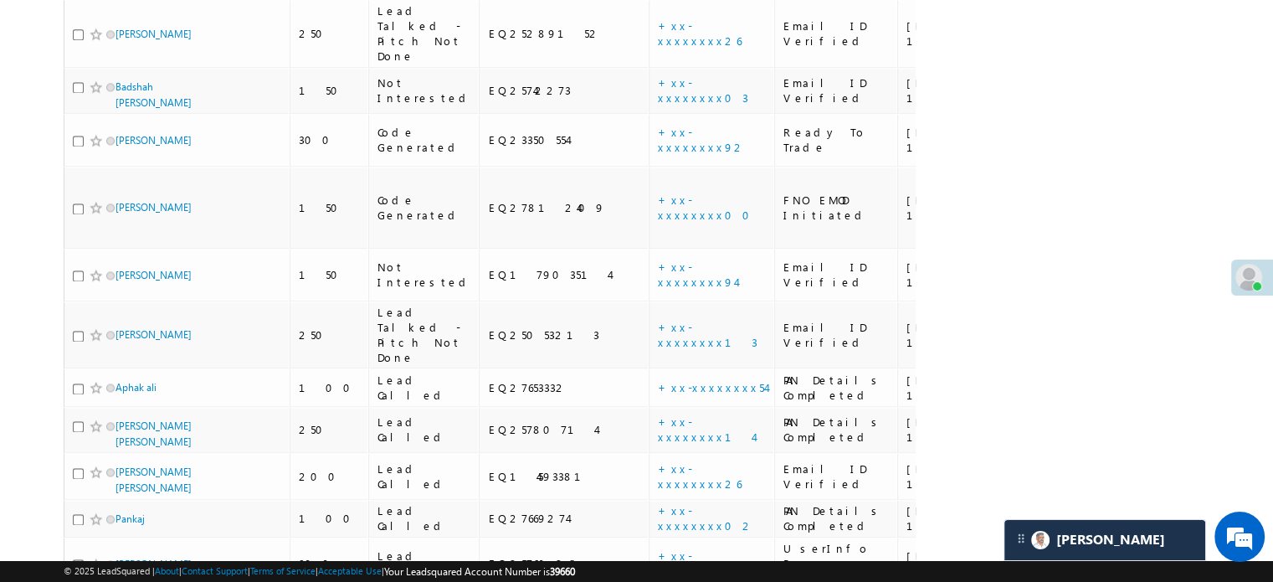
scroll to position [8710, 0]
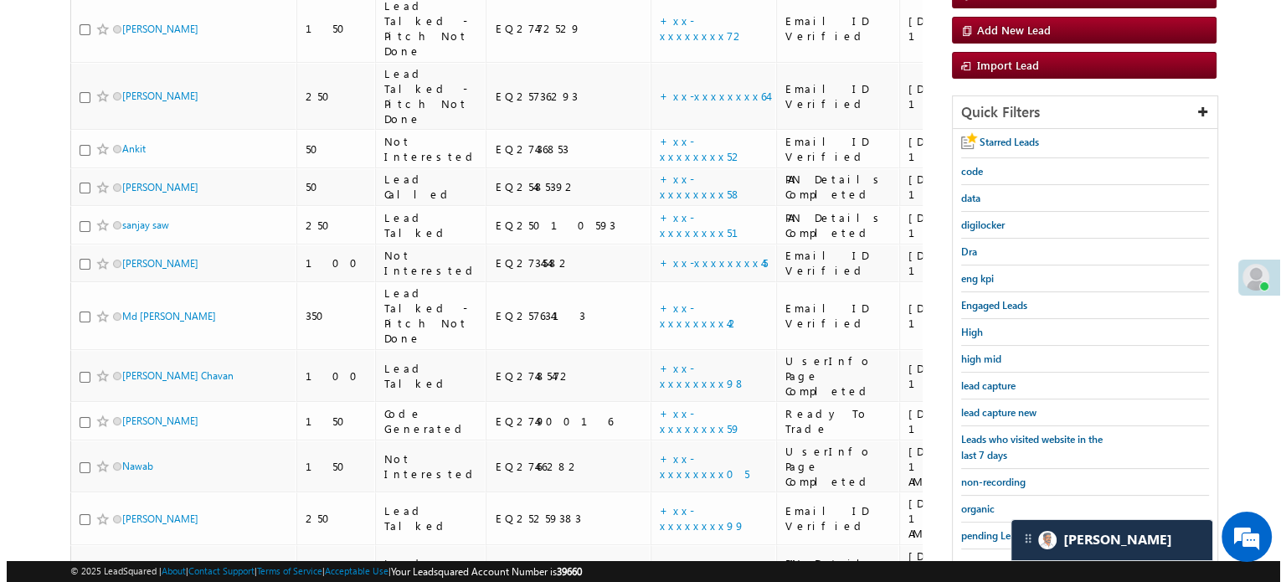
scroll to position [378, 0]
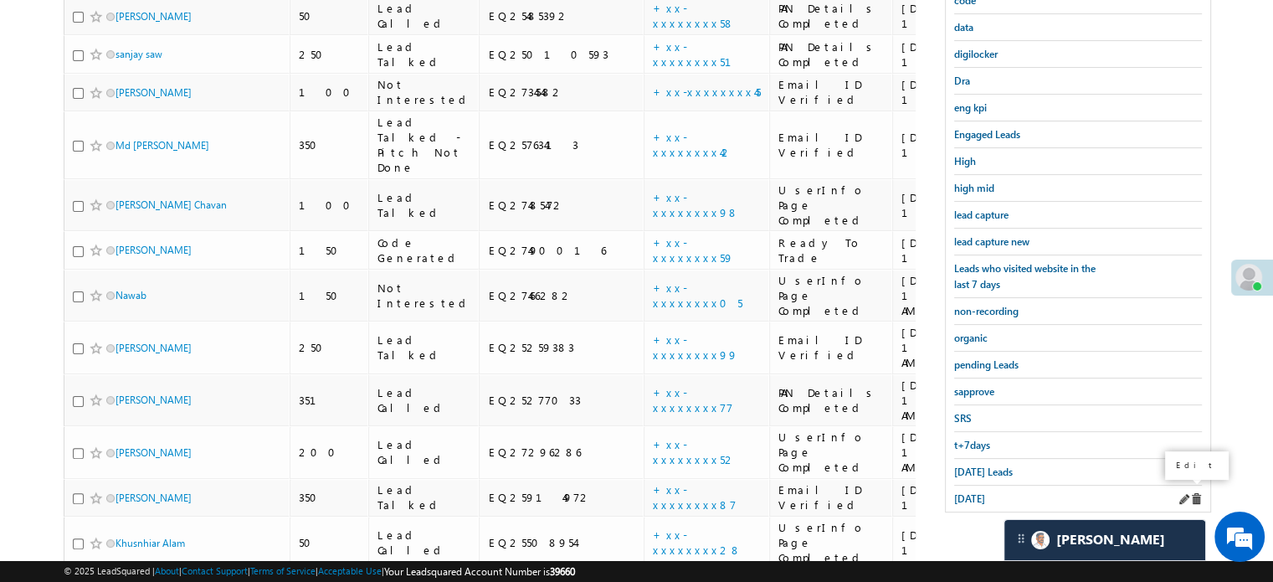
click at [1179, 493] on span at bounding box center [1184, 499] width 12 height 12
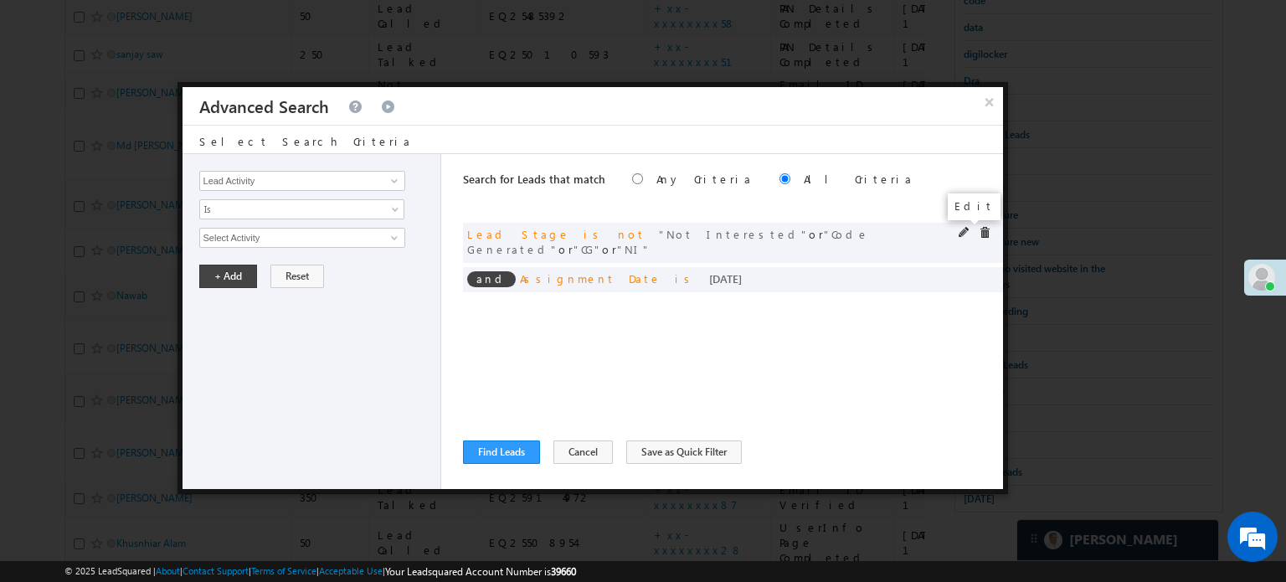
click at [958, 229] on span at bounding box center [964, 233] width 12 height 12
click at [964, 271] on span at bounding box center [964, 277] width 12 height 12
click at [213, 239] on span "[DATE]" at bounding box center [291, 237] width 182 height 15
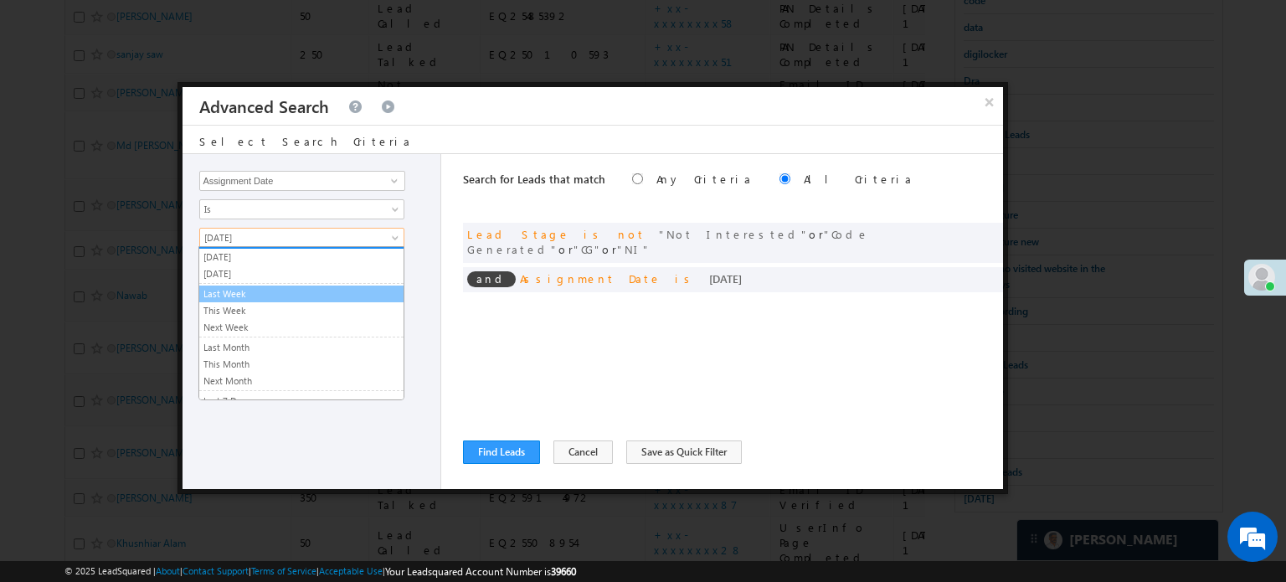
scroll to position [107, 0]
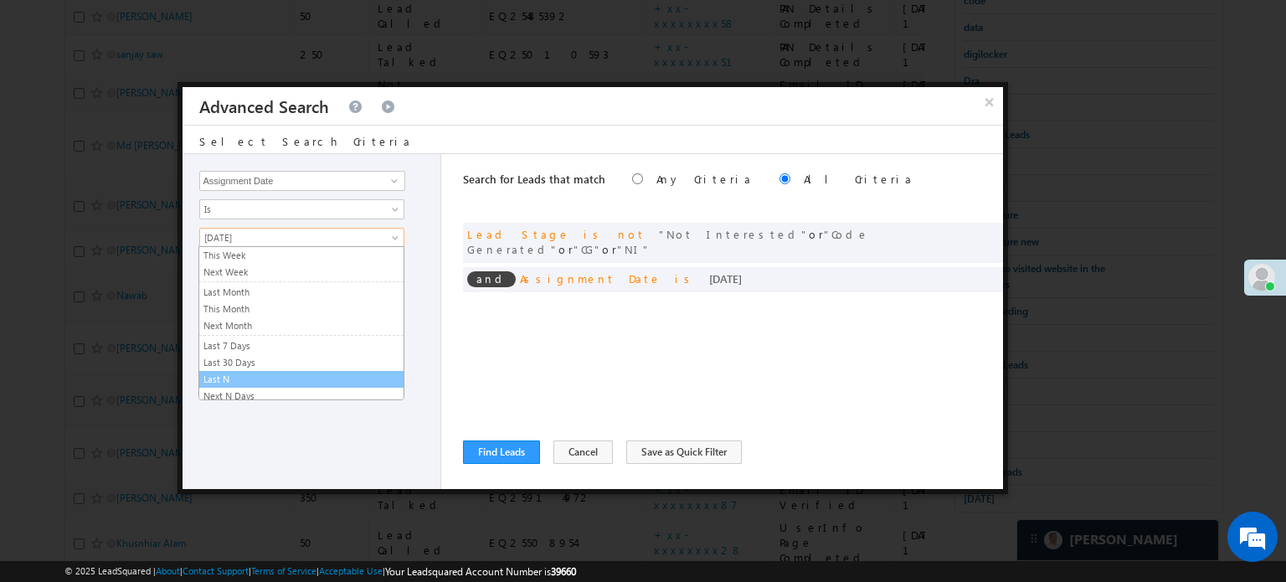
click at [265, 379] on link "Last N" at bounding box center [301, 379] width 204 height 15
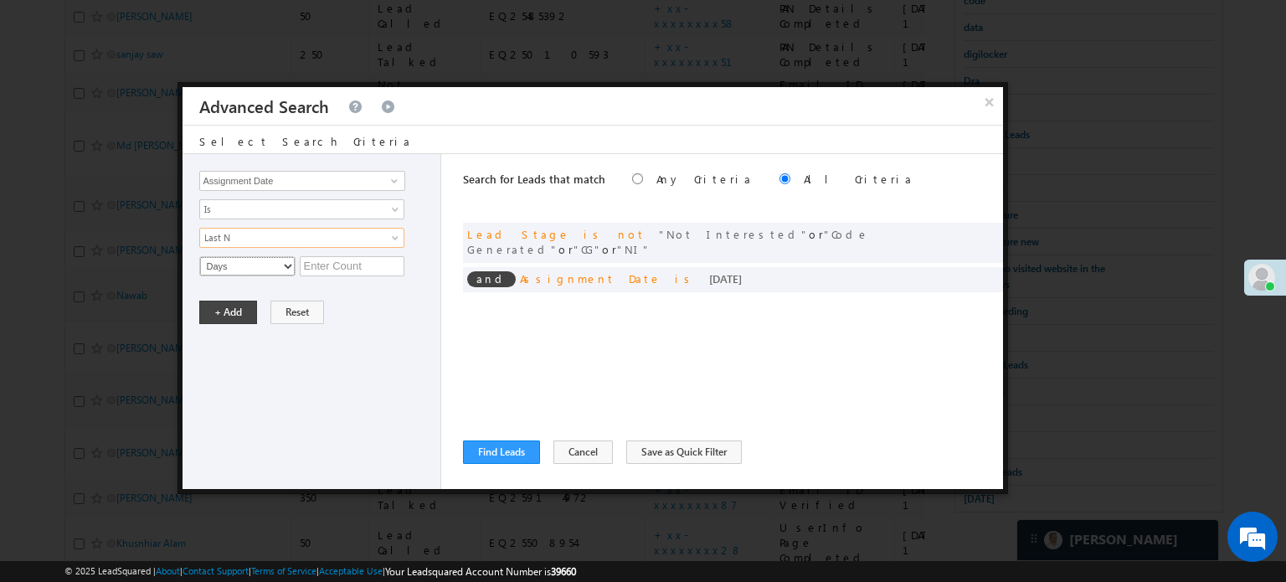
click at [285, 270] on select "Days" at bounding box center [247, 266] width 96 height 20
click at [354, 273] on input "text" at bounding box center [352, 266] width 105 height 20
click at [304, 244] on link "Last N" at bounding box center [301, 238] width 205 height 20
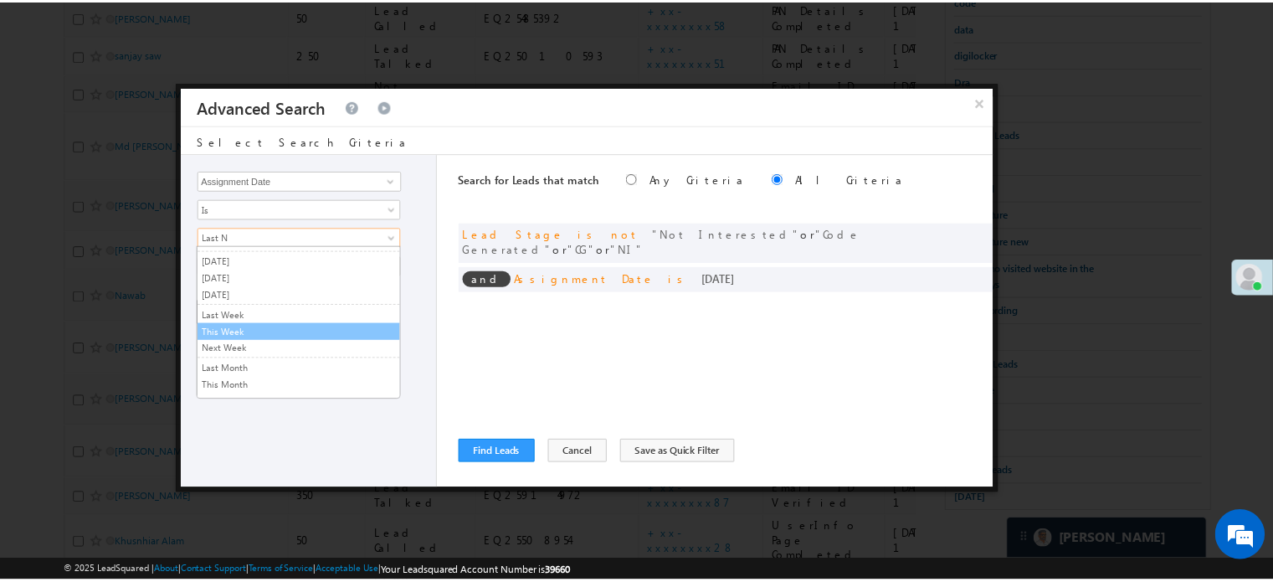
scroll to position [0, 0]
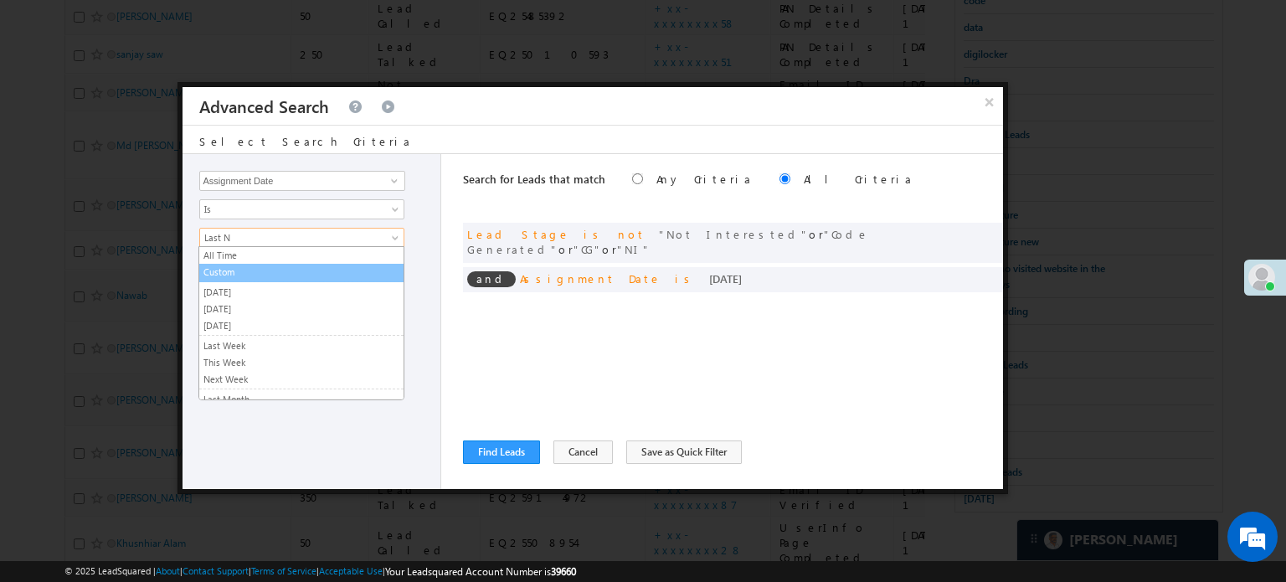
click at [275, 271] on link "Custom" at bounding box center [301, 272] width 204 height 15
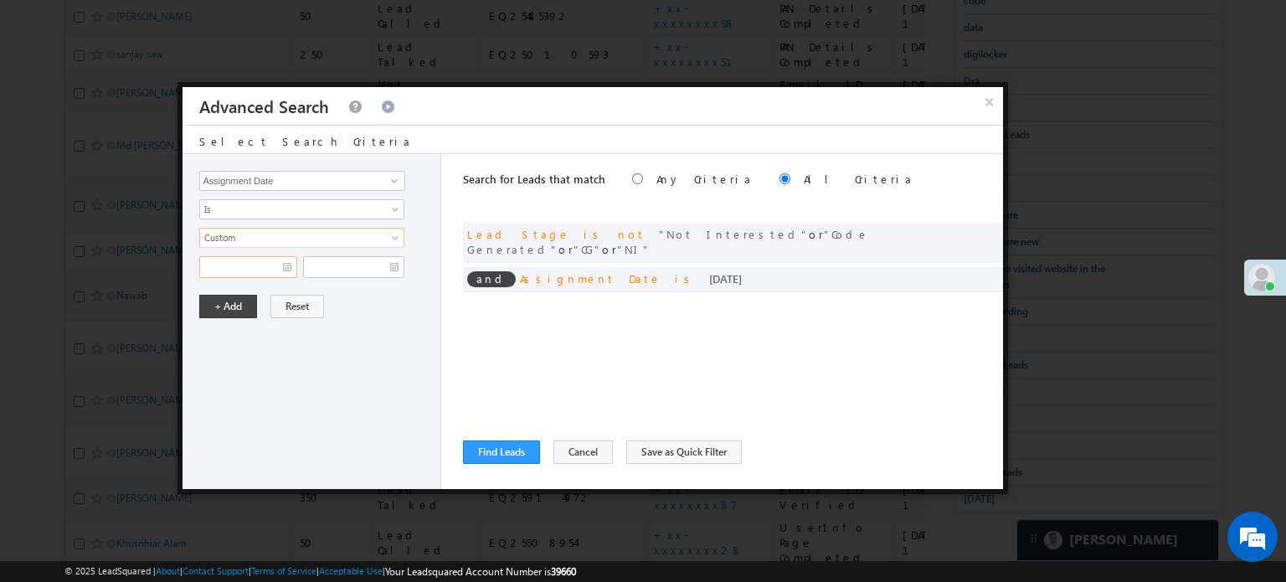
click at [275, 271] on input "text" at bounding box center [248, 267] width 98 height 22
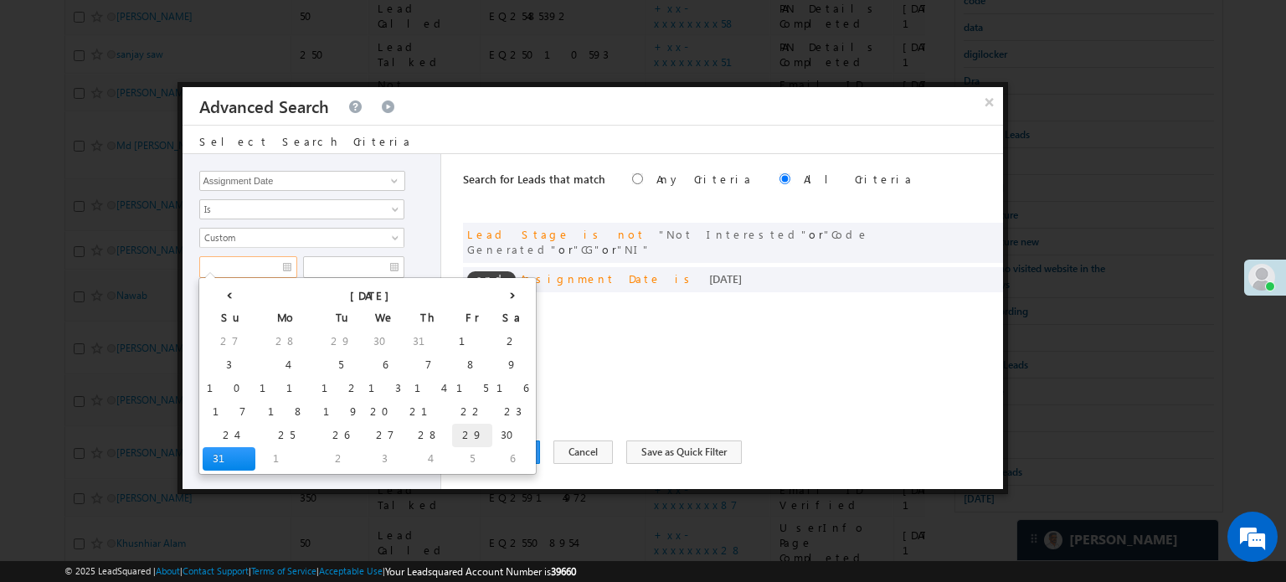
click at [452, 428] on td "29" at bounding box center [472, 435] width 40 height 23
type input "08/29/25"
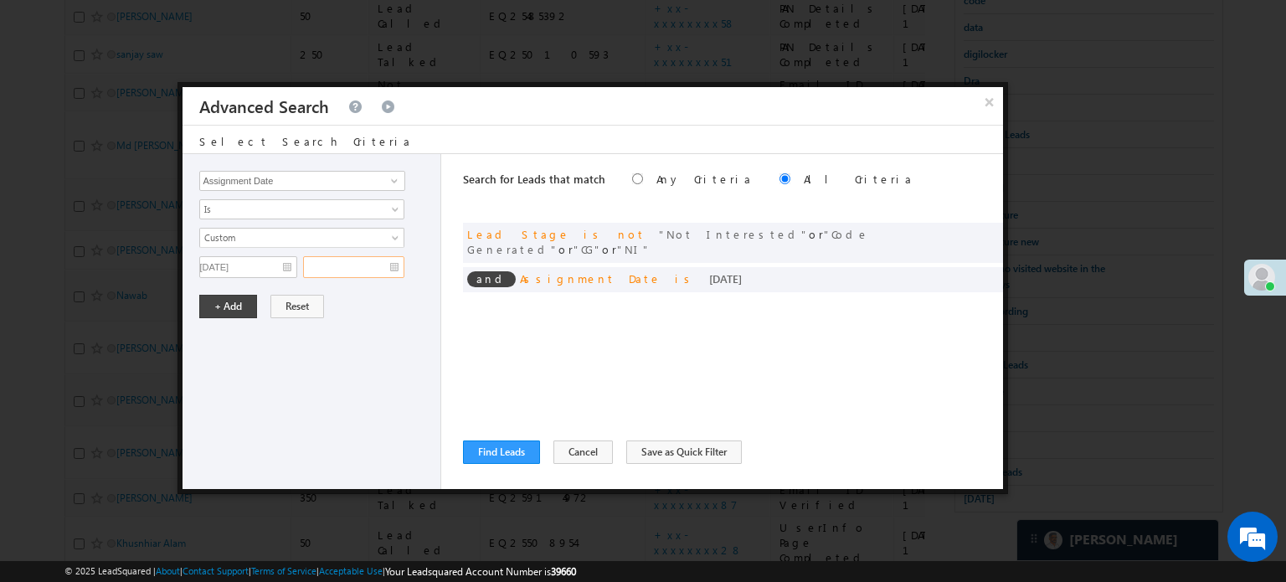
click at [398, 270] on input "text" at bounding box center [353, 267] width 101 height 22
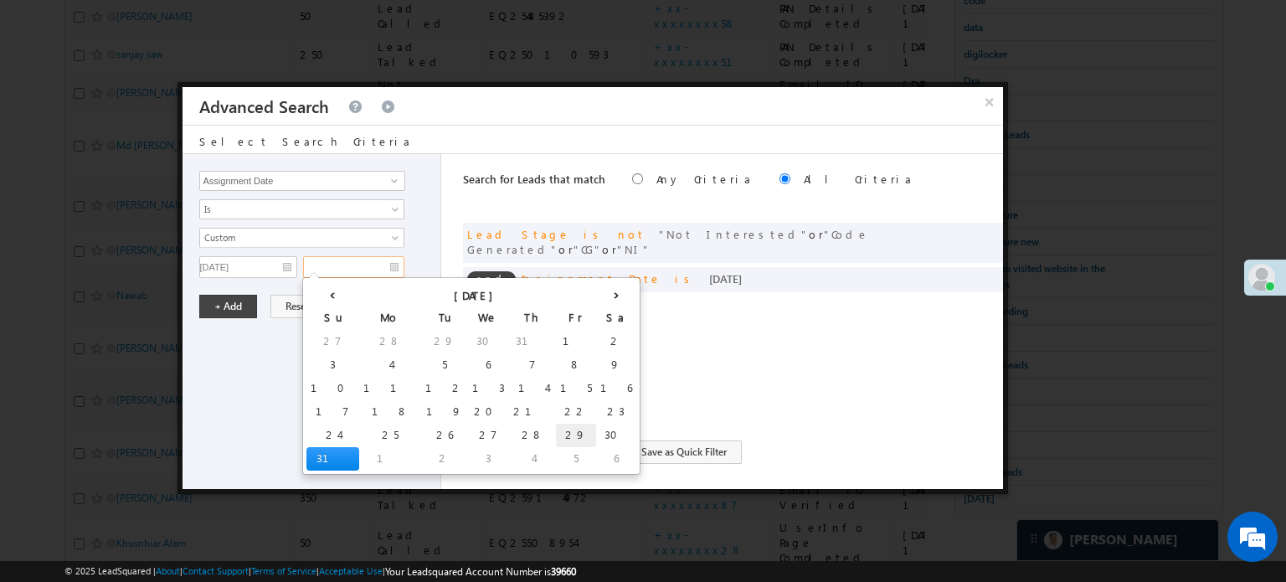
click at [556, 434] on td "29" at bounding box center [576, 435] width 40 height 23
type input "08/29/25"
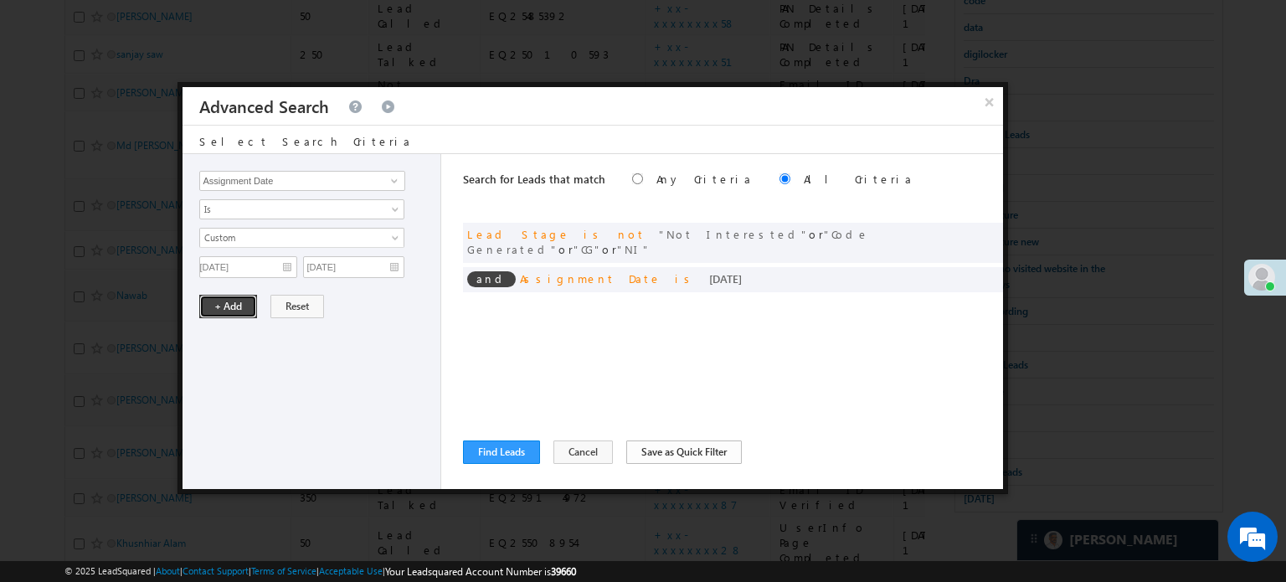
click at [245, 307] on button "+ Add" at bounding box center [228, 306] width 58 height 23
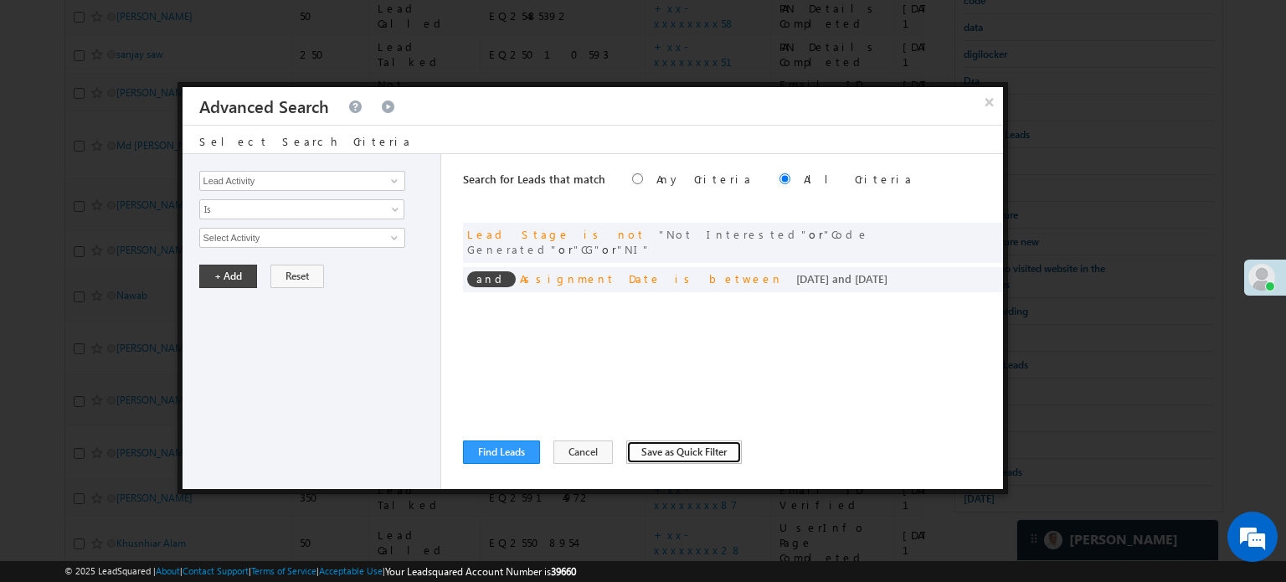
click at [636, 445] on button "Save as Quick Filter" at bounding box center [684, 451] width 116 height 23
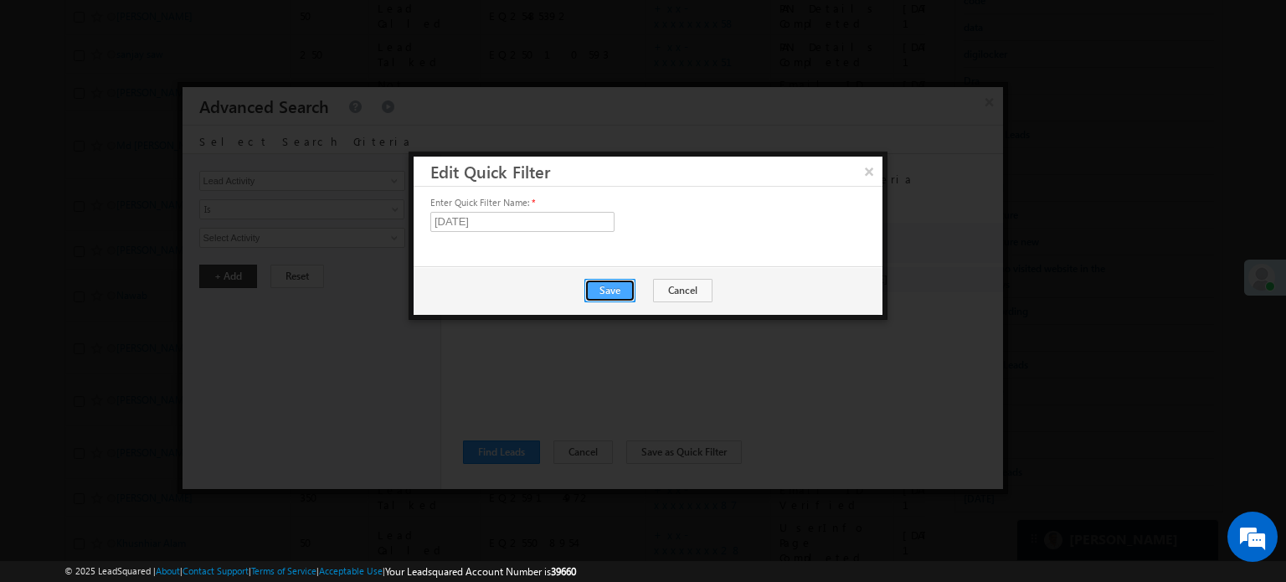
click at [609, 285] on button "Save" at bounding box center [609, 290] width 51 height 23
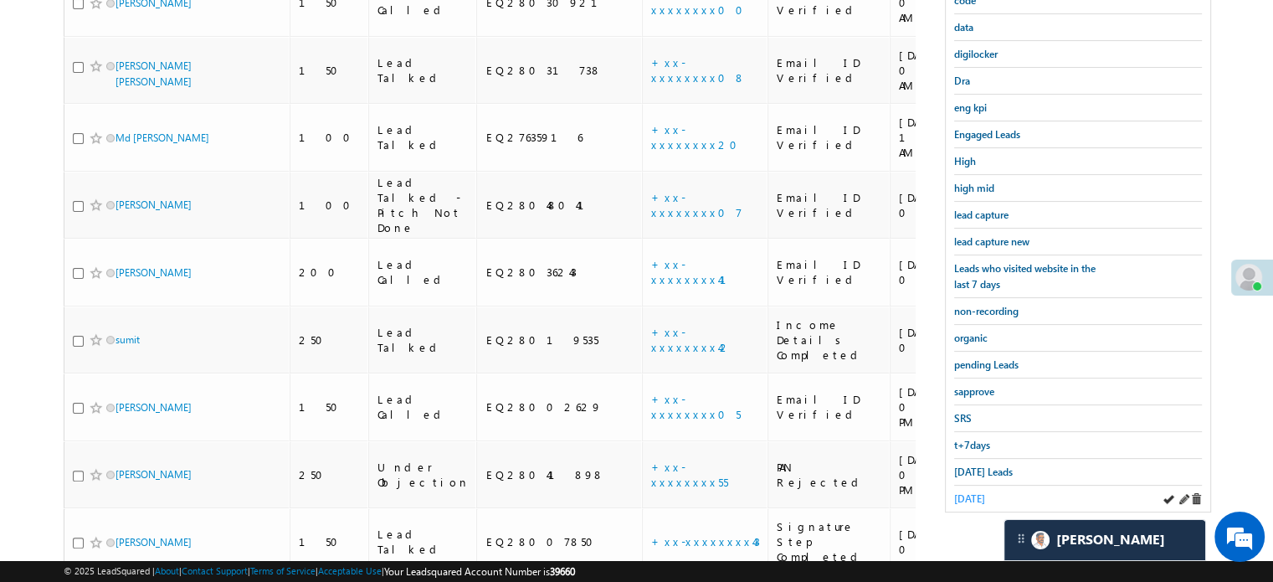
click at [966, 492] on span "yesterday" at bounding box center [969, 498] width 31 height 13
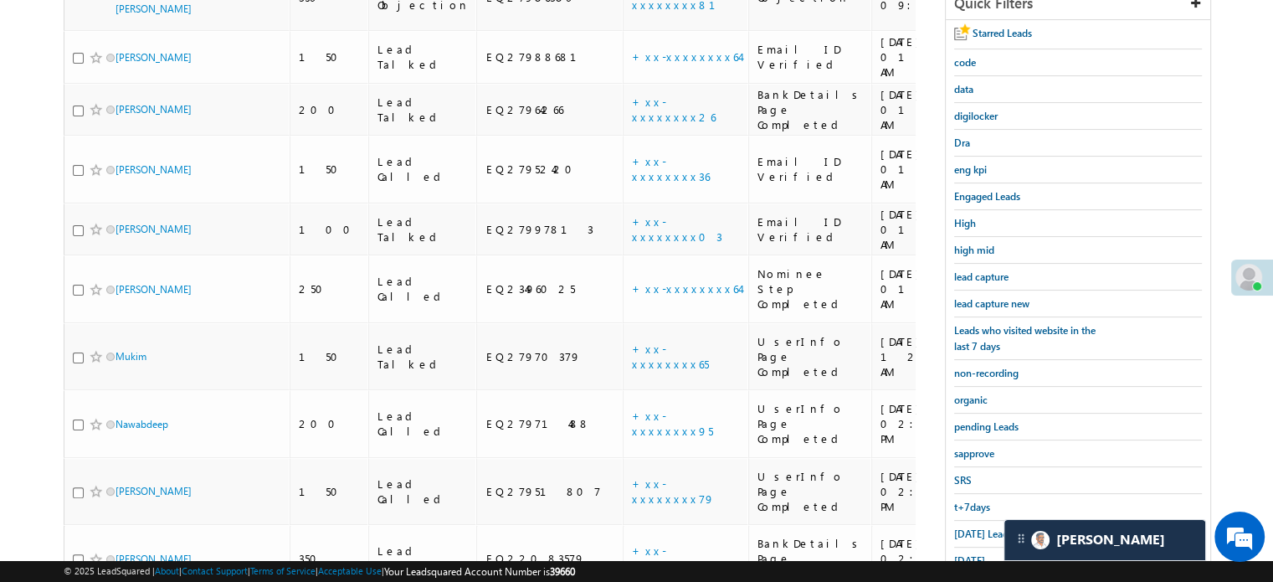
scroll to position [462, 0]
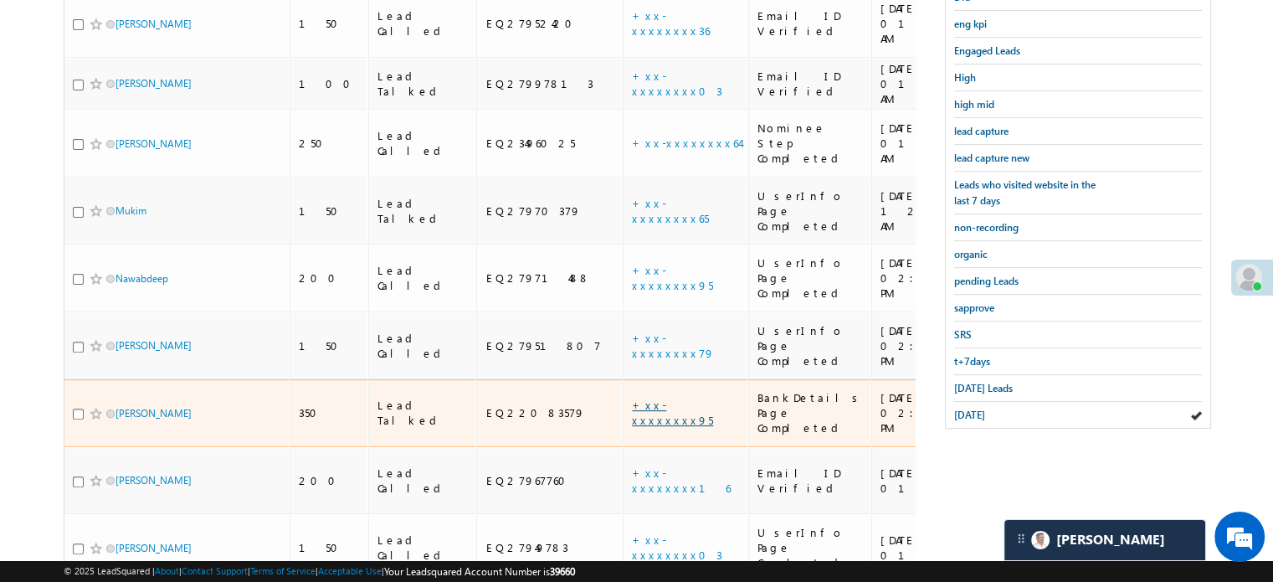
click at [632, 398] on link "+xx-xxxxxxxx95" at bounding box center [672, 412] width 81 height 29
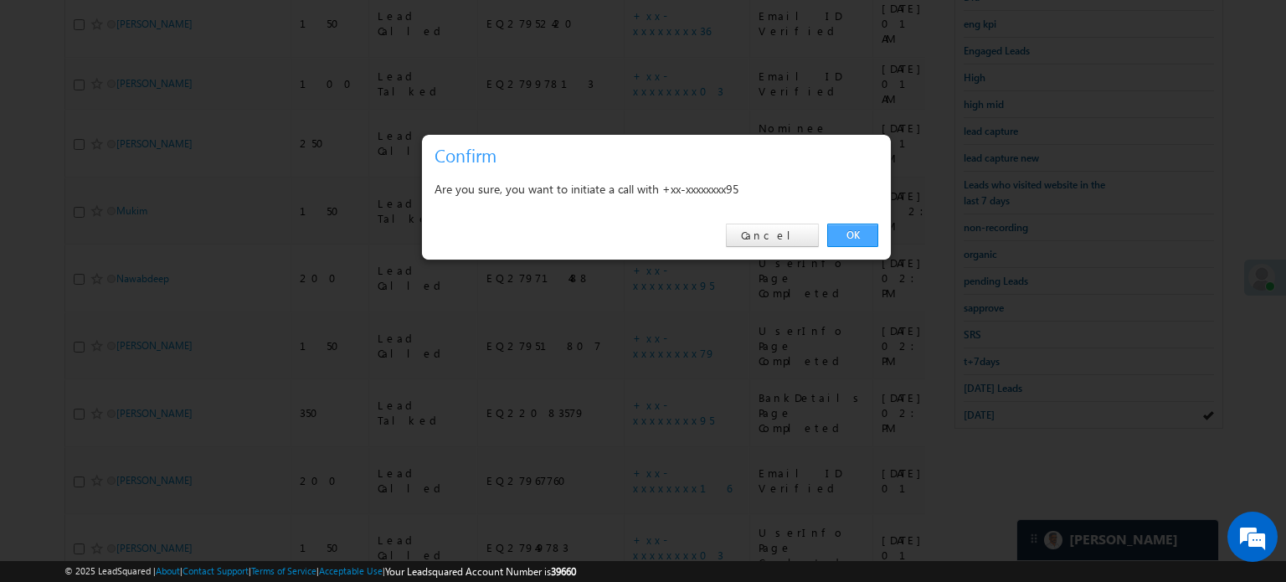
click at [867, 242] on link "OK" at bounding box center [852, 235] width 51 height 23
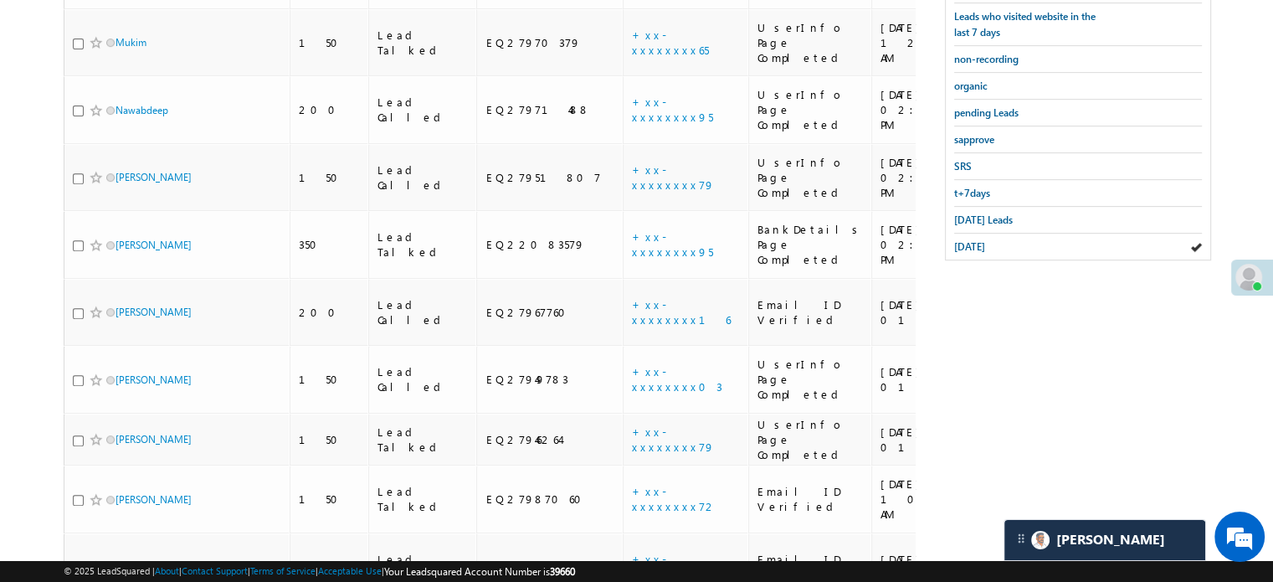
scroll to position [502, 0]
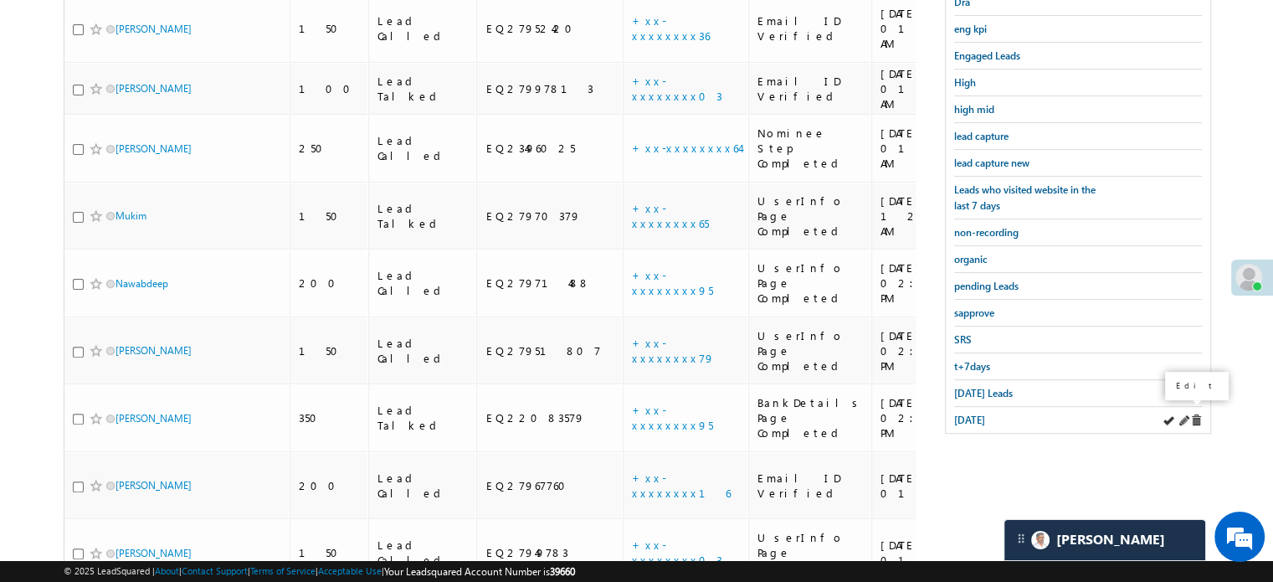
click at [1185, 414] on span at bounding box center [1184, 420] width 12 height 12
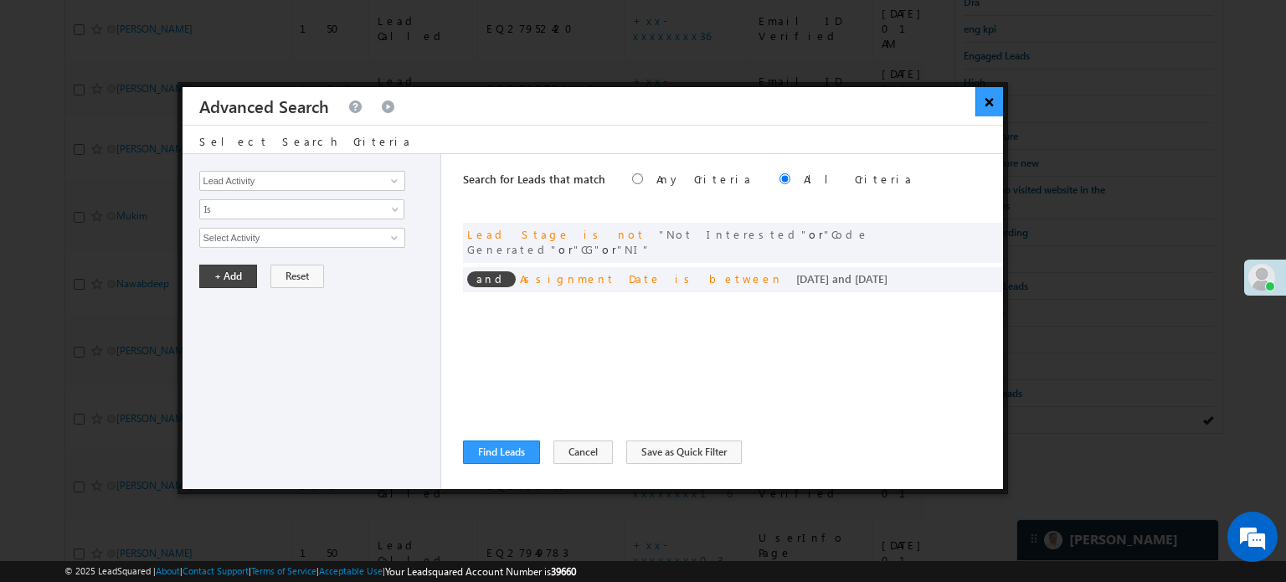
click at [985, 108] on button "×" at bounding box center [989, 101] width 28 height 29
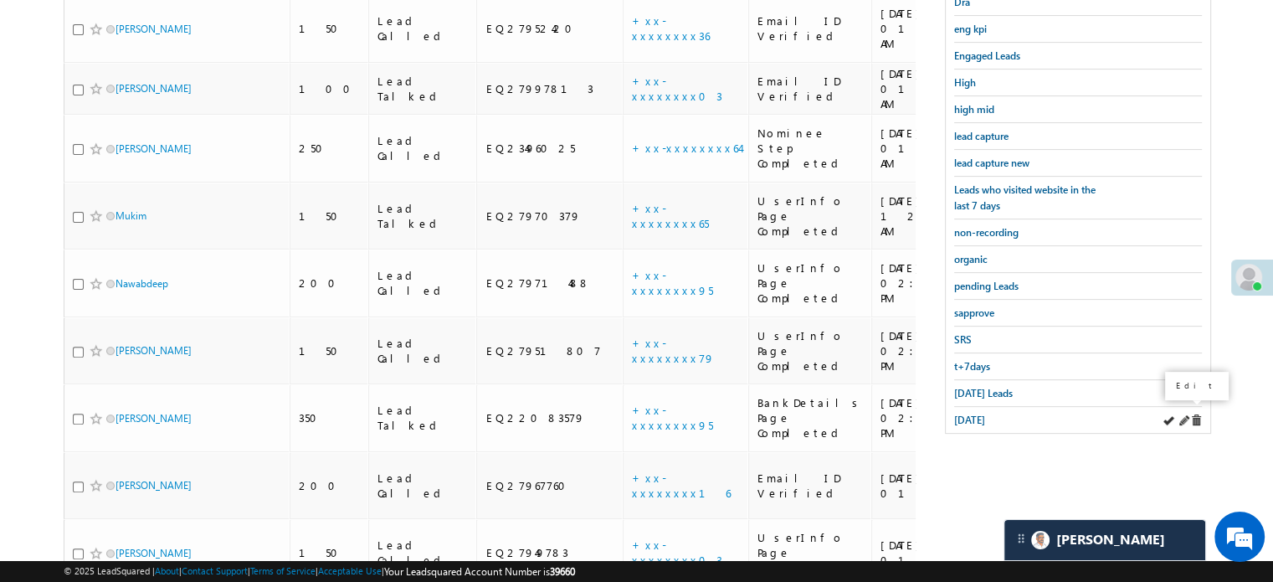
click at [1182, 414] on span at bounding box center [1184, 420] width 12 height 12
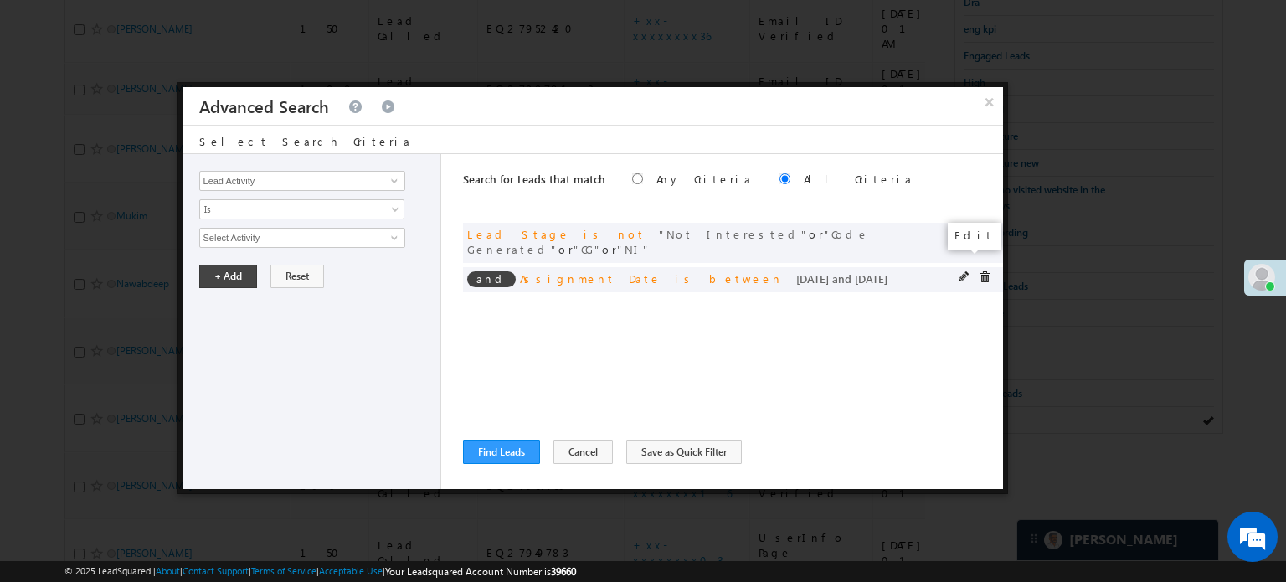
click at [962, 271] on span at bounding box center [964, 277] width 12 height 12
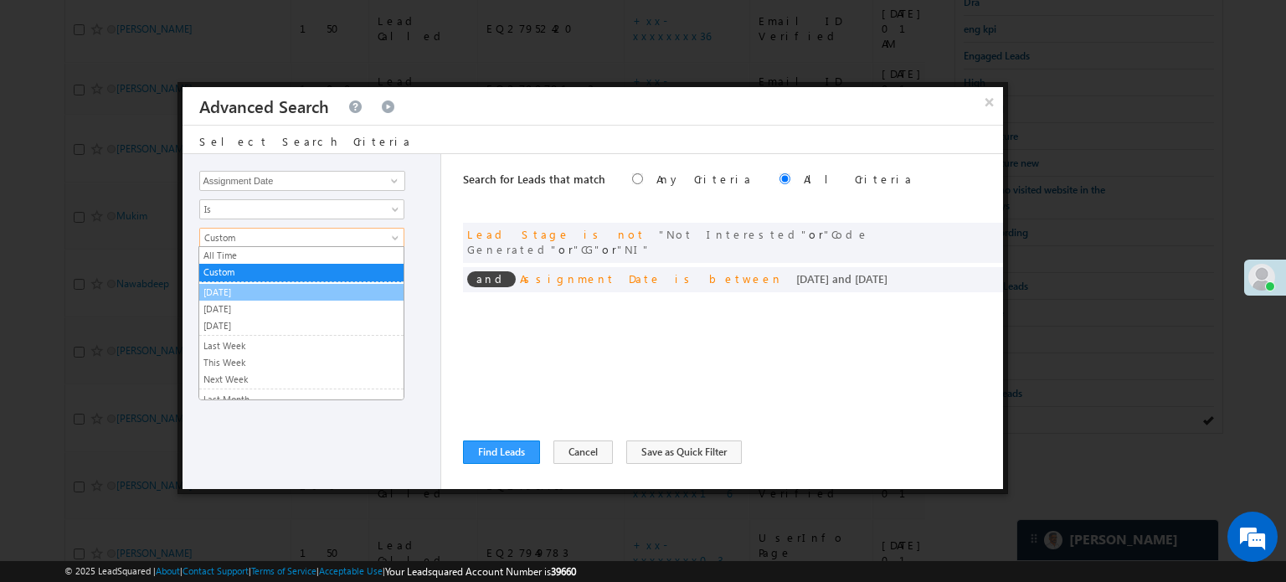
click at [347, 290] on link "[DATE]" at bounding box center [301, 292] width 204 height 15
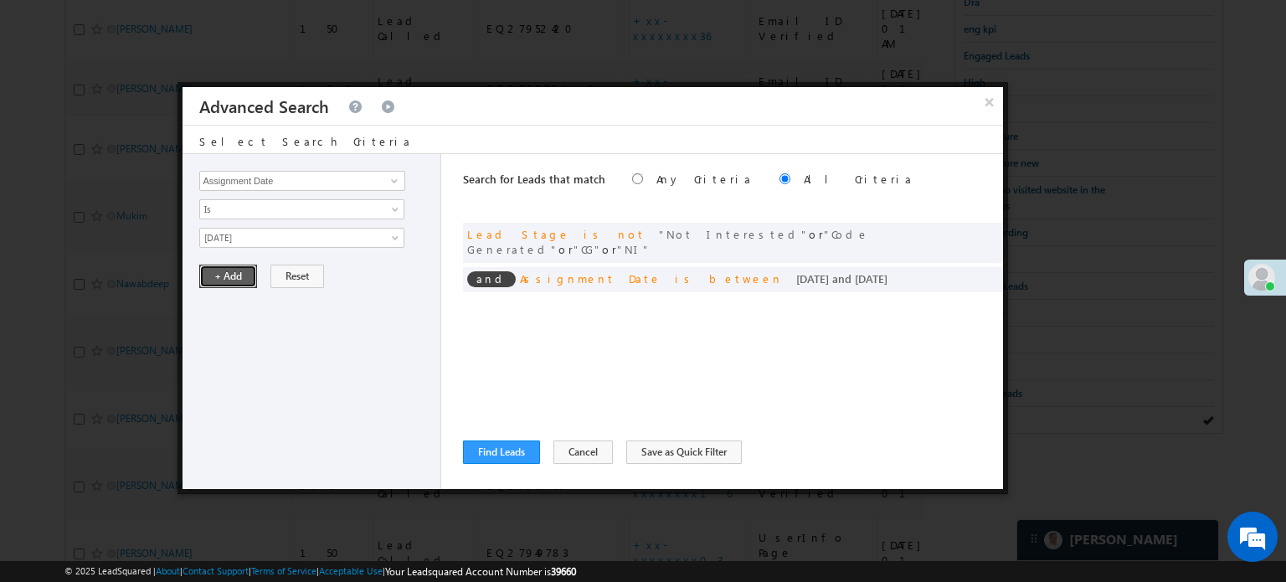
click at [239, 276] on button "+ Add" at bounding box center [228, 276] width 58 height 23
click at [687, 437] on div "Search for Leads that match Any Criteria All Criteria Note that the current tri…" at bounding box center [733, 321] width 540 height 335
click at [687, 438] on div "Search for Leads that match Any Criteria All Criteria Note that the current tri…" at bounding box center [733, 321] width 540 height 335
click at [690, 448] on button "Save as Quick Filter" at bounding box center [684, 451] width 116 height 23
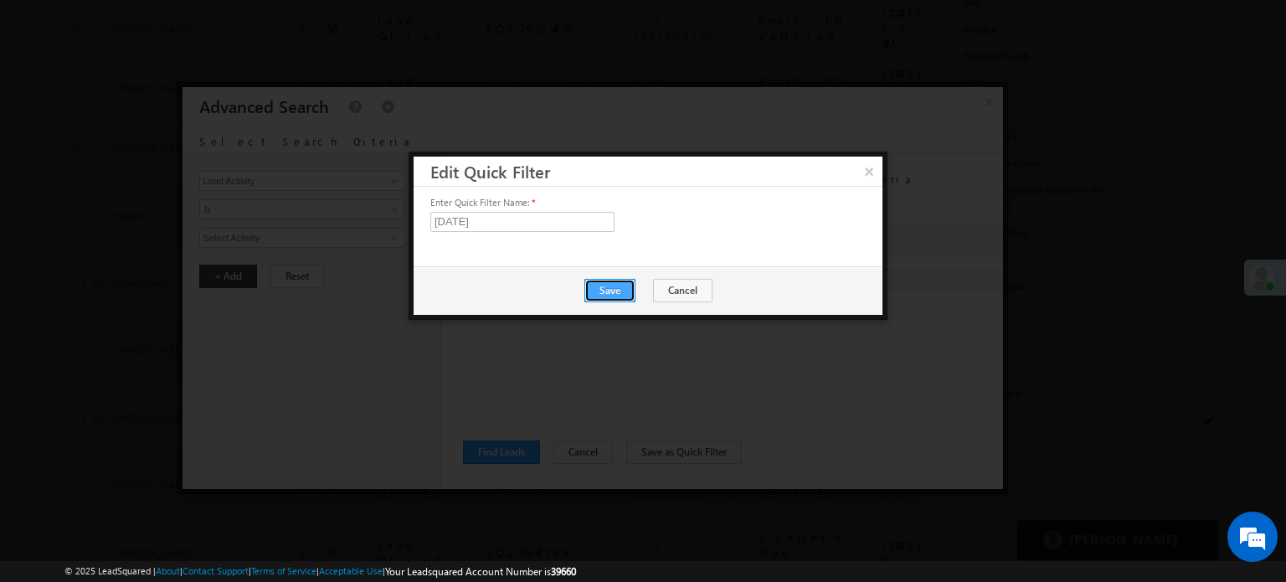
click at [616, 287] on button "Save" at bounding box center [609, 290] width 51 height 23
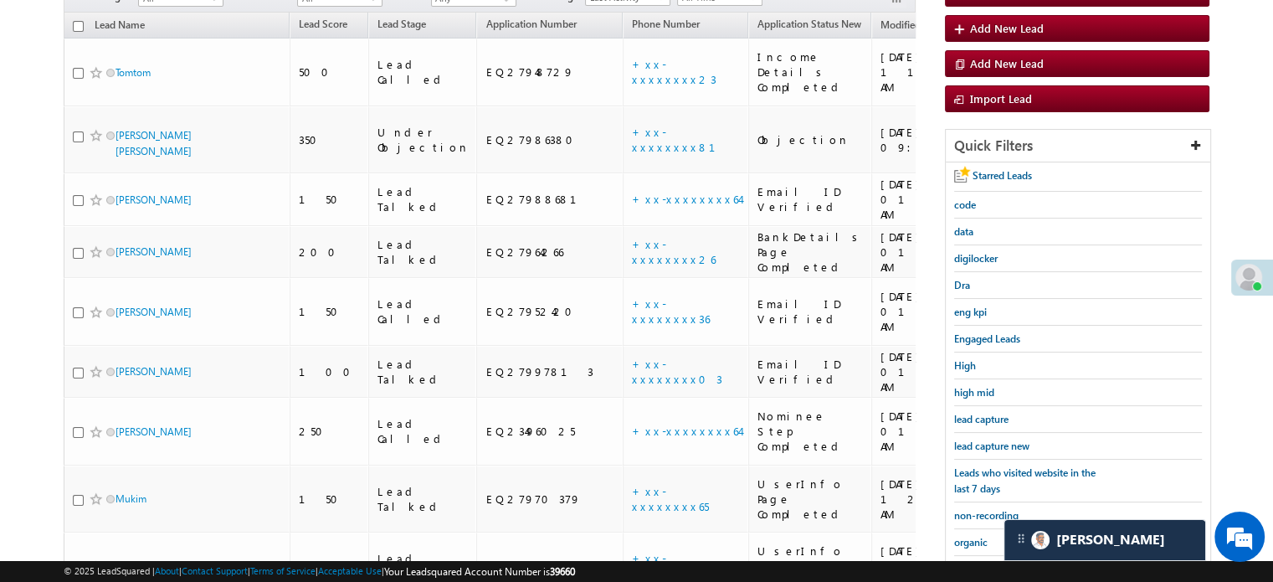
scroll to position [167, 0]
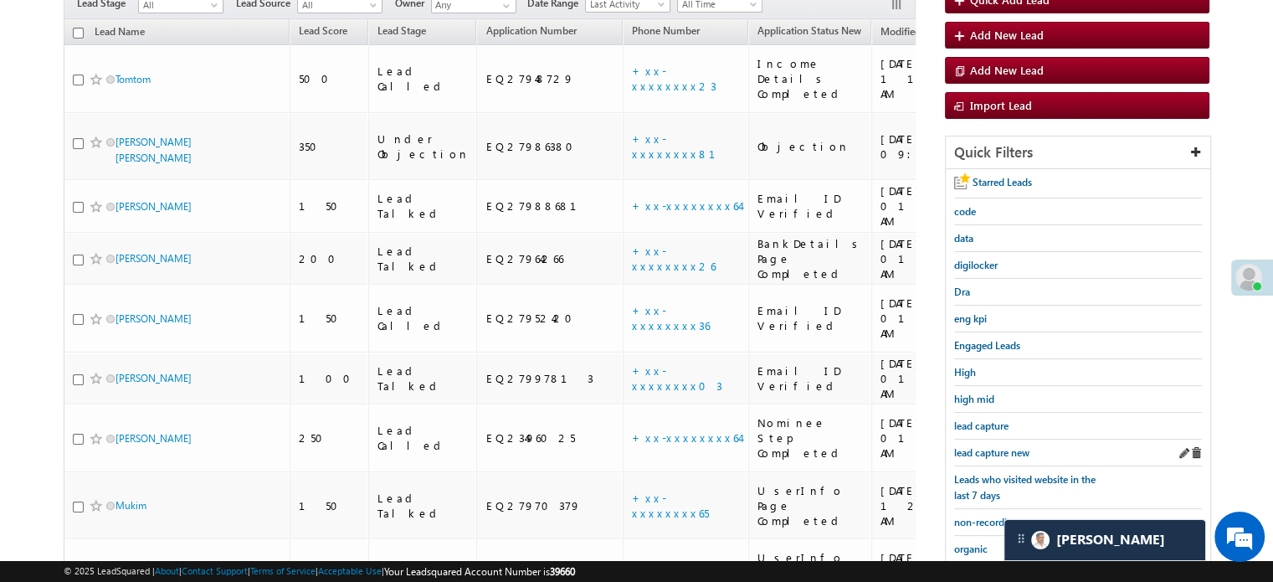
click at [978, 458] on div "lead capture new" at bounding box center [1078, 452] width 248 height 27
click at [991, 452] on span "lead capture new" at bounding box center [991, 452] width 75 height 13
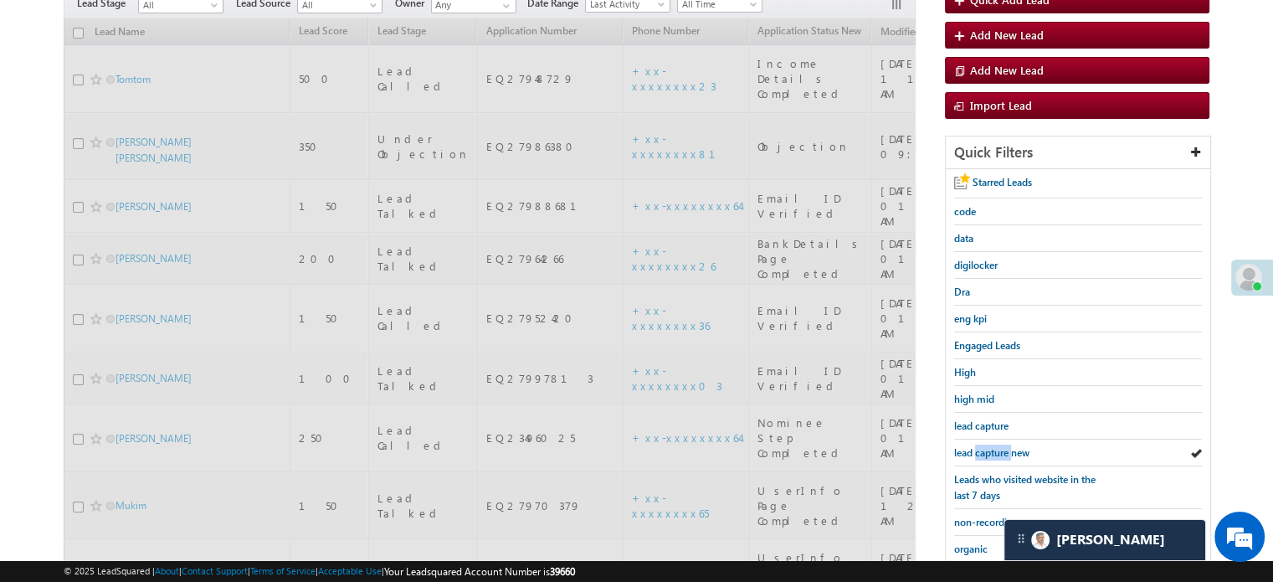
click at [992, 451] on span "lead capture new" at bounding box center [991, 452] width 75 height 13
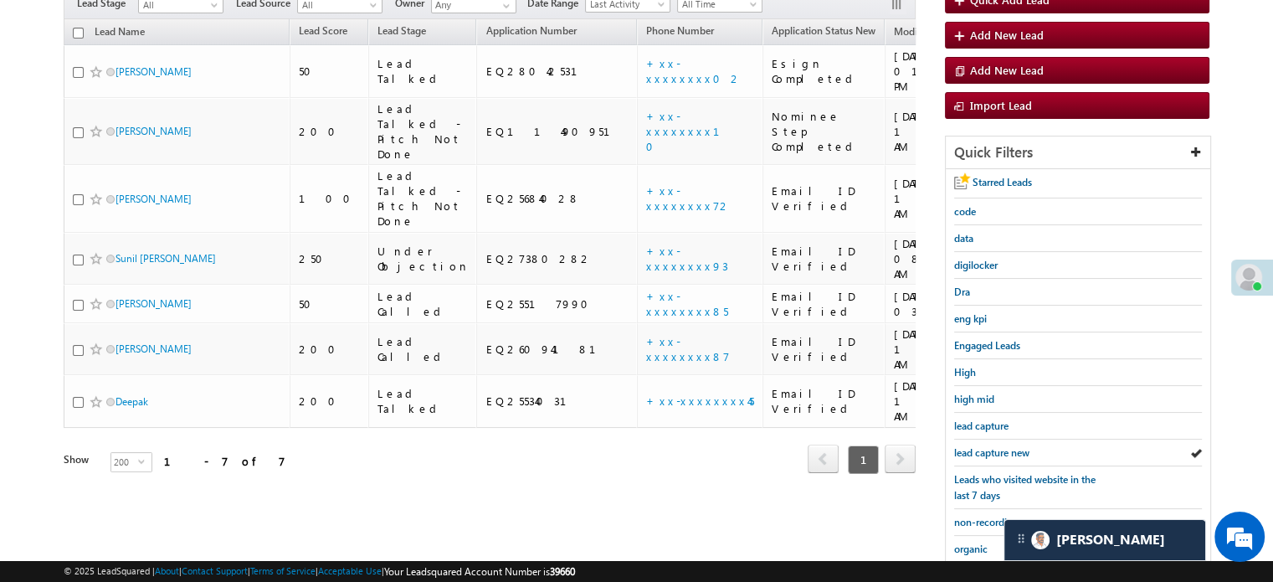
click at [992, 451] on span "lead capture new" at bounding box center [991, 452] width 75 height 13
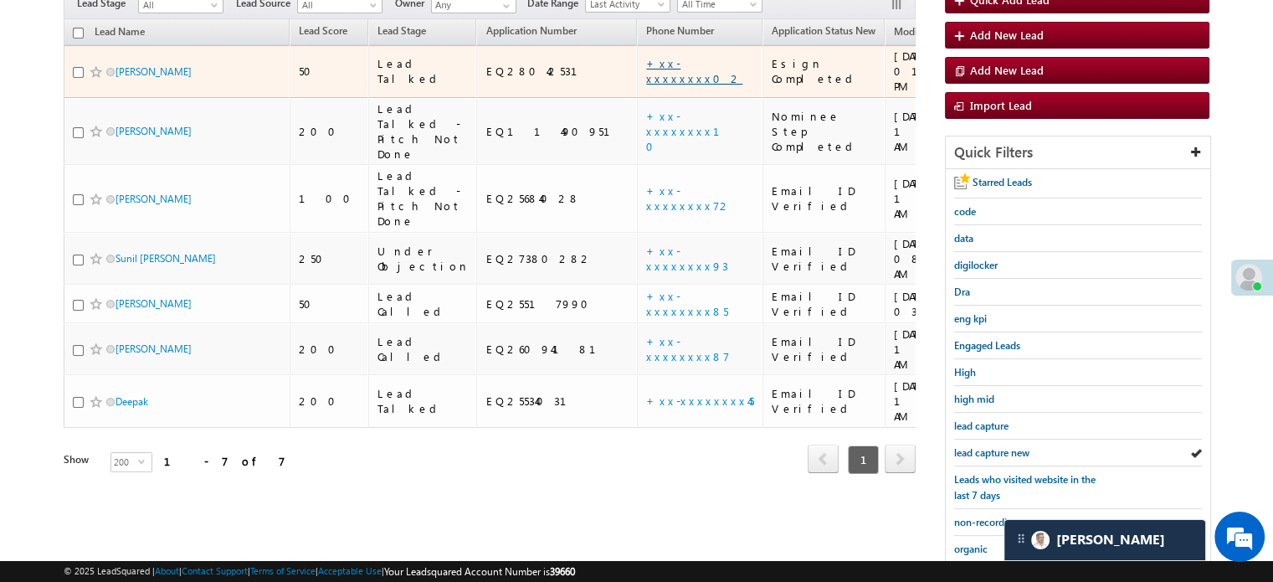
click at [646, 56] on link "+xx-xxxxxxxx02" at bounding box center [694, 70] width 96 height 29
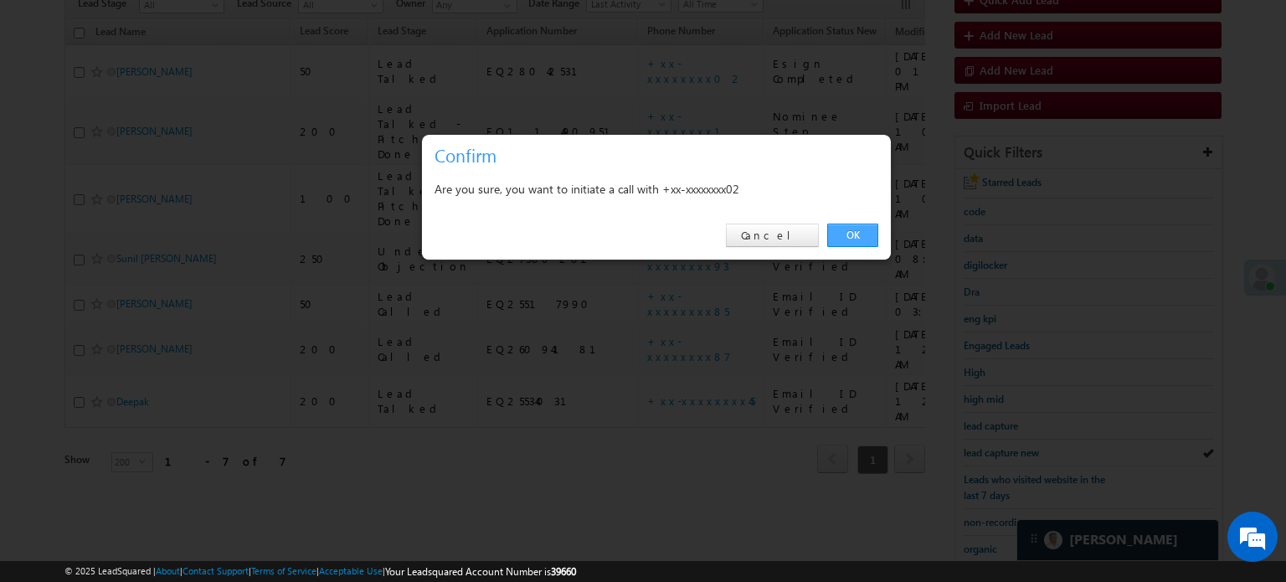
click at [861, 233] on link "OK" at bounding box center [852, 235] width 51 height 23
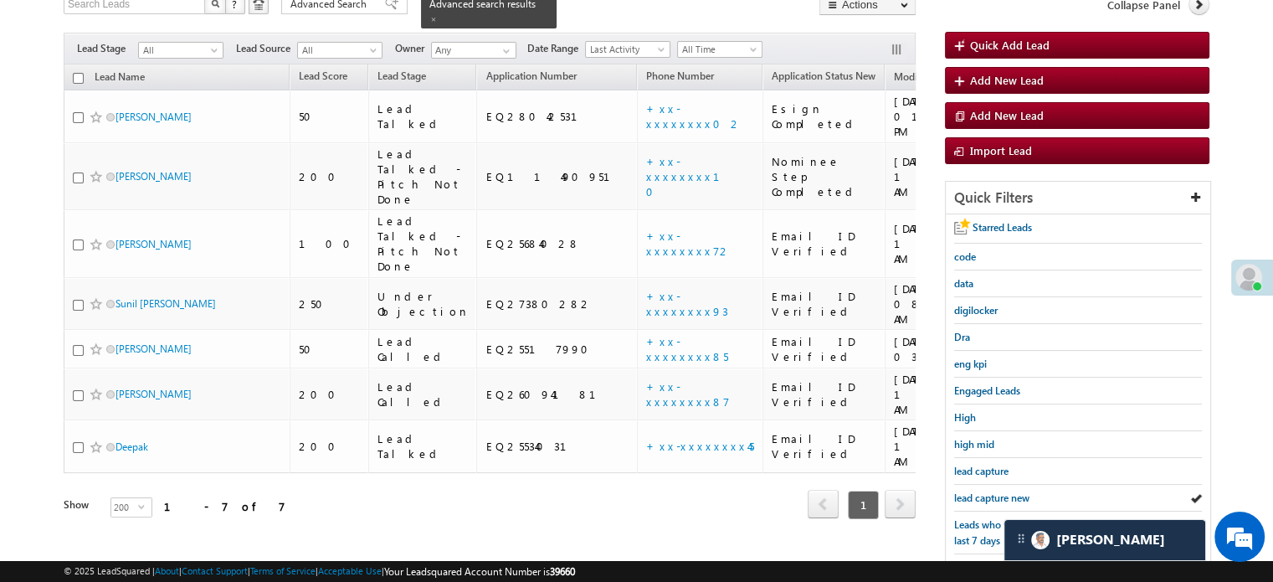
scroll to position [212, 0]
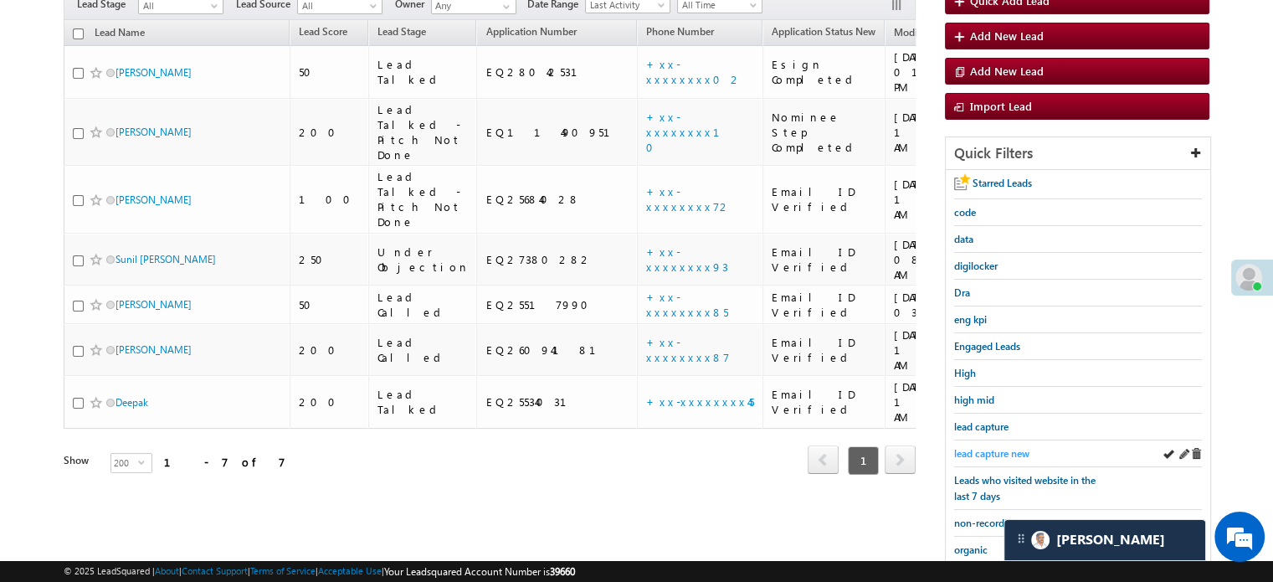
click at [1006, 447] on span "lead capture new" at bounding box center [991, 453] width 75 height 13
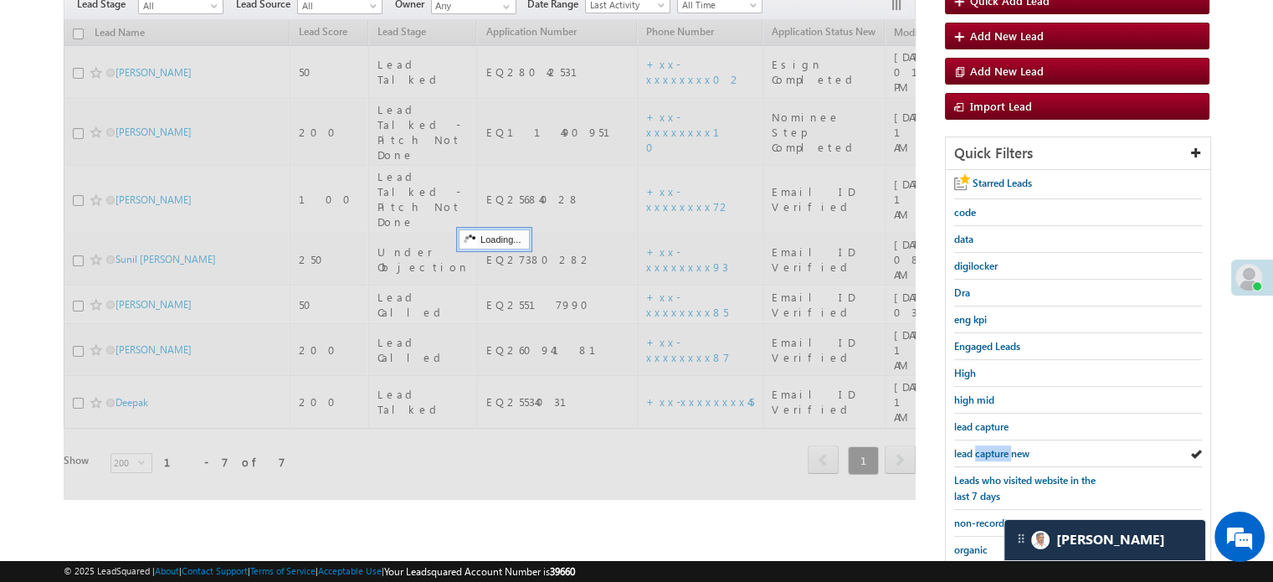
click at [1006, 447] on span "lead capture new" at bounding box center [991, 453] width 75 height 13
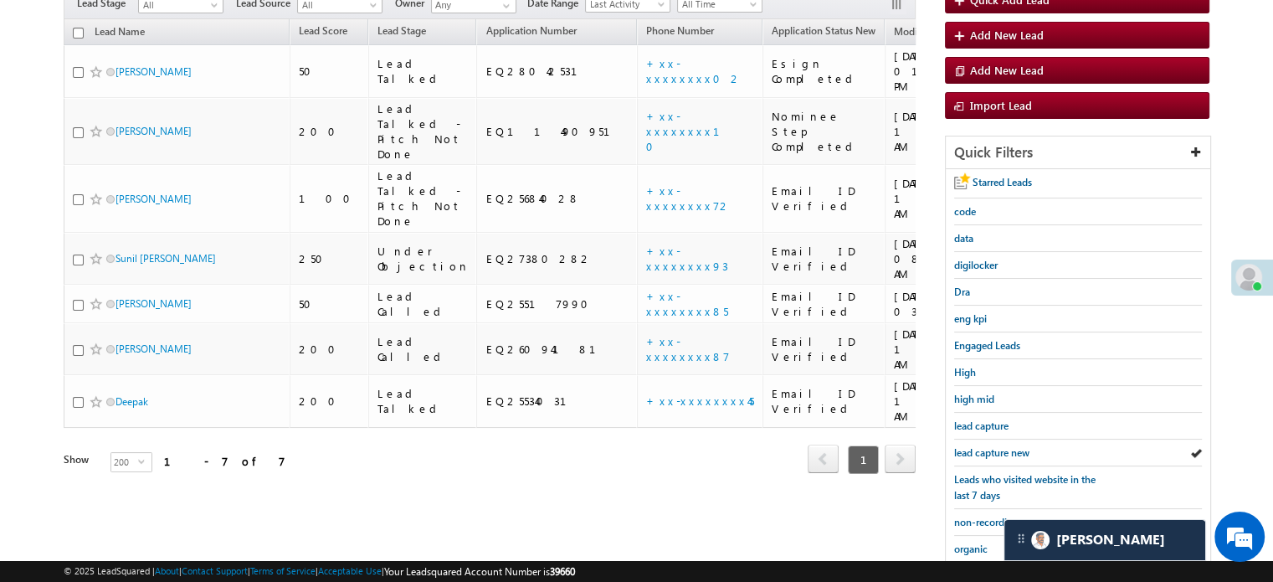
click at [1006, 446] on span "lead capture new" at bounding box center [991, 452] width 75 height 13
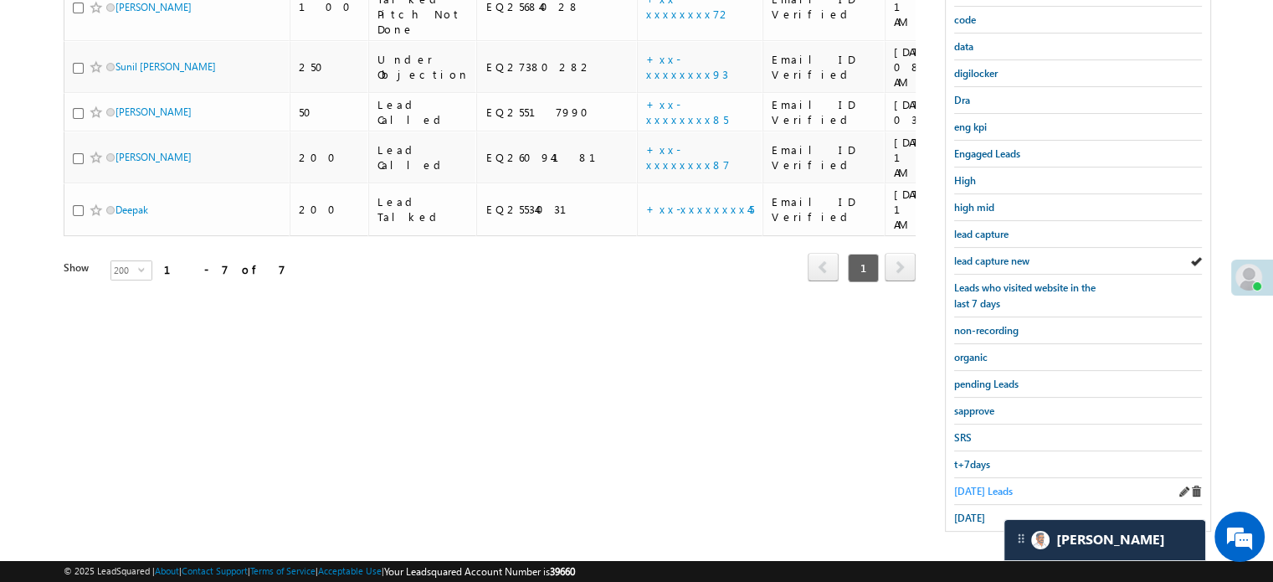
click at [969, 485] on span "Today's Leads" at bounding box center [983, 491] width 59 height 13
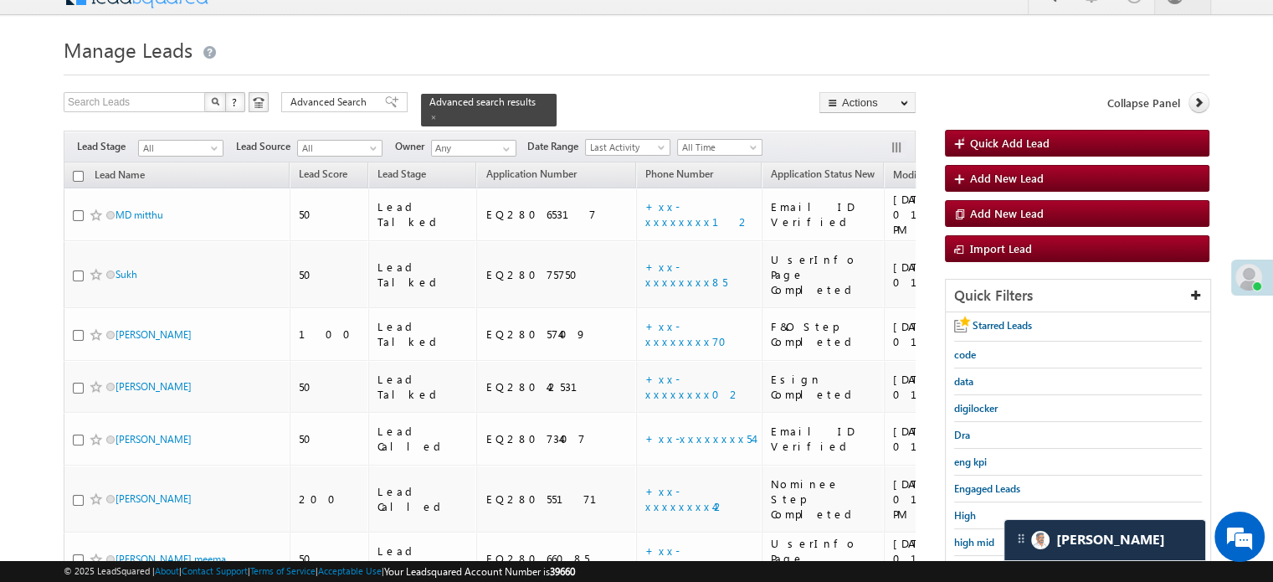
scroll to position [1145, 0]
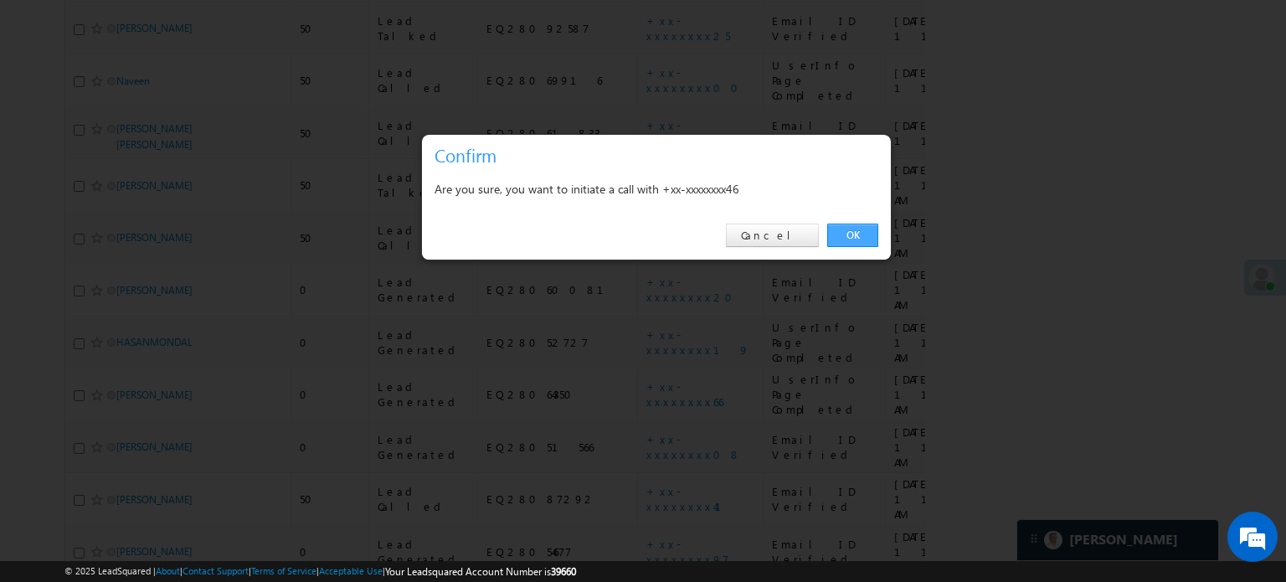
click at [843, 226] on link "OK" at bounding box center [852, 235] width 51 height 23
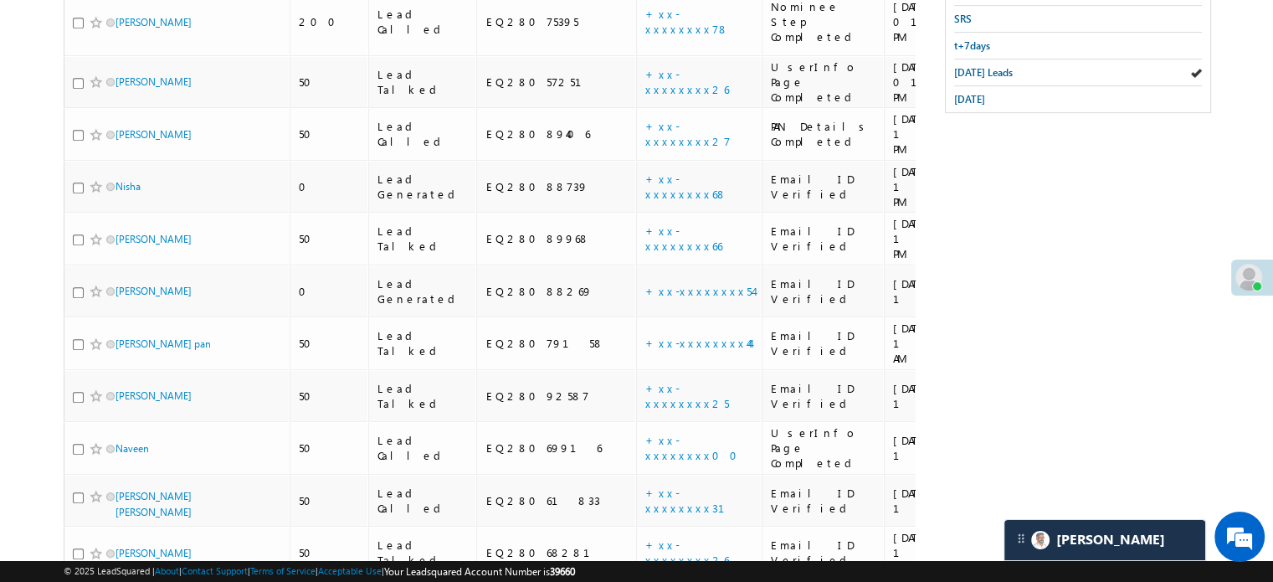
scroll to position [1190, 0]
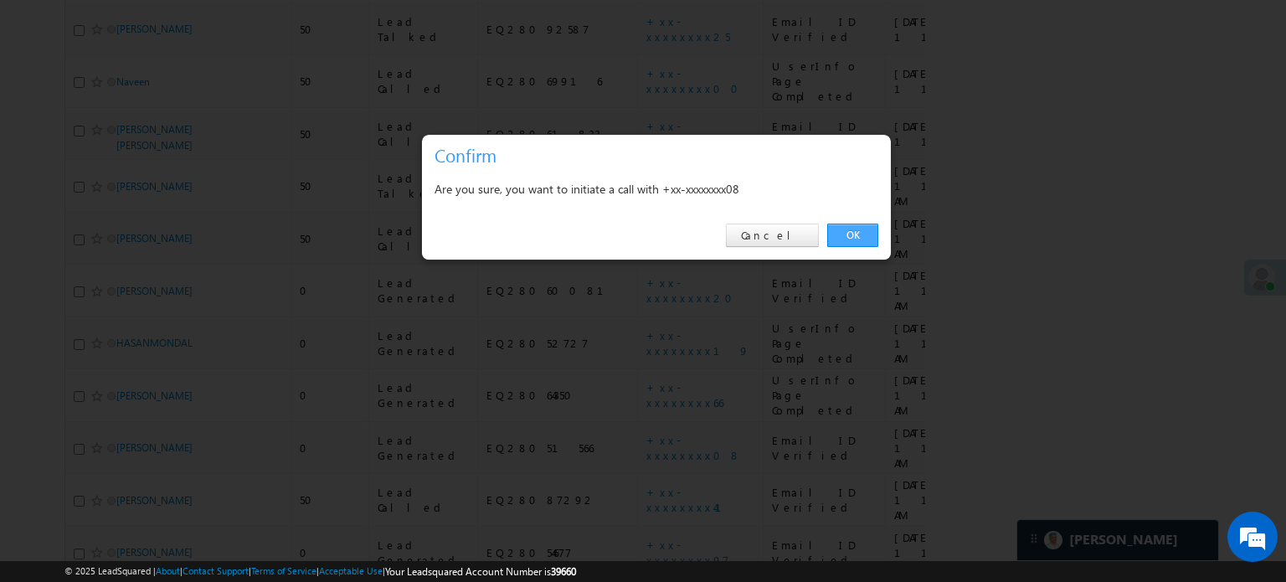
click at [864, 225] on link "OK" at bounding box center [852, 235] width 51 height 23
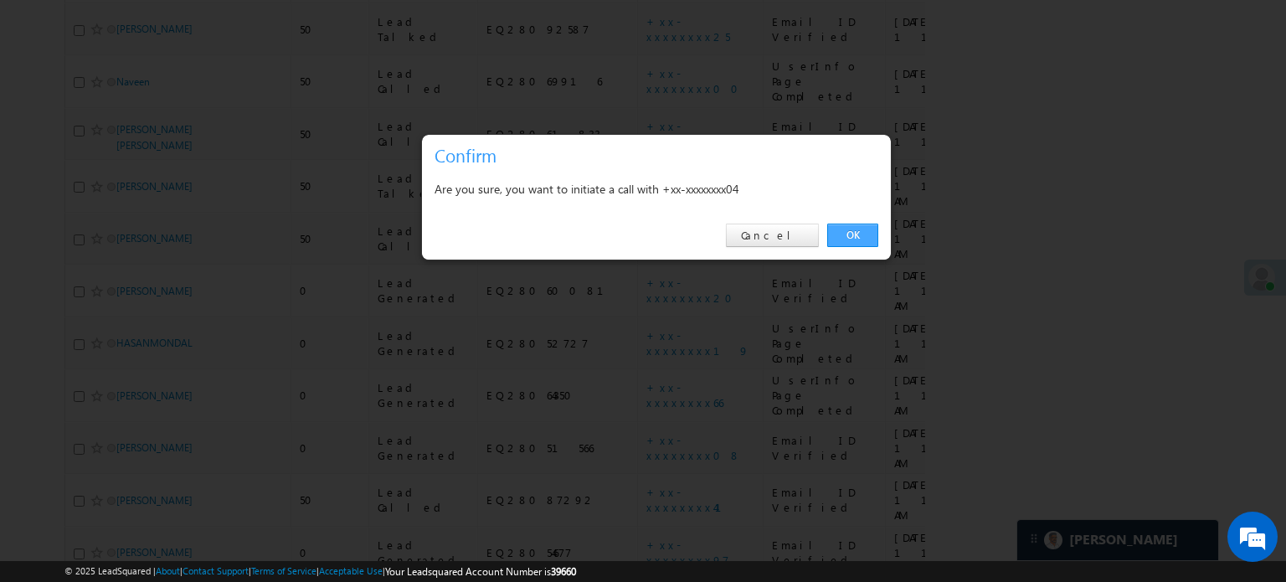
click at [857, 234] on link "OK" at bounding box center [852, 235] width 51 height 23
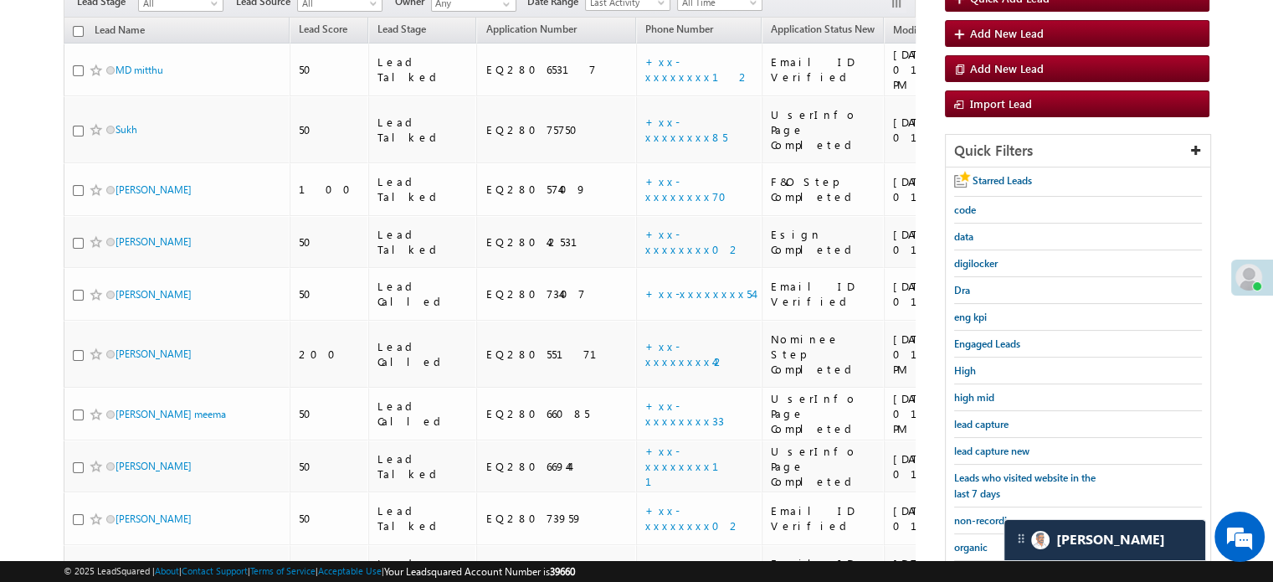
scroll to position [185, 0]
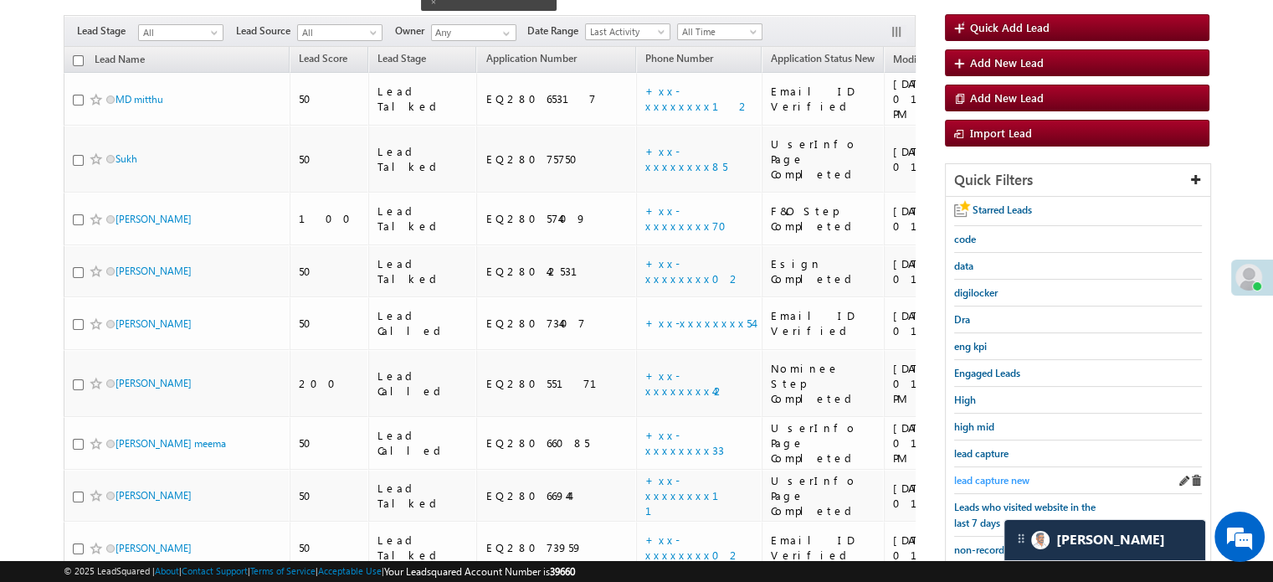
click at [989, 478] on span "lead capture new" at bounding box center [991, 480] width 75 height 13
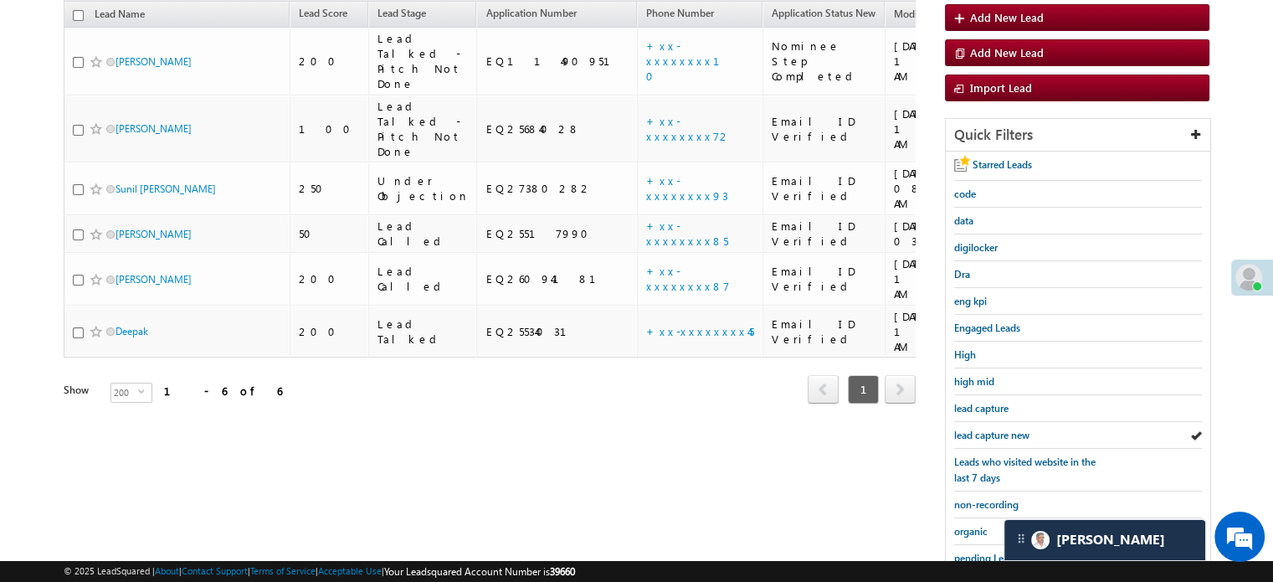
scroll to position [141, 0]
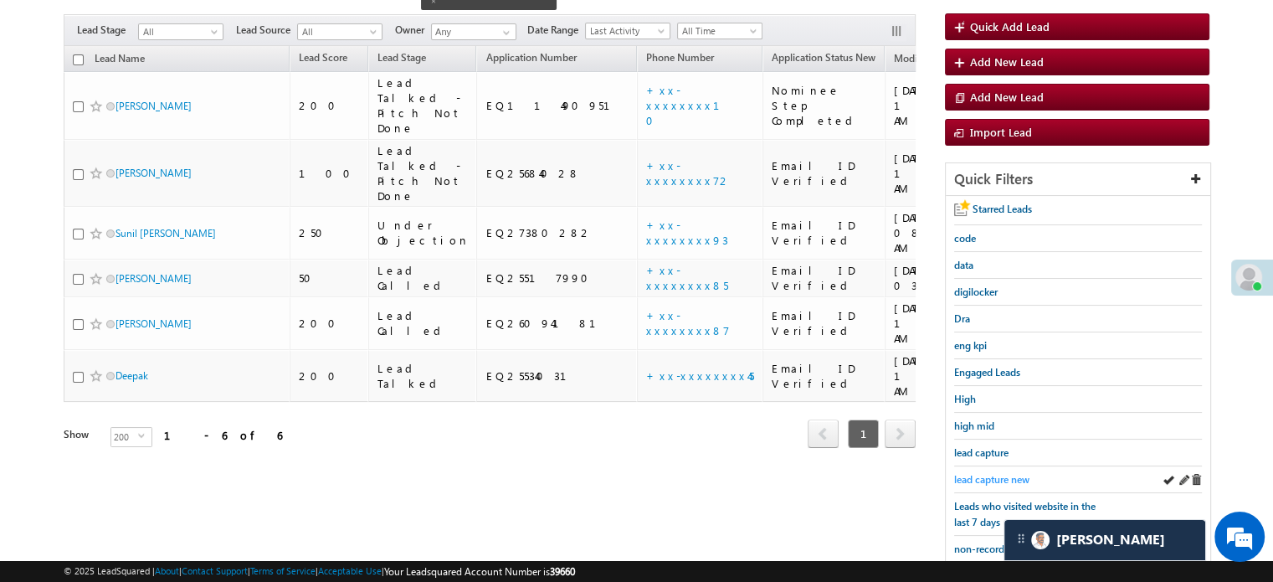
click at [1002, 473] on span "lead capture new" at bounding box center [991, 479] width 75 height 13
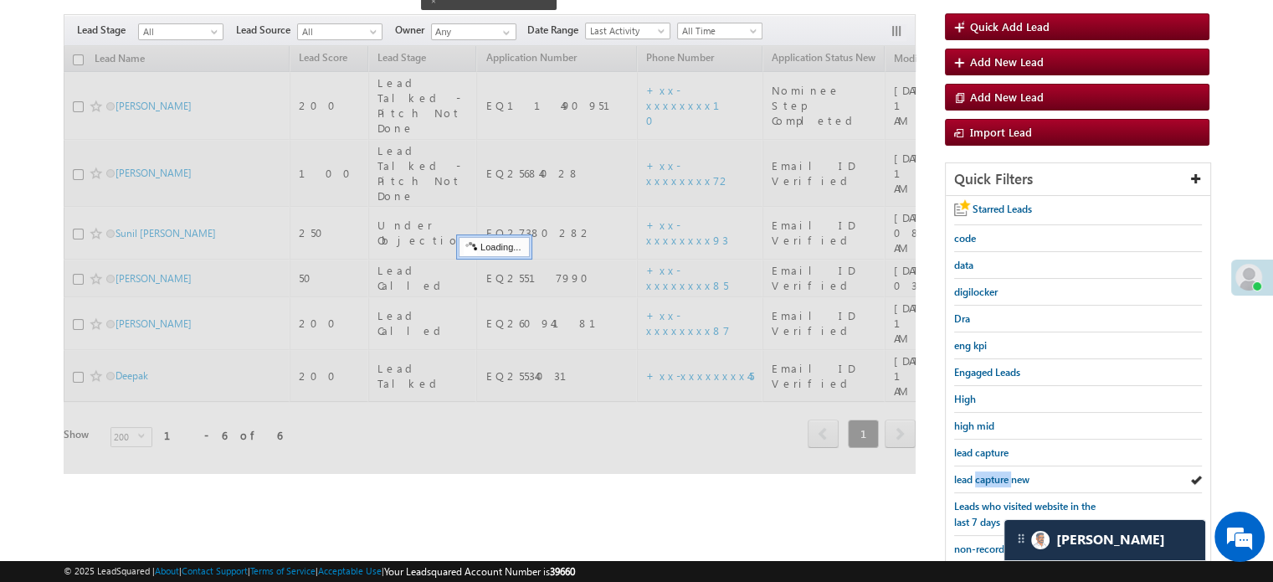
click at [1002, 473] on span "lead capture new" at bounding box center [991, 479] width 75 height 13
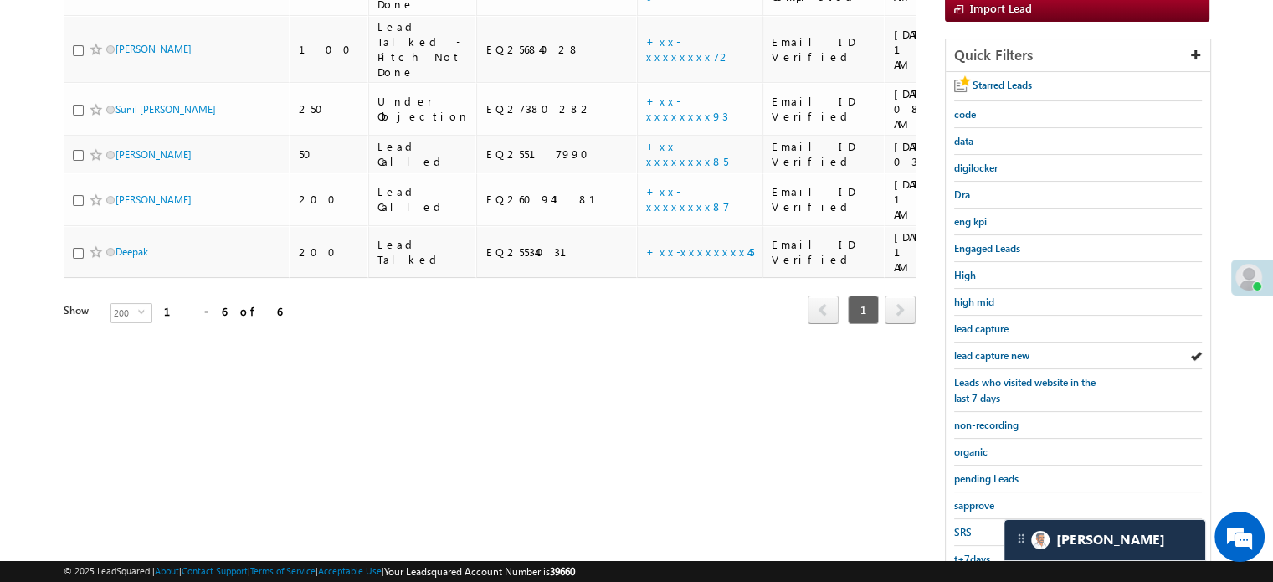
scroll to position [359, 0]
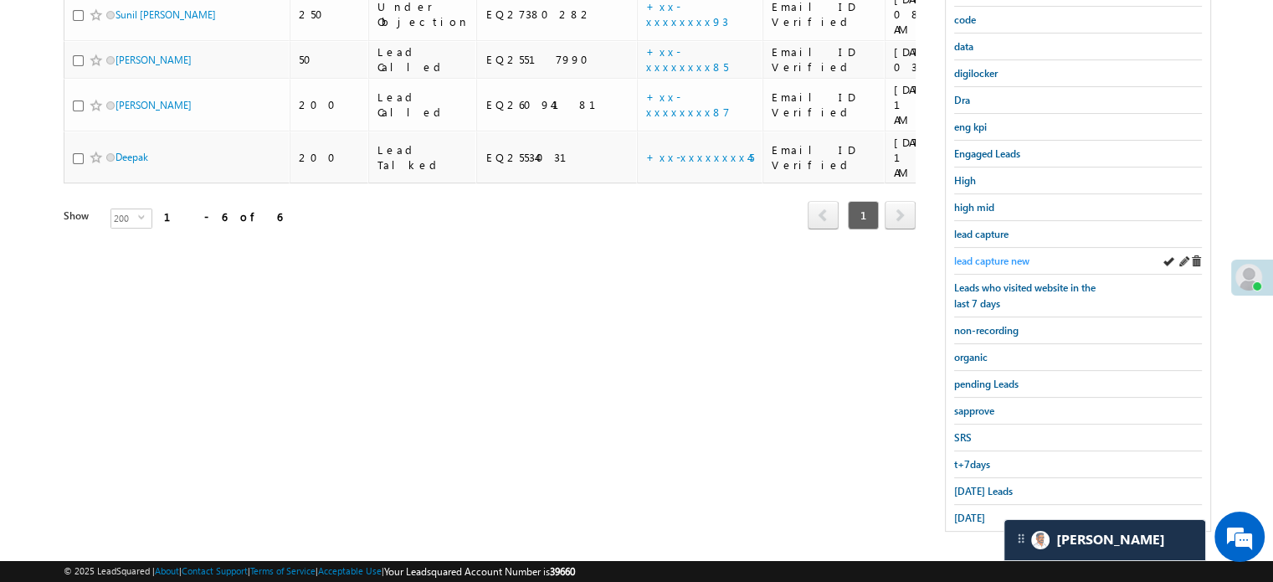
click at [1000, 256] on span "lead capture new" at bounding box center [991, 260] width 75 height 13
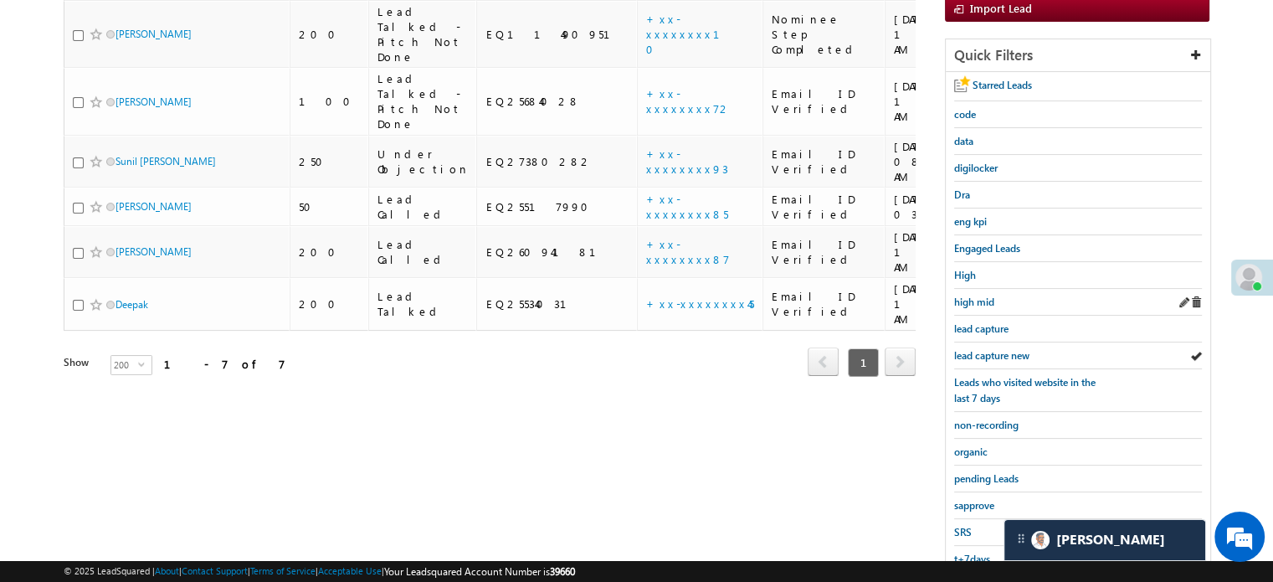
scroll to position [192, 0]
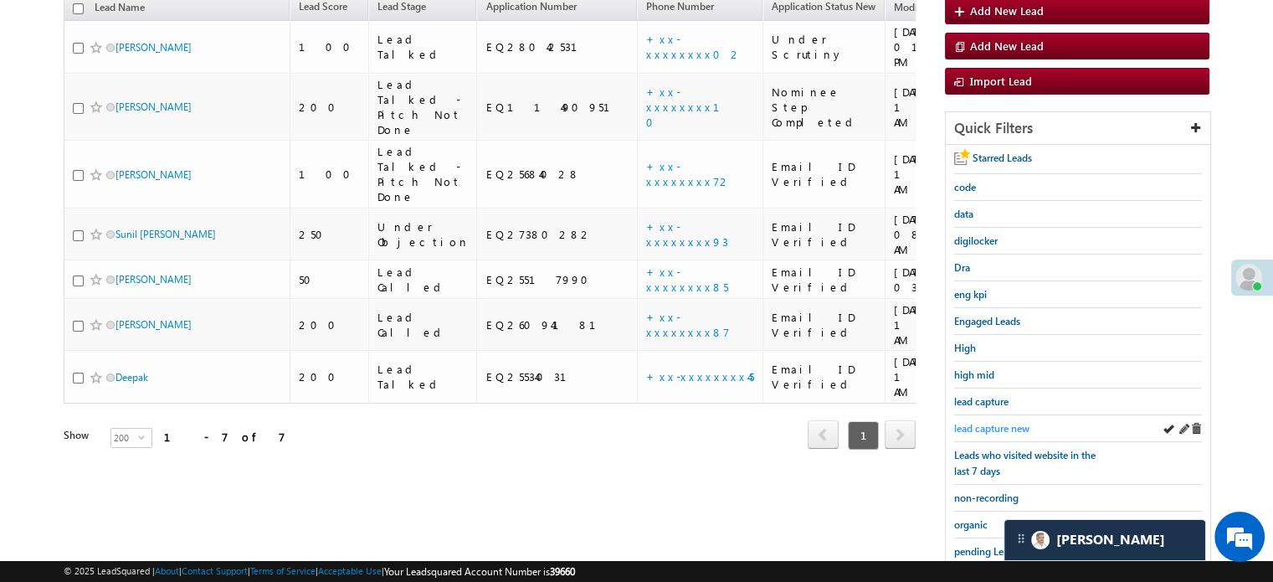
click at [1005, 422] on span "lead capture new" at bounding box center [991, 428] width 75 height 13
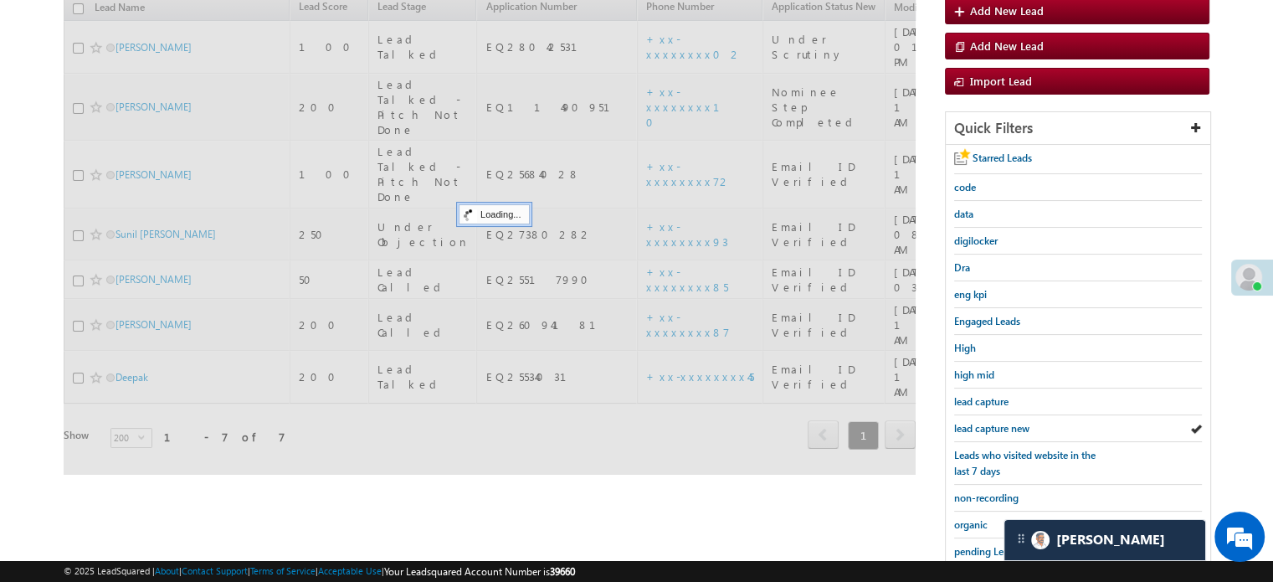
click at [1005, 422] on span "lead capture new" at bounding box center [991, 428] width 75 height 13
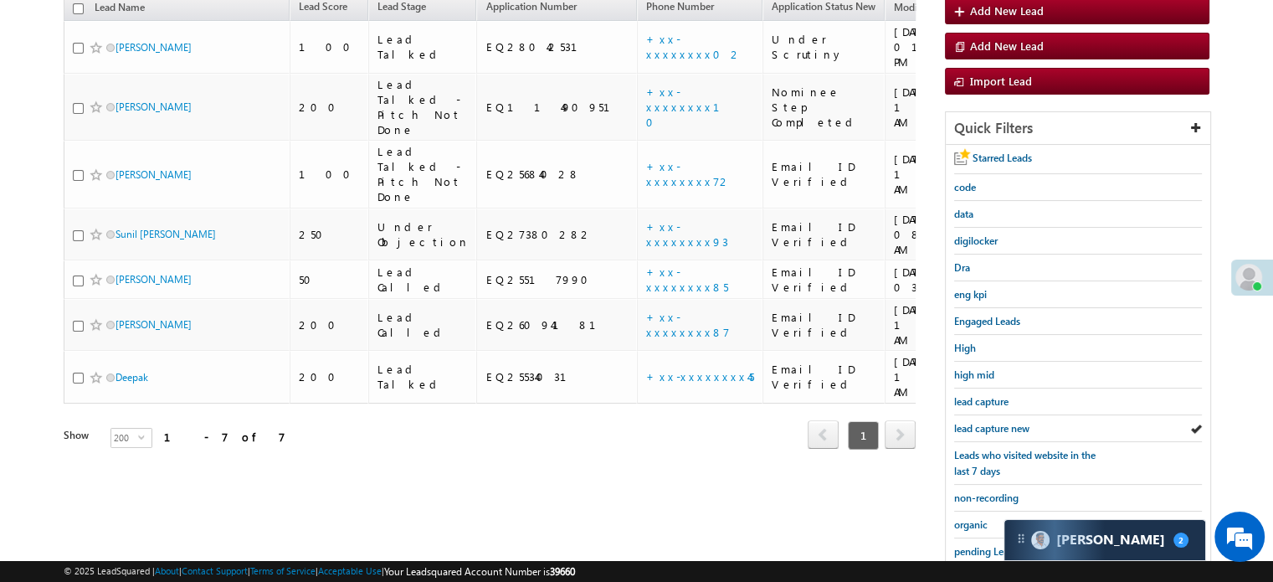
scroll to position [8145, 0]
click at [969, 426] on span "lead capture new" at bounding box center [991, 428] width 75 height 13
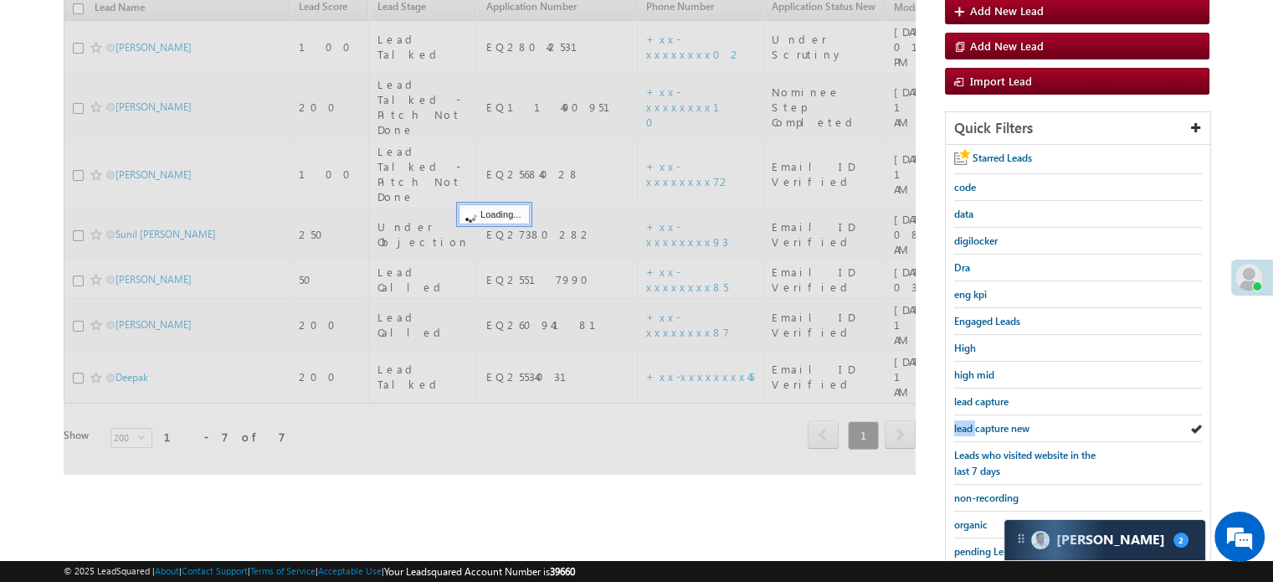
click at [969, 426] on span "lead capture new" at bounding box center [991, 428] width 75 height 13
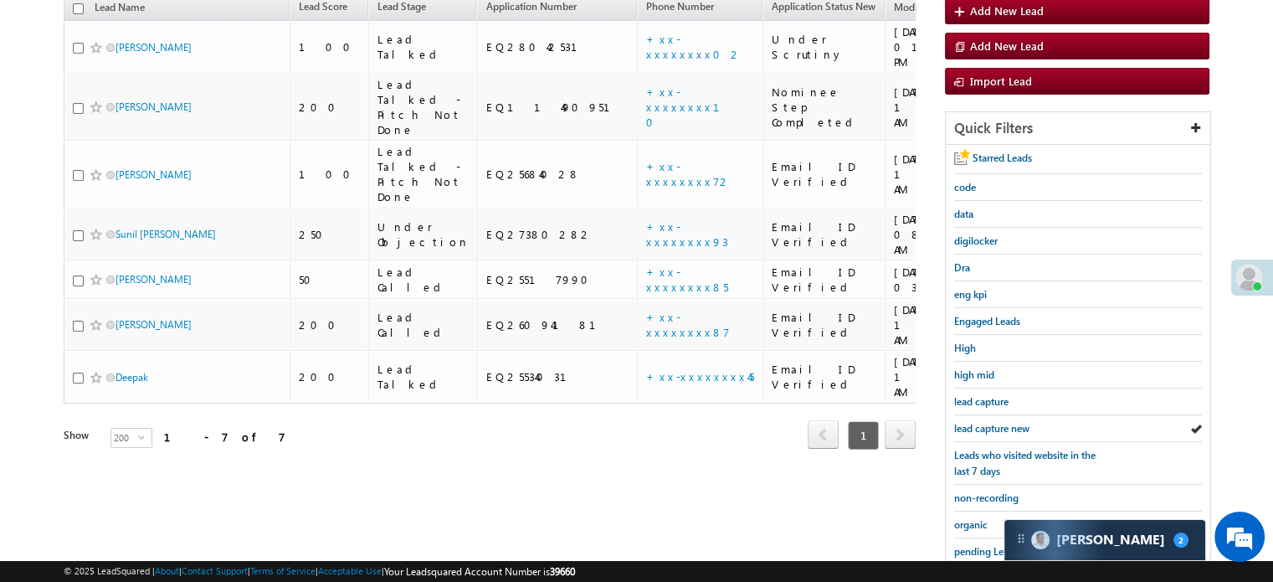
click at [969, 426] on span "lead capture new" at bounding box center [991, 428] width 75 height 13
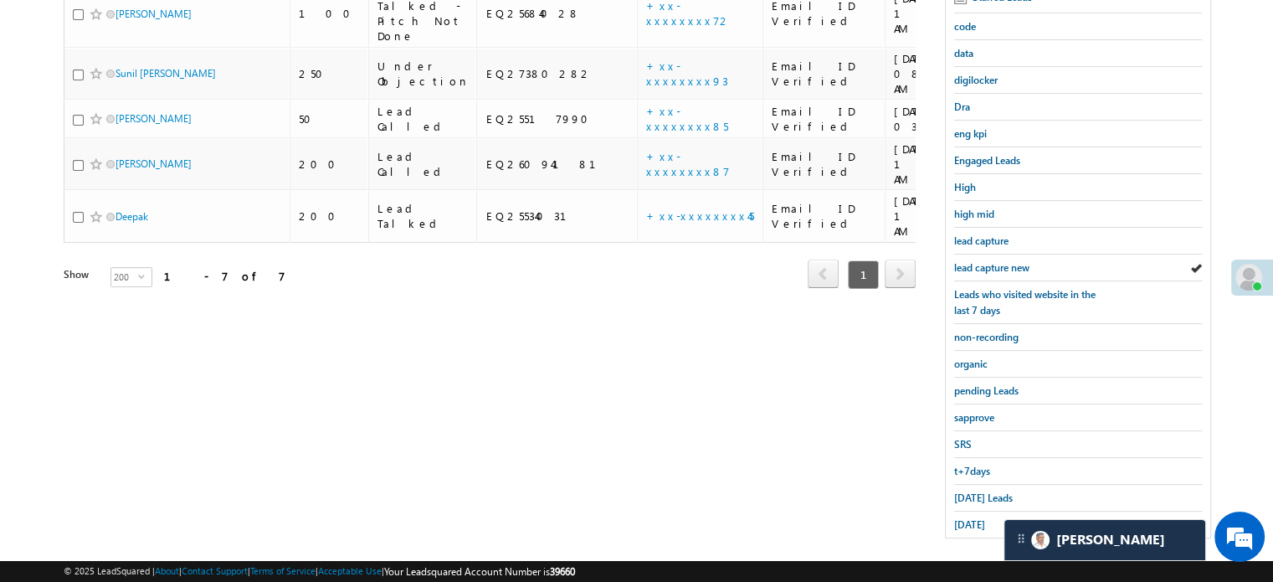
scroll to position [359, 0]
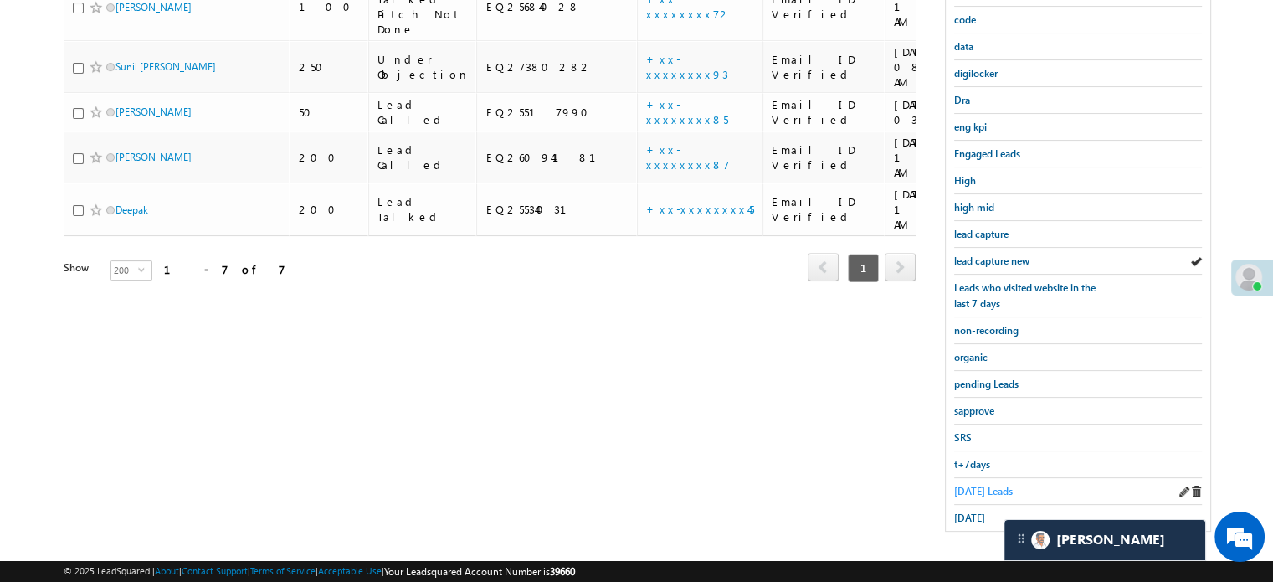
click at [971, 485] on span "Today's Leads" at bounding box center [983, 491] width 59 height 13
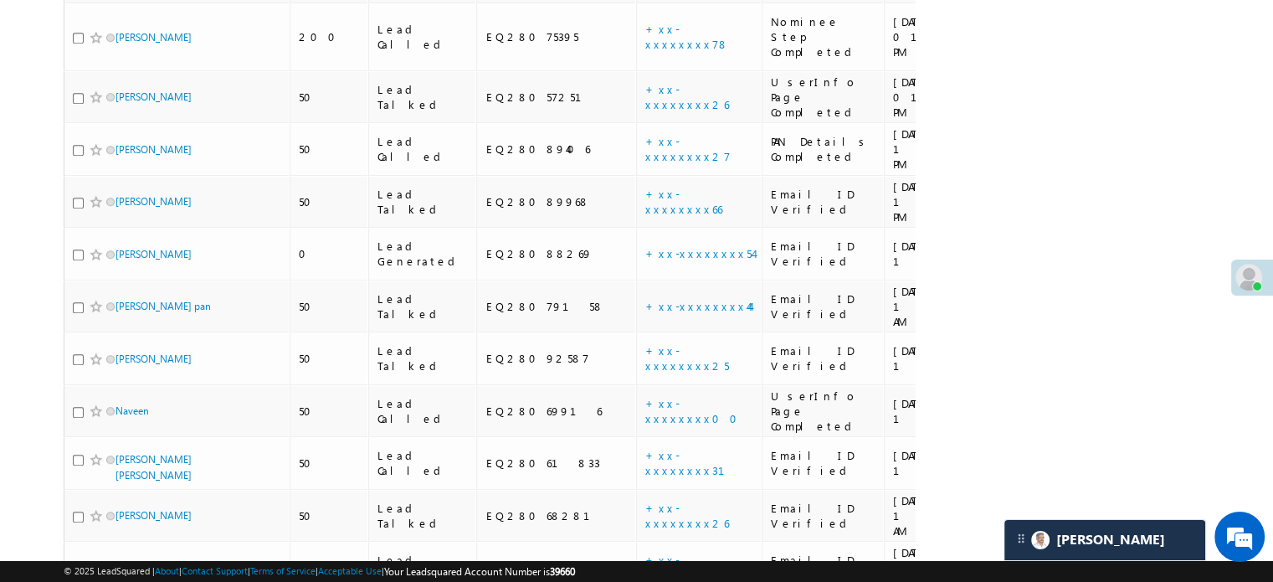
scroll to position [1159, 0]
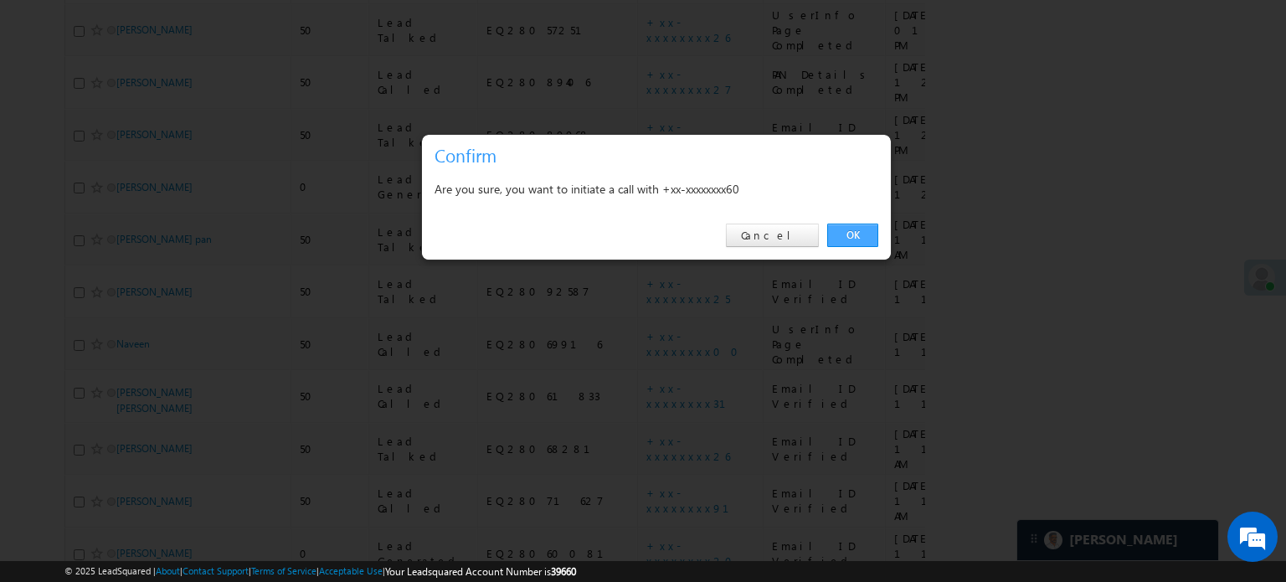
click at [871, 240] on link "OK" at bounding box center [852, 235] width 51 height 23
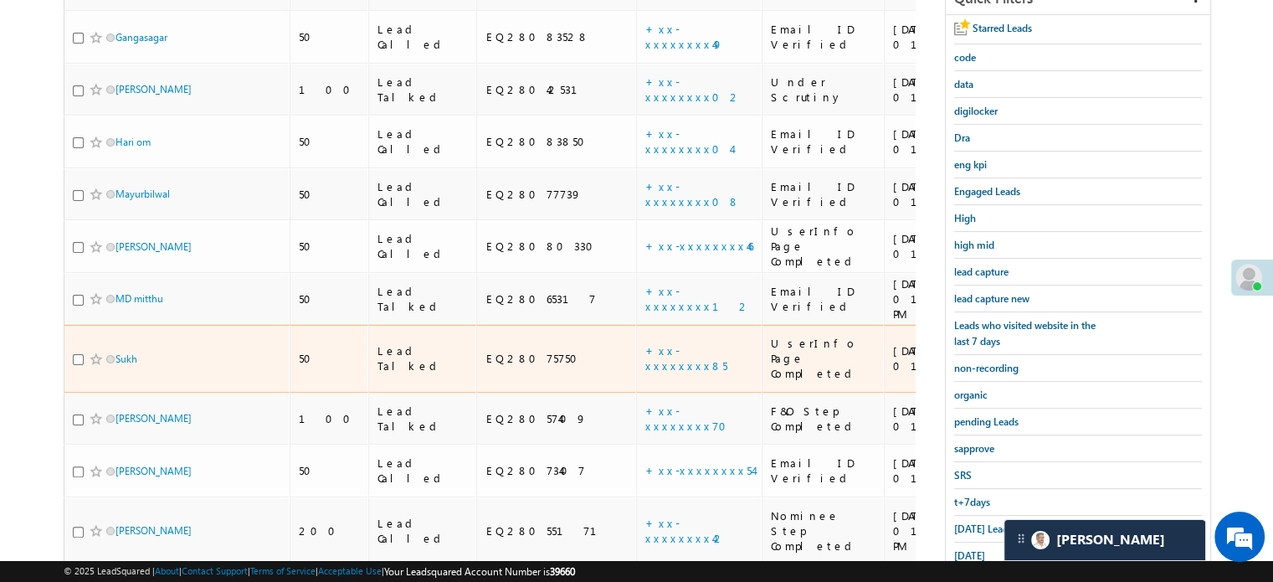
scroll to position [450, 0]
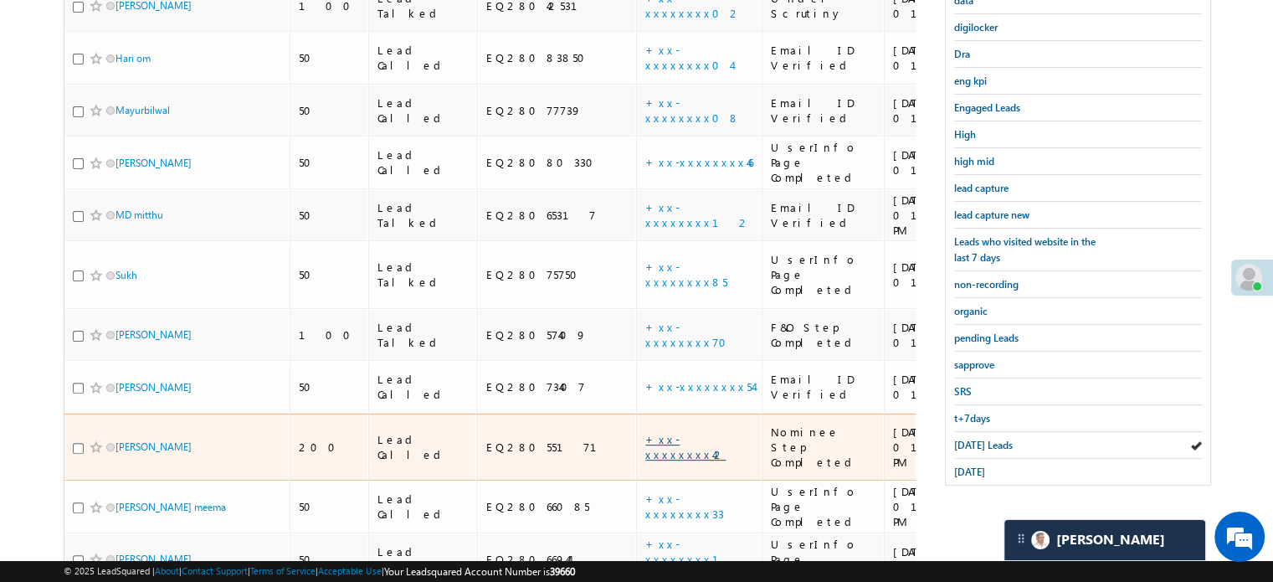
click at [645, 432] on link "+xx-xxxxxxxx42" at bounding box center [685, 446] width 80 height 29
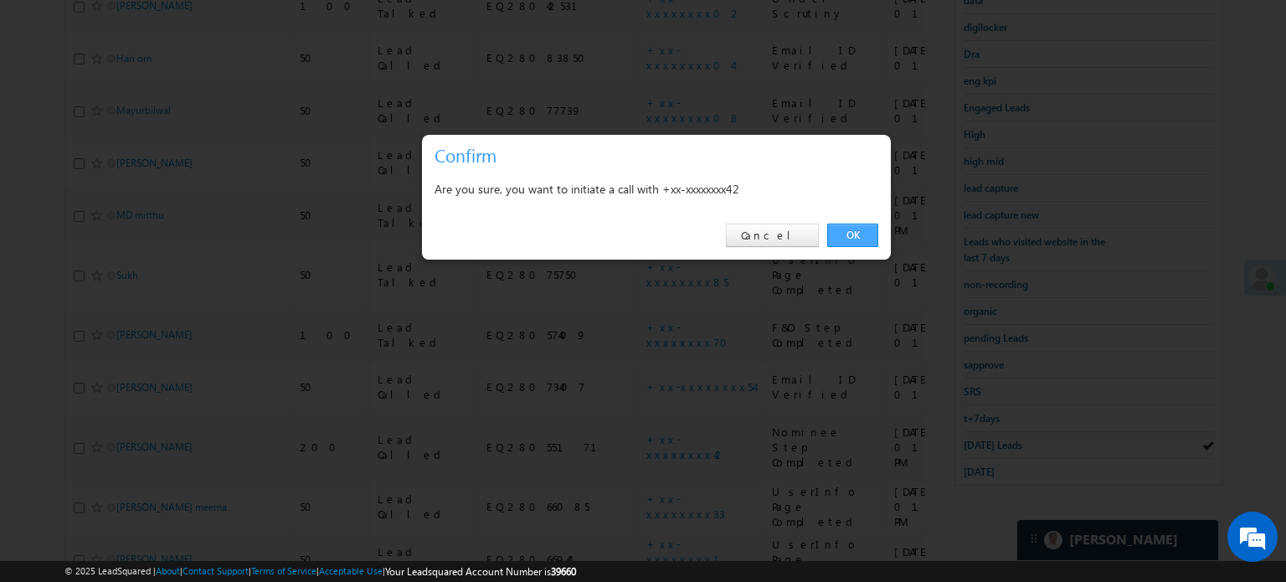
click at [859, 234] on link "OK" at bounding box center [852, 235] width 51 height 23
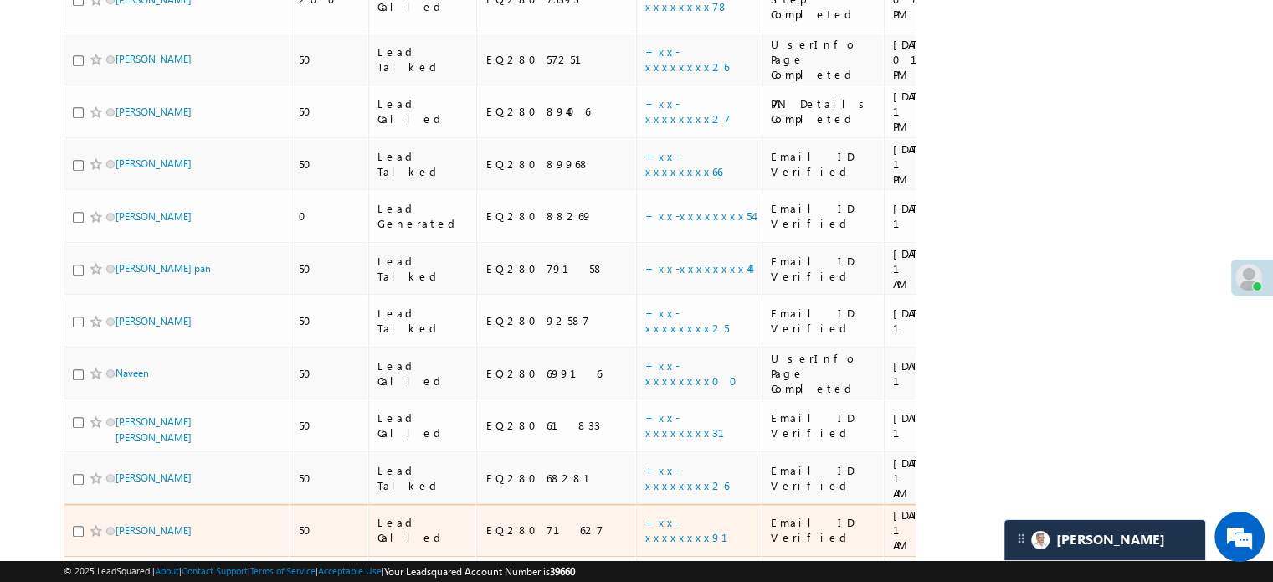
scroll to position [1204, 0]
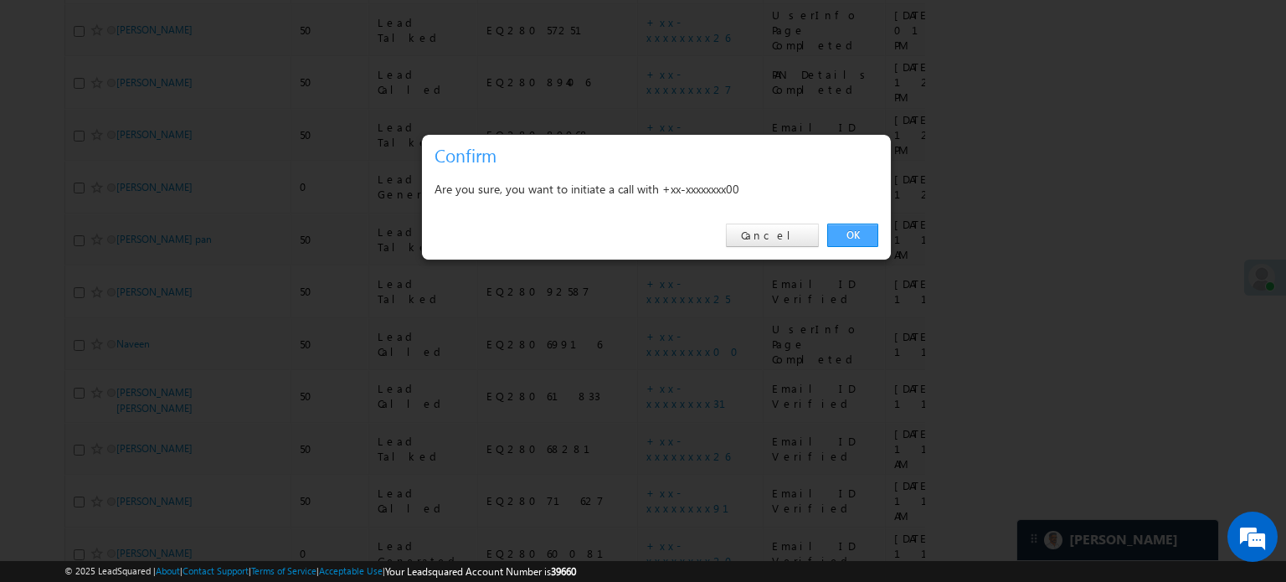
click at [842, 231] on link "OK" at bounding box center [852, 235] width 51 height 23
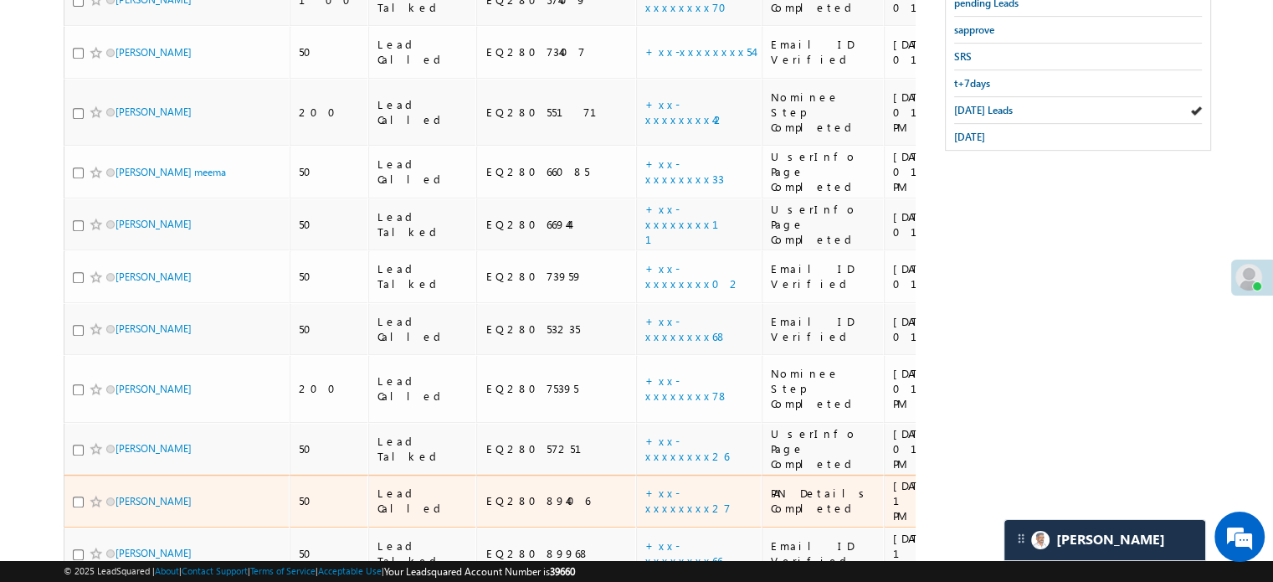
scroll to position [450, 0]
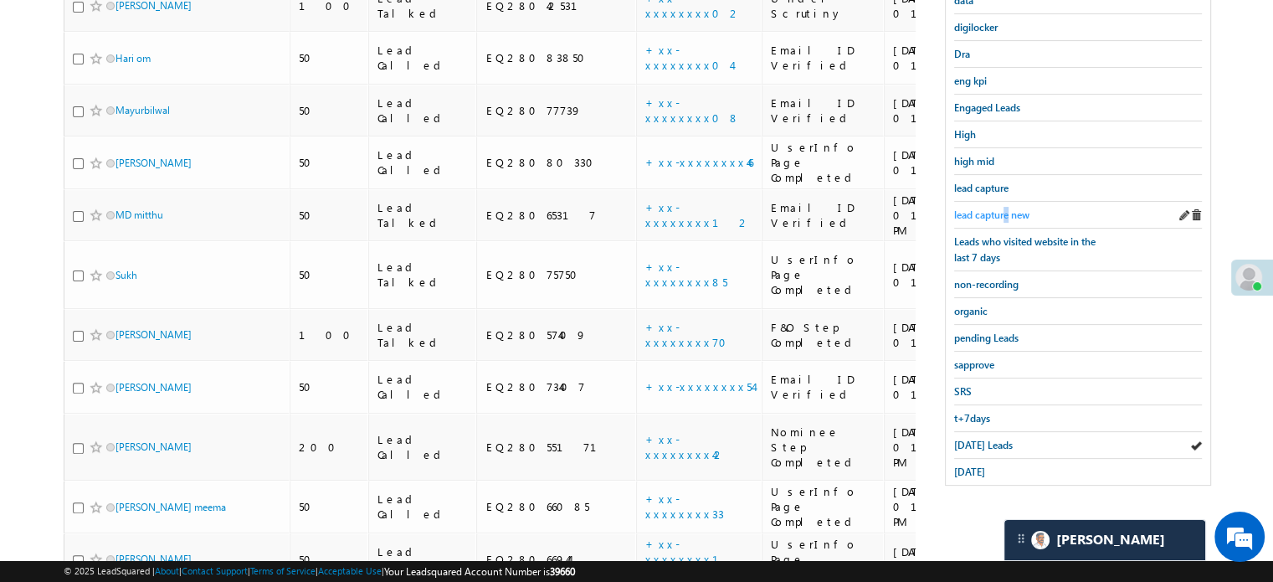
click at [1008, 208] on span "lead capture new" at bounding box center [991, 214] width 75 height 13
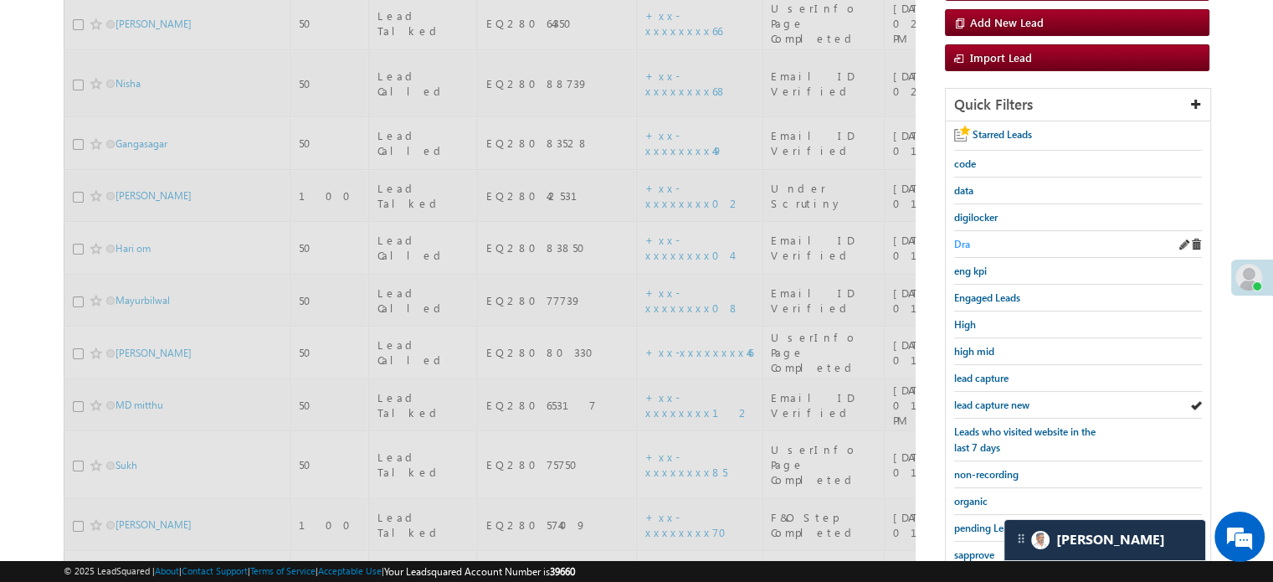
scroll to position [283, 0]
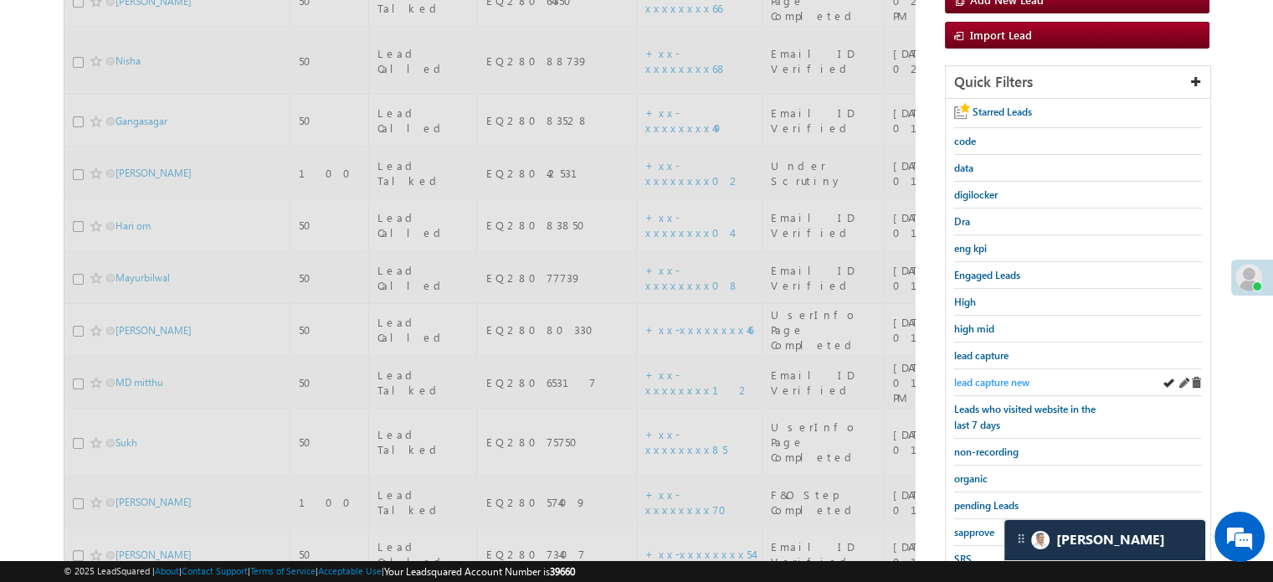
click at [995, 376] on span "lead capture new" at bounding box center [991, 382] width 75 height 13
click at [994, 376] on span "lead capture new" at bounding box center [991, 382] width 75 height 13
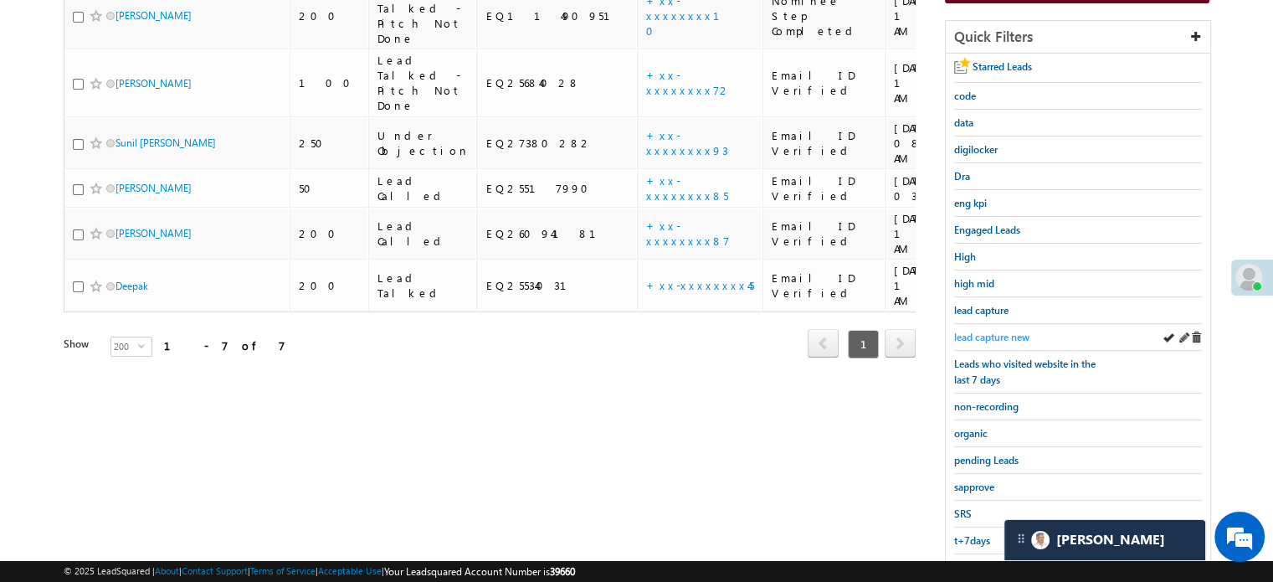
click at [1015, 331] on span "lead capture new" at bounding box center [991, 337] width 75 height 13
click at [989, 331] on span "lead capture new" at bounding box center [991, 337] width 75 height 13
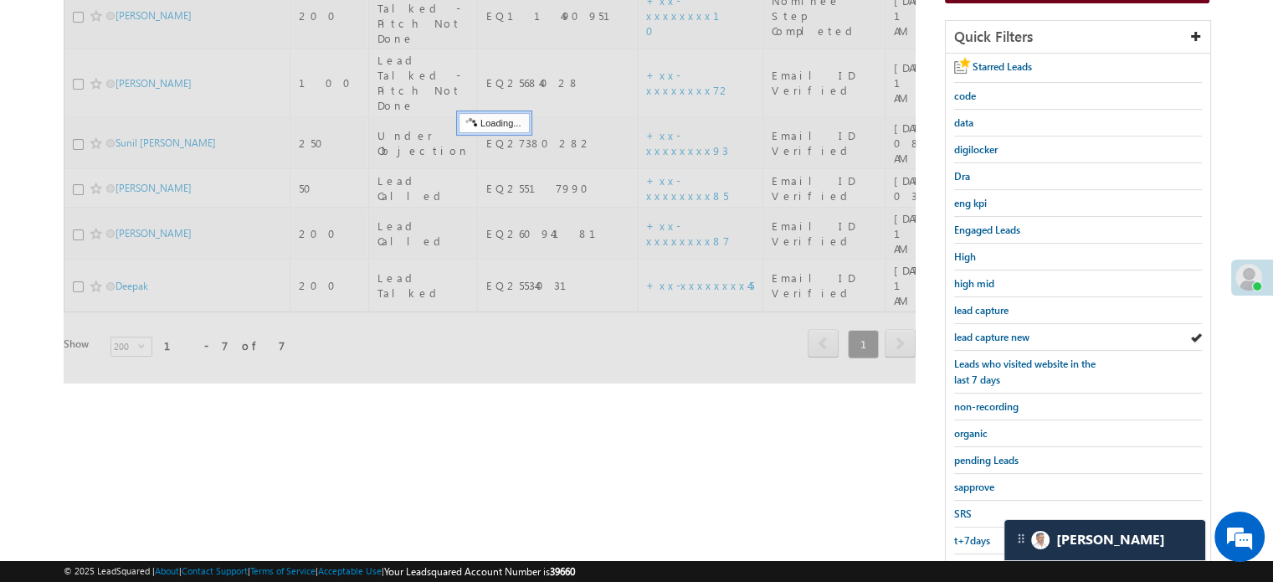
scroll to position [0, 0]
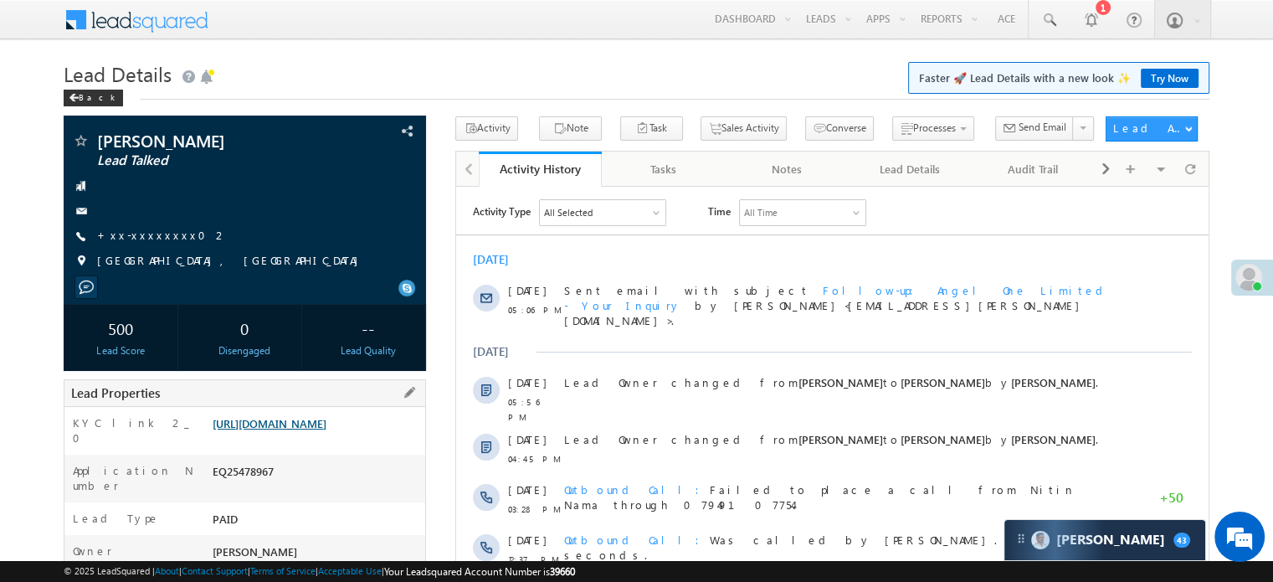
click at [325, 430] on link "[URL][DOMAIN_NAME]" at bounding box center [270, 423] width 114 height 14
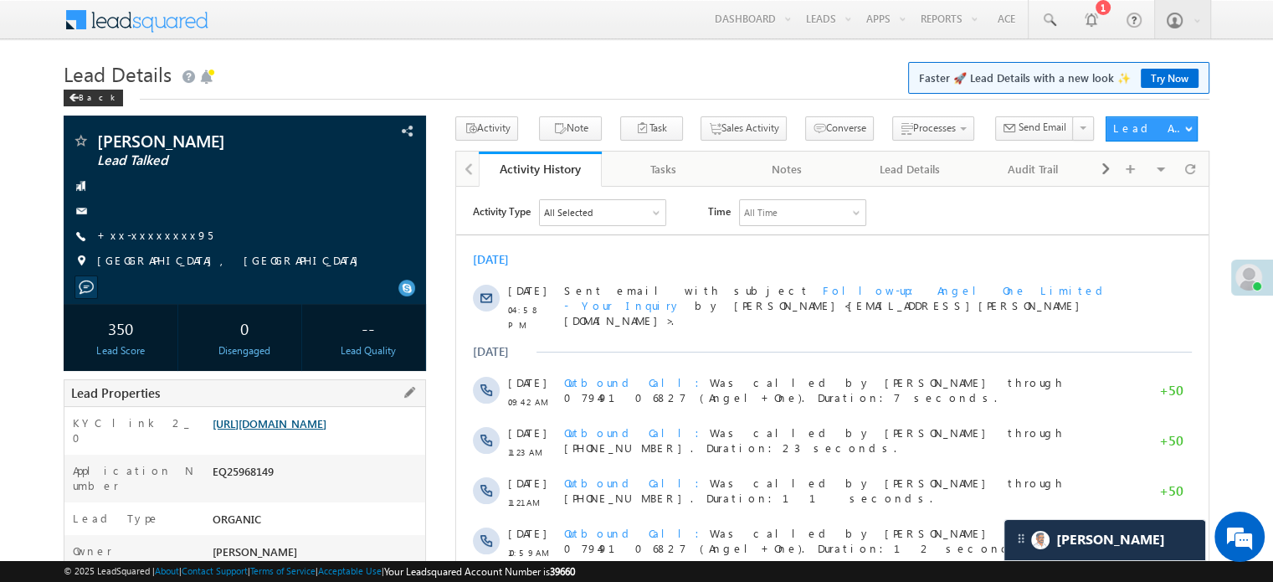
click at [277, 430] on link "[URL][DOMAIN_NAME]" at bounding box center [270, 423] width 114 height 14
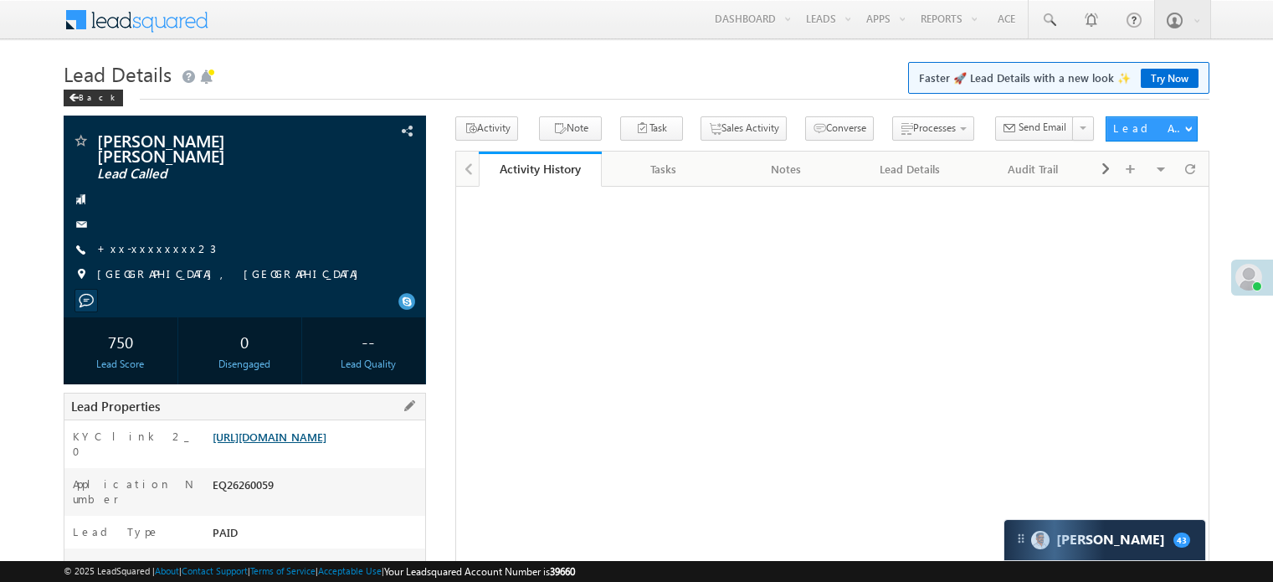
drag, startPoint x: 0, startPoint y: 0, endPoint x: 333, endPoint y: 427, distance: 541.5
click at [326, 429] on link "[URL][DOMAIN_NAME]" at bounding box center [270, 436] width 114 height 14
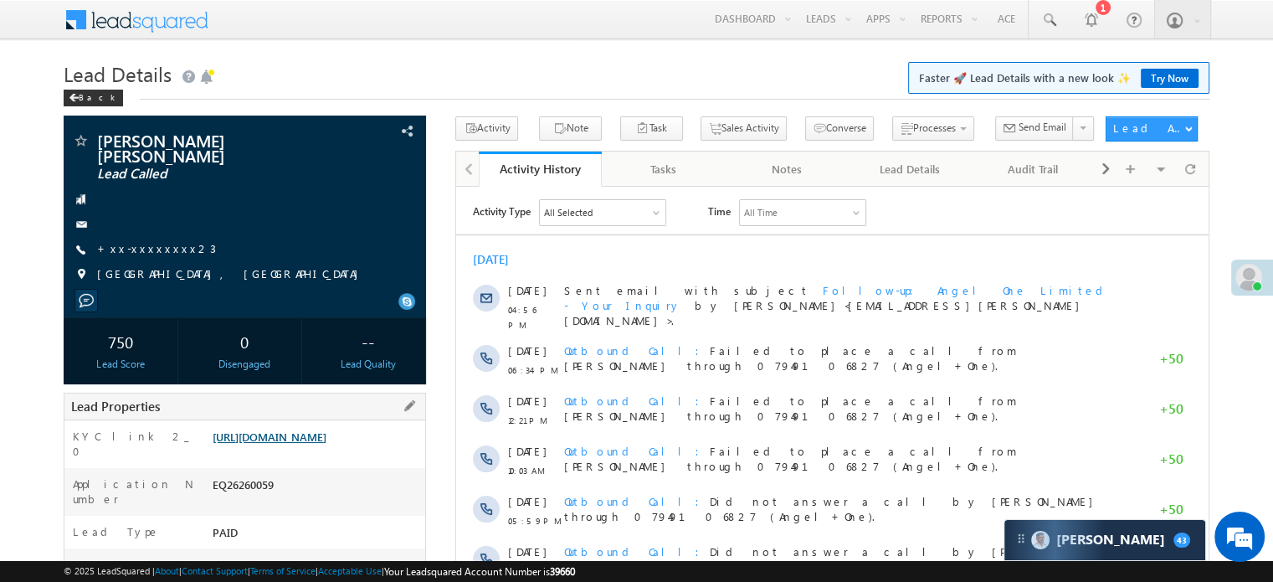
click at [286, 429] on link "[URL][DOMAIN_NAME]" at bounding box center [270, 436] width 114 height 14
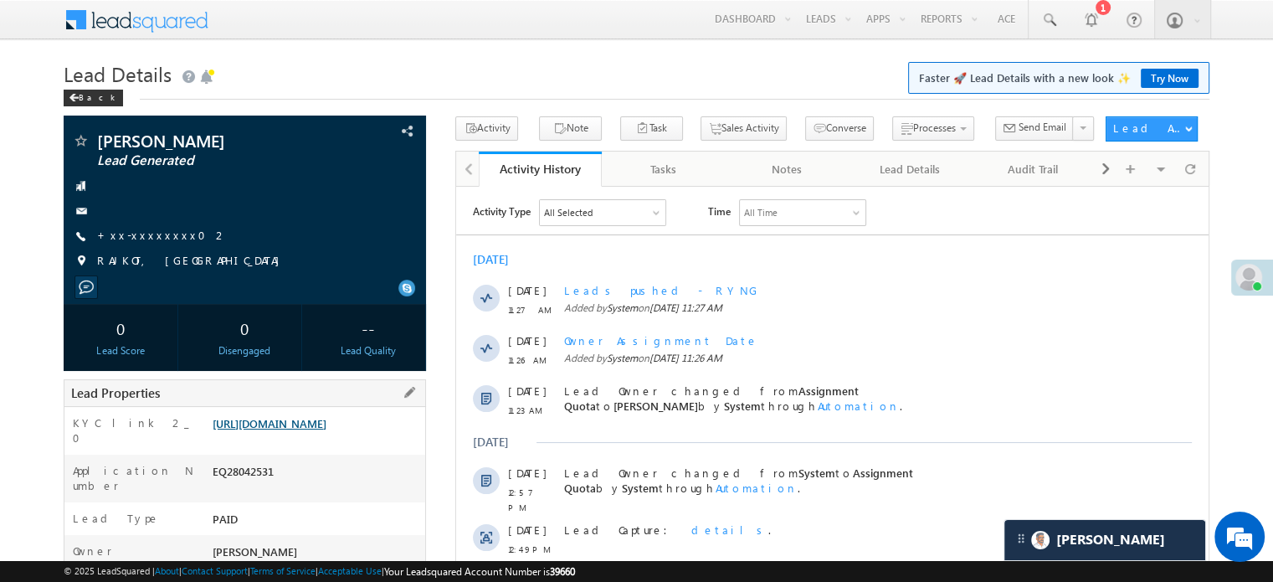
click at [306, 425] on link "[URL][DOMAIN_NAME]" at bounding box center [270, 423] width 114 height 14
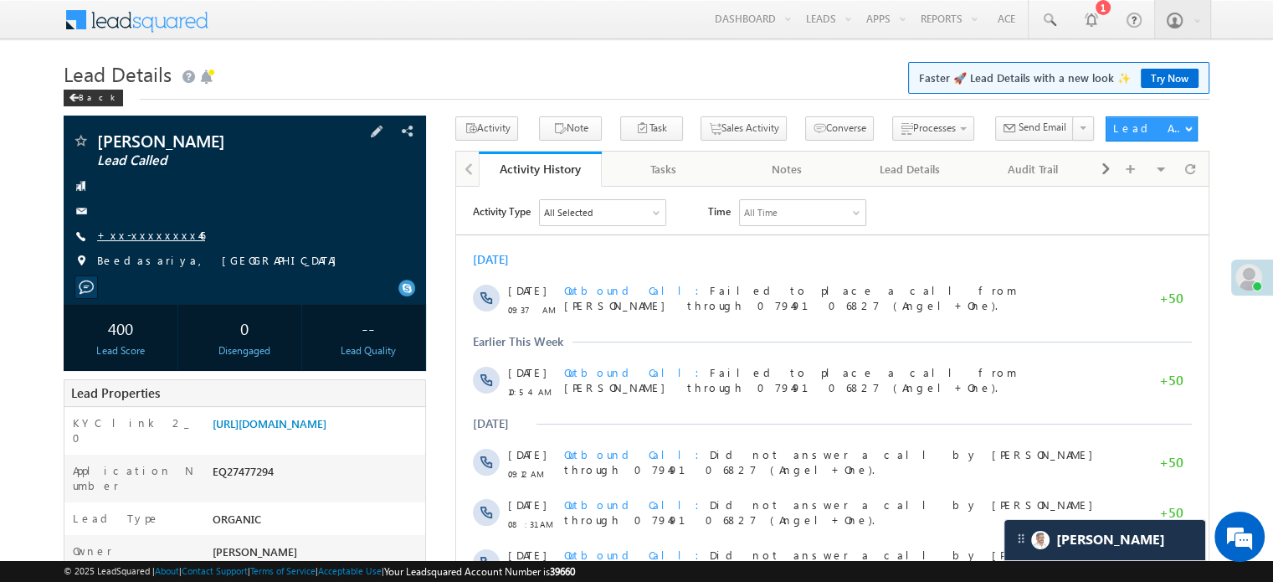
click at [142, 236] on link "+xx-xxxxxxxx46" at bounding box center [151, 235] width 108 height 14
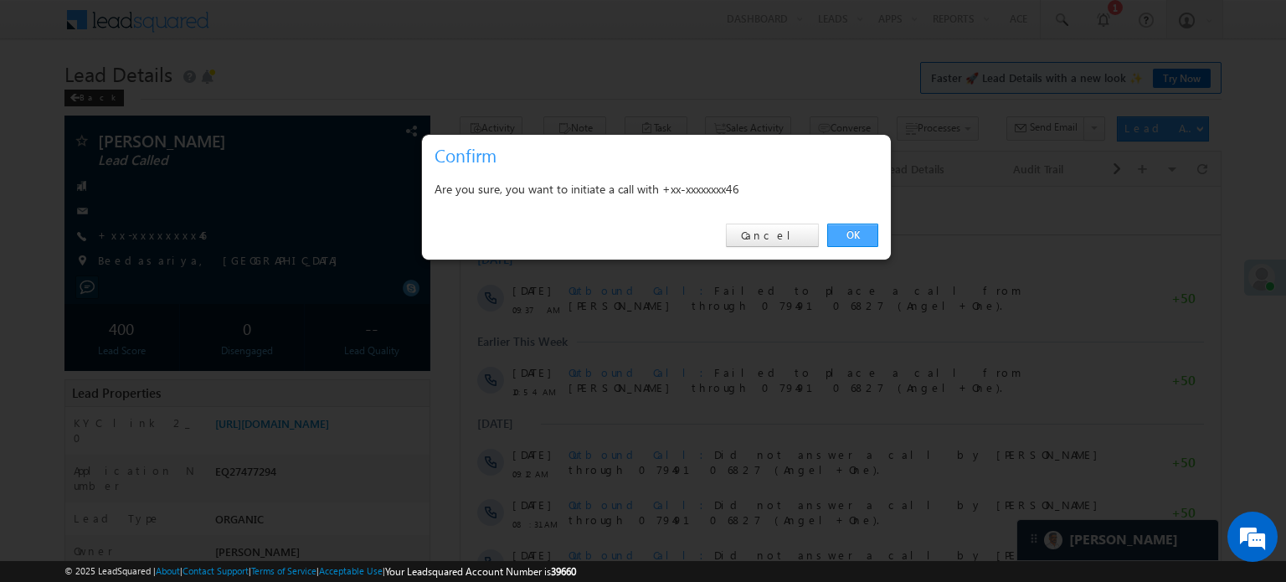
click at [840, 237] on link "OK" at bounding box center [852, 235] width 51 height 23
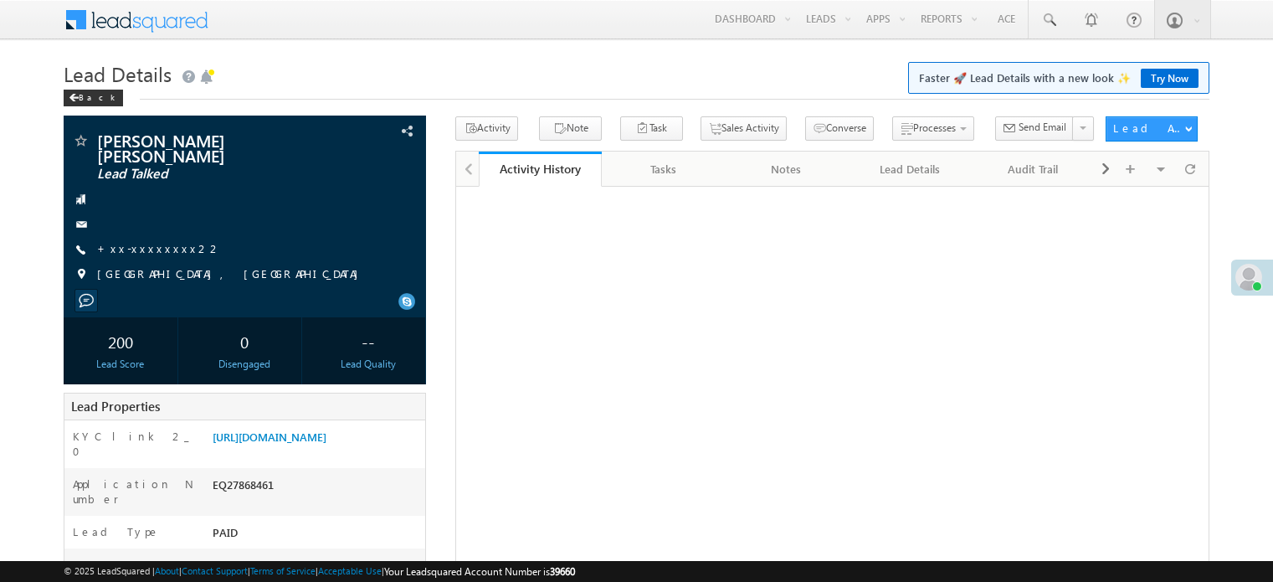
click at [248, 452] on div "[URL][DOMAIN_NAME]" at bounding box center [316, 440] width 217 height 23
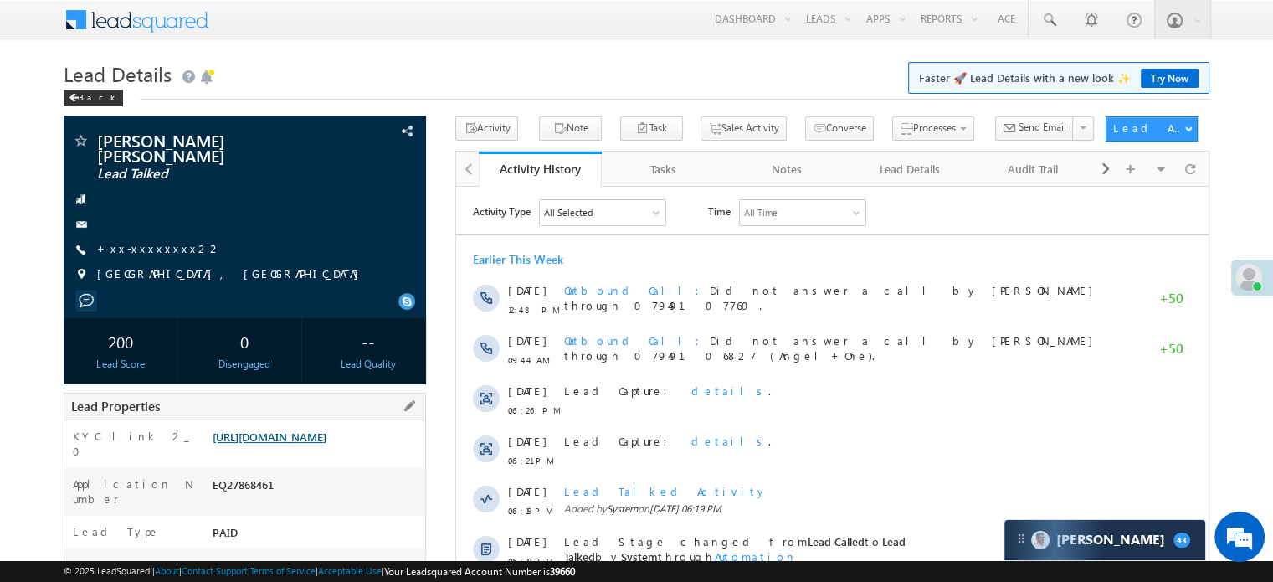
click at [248, 436] on link "[URL][DOMAIN_NAME]" at bounding box center [270, 436] width 114 height 14
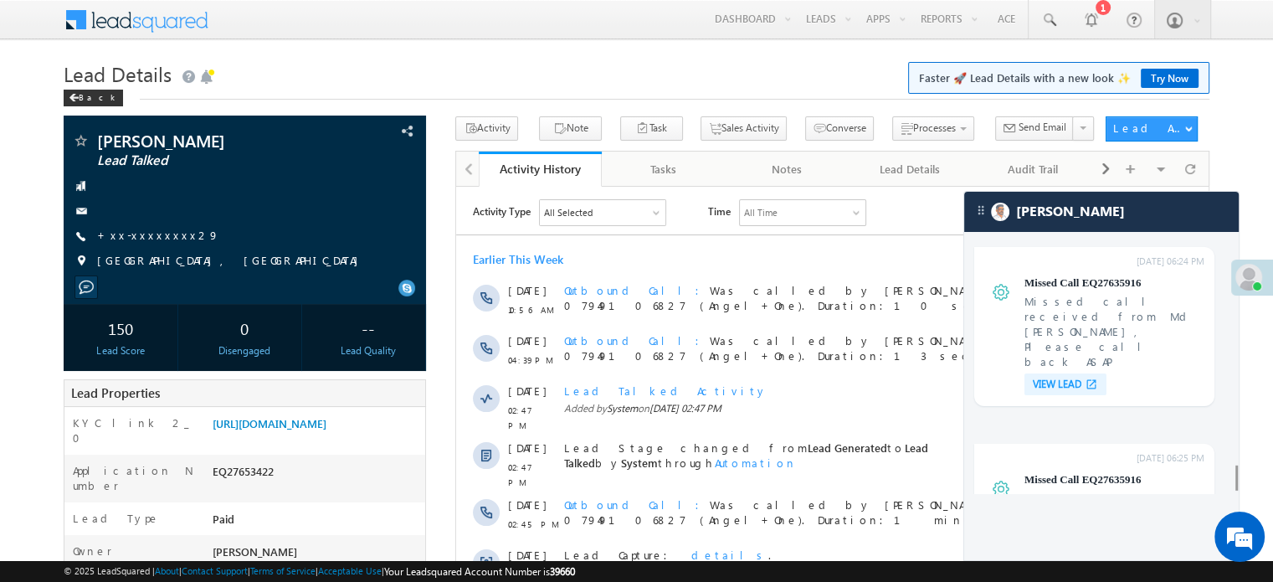
scroll to position [6760, 0]
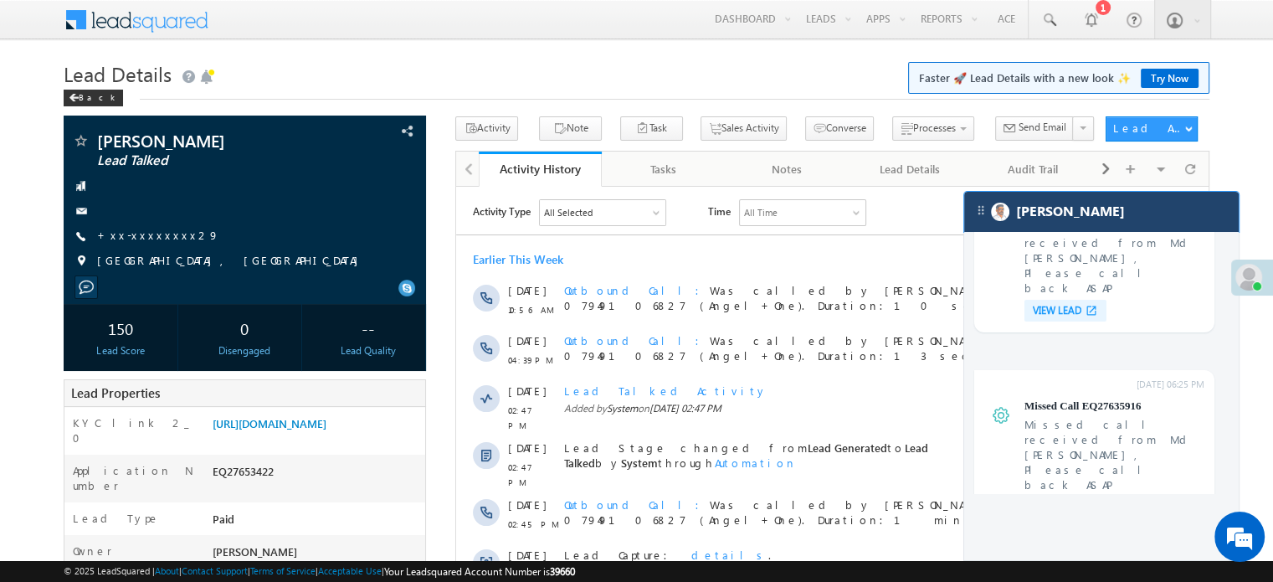
click at [1118, 229] on div "[PERSON_NAME]" at bounding box center [1101, 212] width 275 height 40
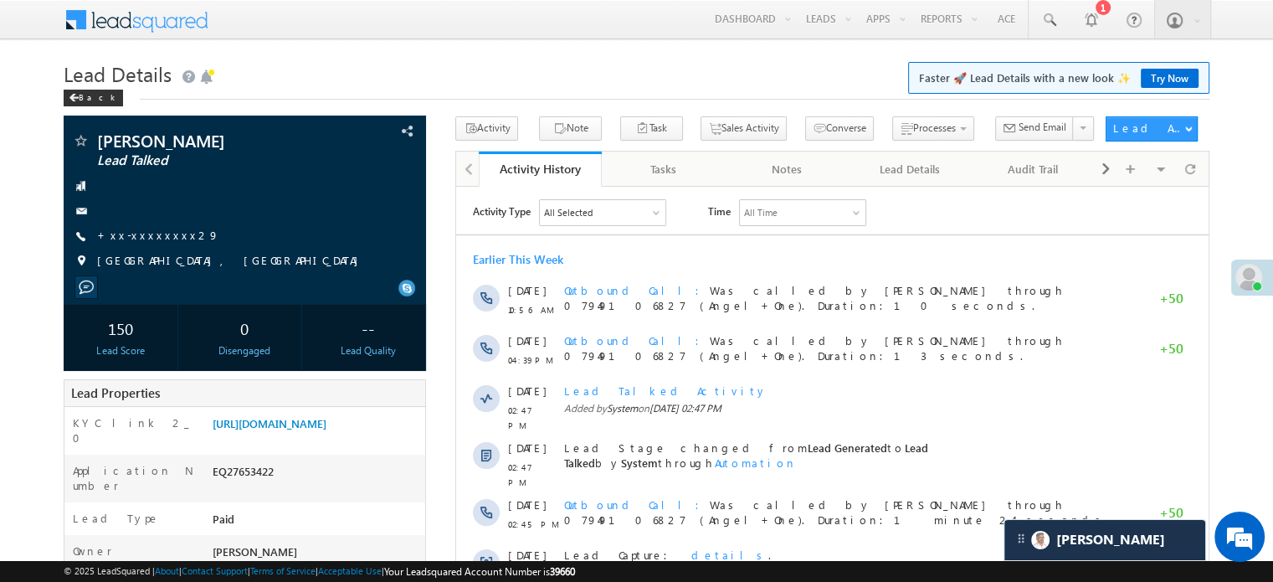
scroll to position [0, 0]
